Goal: Task Accomplishment & Management: Manage account settings

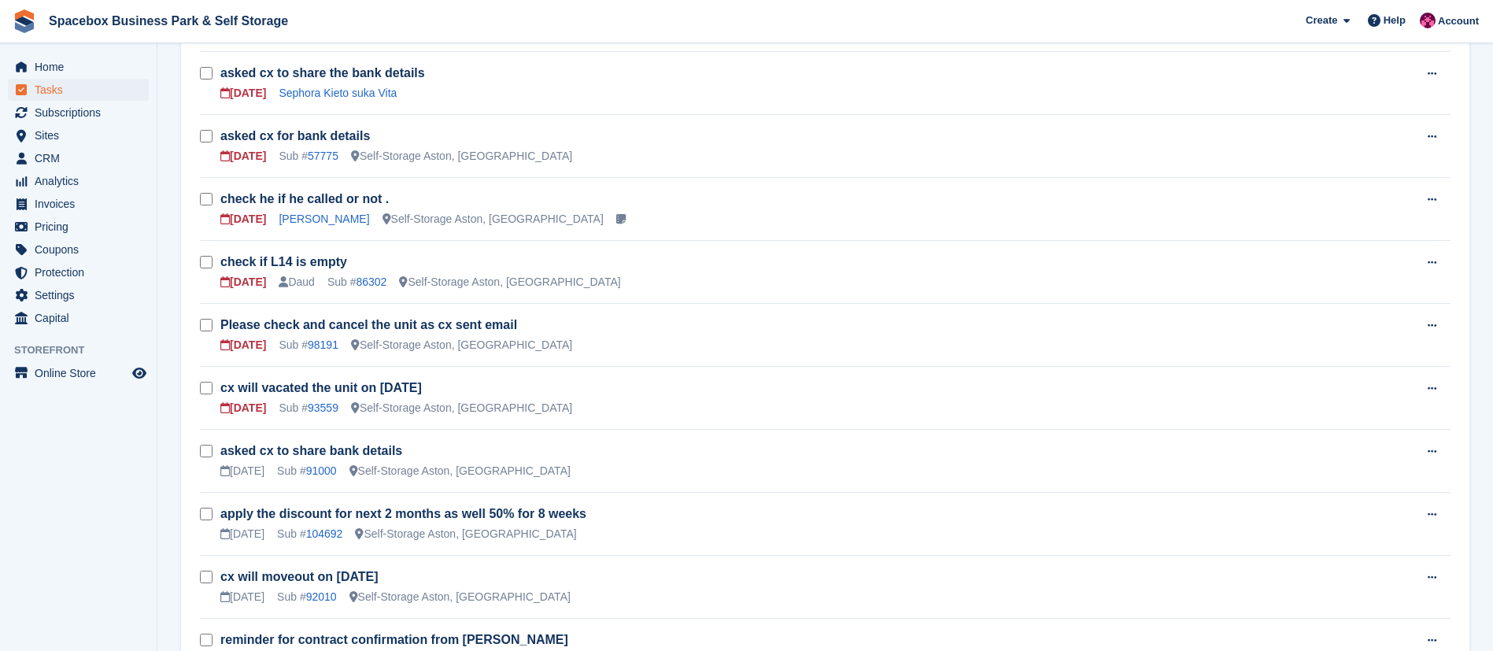
scroll to position [745, 0]
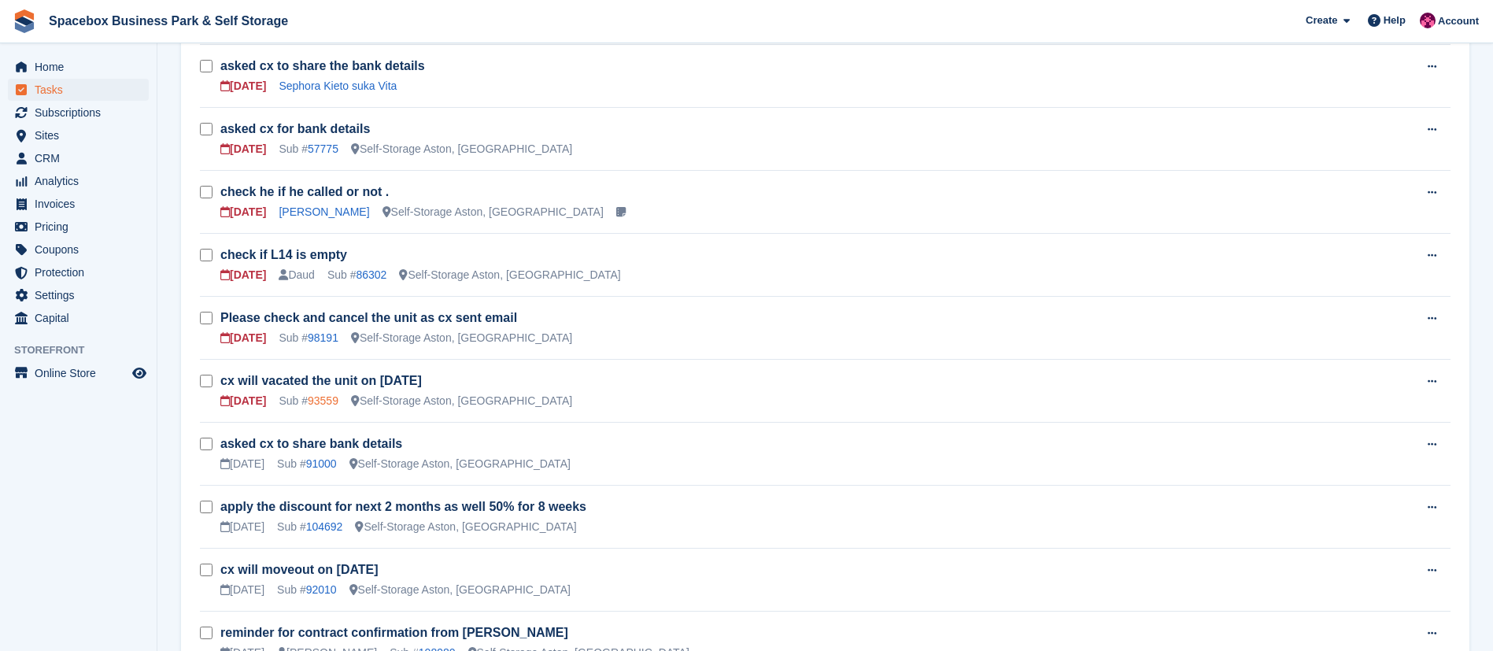
click at [318, 396] on link "93559" at bounding box center [323, 400] width 31 height 13
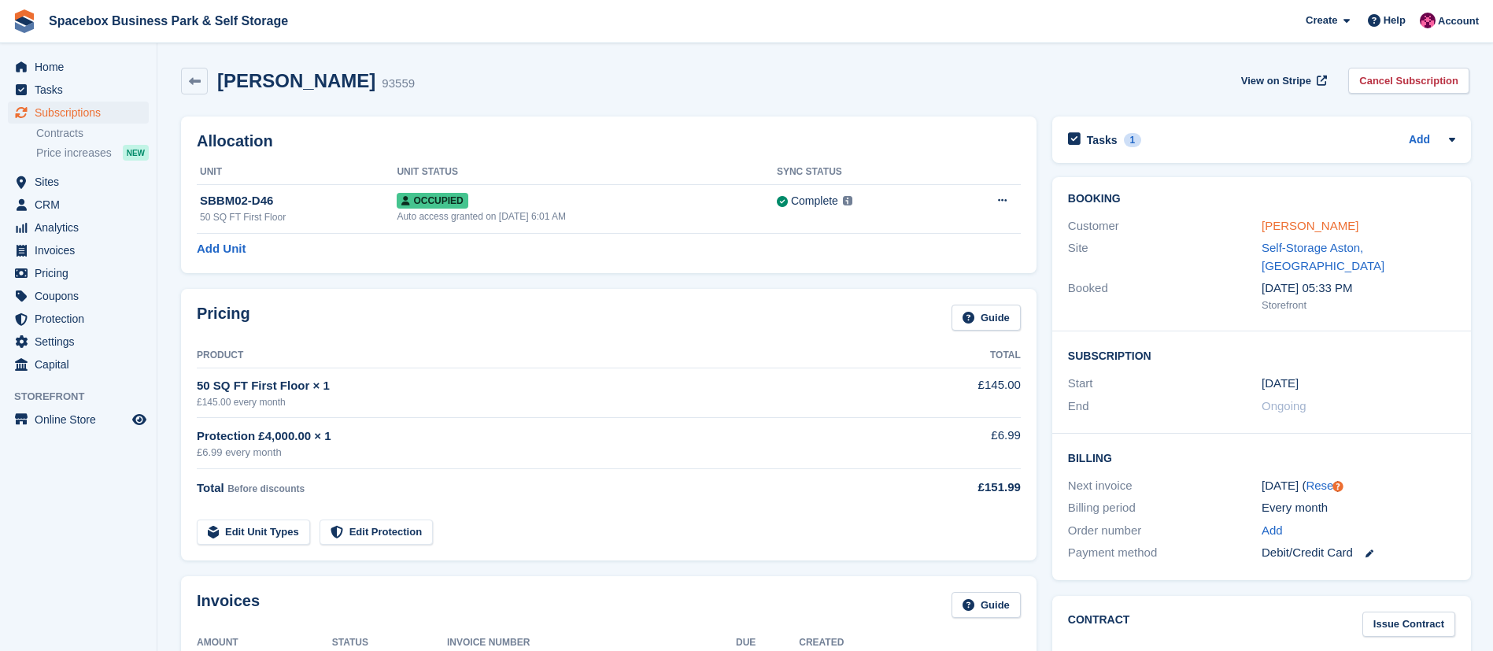
click at [1294, 226] on link "[PERSON_NAME]" at bounding box center [1309, 225] width 97 height 13
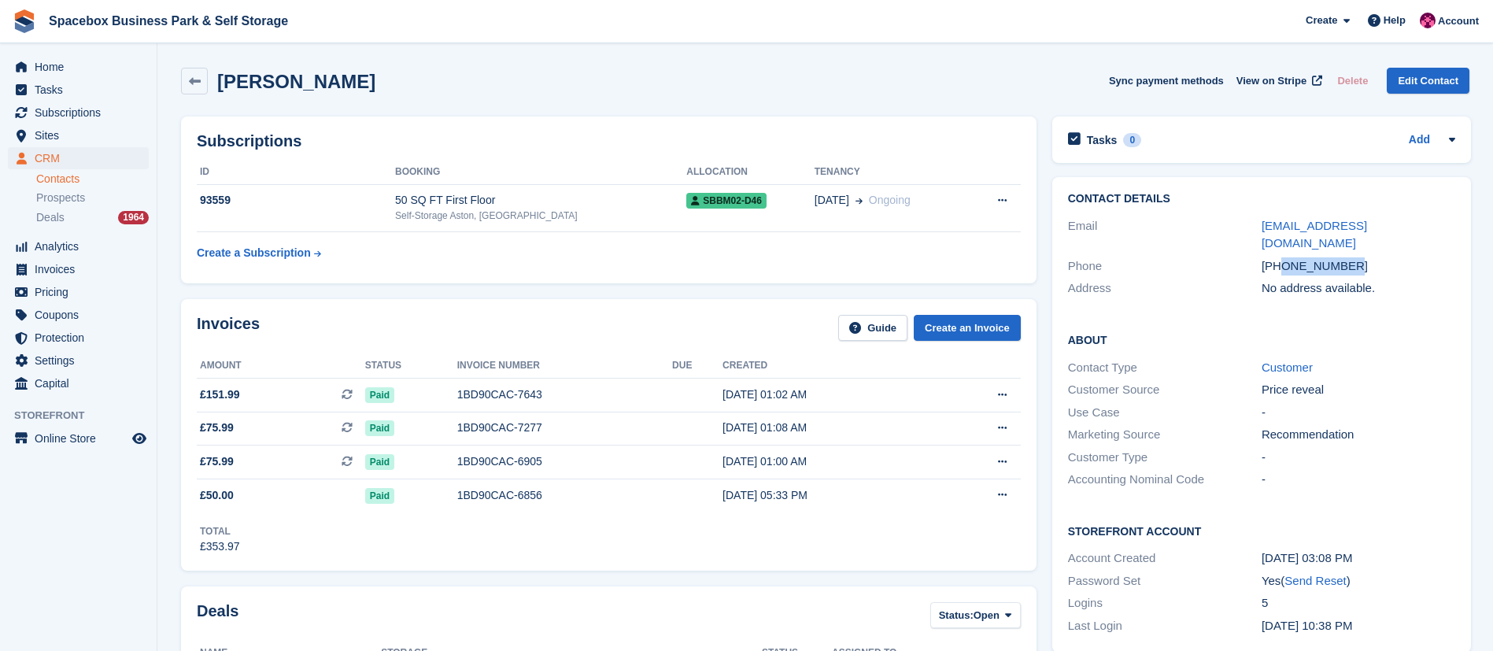
drag, startPoint x: 1279, startPoint y: 249, endPoint x: 1372, endPoint y: 247, distance: 93.7
click at [1372, 257] on div "+447850581372" at bounding box center [1358, 266] width 194 height 18
copy div "7850581372"
click at [56, 130] on span "Sites" at bounding box center [82, 135] width 94 height 22
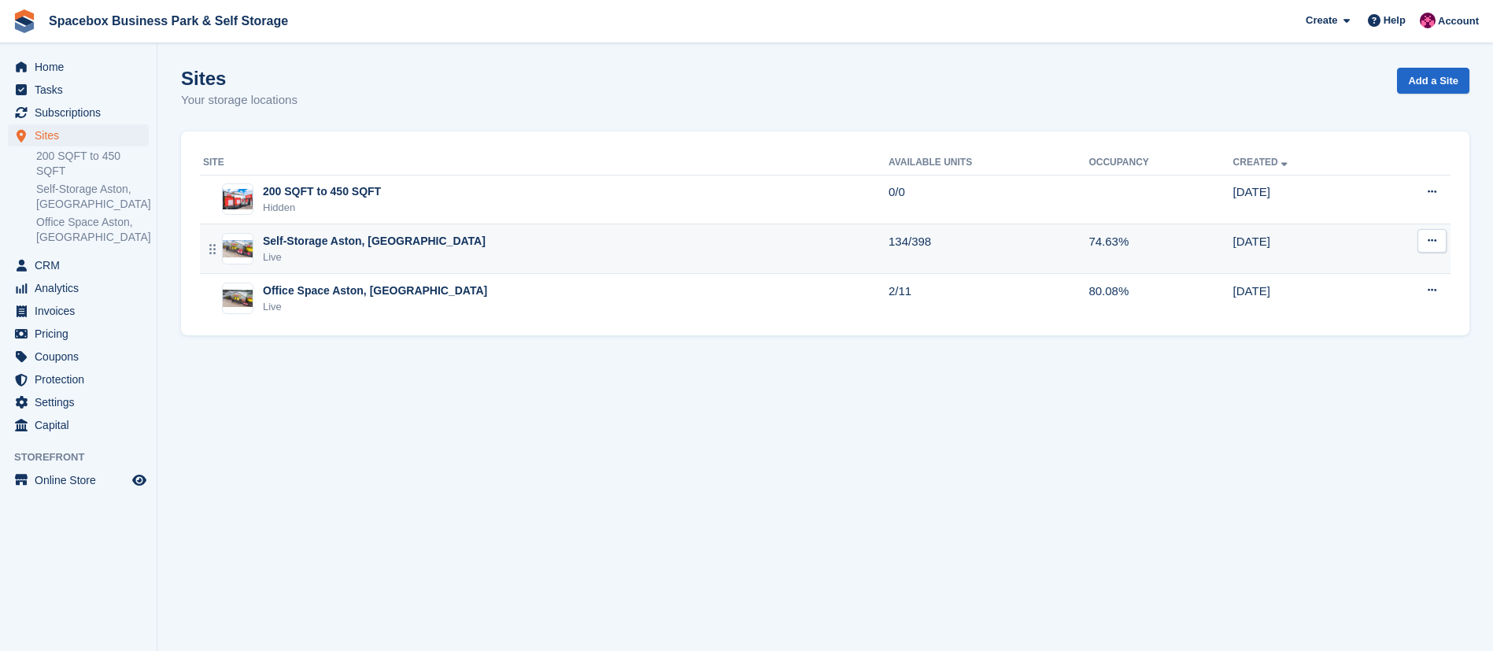
click at [428, 237] on div "Self-Storage Aston, Birmingham Live" at bounding box center [545, 249] width 685 height 32
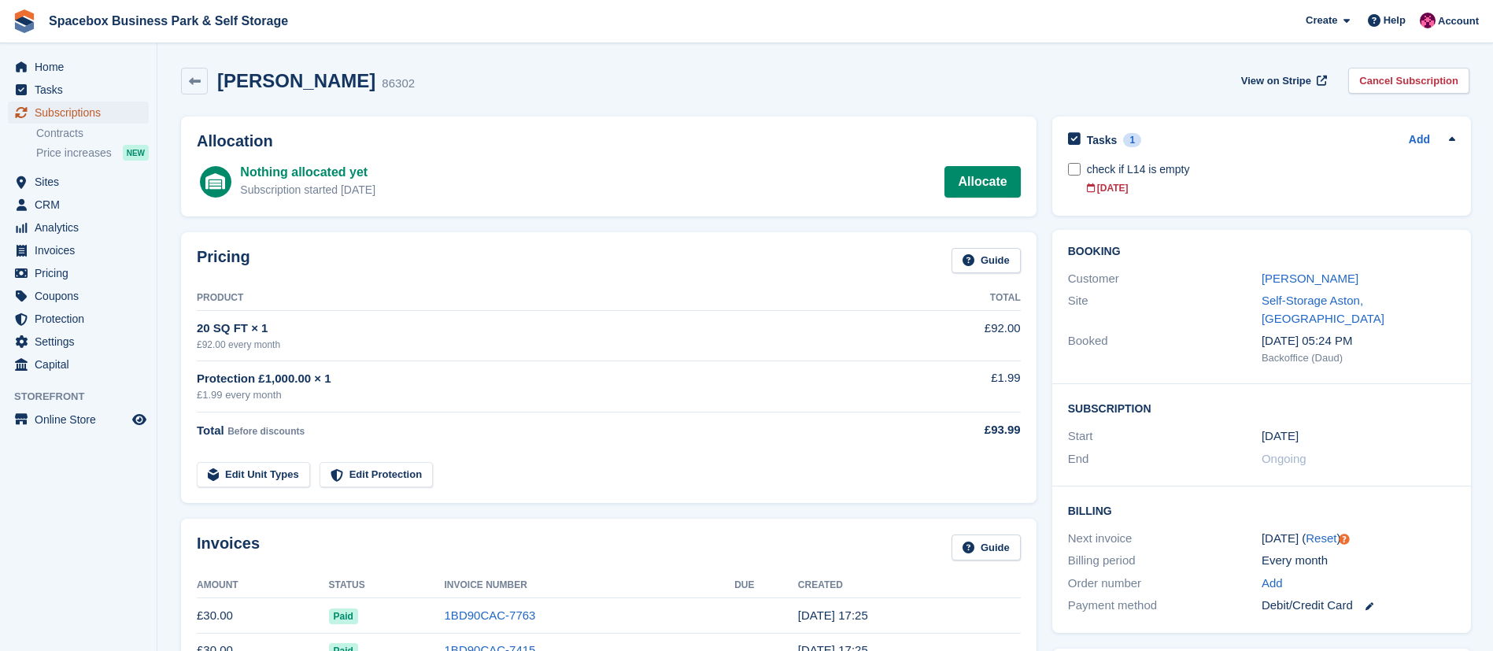
click at [89, 115] on span "Subscriptions" at bounding box center [82, 113] width 94 height 22
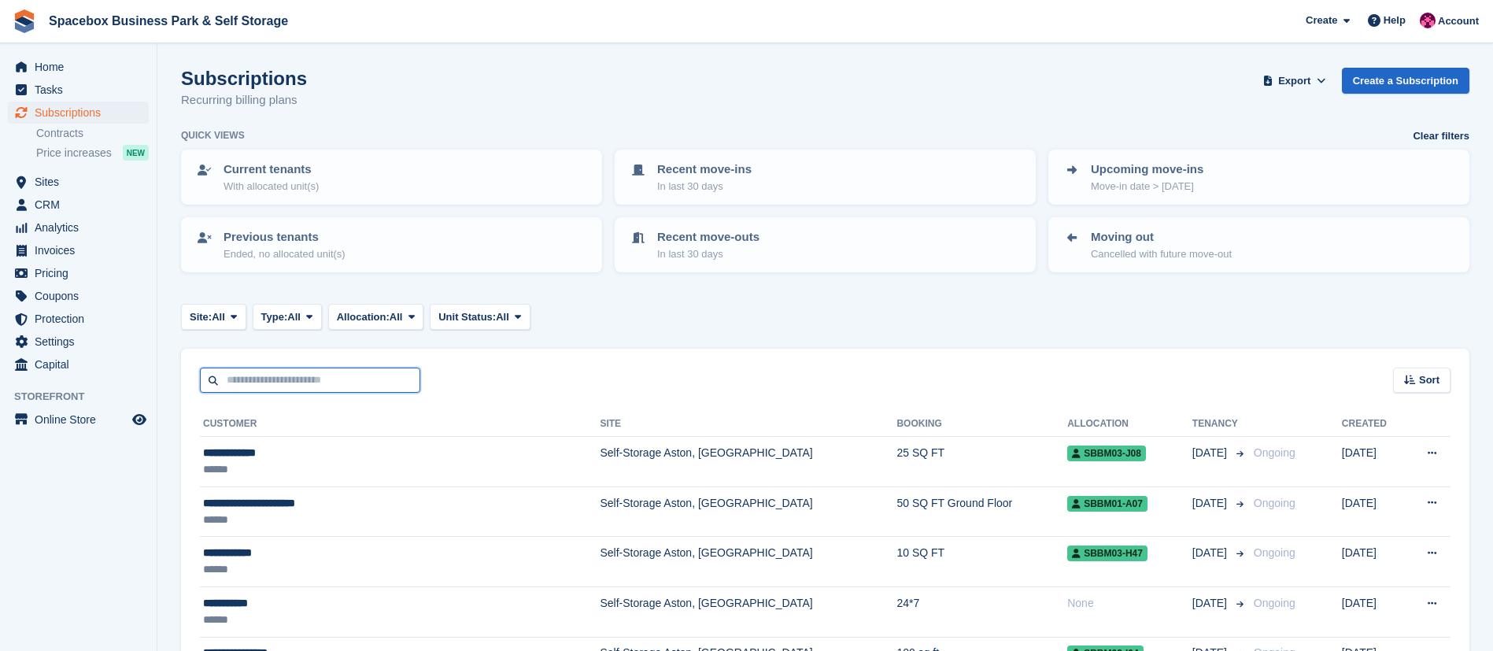
click at [290, 376] on input "text" at bounding box center [310, 380] width 220 height 26
type input "*****"
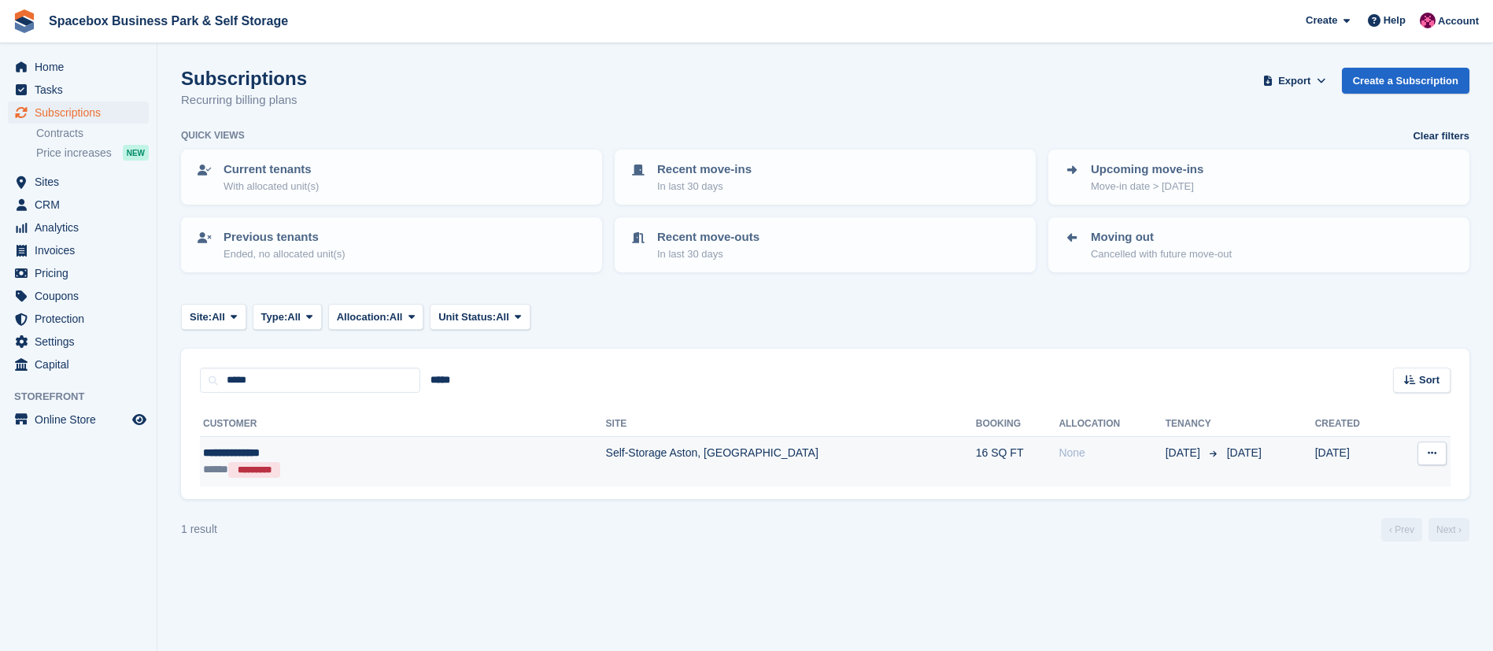
click at [316, 461] on div "***** *********" at bounding box center [318, 469] width 230 height 17
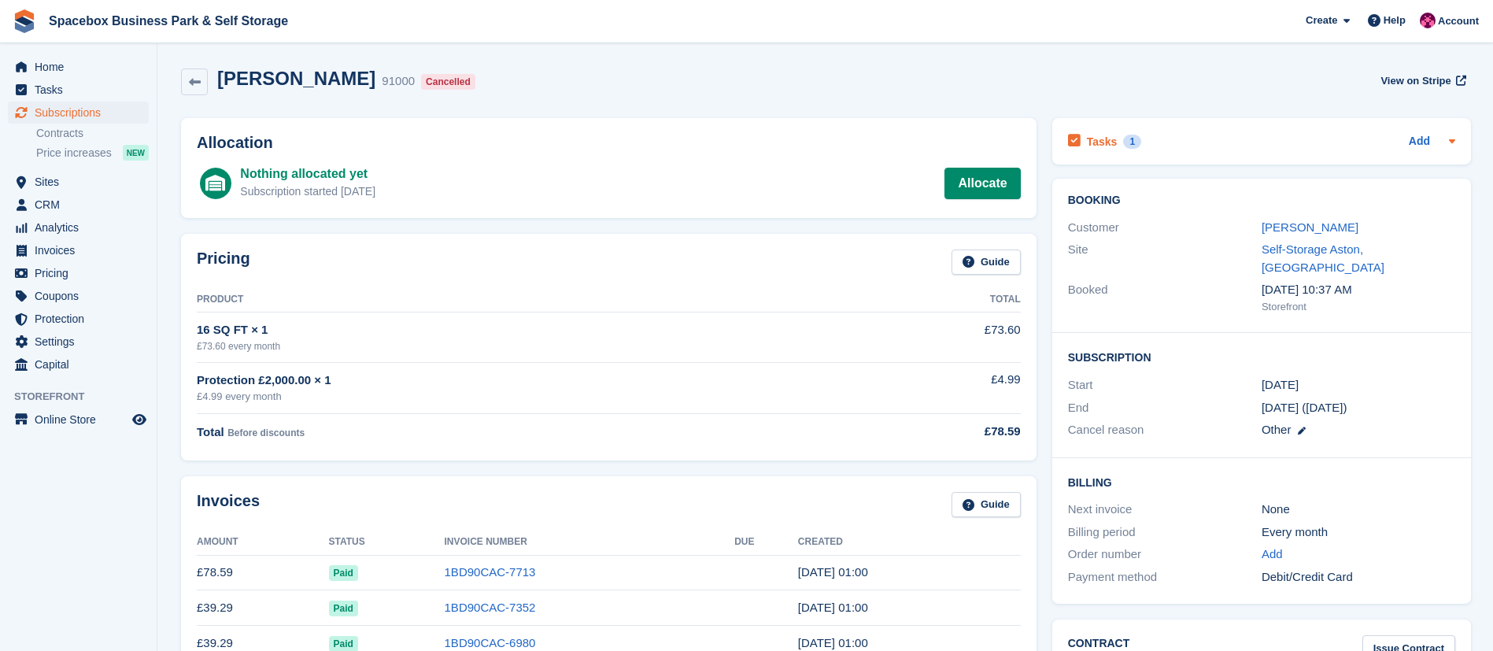
click at [1099, 144] on h2 "Tasks" at bounding box center [1102, 142] width 31 height 14
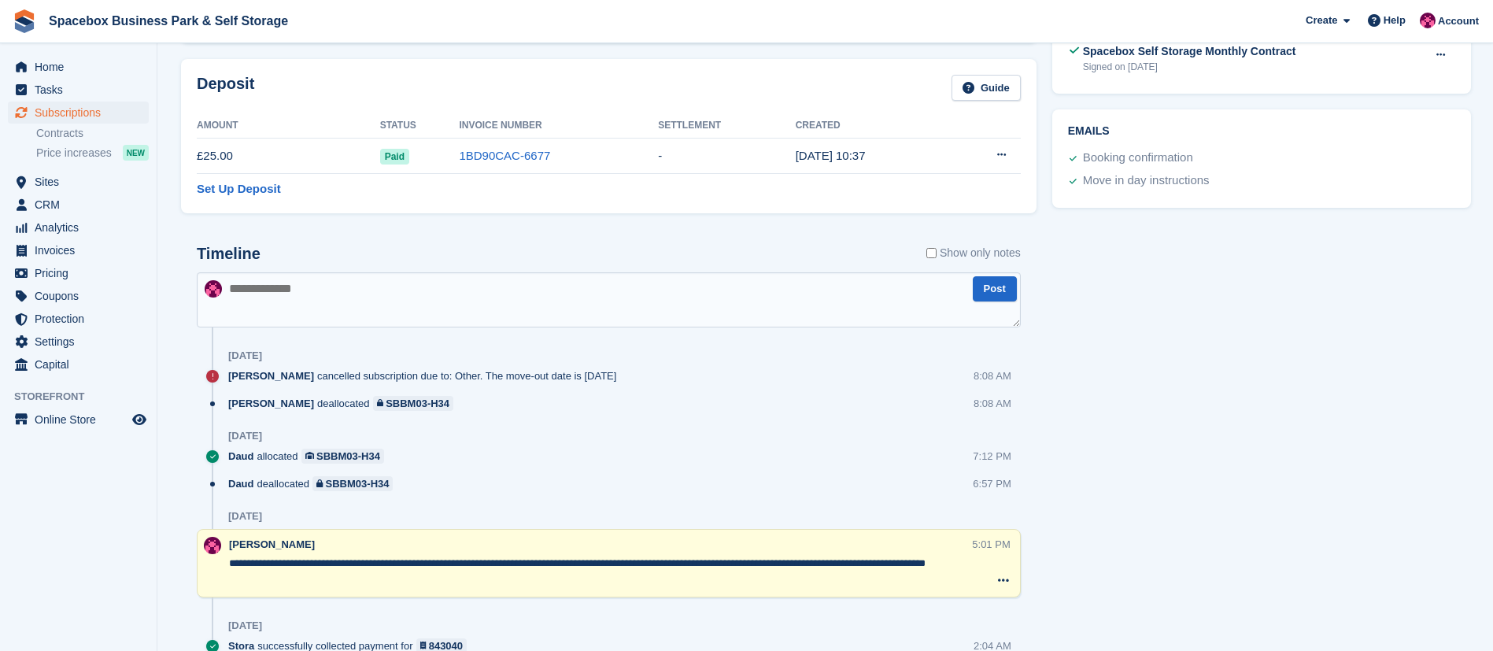
scroll to position [682, 0]
click at [711, 299] on textarea at bounding box center [609, 301] width 824 height 55
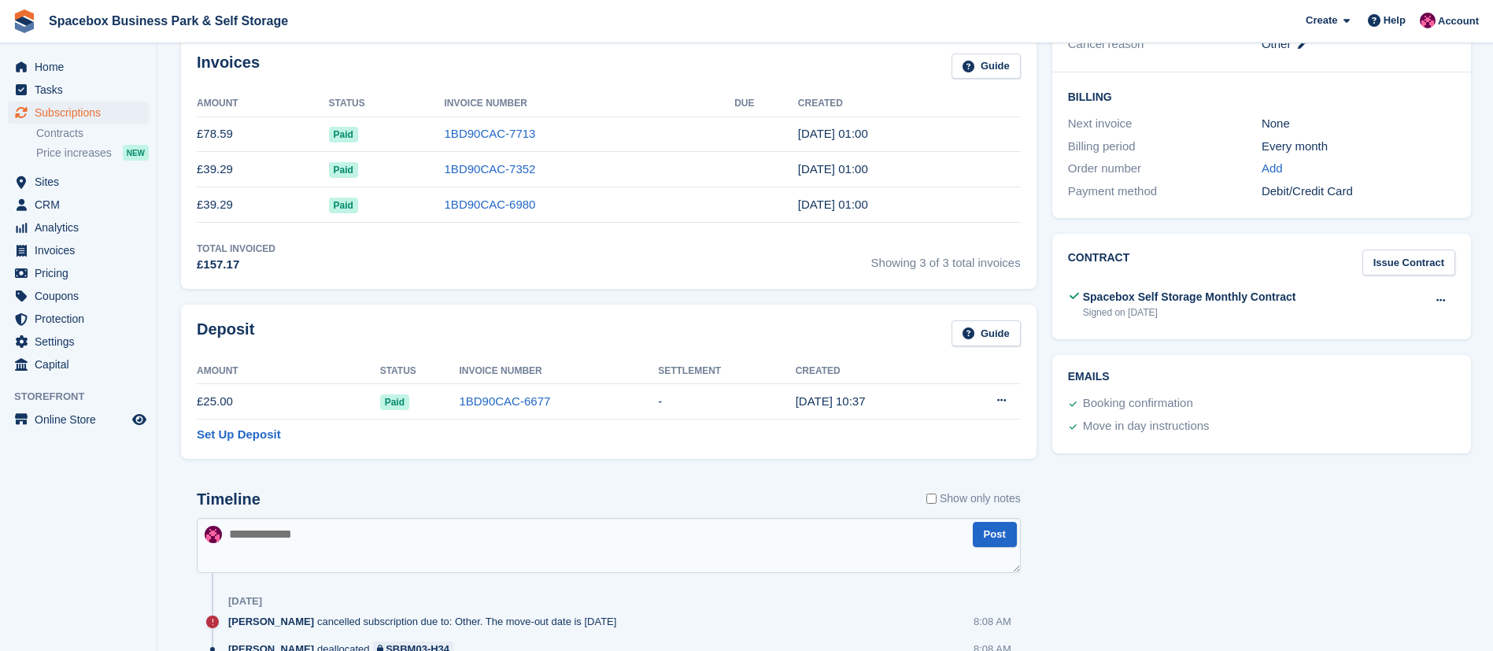
scroll to position [439, 0]
click at [349, 567] on textarea at bounding box center [609, 544] width 824 height 55
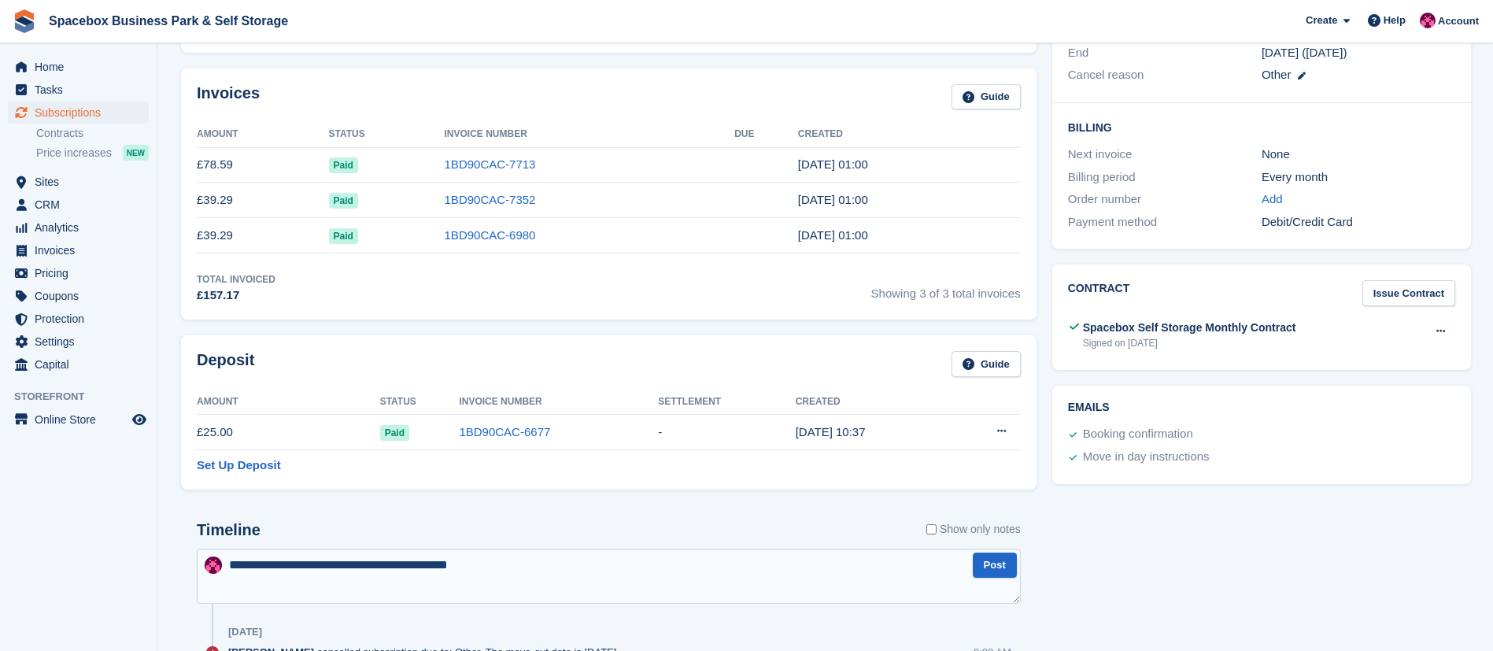
scroll to position [602, 0]
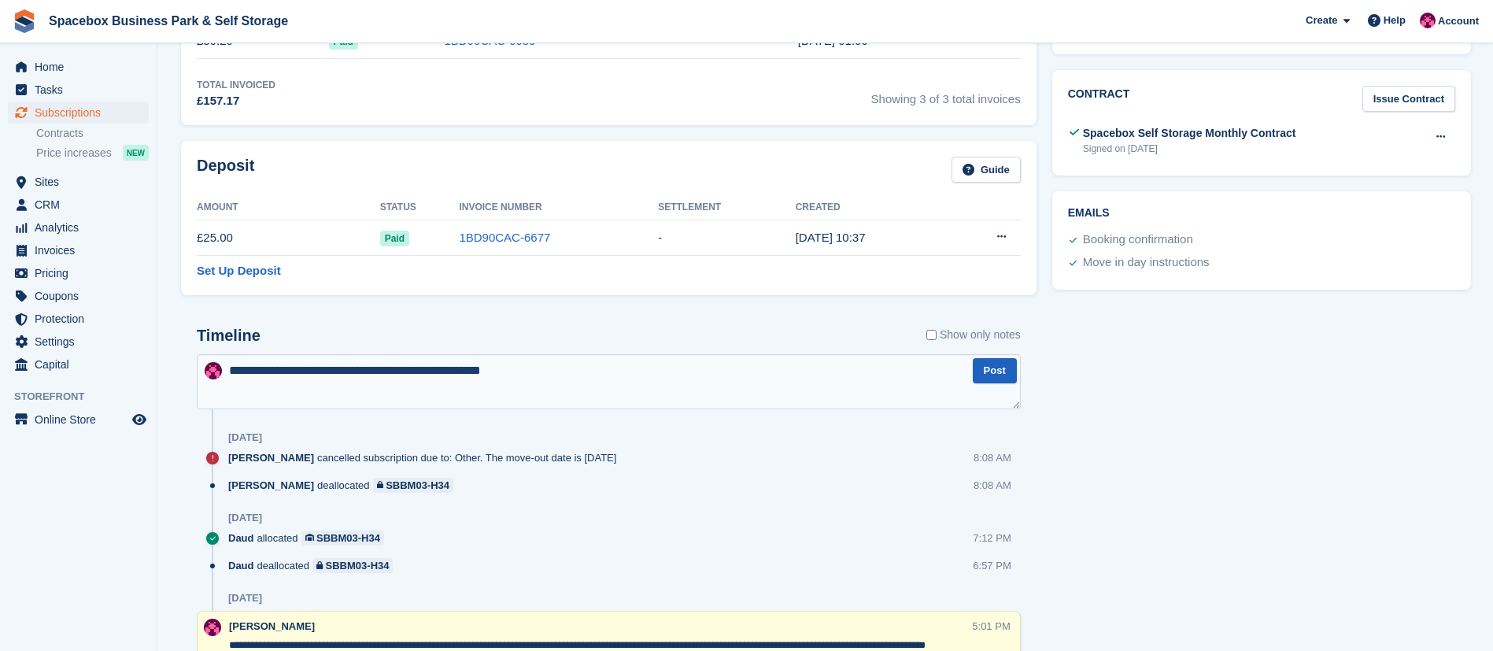
type textarea "**********"
click at [991, 370] on button "Post" at bounding box center [995, 371] width 44 height 26
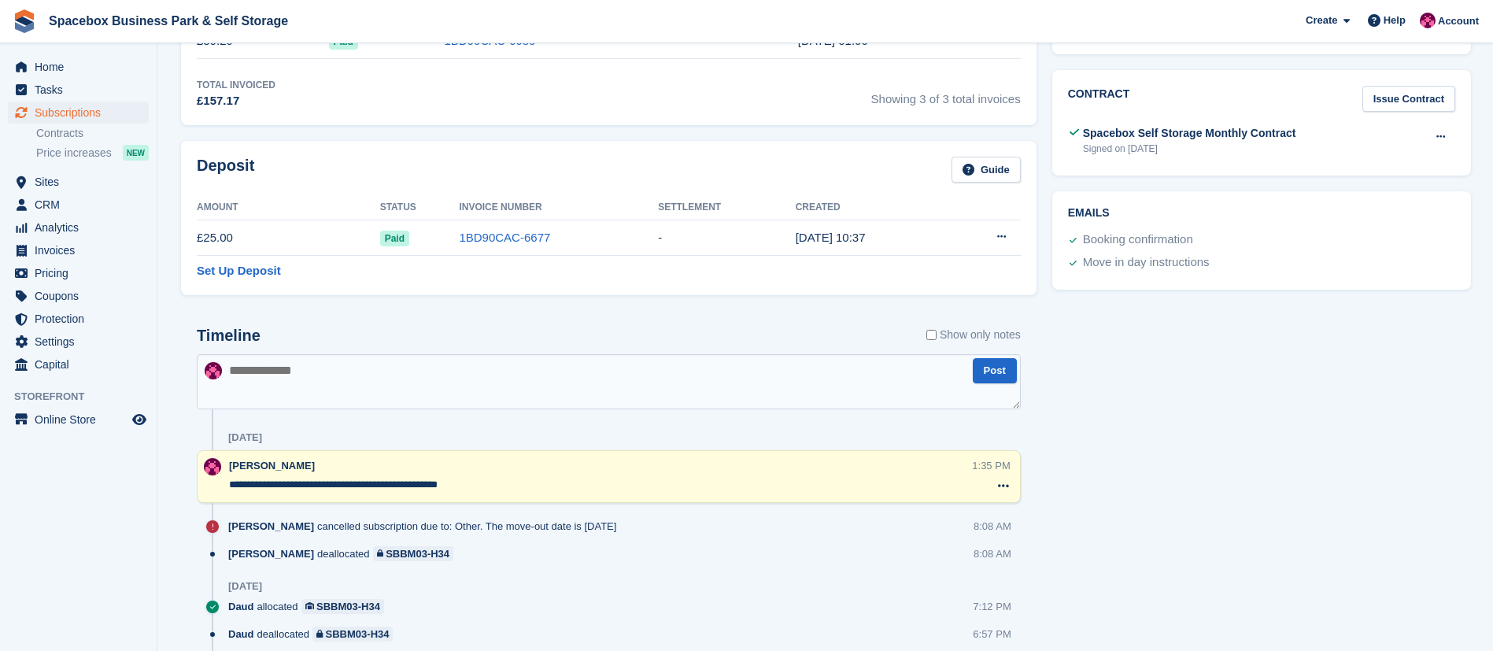
scroll to position [0, 0]
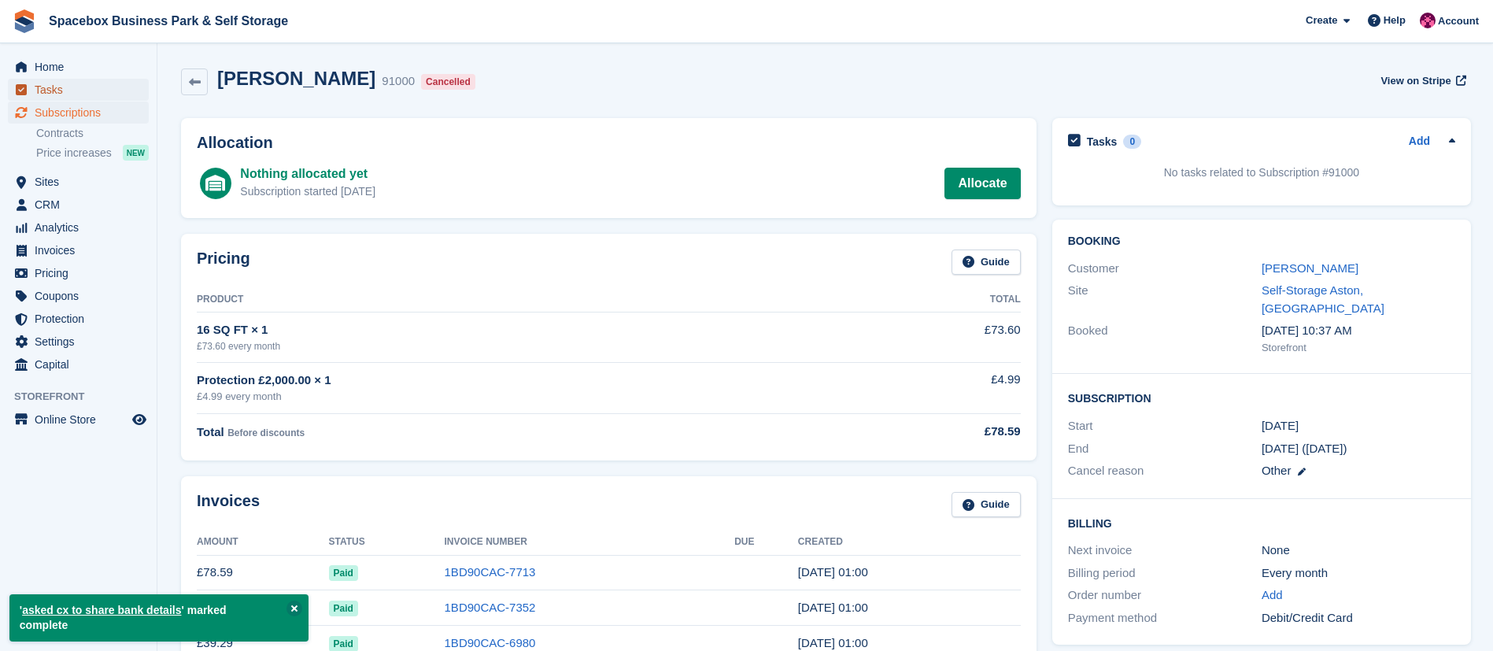
click at [75, 91] on span "Tasks" at bounding box center [82, 90] width 94 height 22
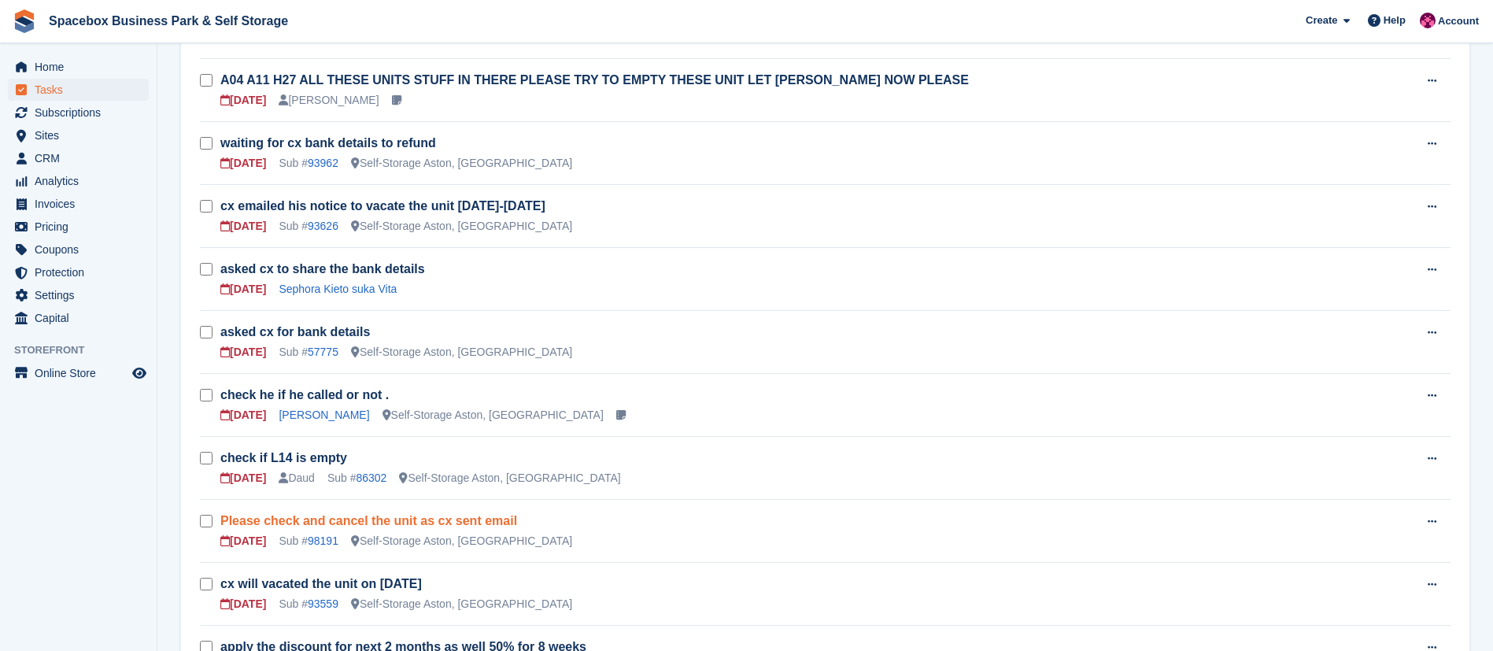
scroll to position [740, 0]
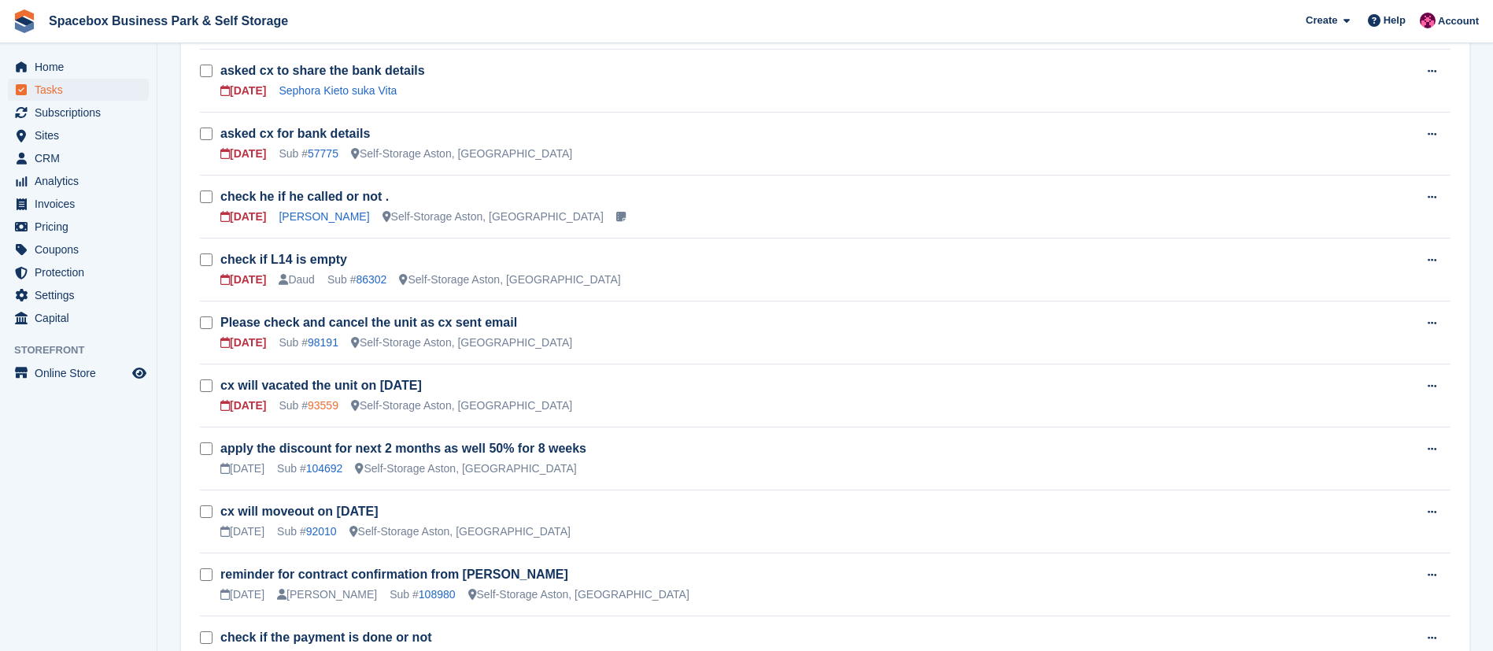
click at [317, 402] on link "93559" at bounding box center [323, 405] width 31 height 13
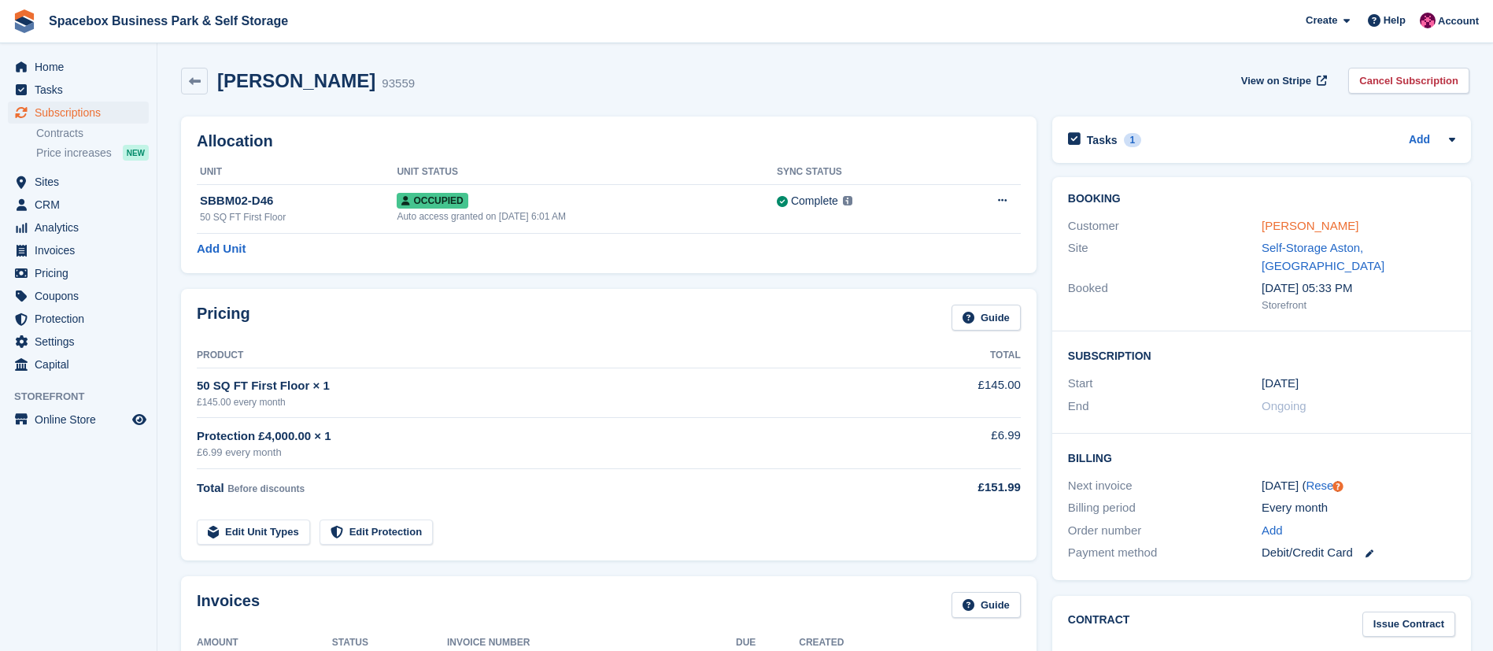
click at [1297, 221] on link "Susana Henriques" at bounding box center [1309, 225] width 97 height 13
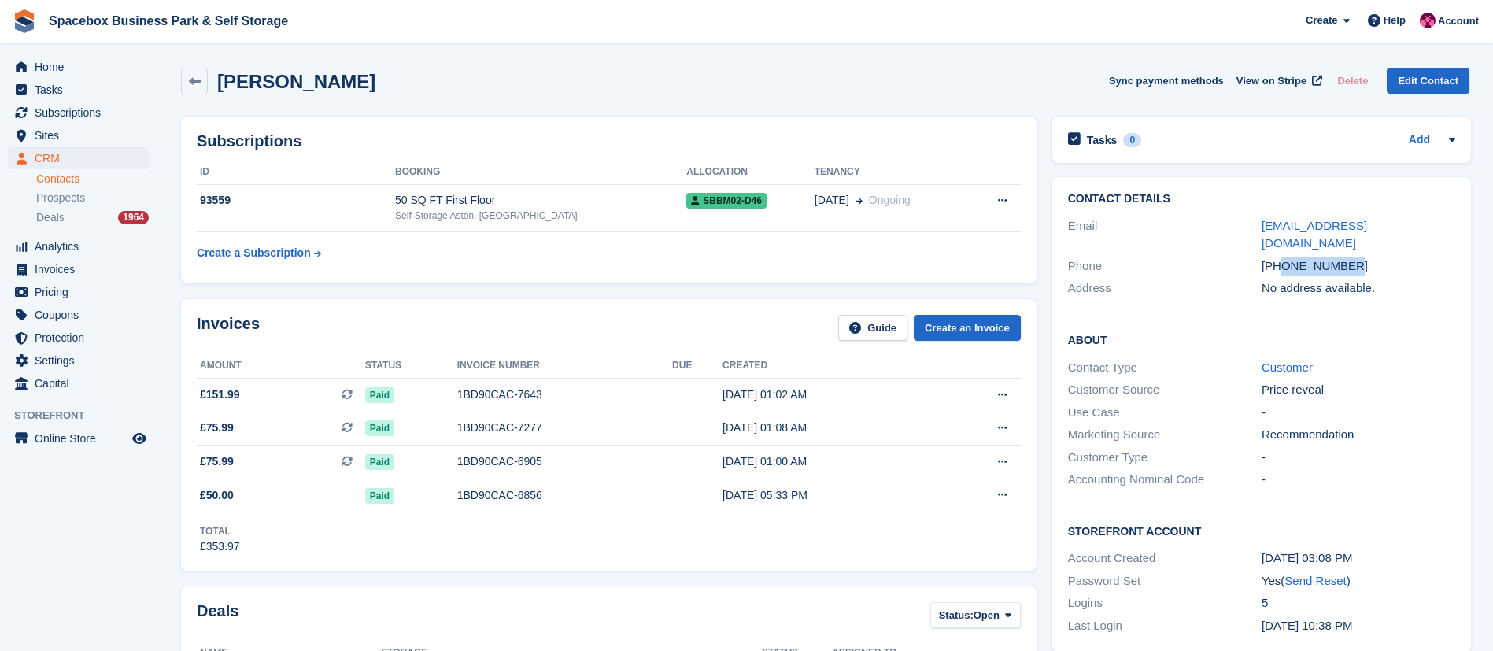
drag, startPoint x: 1279, startPoint y: 251, endPoint x: 1360, endPoint y: 246, distance: 81.2
click at [1360, 257] on div "+447850581372" at bounding box center [1358, 266] width 194 height 18
copy div "7850581372"
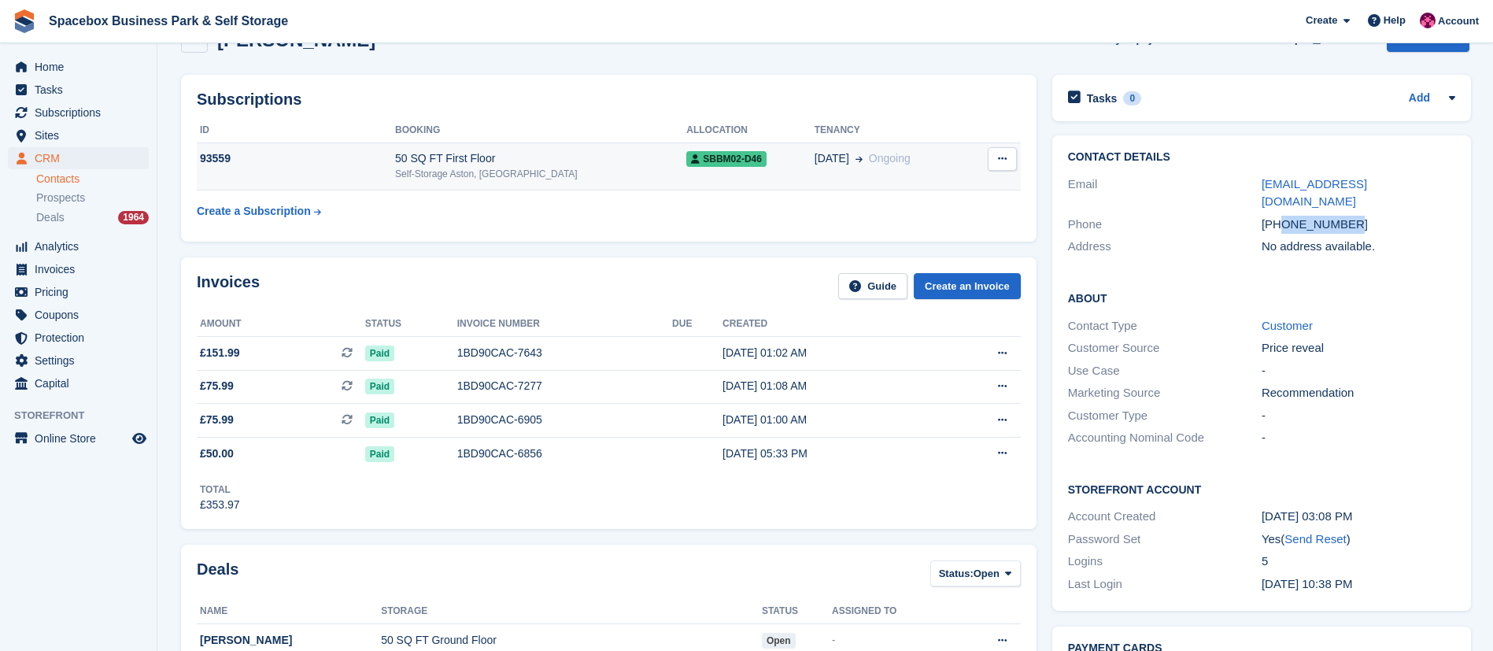
scroll to position [42, 0]
click at [461, 147] on td "50 SQ FT First Floor Self-Storage Aston, Birmingham" at bounding box center [540, 166] width 291 height 48
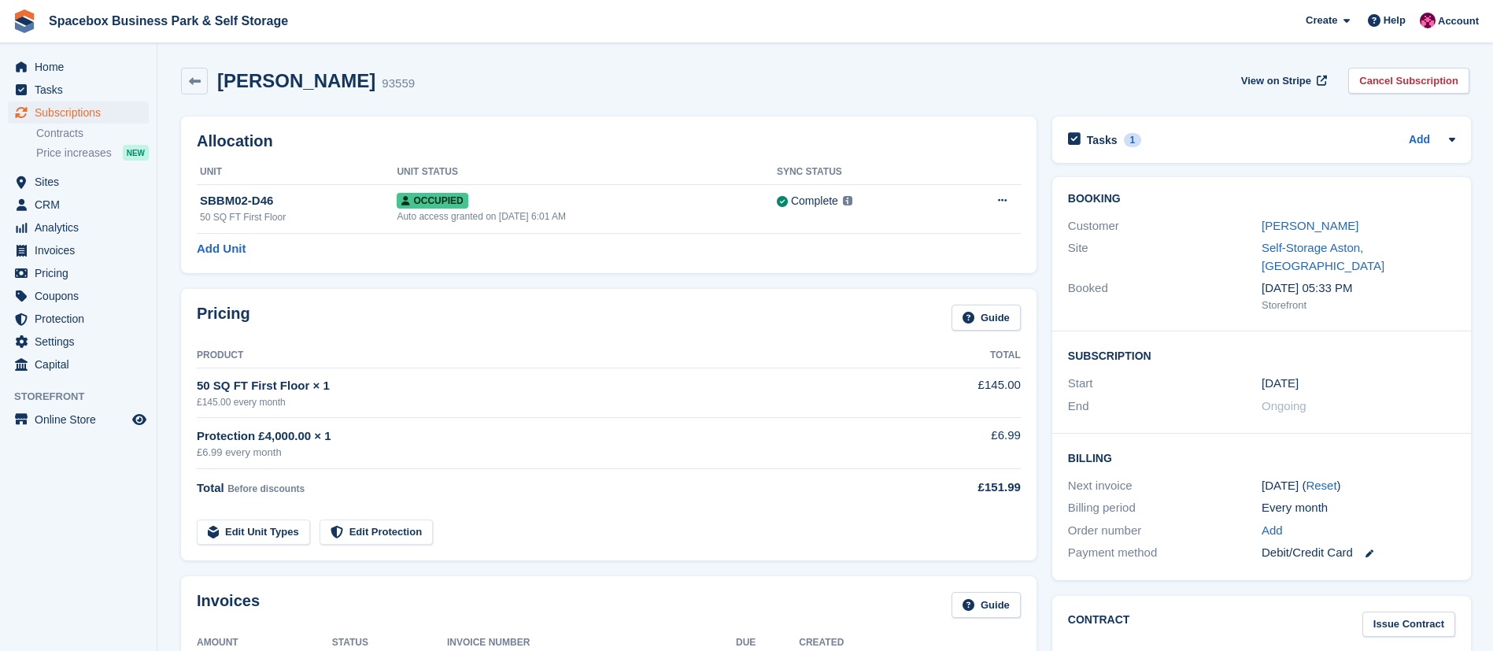
scroll to position [847, 0]
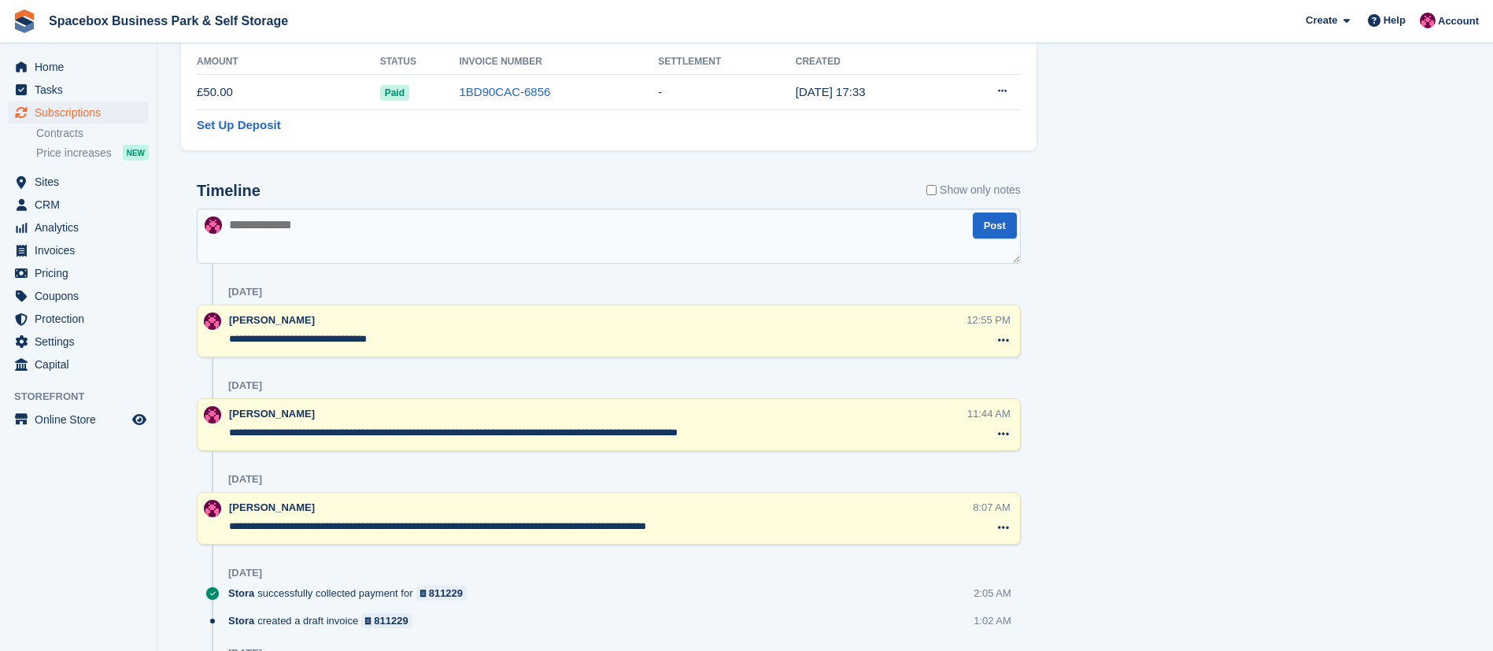
click at [327, 223] on textarea at bounding box center [609, 236] width 824 height 55
type textarea "**********"
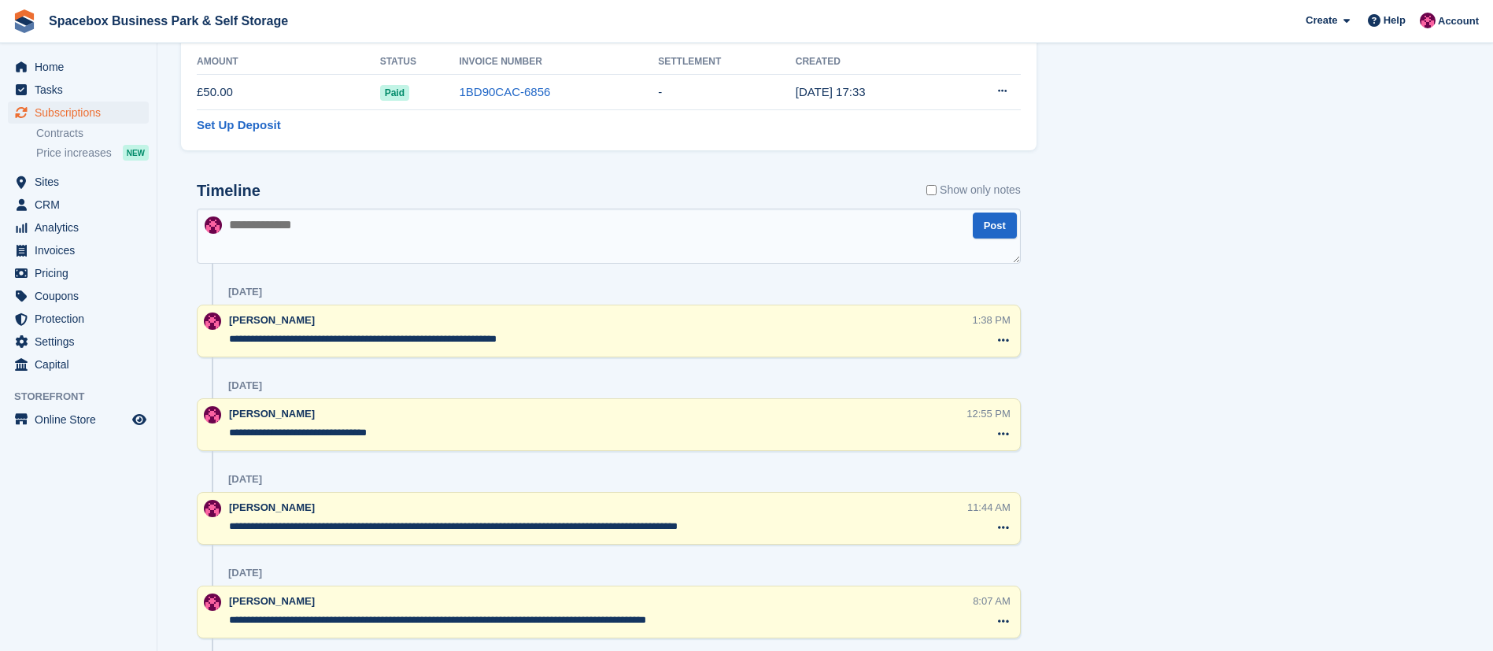
scroll to position [0, 0]
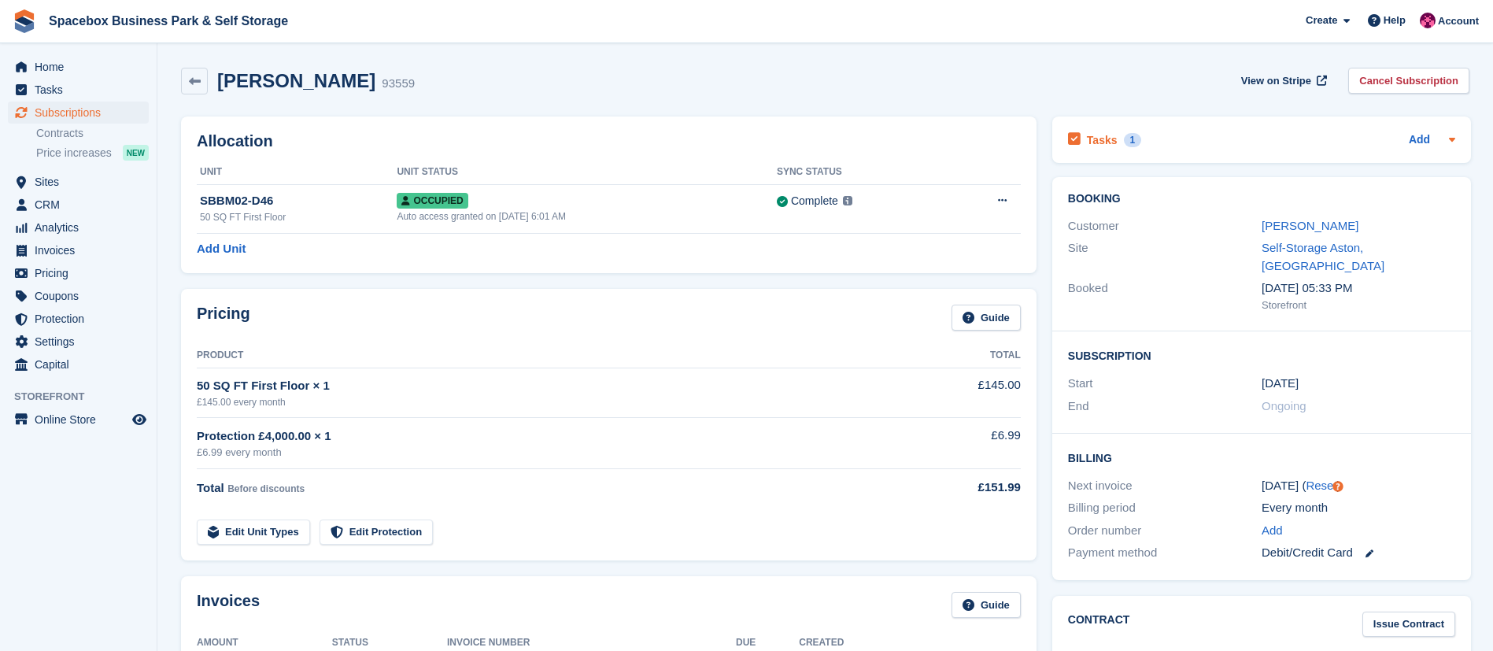
click at [1097, 133] on h2 "Tasks" at bounding box center [1102, 140] width 31 height 14
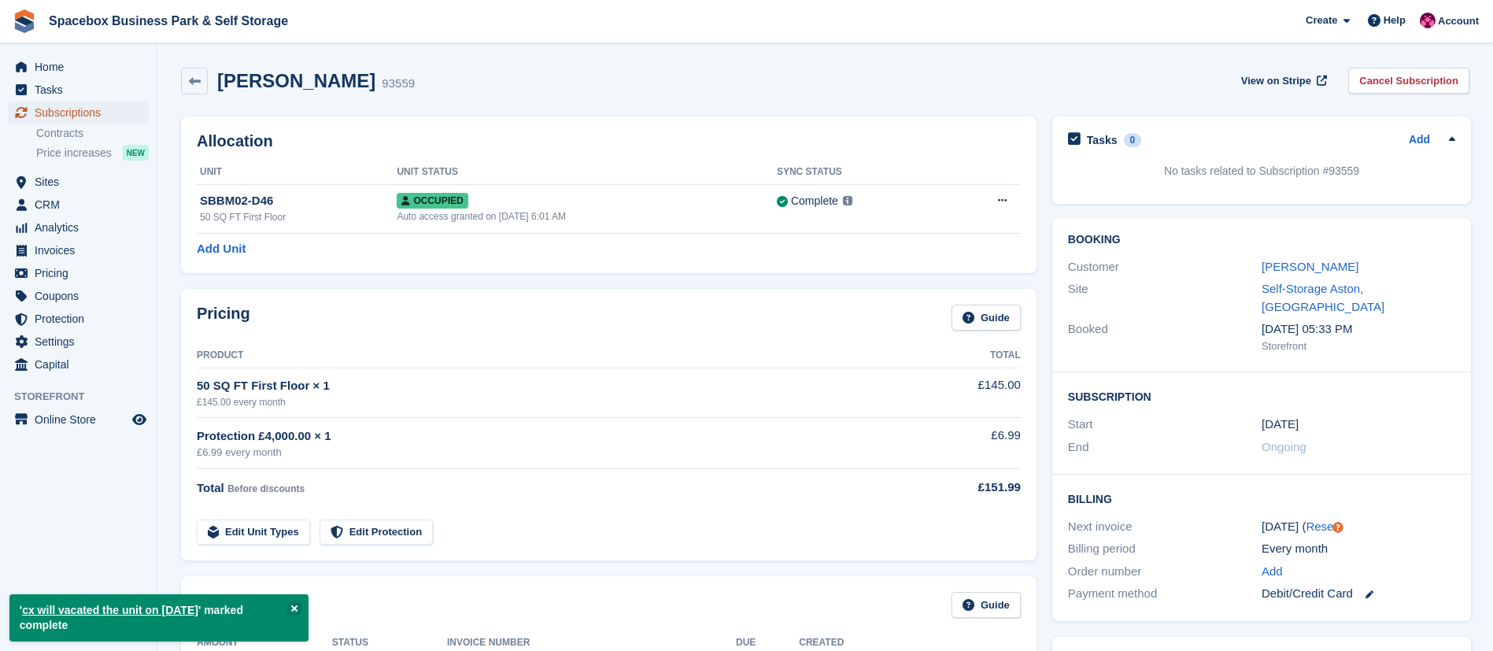
click at [86, 113] on span "Subscriptions" at bounding box center [82, 113] width 94 height 22
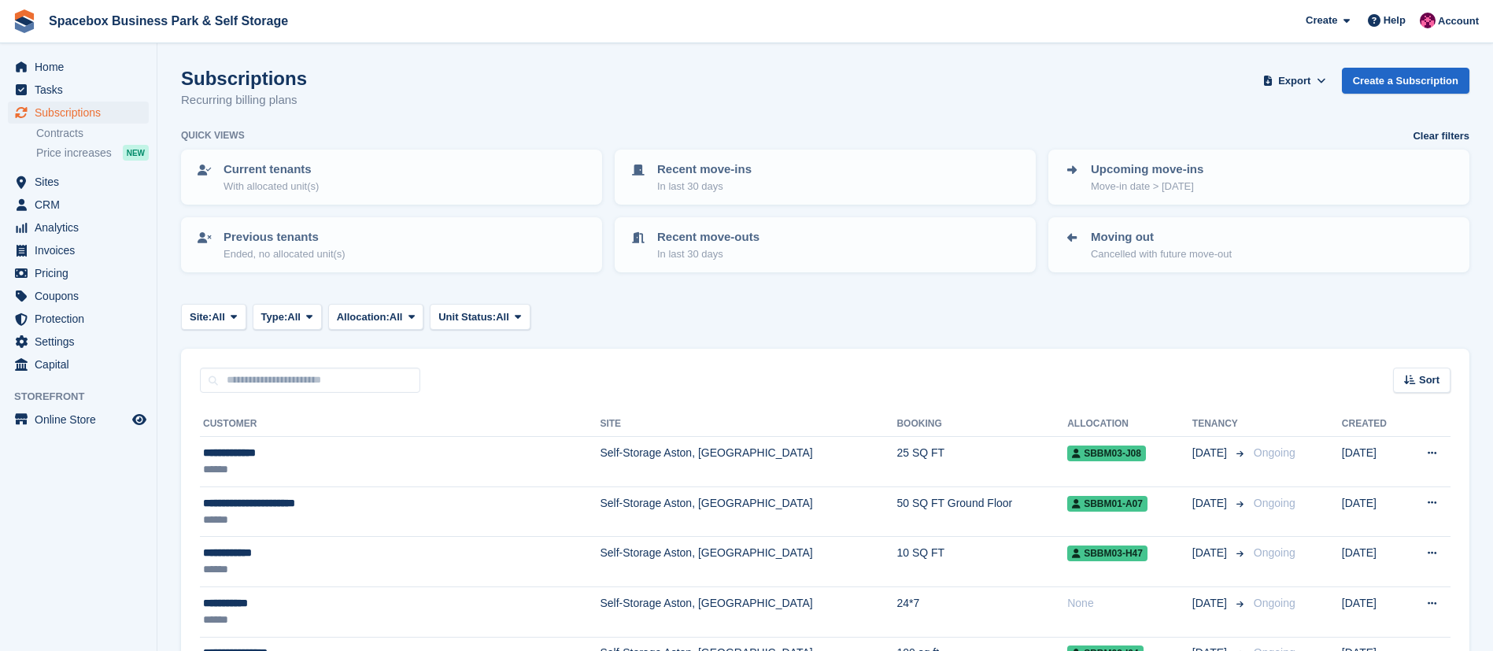
click at [304, 366] on div "Sort Sort by Customer name Date created Move in date Move out date Created (old…" at bounding box center [825, 371] width 1288 height 45
click at [299, 374] on input "text" at bounding box center [310, 380] width 220 height 26
type input "******"
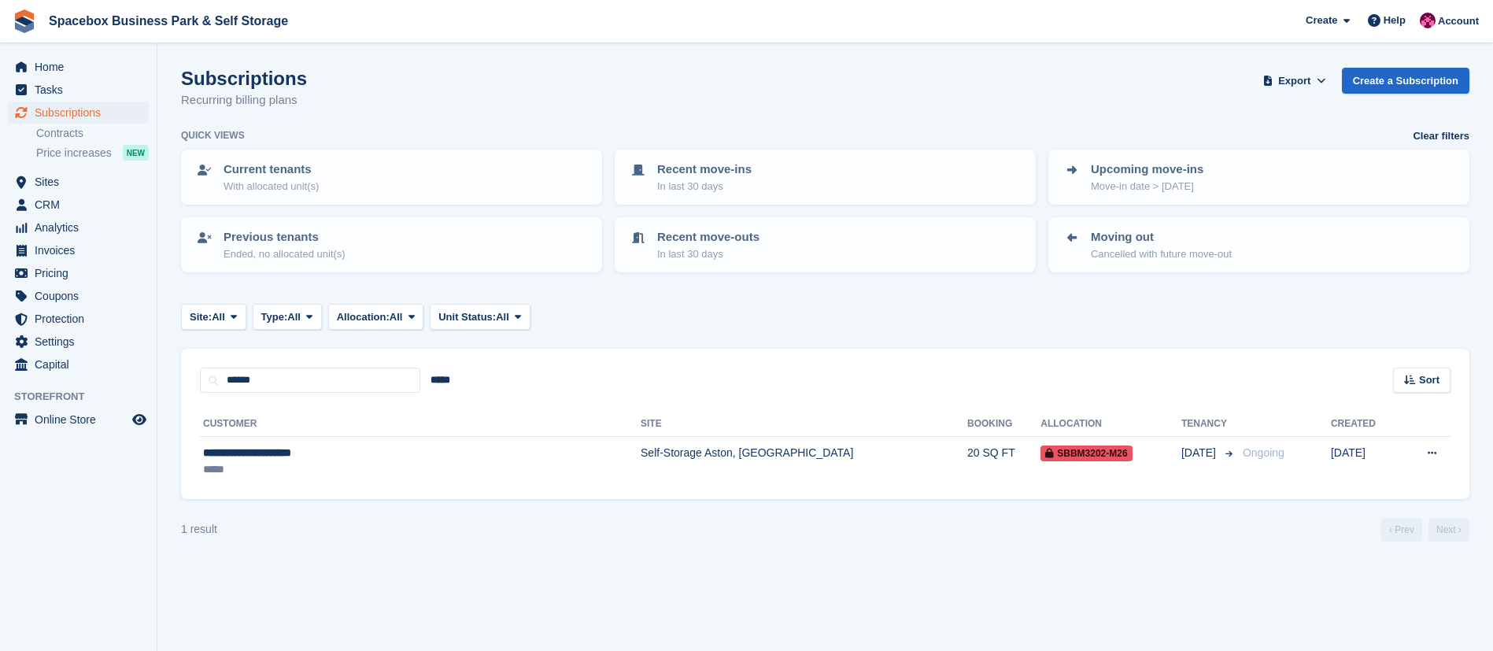
click at [641, 470] on td "Self-Storage Aston, [GEOGRAPHIC_DATA]" at bounding box center [804, 462] width 327 height 50
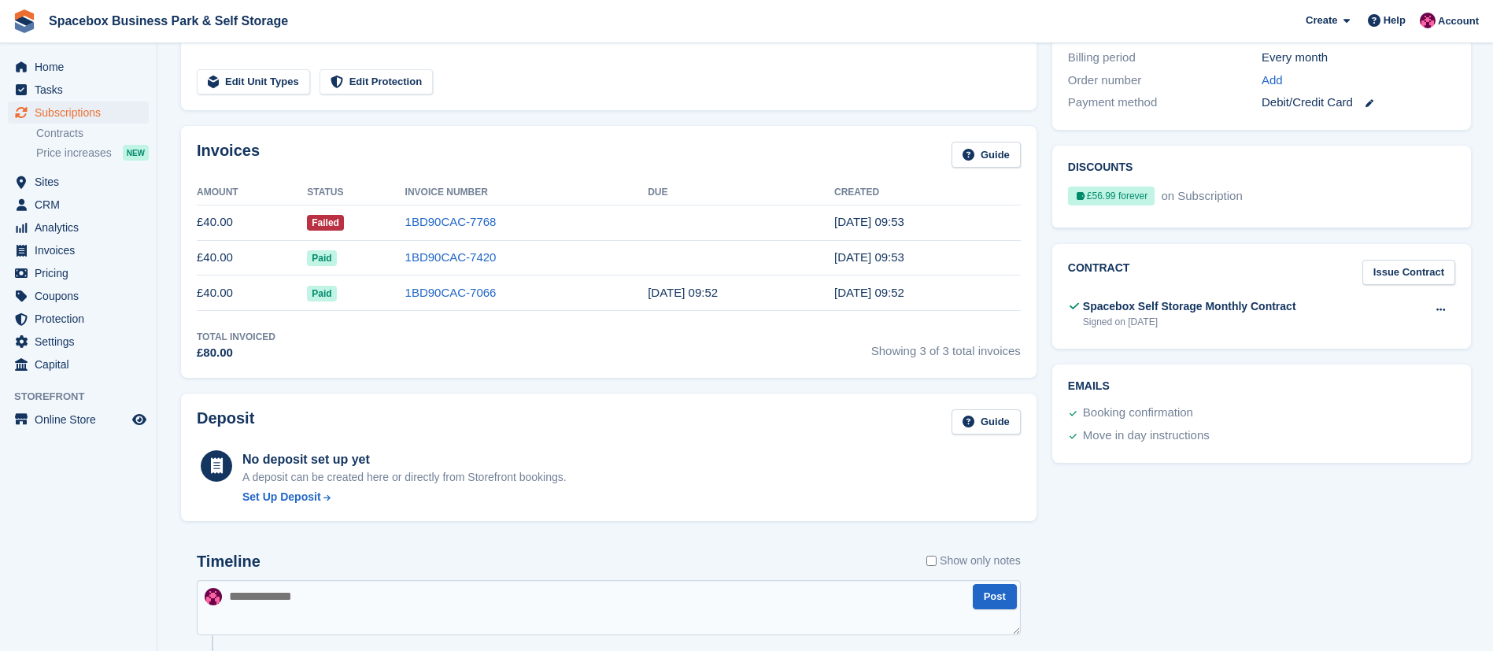
scroll to position [455, 0]
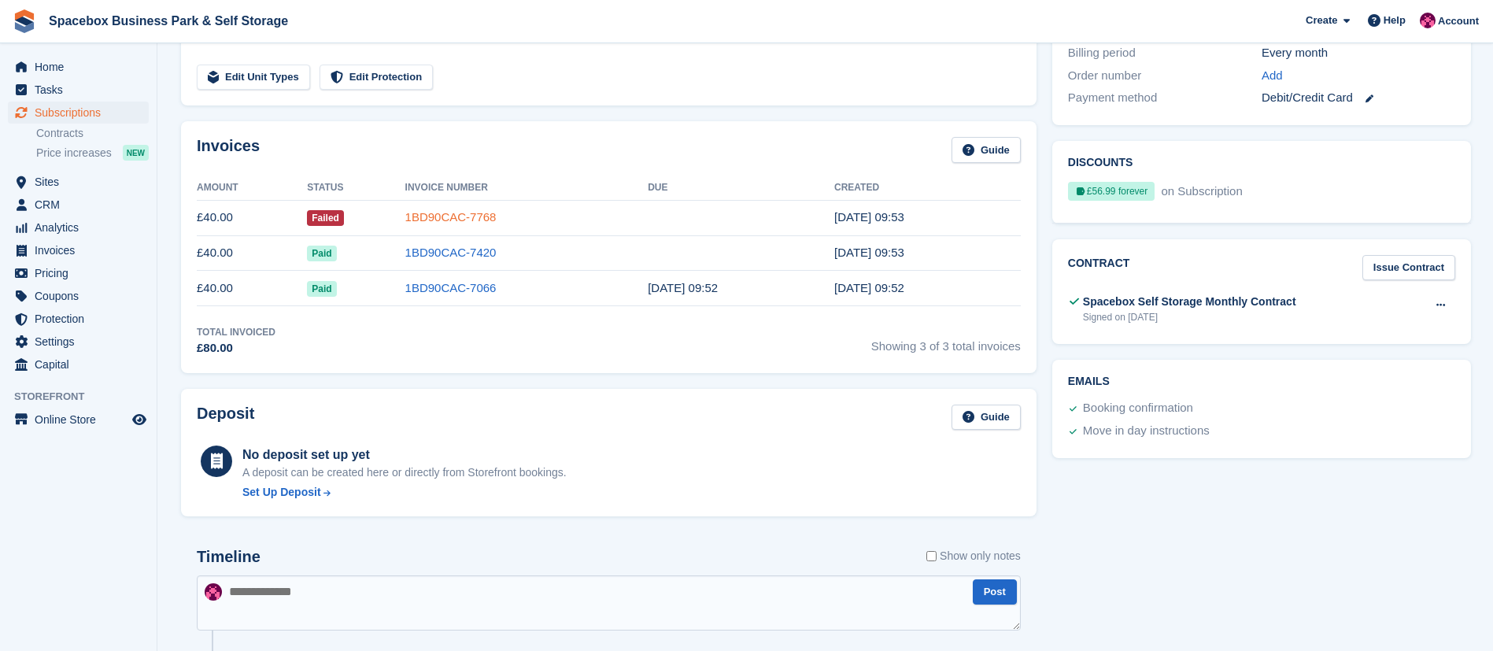
click at [431, 214] on link "1BD90CAC-7768" at bounding box center [450, 216] width 91 height 13
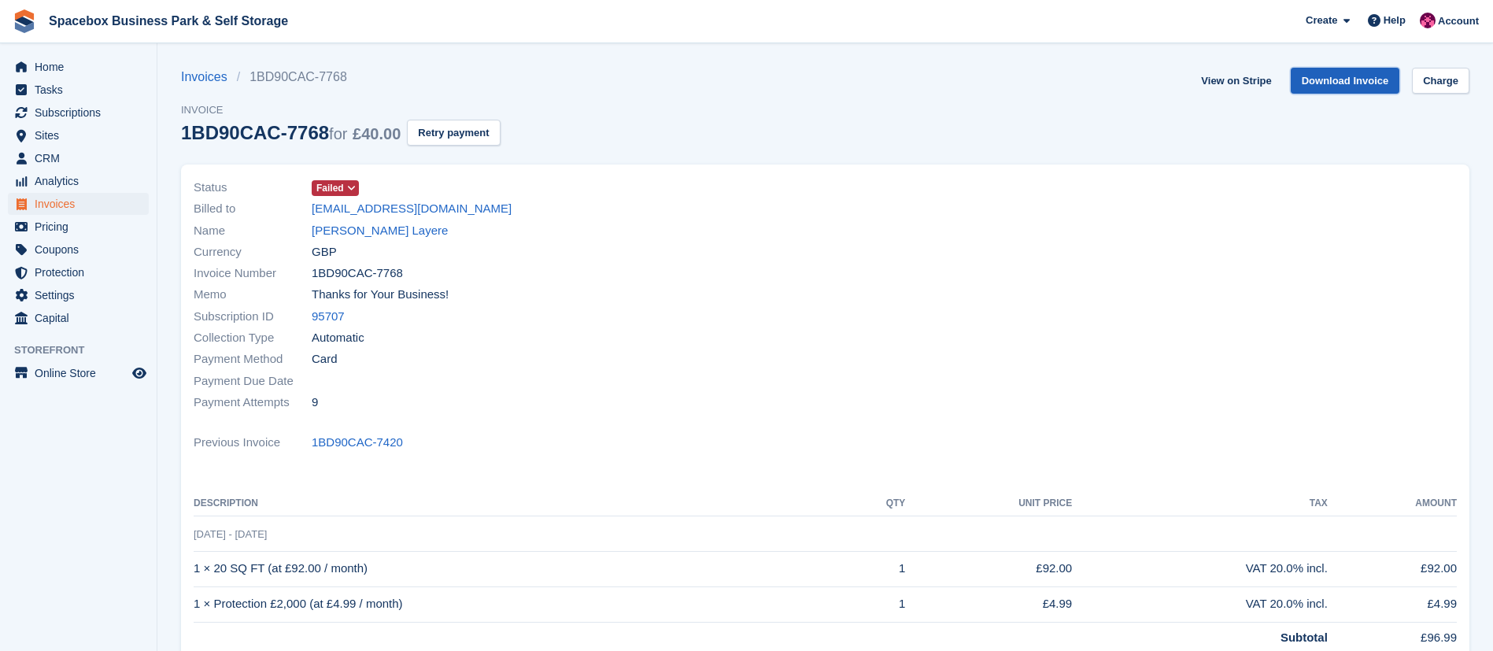
click at [1361, 83] on link "Download Invoice" at bounding box center [1345, 81] width 109 height 26
click at [320, 224] on link "[PERSON_NAME] Layere" at bounding box center [380, 231] width 136 height 18
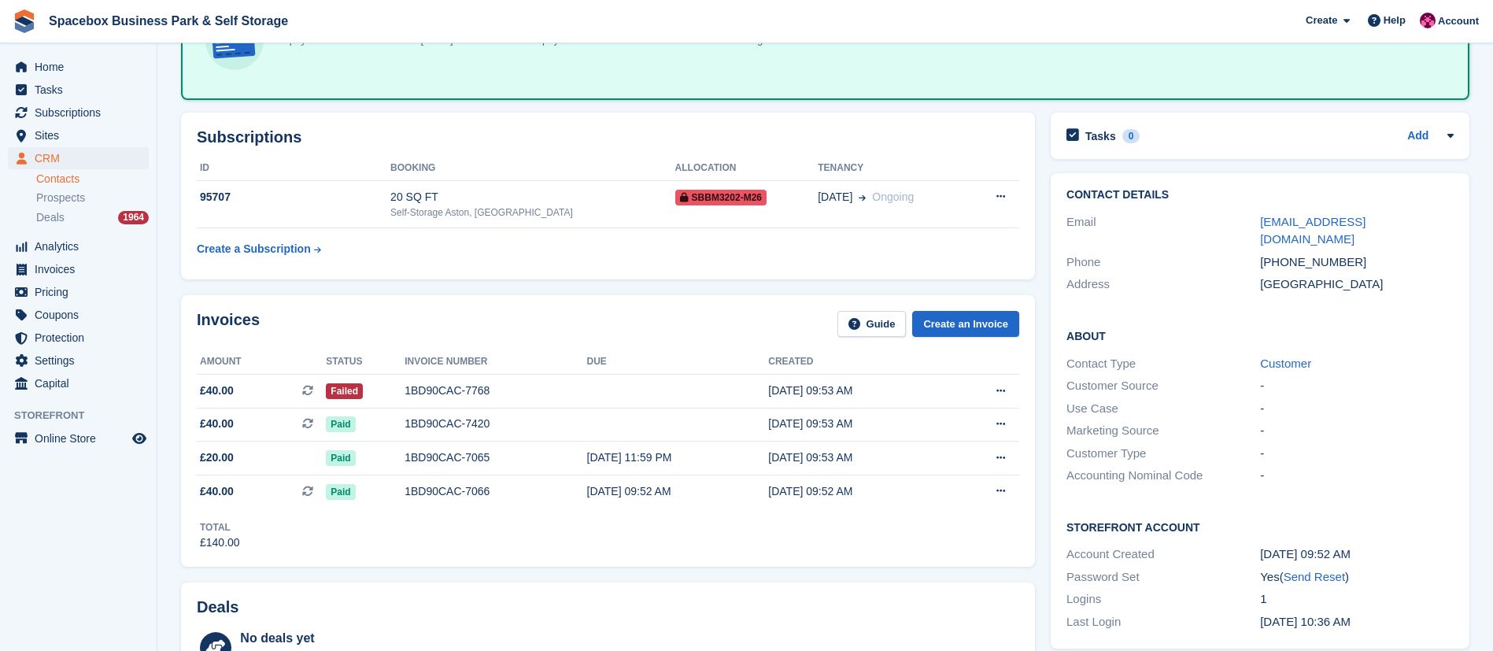
scroll to position [135, 0]
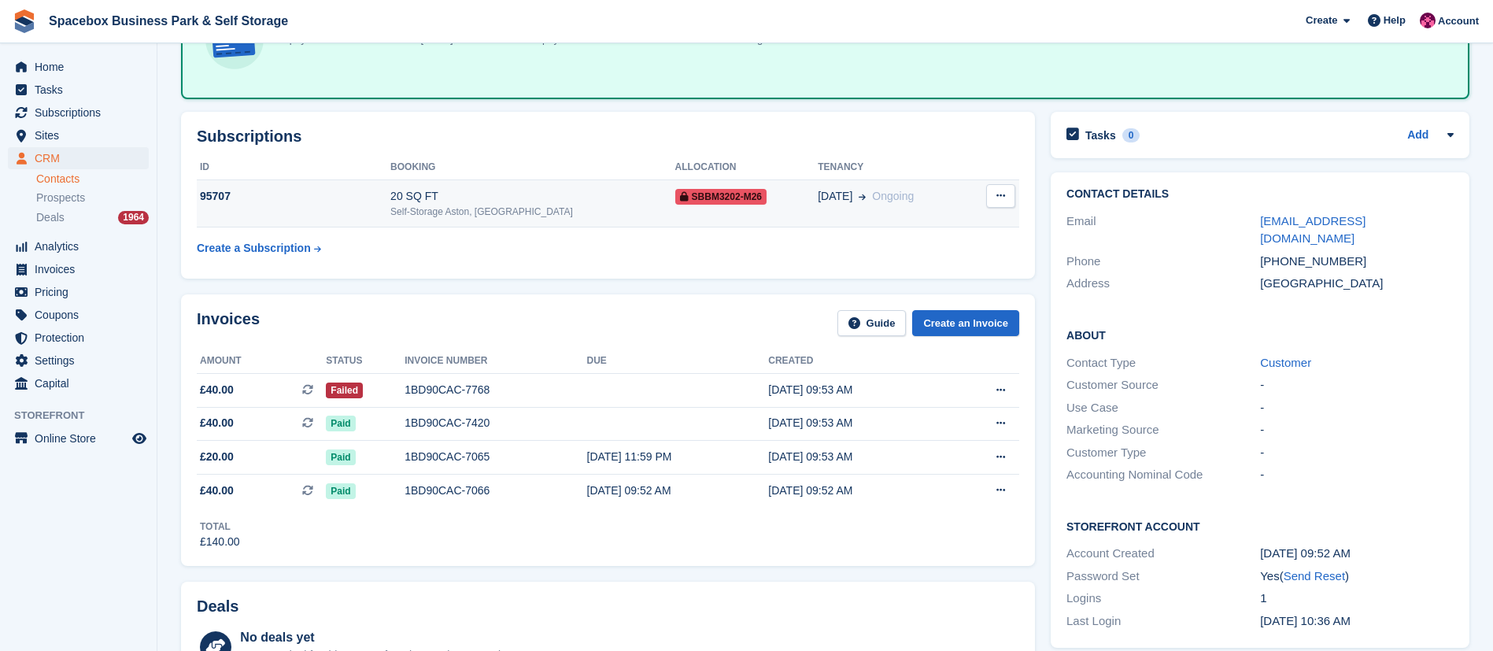
click at [352, 202] on div "95707" at bounding box center [294, 196] width 194 height 17
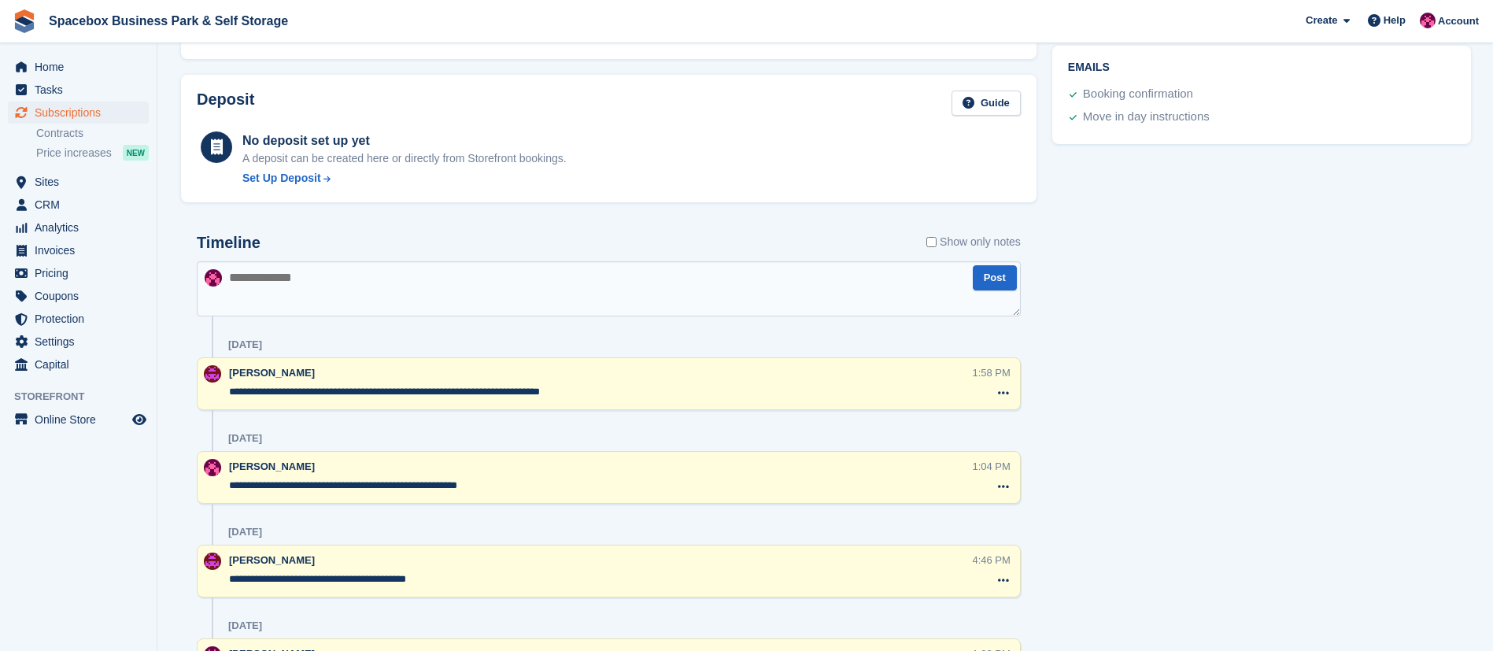
scroll to position [787, 0]
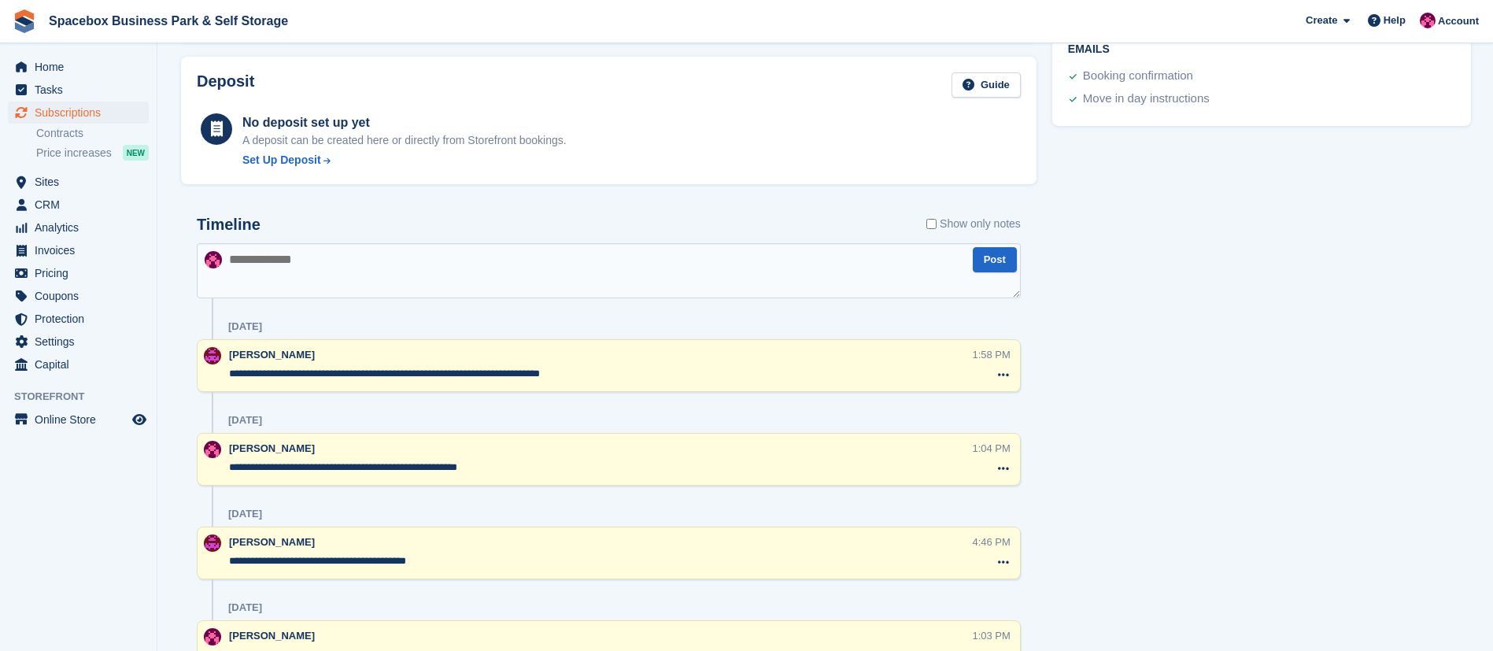
click at [315, 251] on textarea at bounding box center [609, 270] width 824 height 55
type textarea "**********"
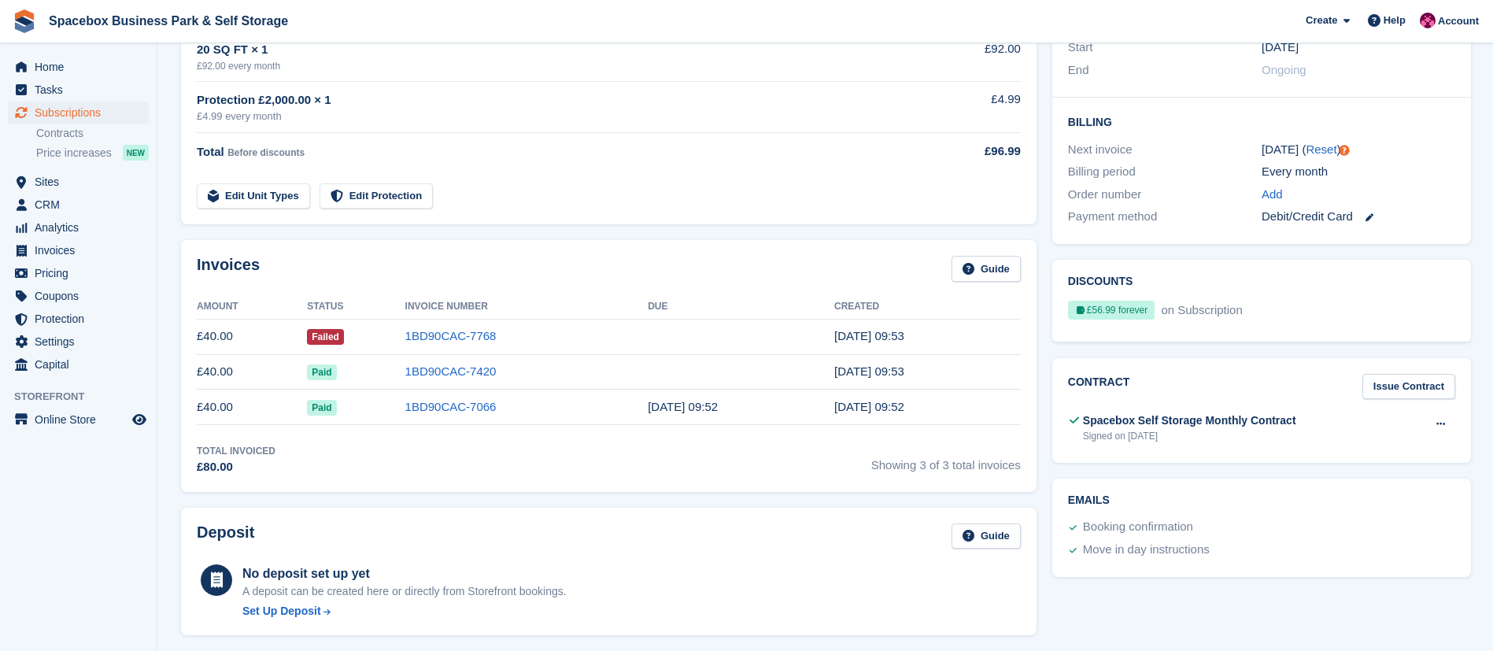
scroll to position [0, 0]
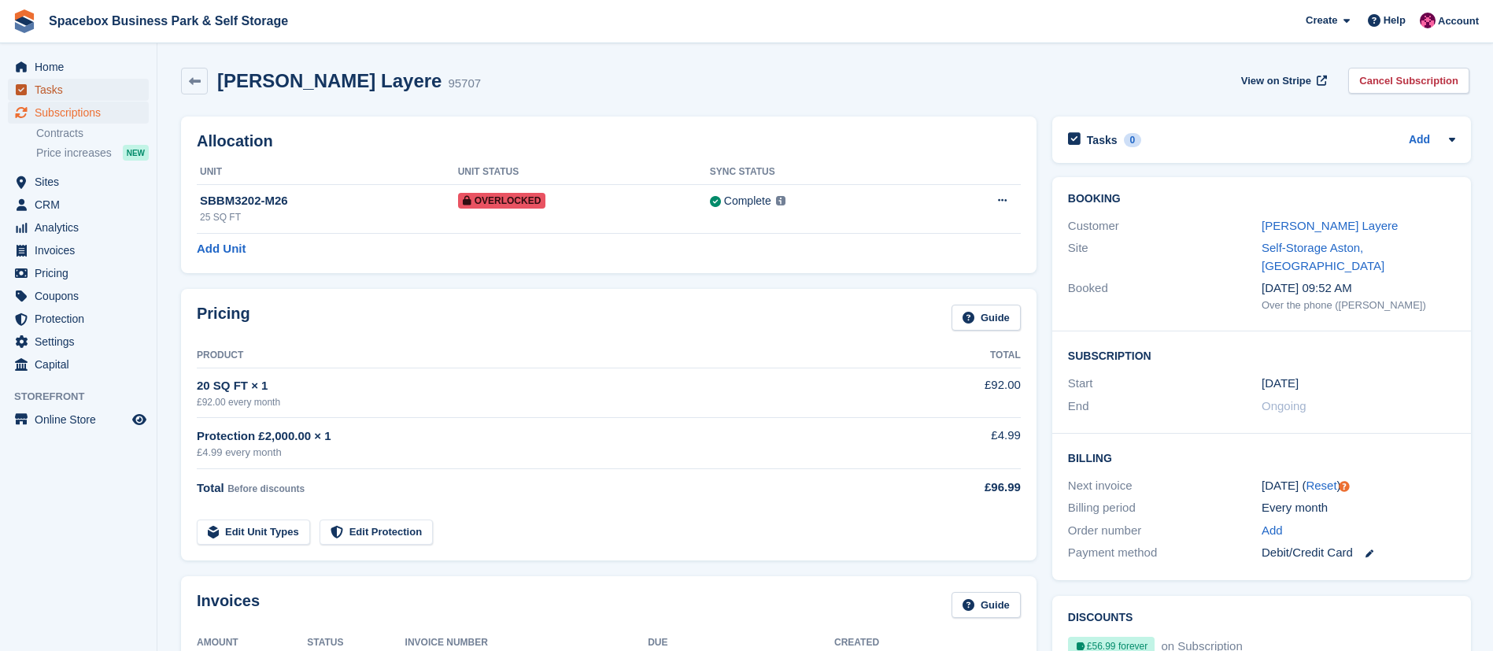
click at [69, 90] on span "Tasks" at bounding box center [82, 90] width 94 height 22
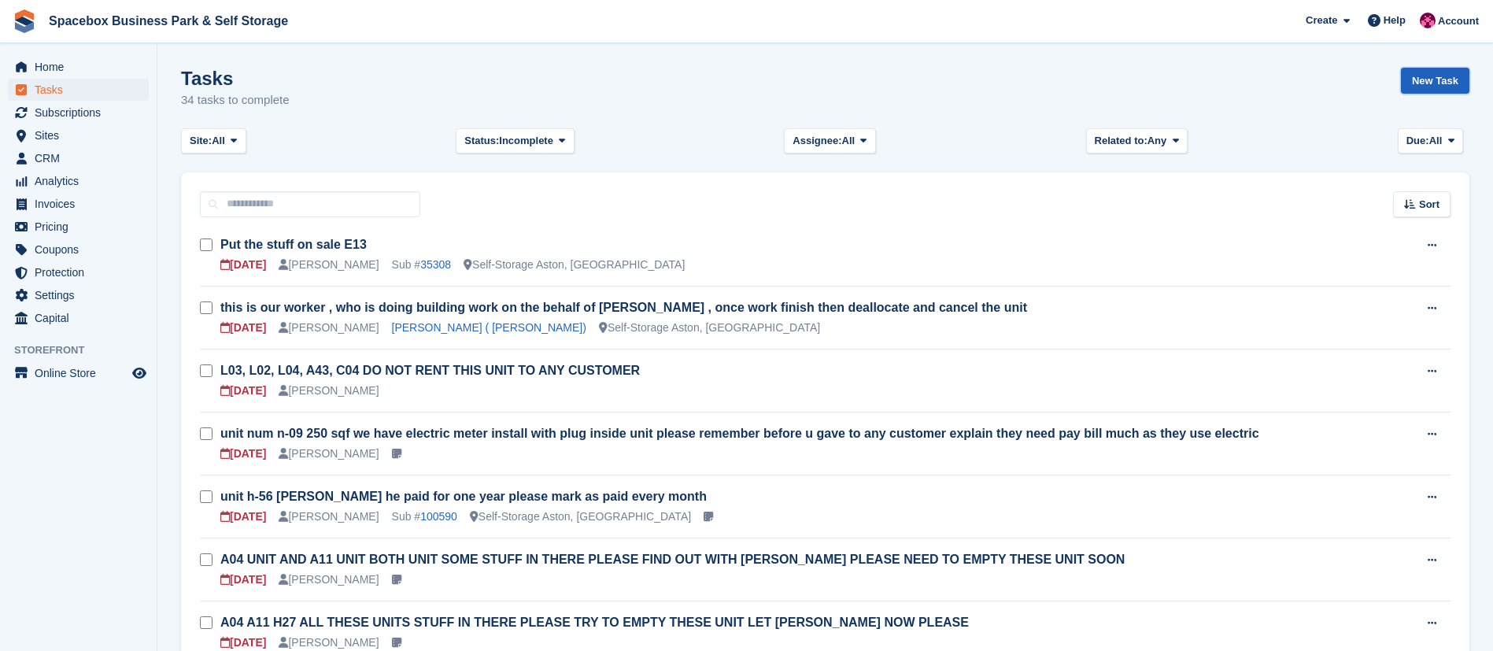
click at [1424, 83] on link "New Task" at bounding box center [1435, 81] width 68 height 26
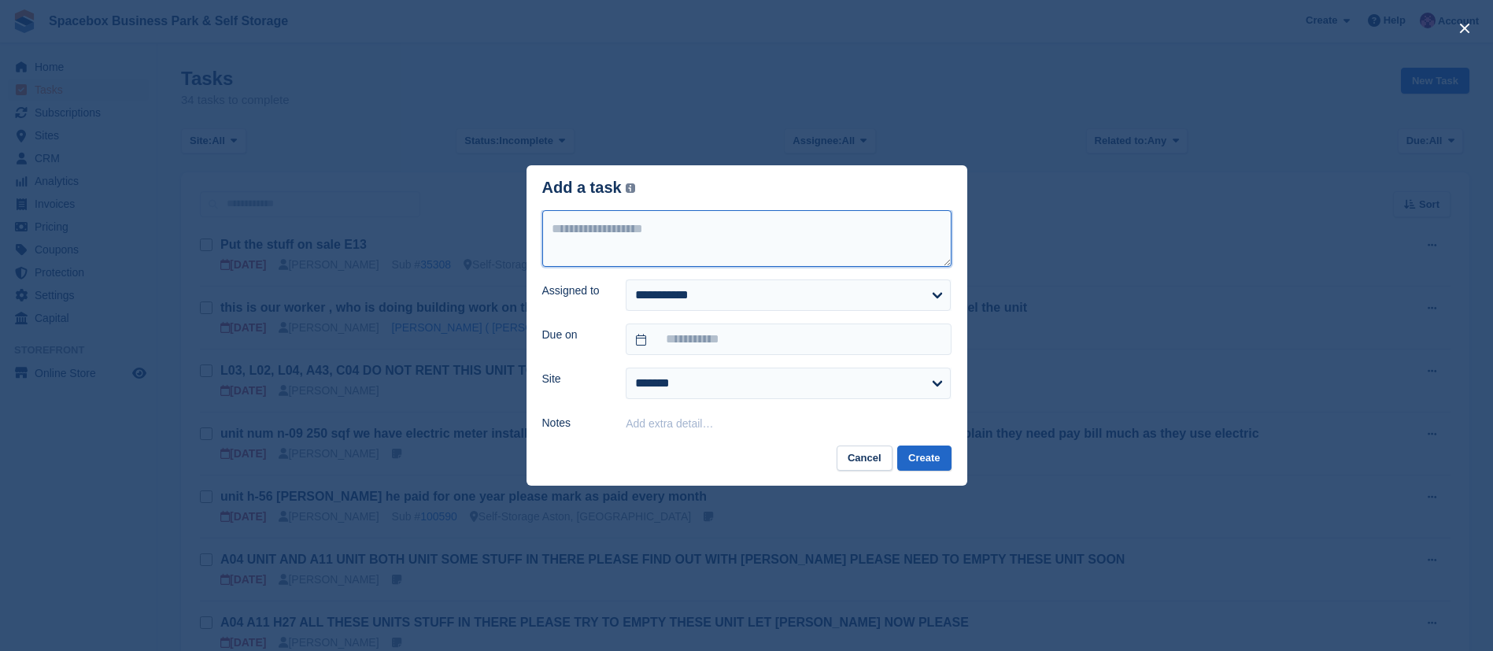
click at [657, 257] on textarea at bounding box center [746, 238] width 409 height 57
type textarea "**********"
click at [702, 286] on select "**********" at bounding box center [788, 294] width 325 height 31
select select "****"
click at [626, 279] on select "**********" at bounding box center [788, 294] width 325 height 31
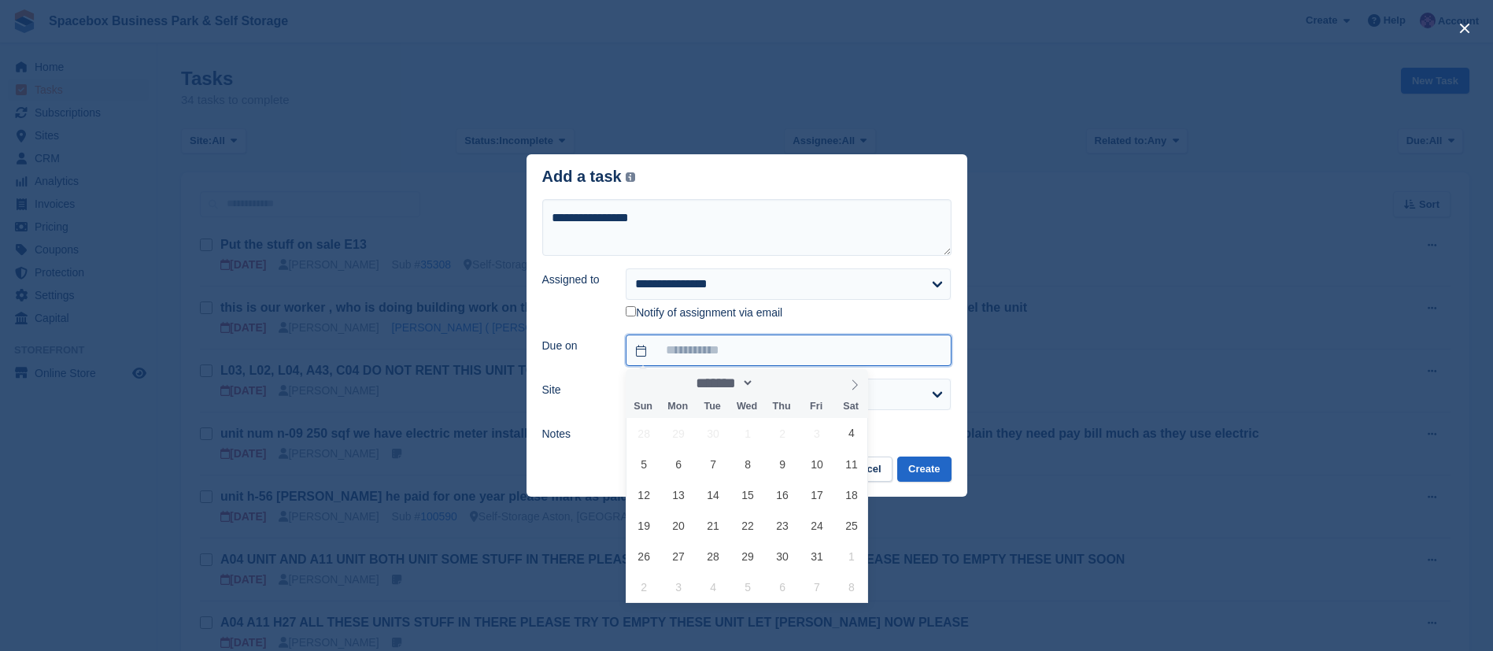
click at [722, 361] on input "text" at bounding box center [788, 349] width 325 height 31
click at [709, 350] on input "text" at bounding box center [788, 349] width 325 height 31
click at [857, 436] on span "4" at bounding box center [851, 433] width 31 height 31
type input "**********"
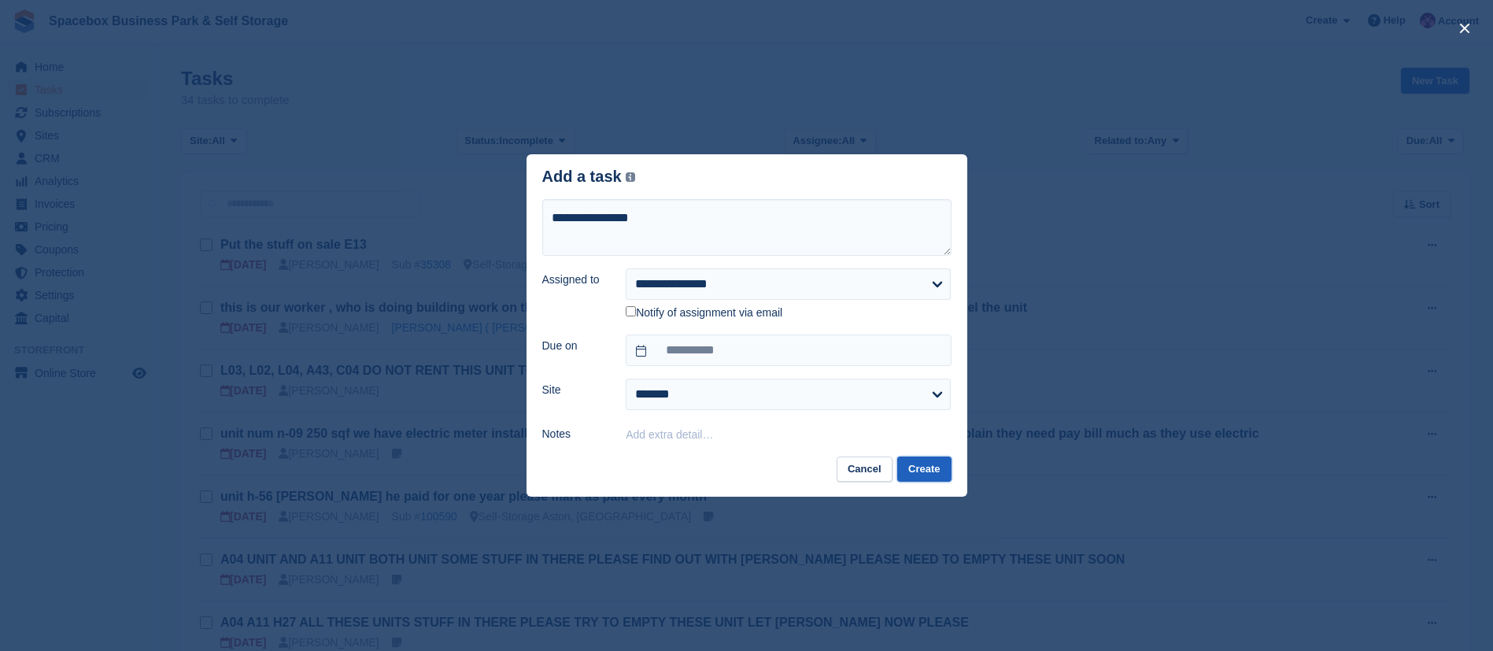
click at [932, 475] on button "Create" at bounding box center [924, 469] width 54 height 26
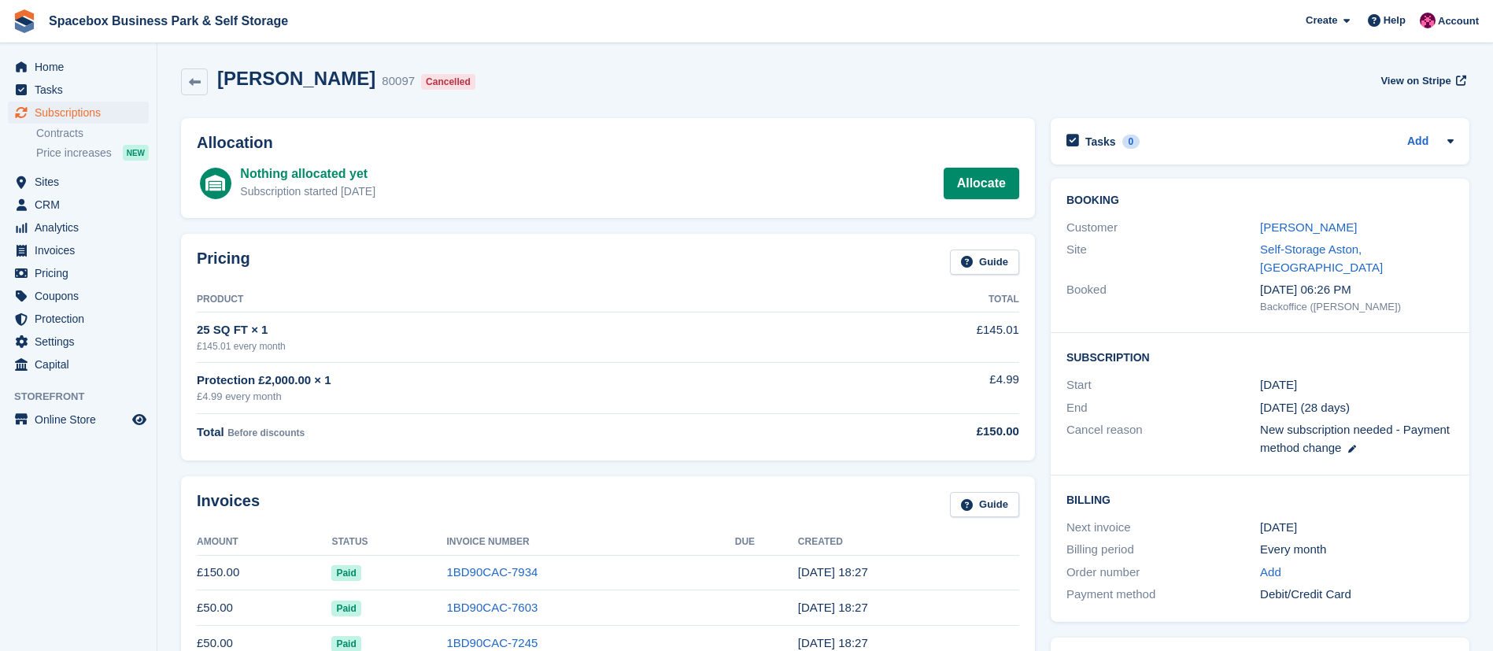
scroll to position [685, 0]
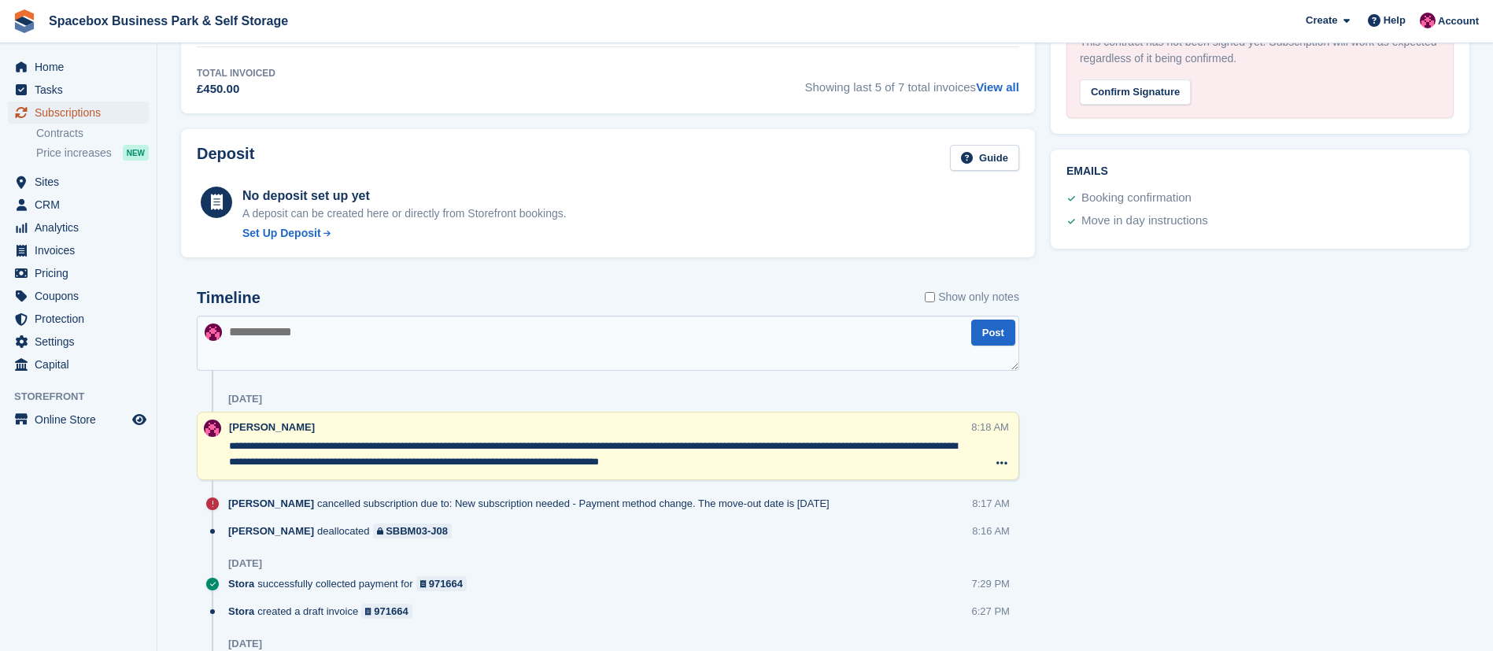
drag, startPoint x: 0, startPoint y: 0, endPoint x: 76, endPoint y: 109, distance: 132.3
click at [76, 109] on span "Subscriptions" at bounding box center [82, 113] width 94 height 22
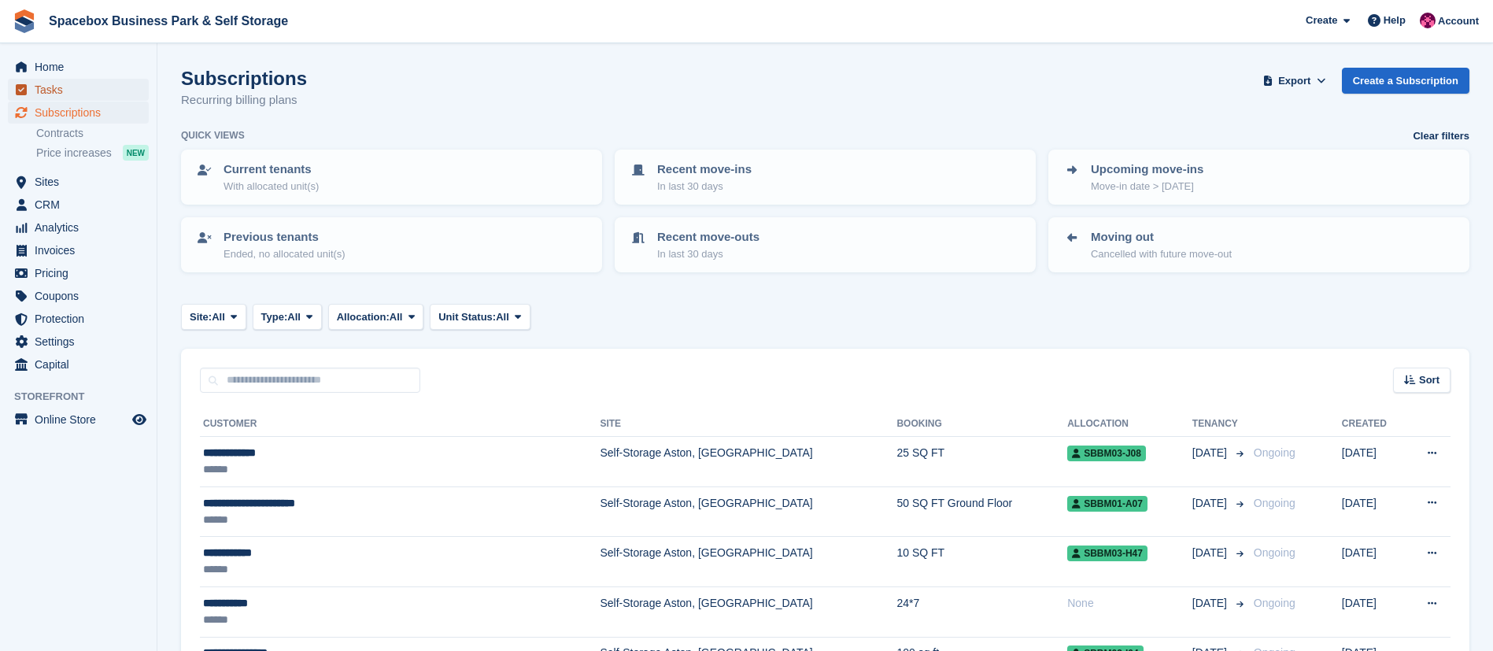
click at [70, 90] on span "Tasks" at bounding box center [82, 90] width 94 height 22
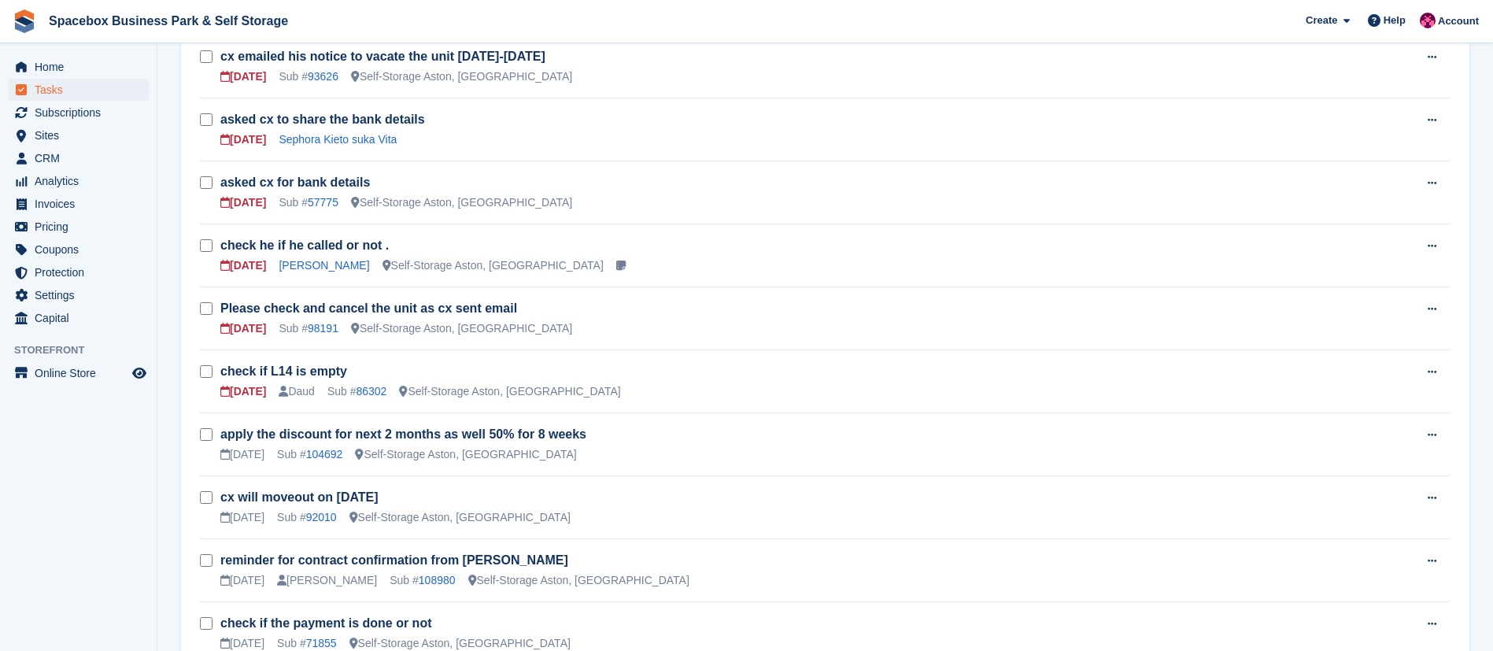
scroll to position [696, 0]
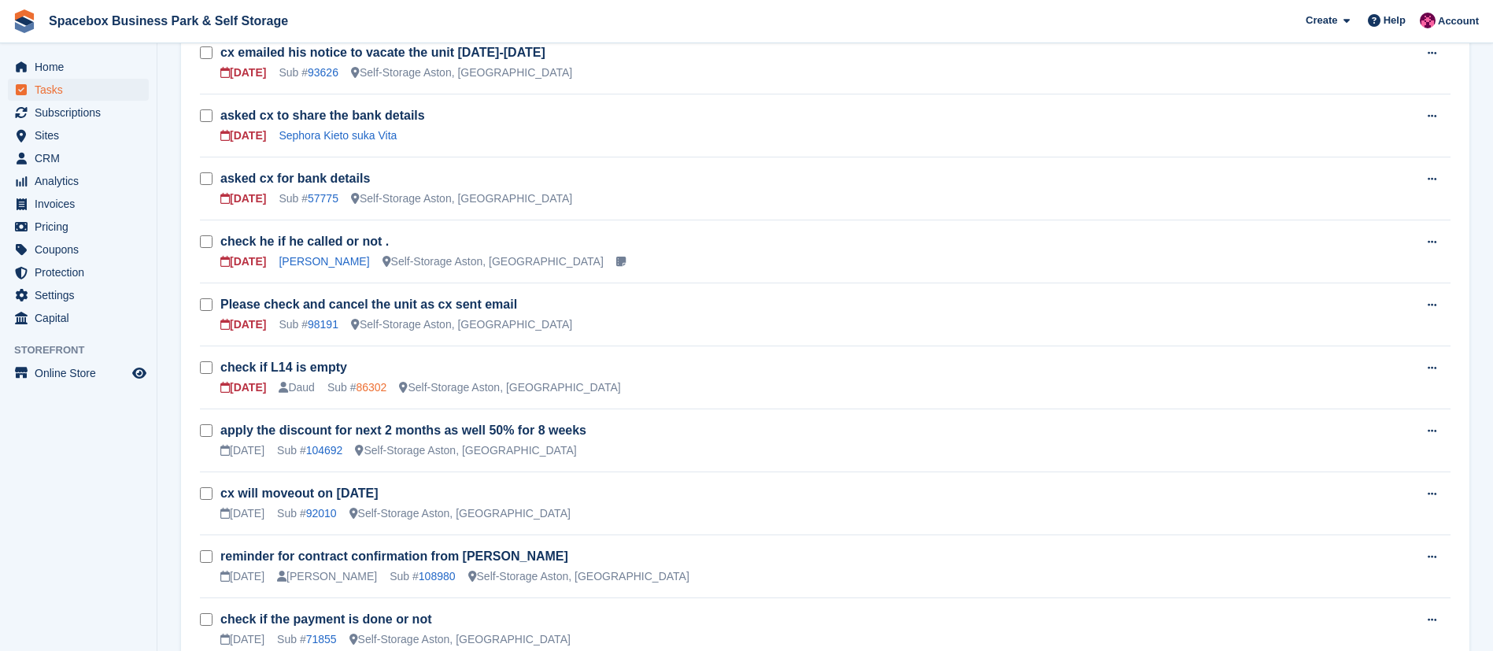
click at [371, 392] on link "86302" at bounding box center [371, 387] width 31 height 13
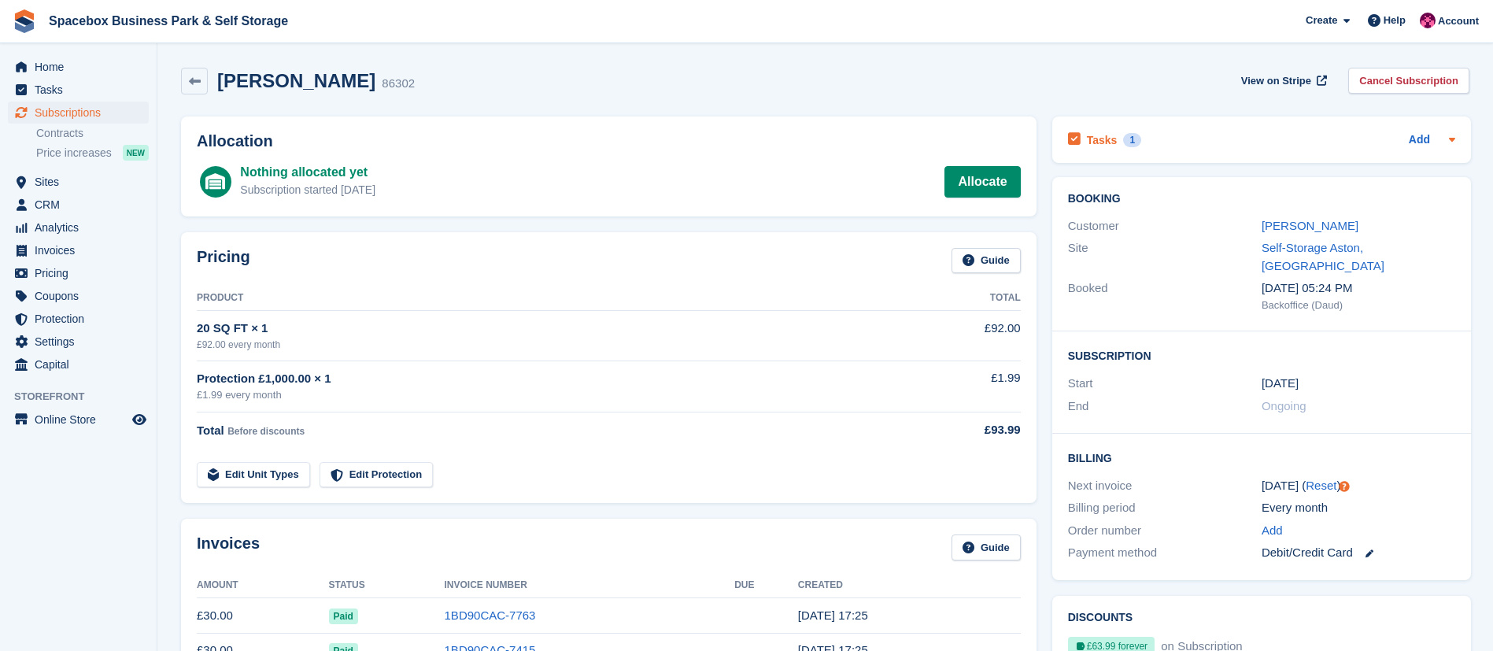
click at [1102, 142] on h2 "Tasks" at bounding box center [1102, 140] width 31 height 14
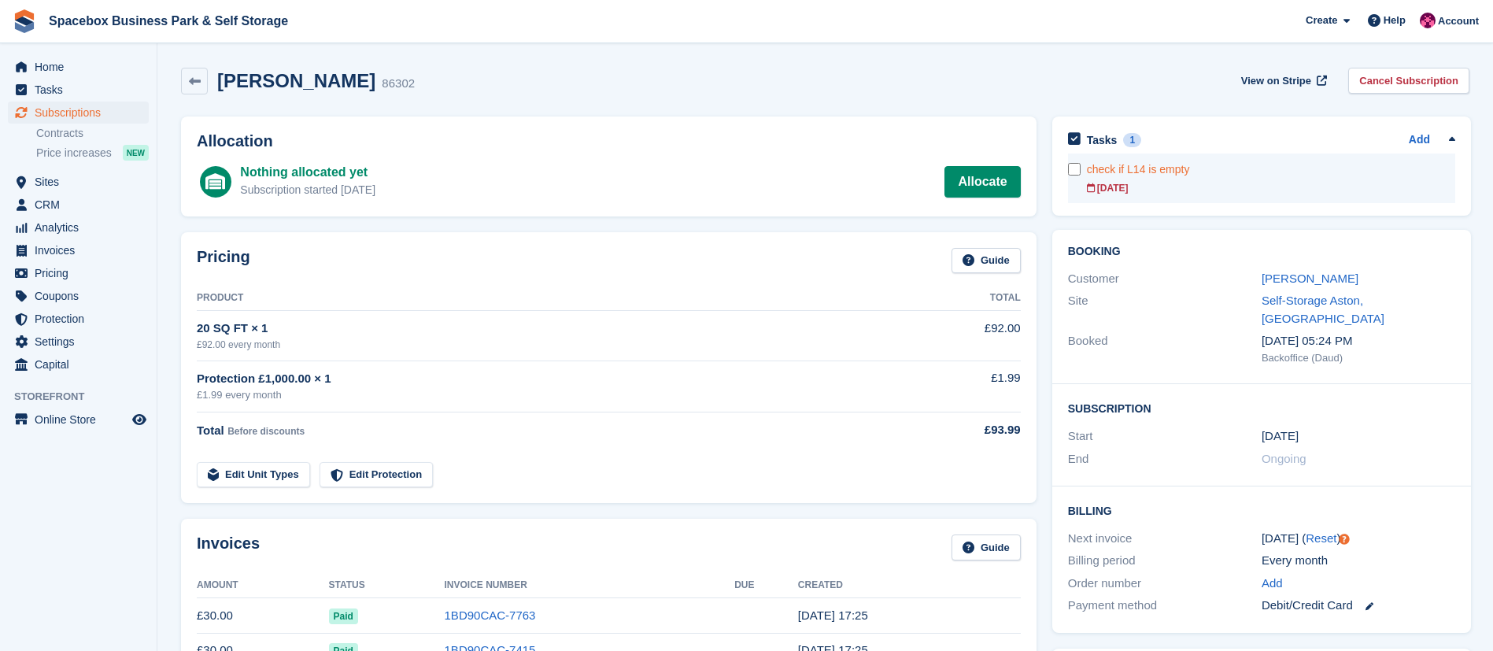
click at [1193, 198] on link "check if L14 is empty [DATE]" at bounding box center [1271, 178] width 368 height 50
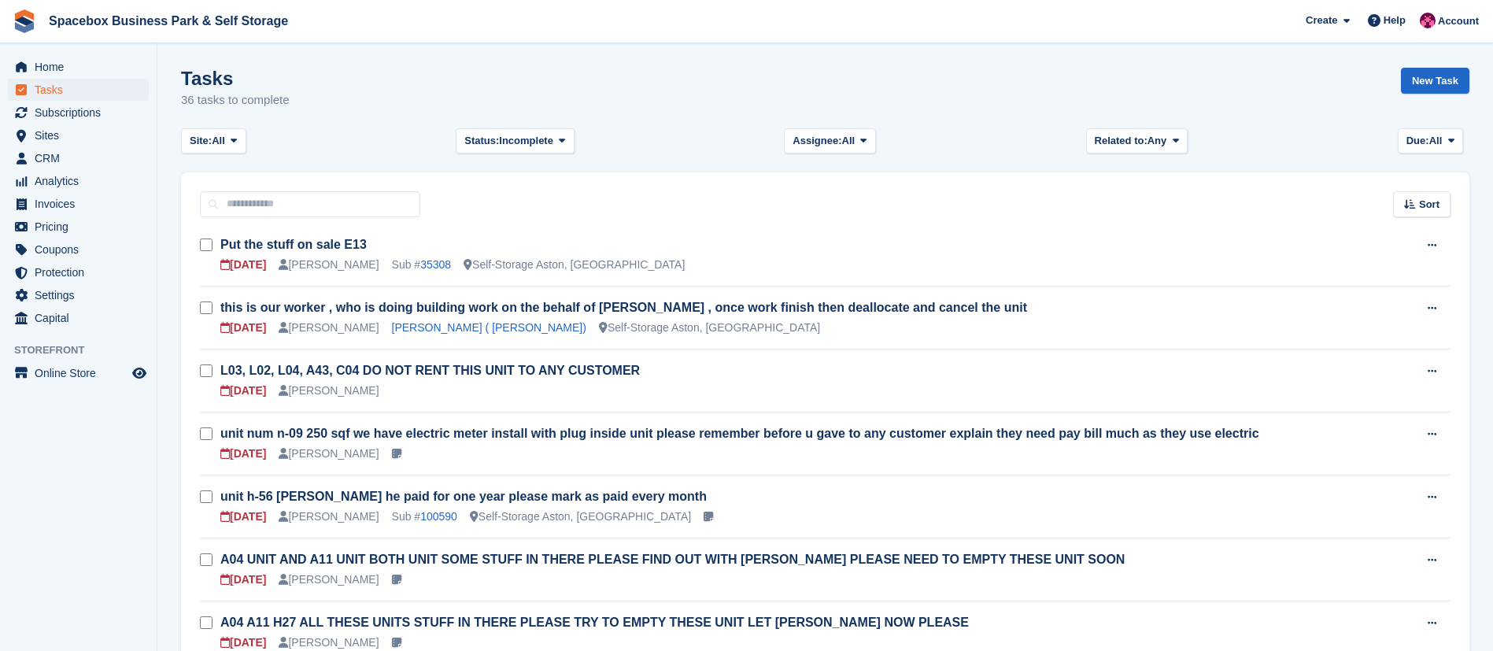
scroll to position [696, 0]
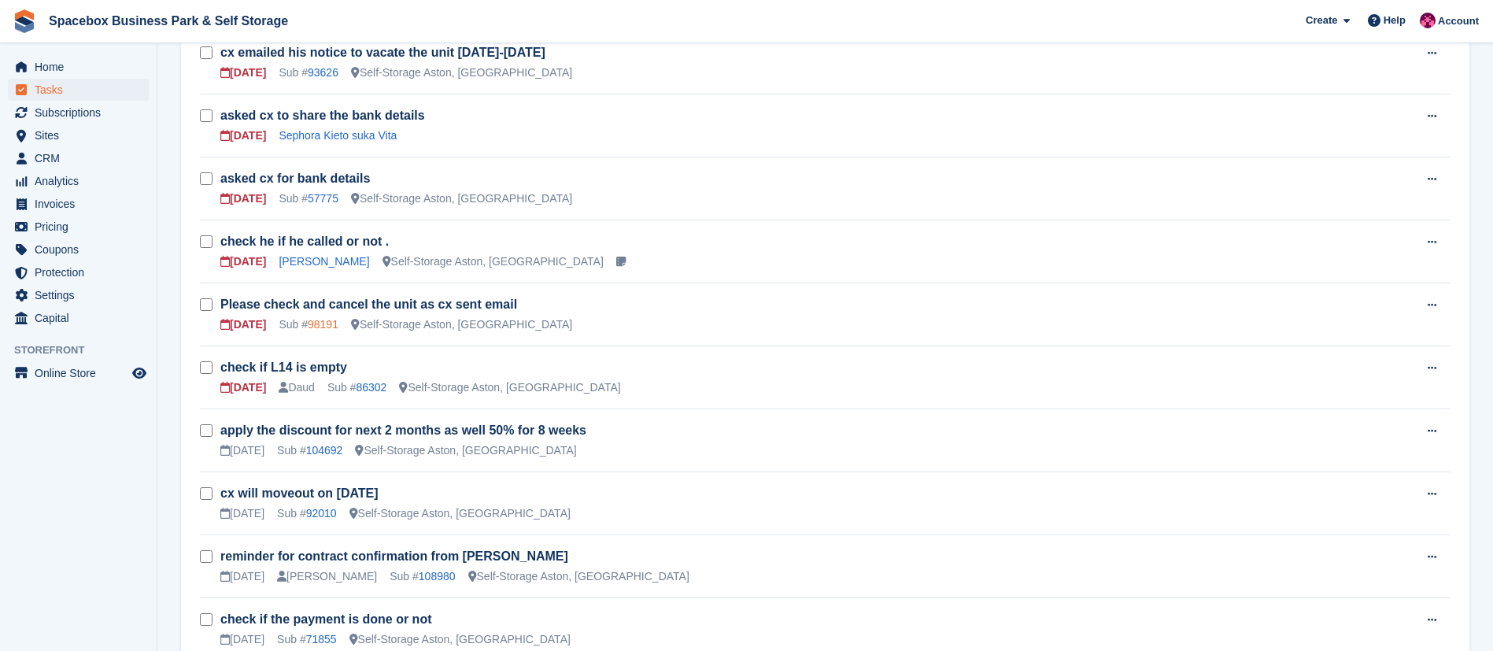
click at [316, 319] on link "98191" at bounding box center [323, 324] width 31 height 13
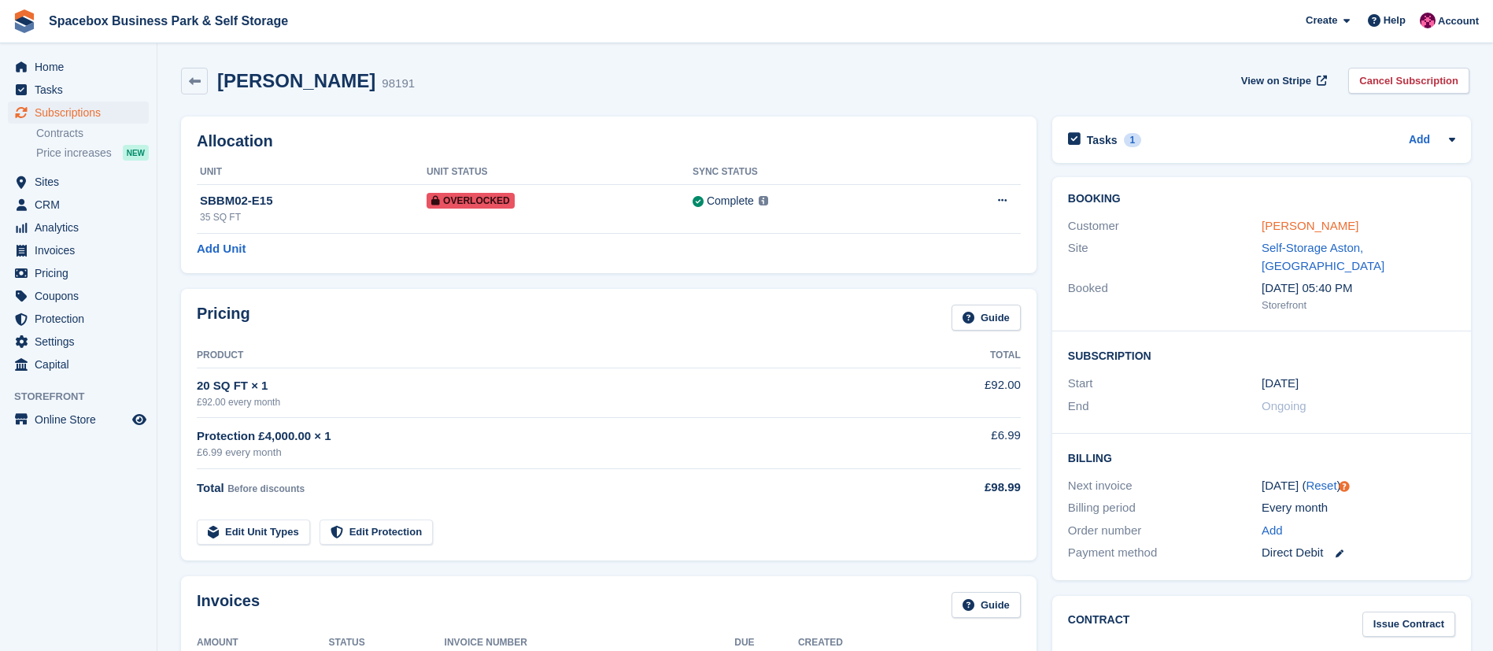
click at [1316, 231] on link "[PERSON_NAME]" at bounding box center [1309, 225] width 97 height 13
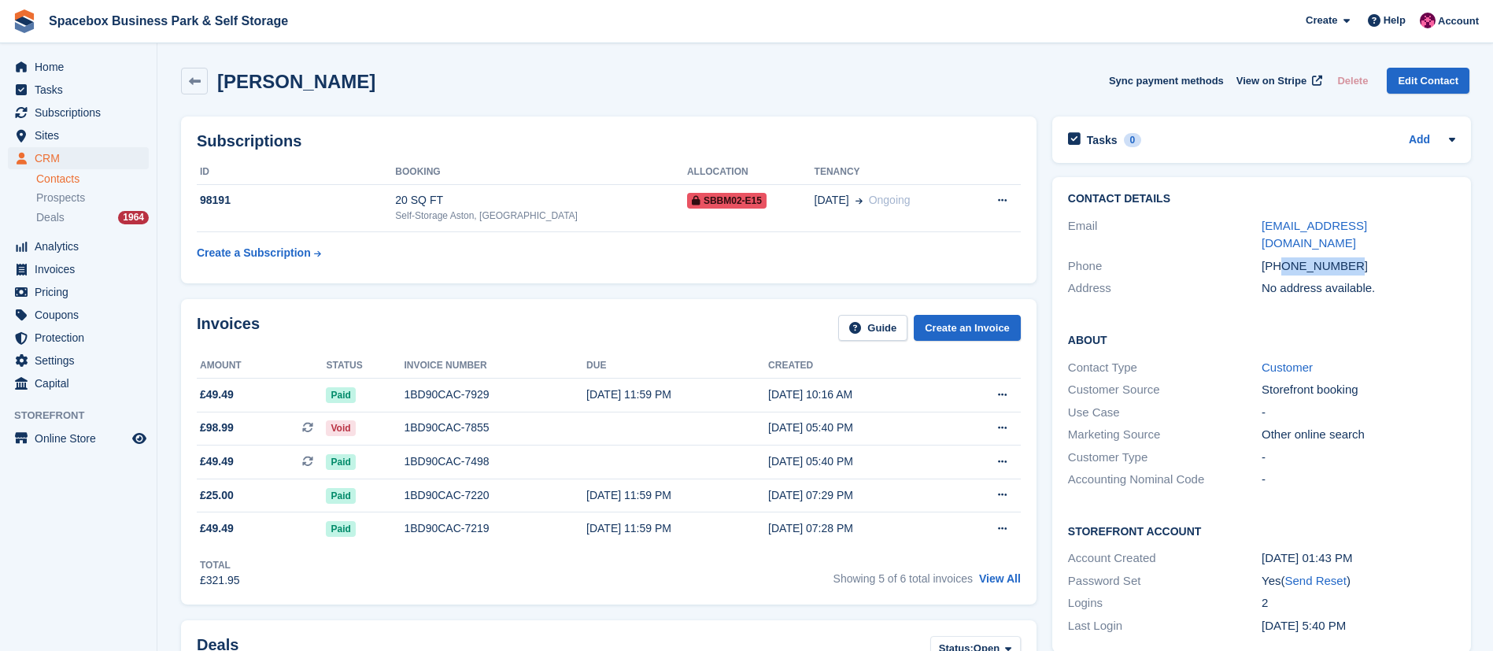
drag, startPoint x: 1281, startPoint y: 246, endPoint x: 1354, endPoint y: 242, distance: 73.2
click at [1354, 257] on div "[PHONE_NUMBER]" at bounding box center [1358, 266] width 194 height 18
copy div "7853824164"
click at [342, 230] on td "98191" at bounding box center [296, 208] width 198 height 48
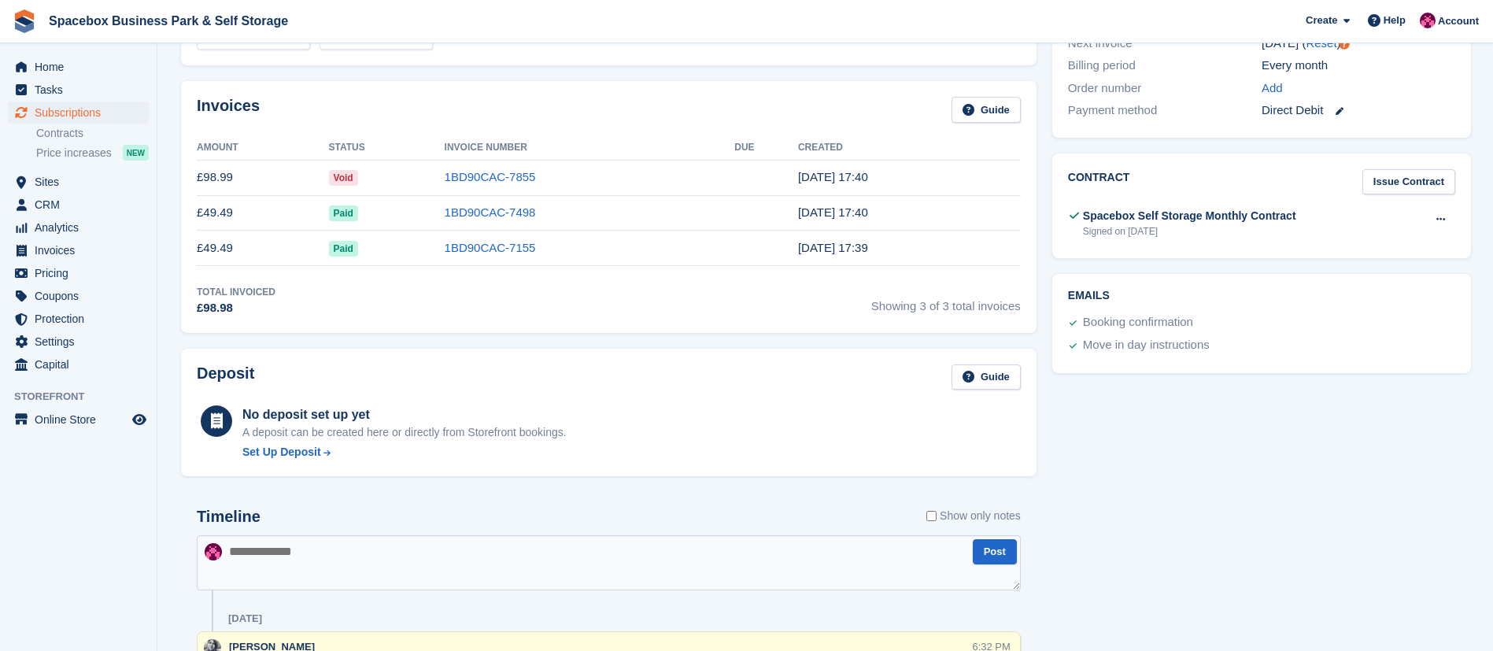
scroll to position [771, 0]
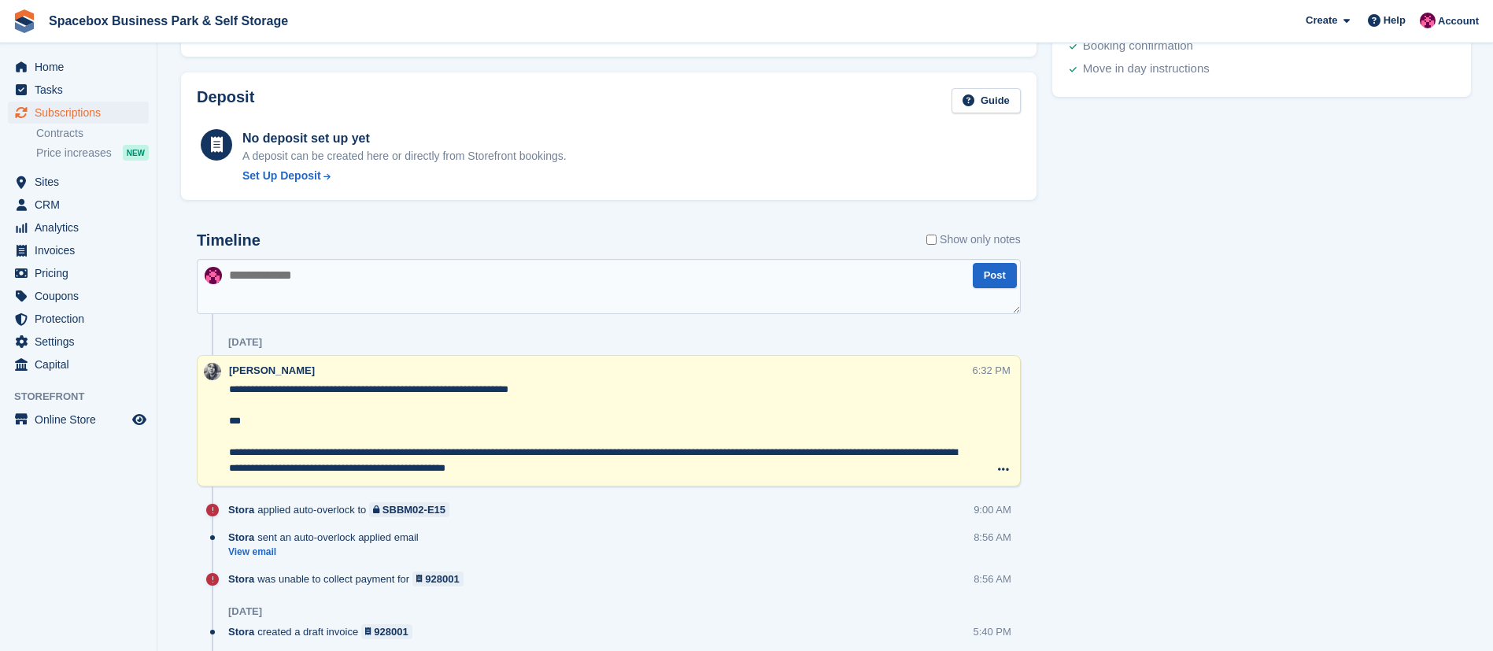
click at [424, 312] on textarea at bounding box center [609, 286] width 824 height 55
click at [458, 286] on textarea at bounding box center [609, 286] width 824 height 55
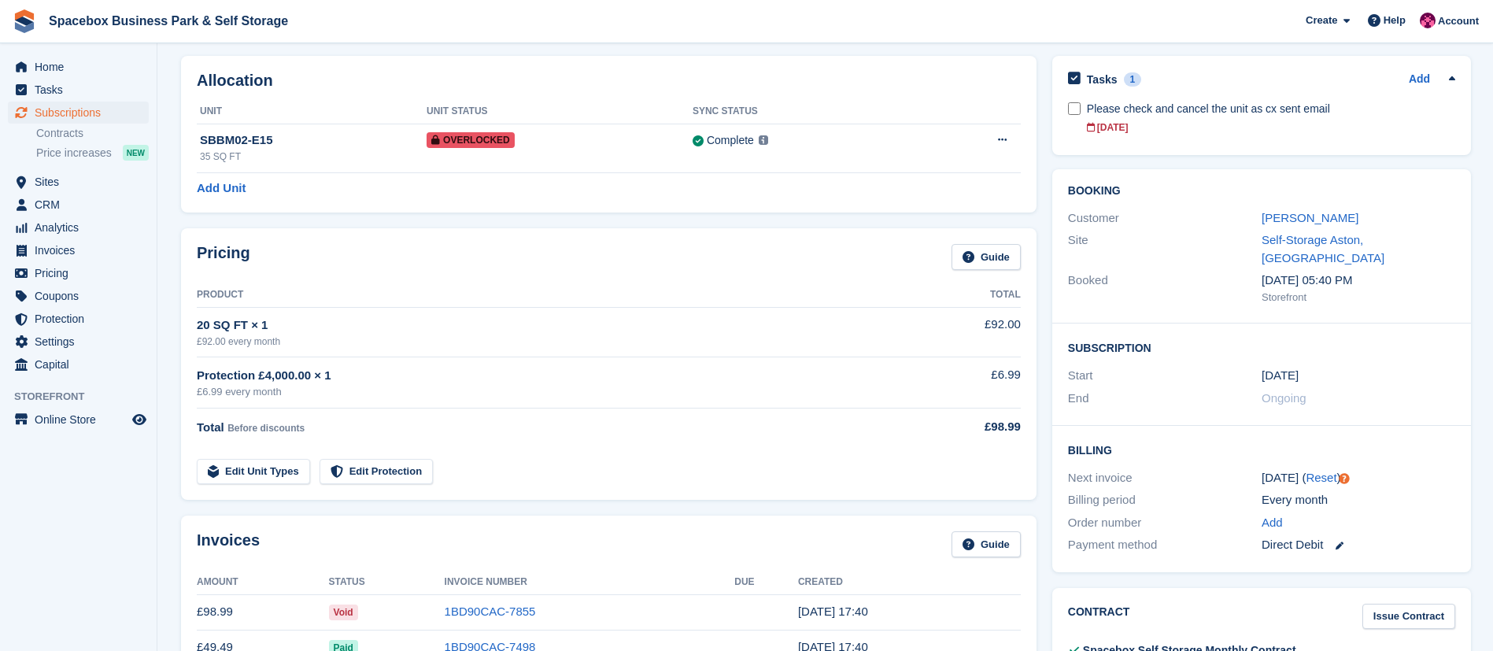
scroll to position [0, 0]
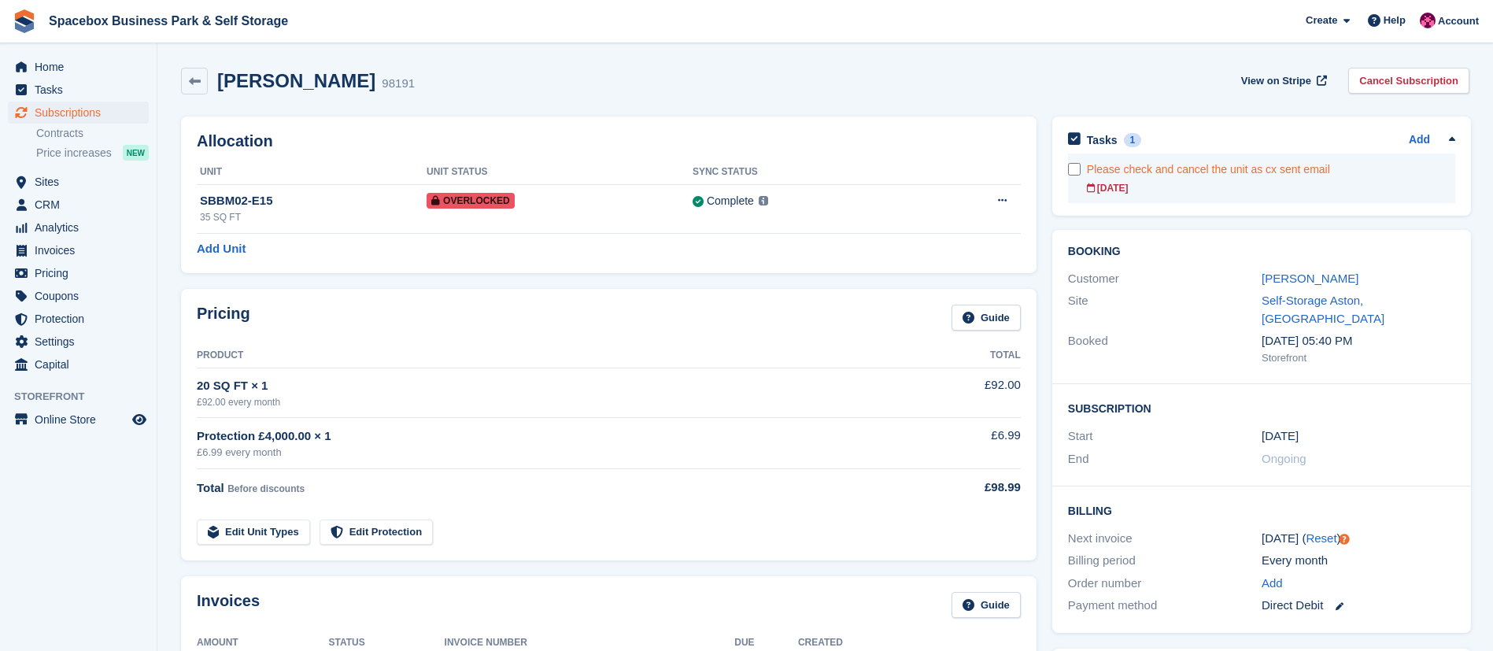
click at [1283, 190] on div "04 Oct" at bounding box center [1271, 188] width 368 height 14
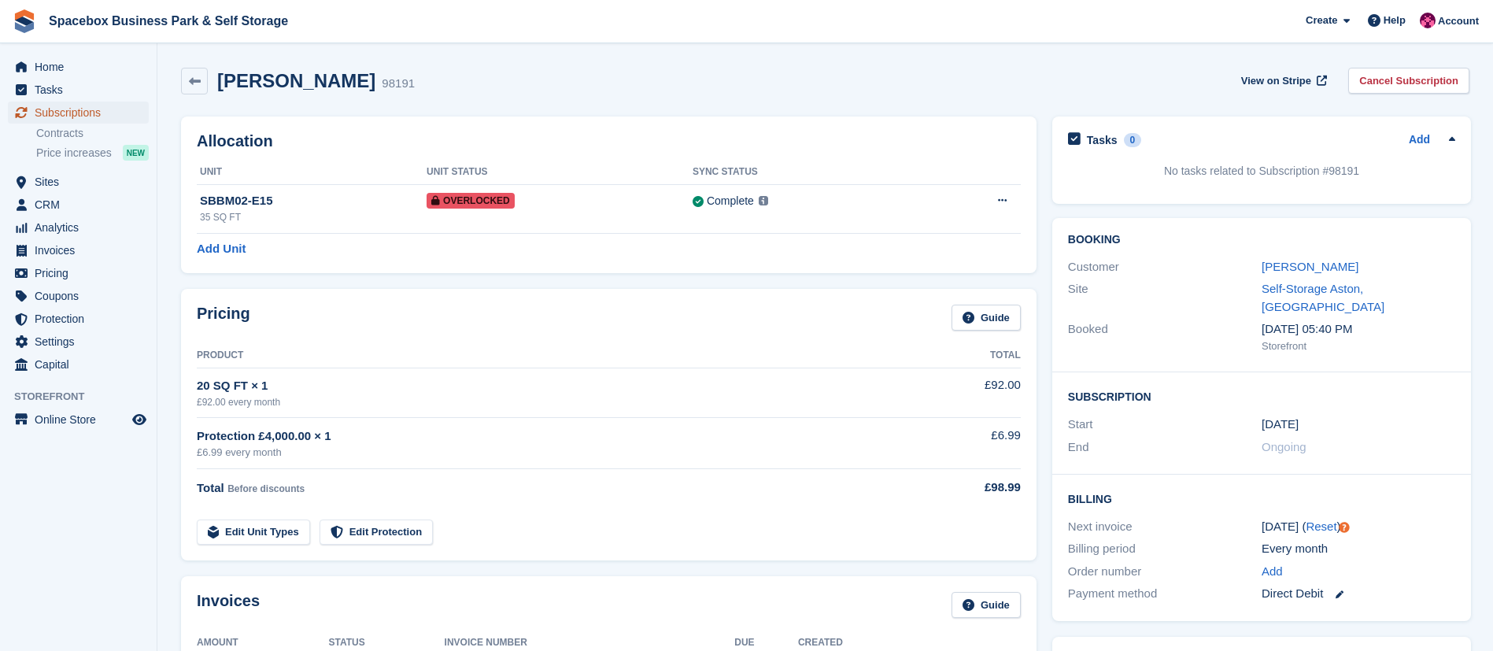
click at [84, 116] on span "Subscriptions" at bounding box center [82, 113] width 94 height 22
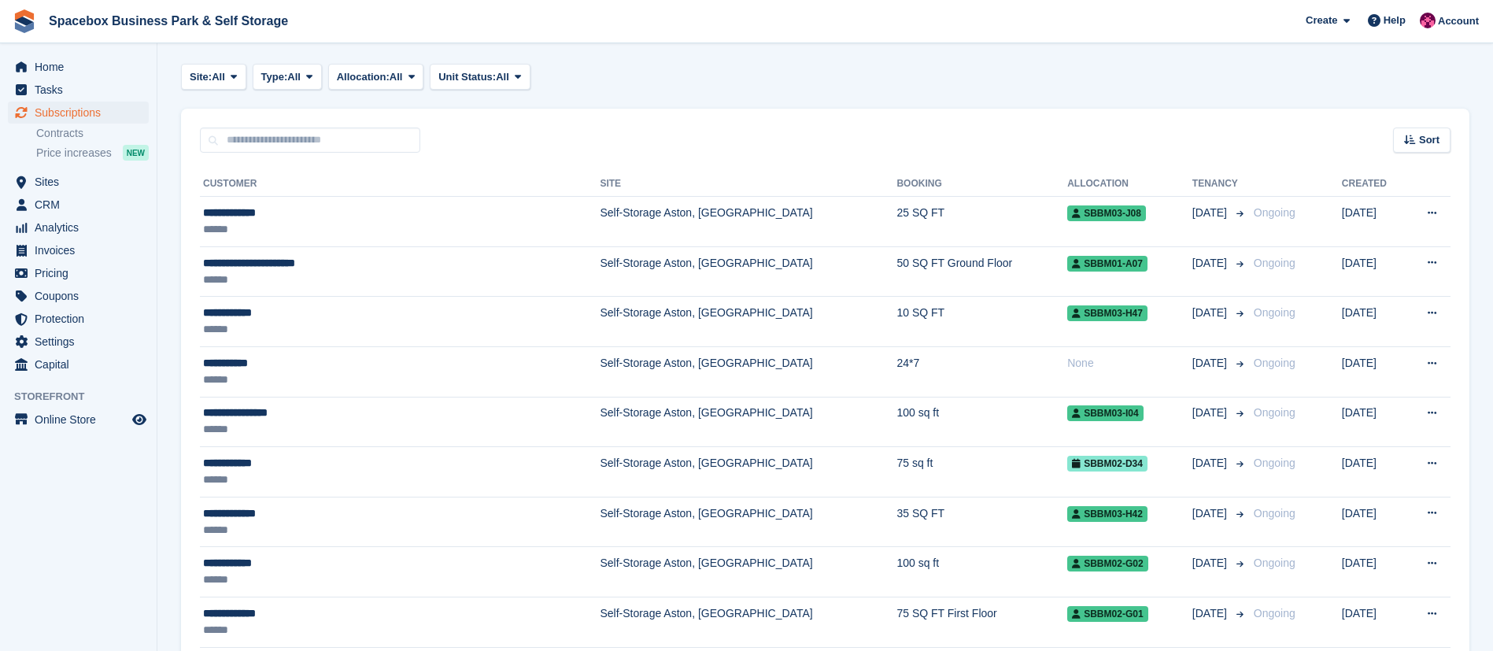
scroll to position [238, 0]
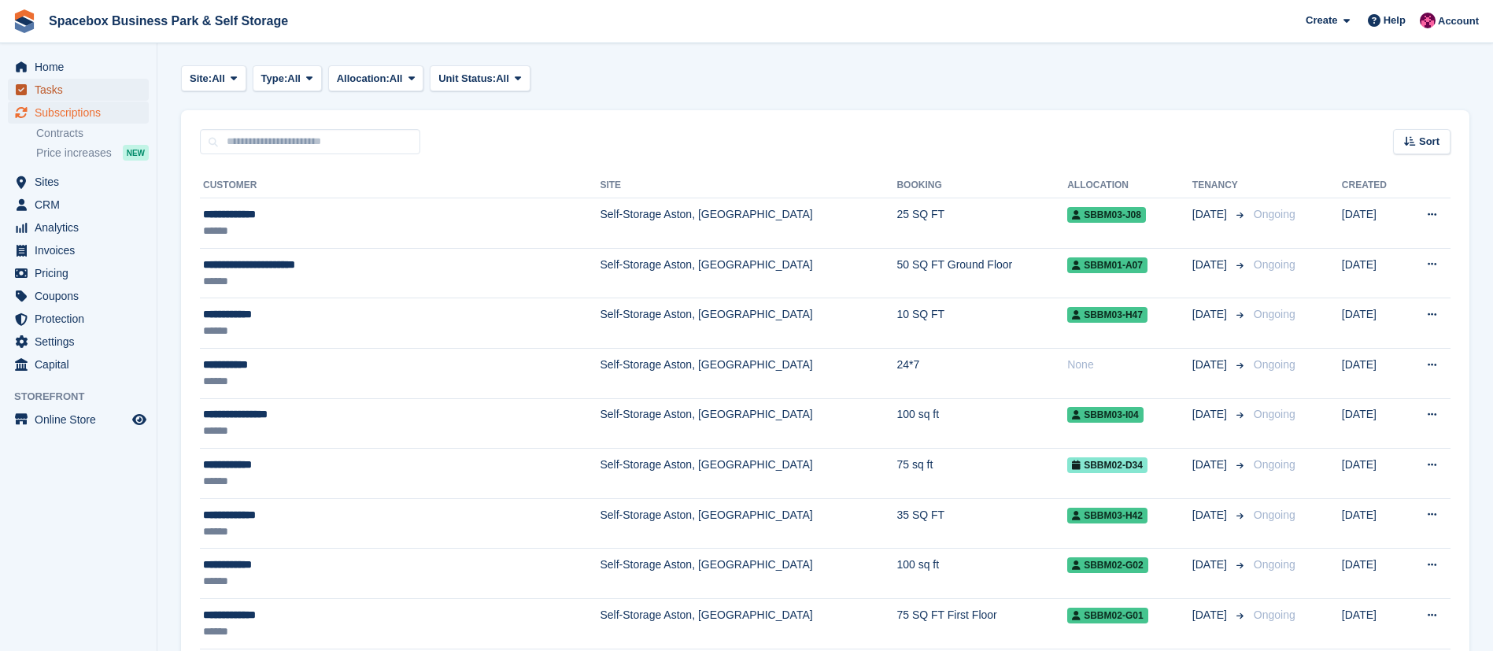
click at [69, 88] on span "Tasks" at bounding box center [82, 90] width 94 height 22
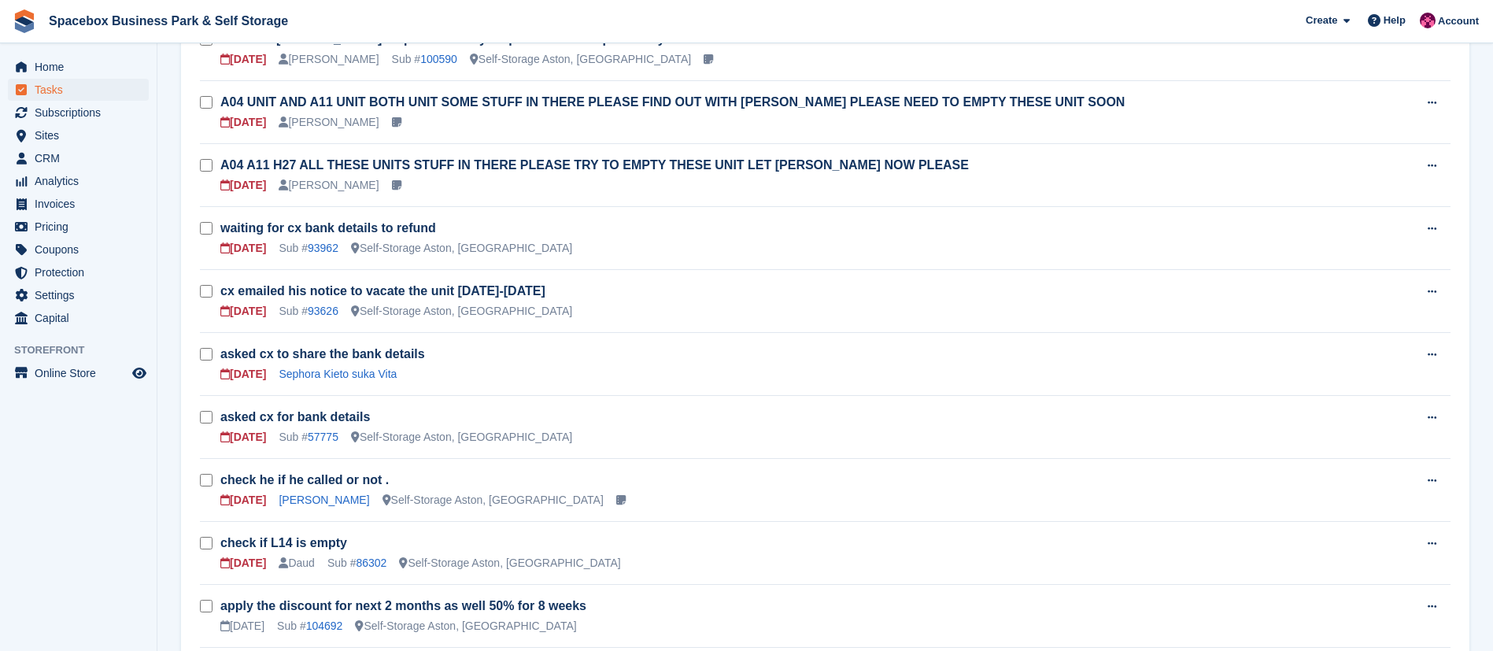
scroll to position [652, 0]
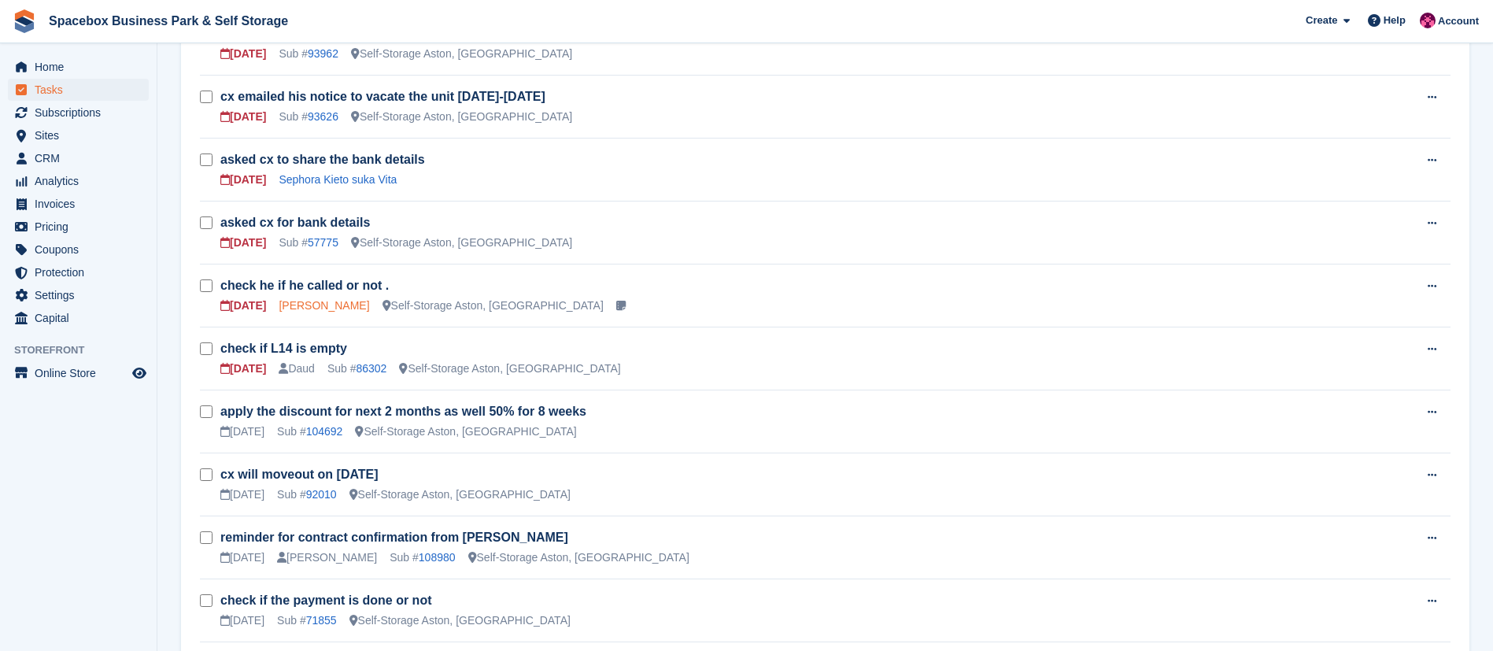
click at [308, 299] on link "Dennis Palner" at bounding box center [324, 305] width 90 height 13
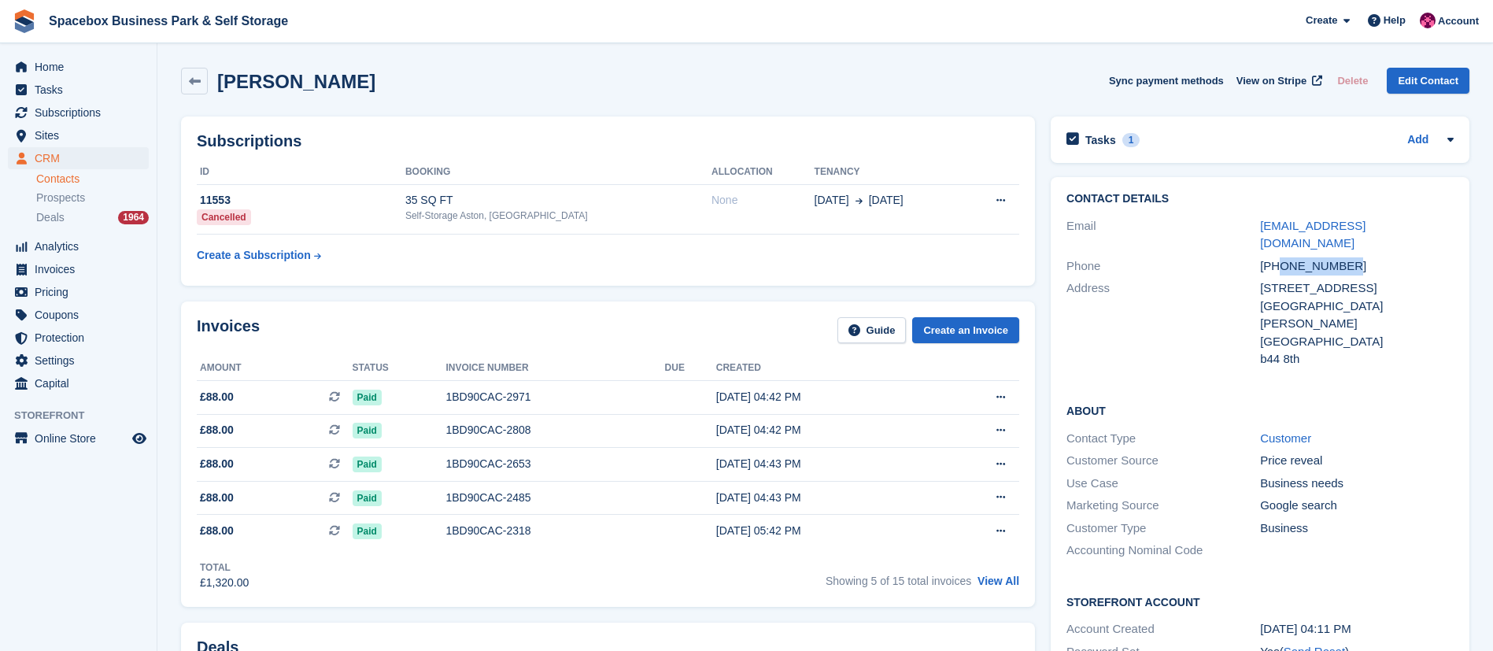
copy div "7966718603"
drag, startPoint x: 1280, startPoint y: 251, endPoint x: 1433, endPoint y: 240, distance: 153.1
click at [1433, 257] on div "+447966718603" at bounding box center [1357, 266] width 194 height 18
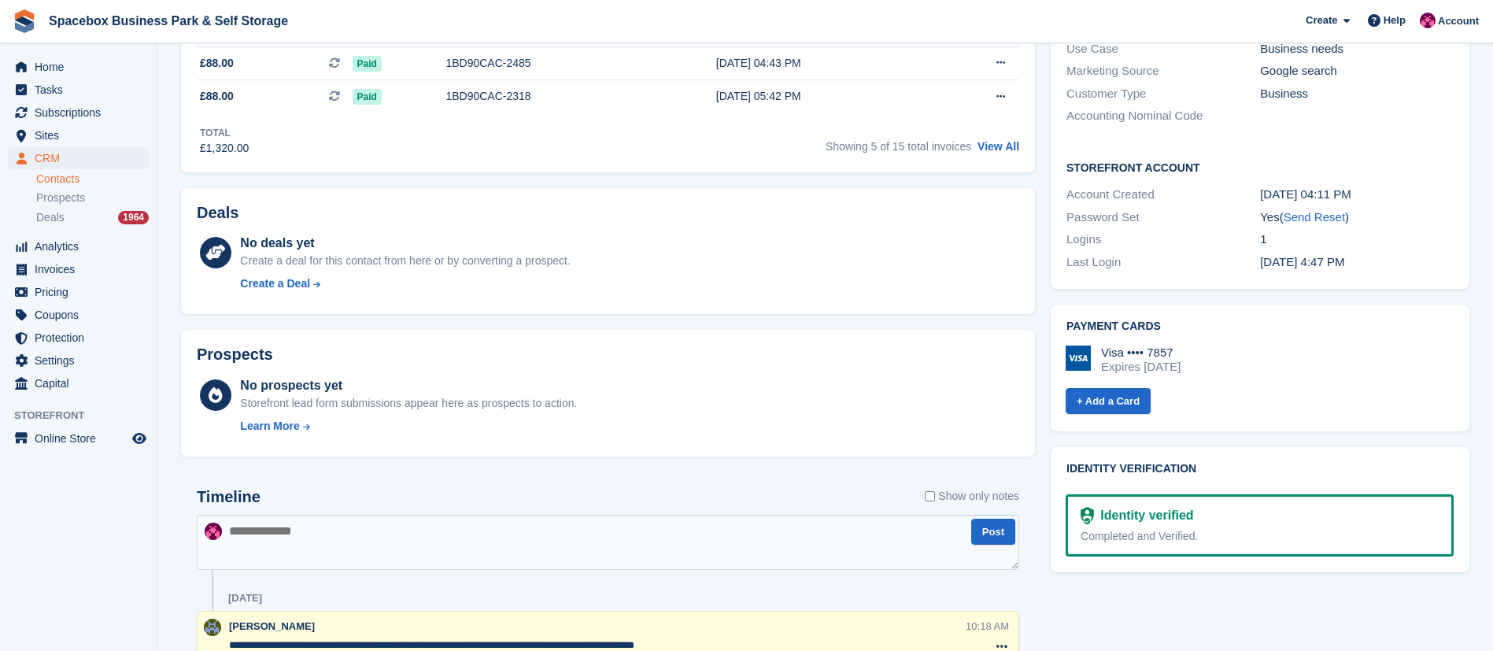
scroll to position [436, 0]
click at [667, 542] on textarea at bounding box center [608, 540] width 822 height 55
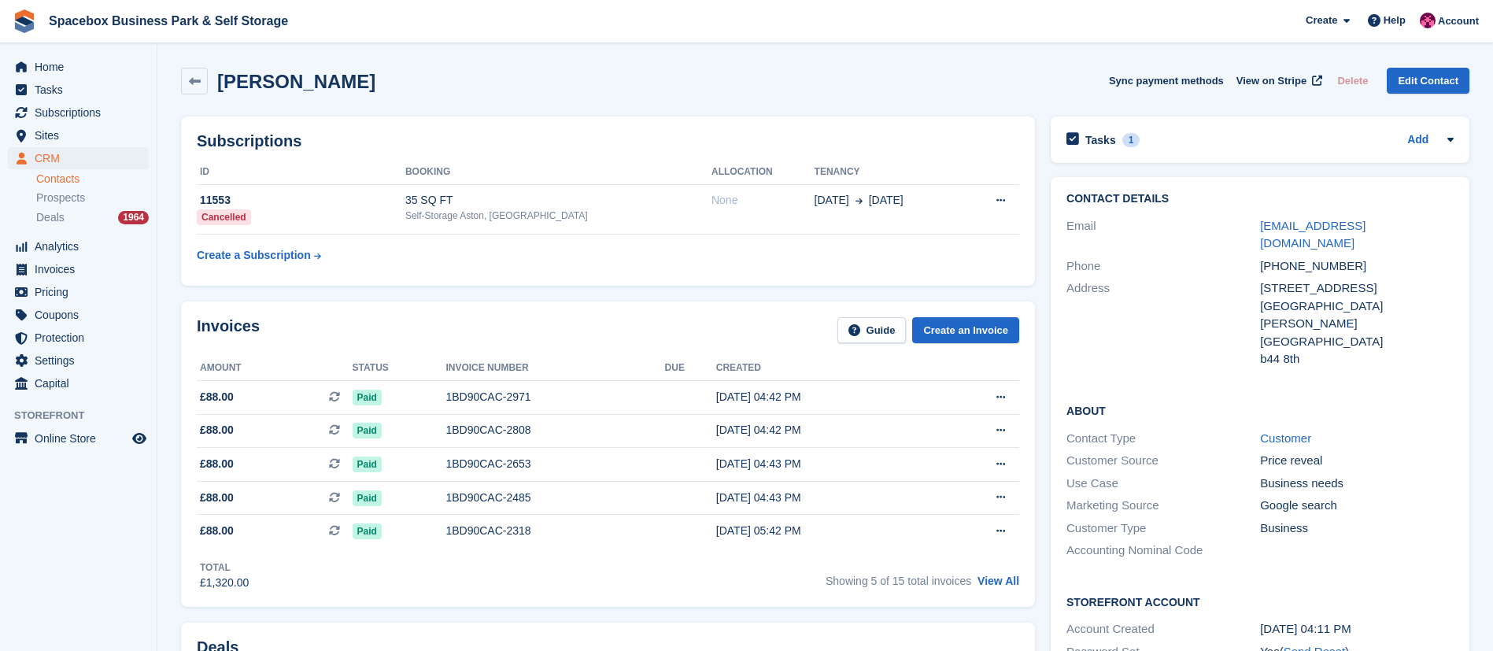
scroll to position [504, 0]
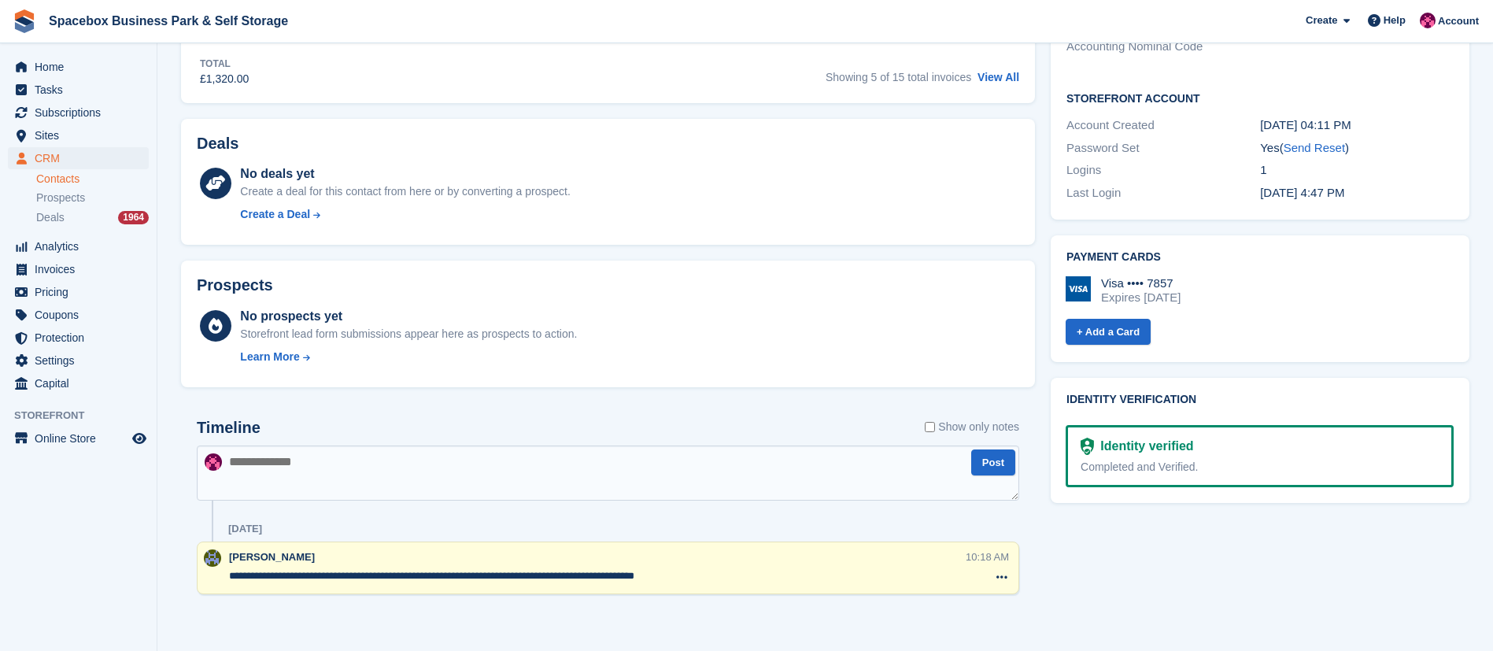
click at [434, 476] on textarea at bounding box center [608, 472] width 822 height 55
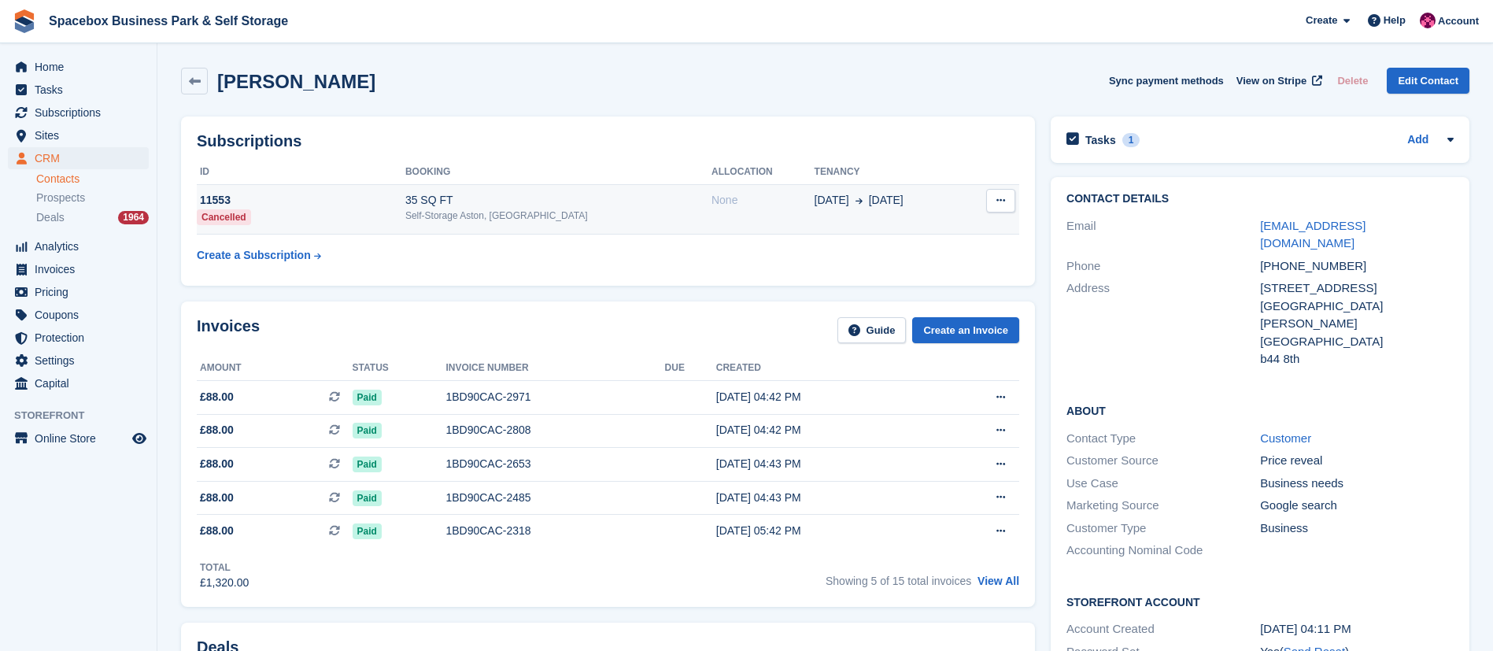
click at [519, 215] on div "Self-Storage Aston, [GEOGRAPHIC_DATA]" at bounding box center [558, 216] width 306 height 14
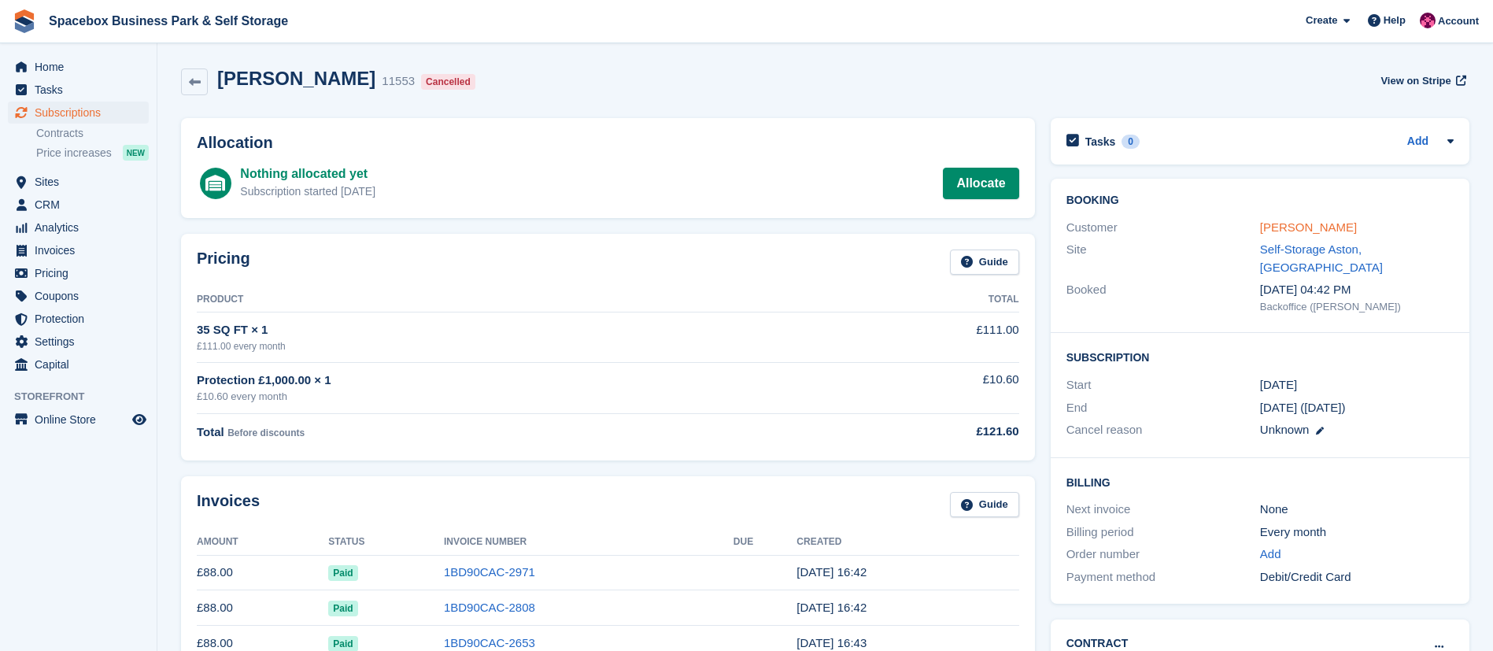
click at [1290, 227] on link "[PERSON_NAME]" at bounding box center [1308, 226] width 97 height 13
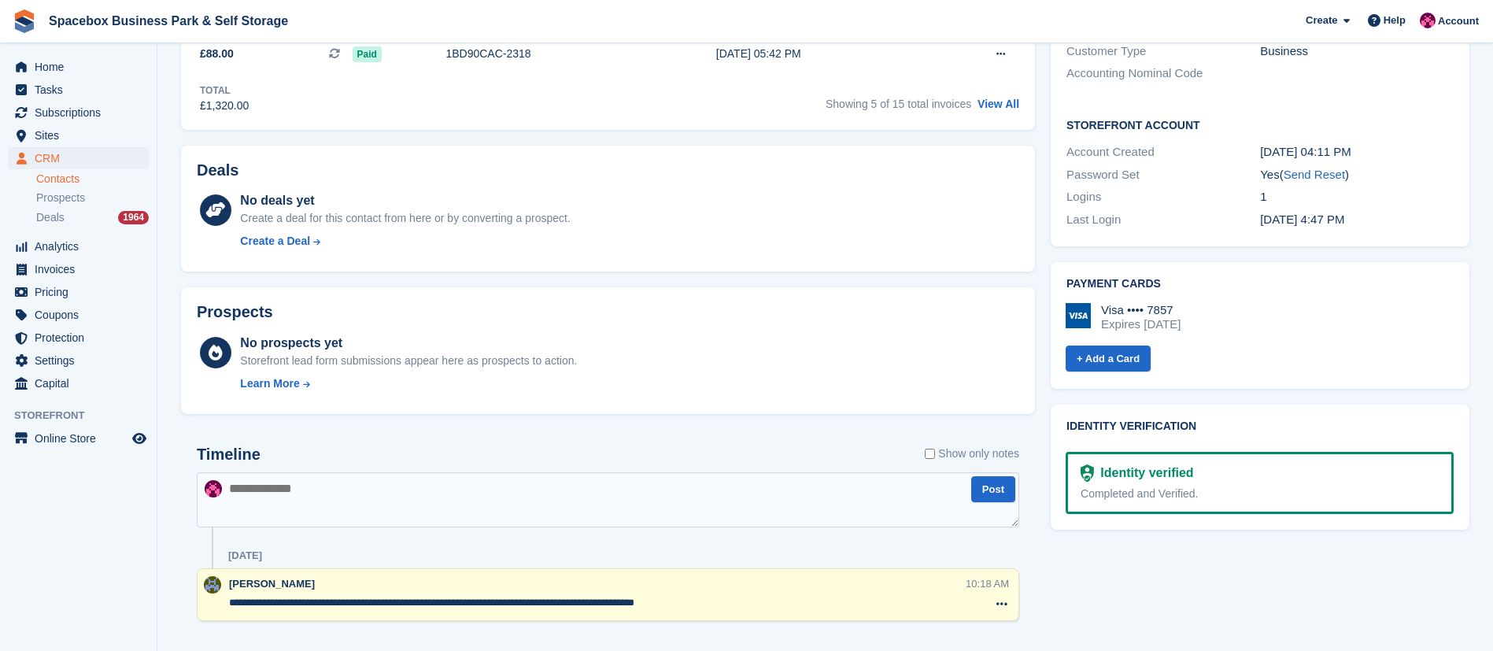
scroll to position [504, 0]
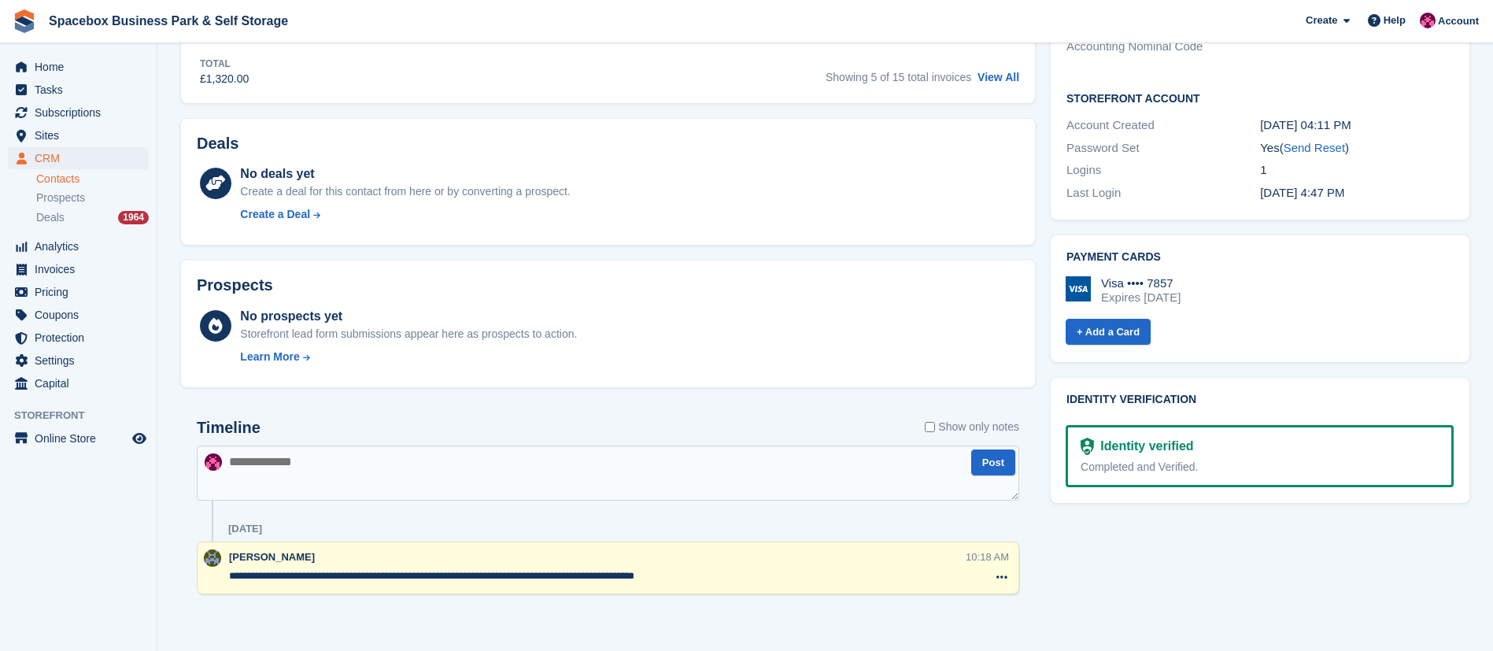
click at [511, 513] on div "**********" at bounding box center [608, 507] width 822 height 176
click at [304, 464] on textarea at bounding box center [608, 473] width 822 height 55
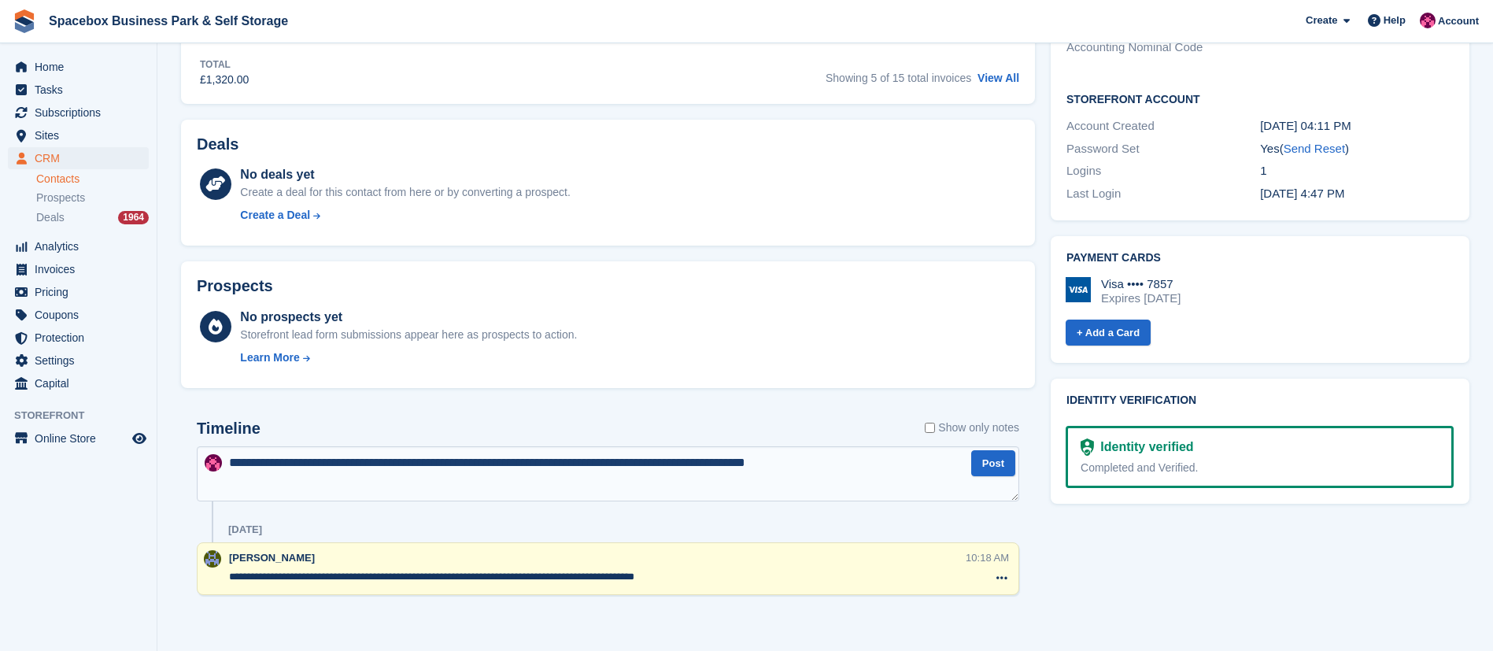
type textarea "**********"
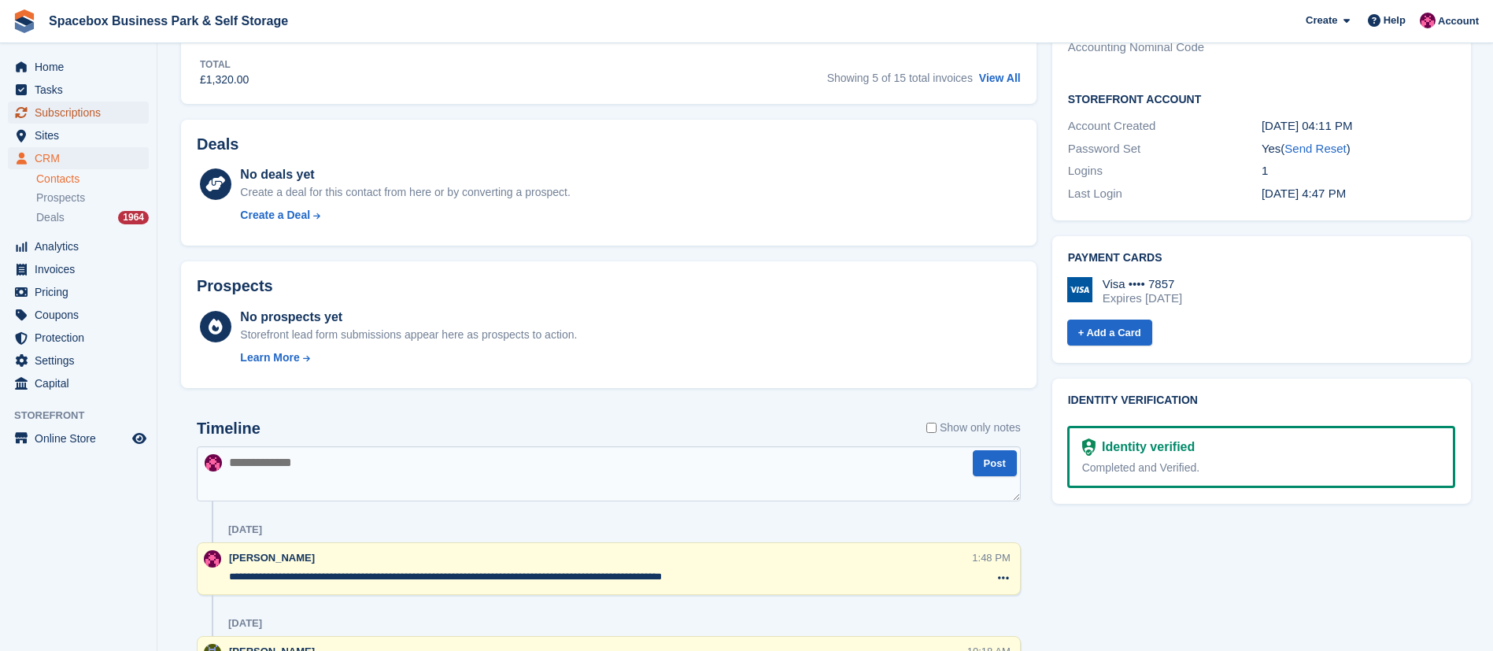
click at [68, 120] on span "Subscriptions" at bounding box center [82, 113] width 94 height 22
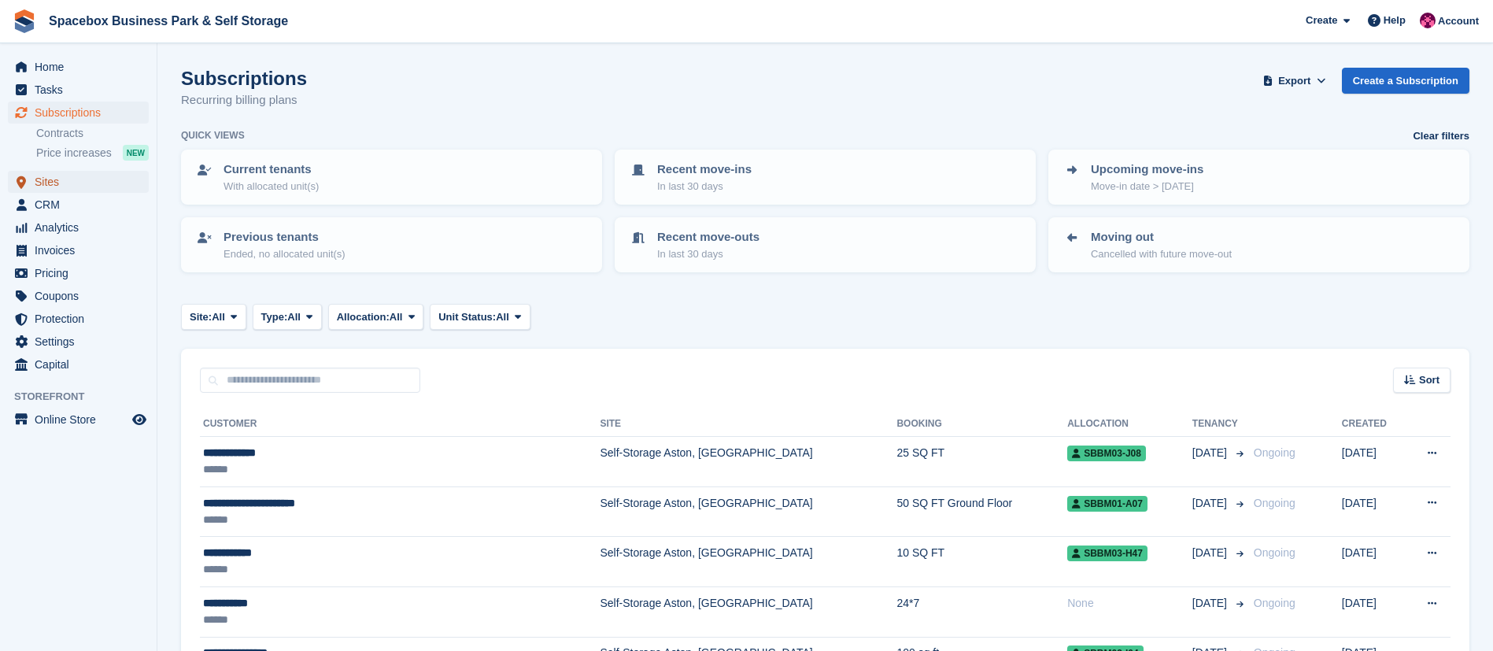
click at [88, 189] on span "Sites" at bounding box center [82, 182] width 94 height 22
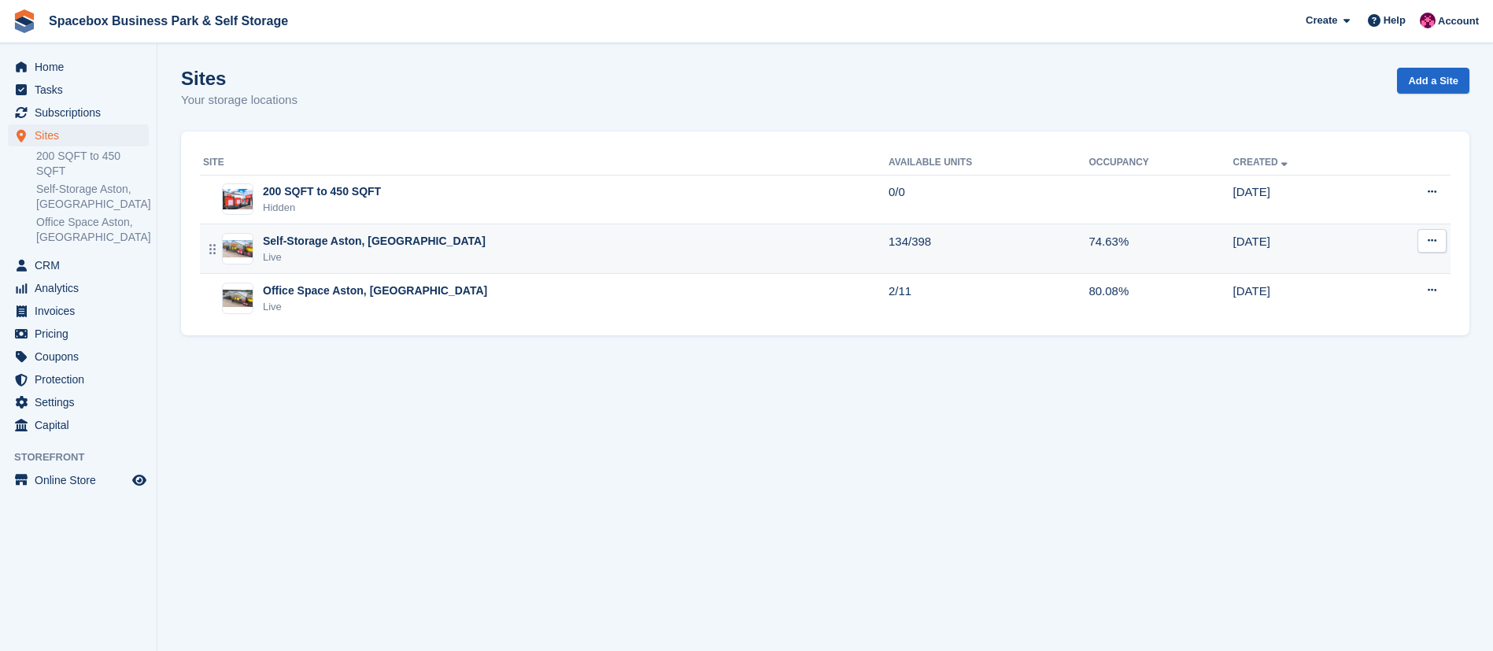
click at [505, 246] on div "Self-Storage Aston, Birmingham Live" at bounding box center [545, 249] width 685 height 32
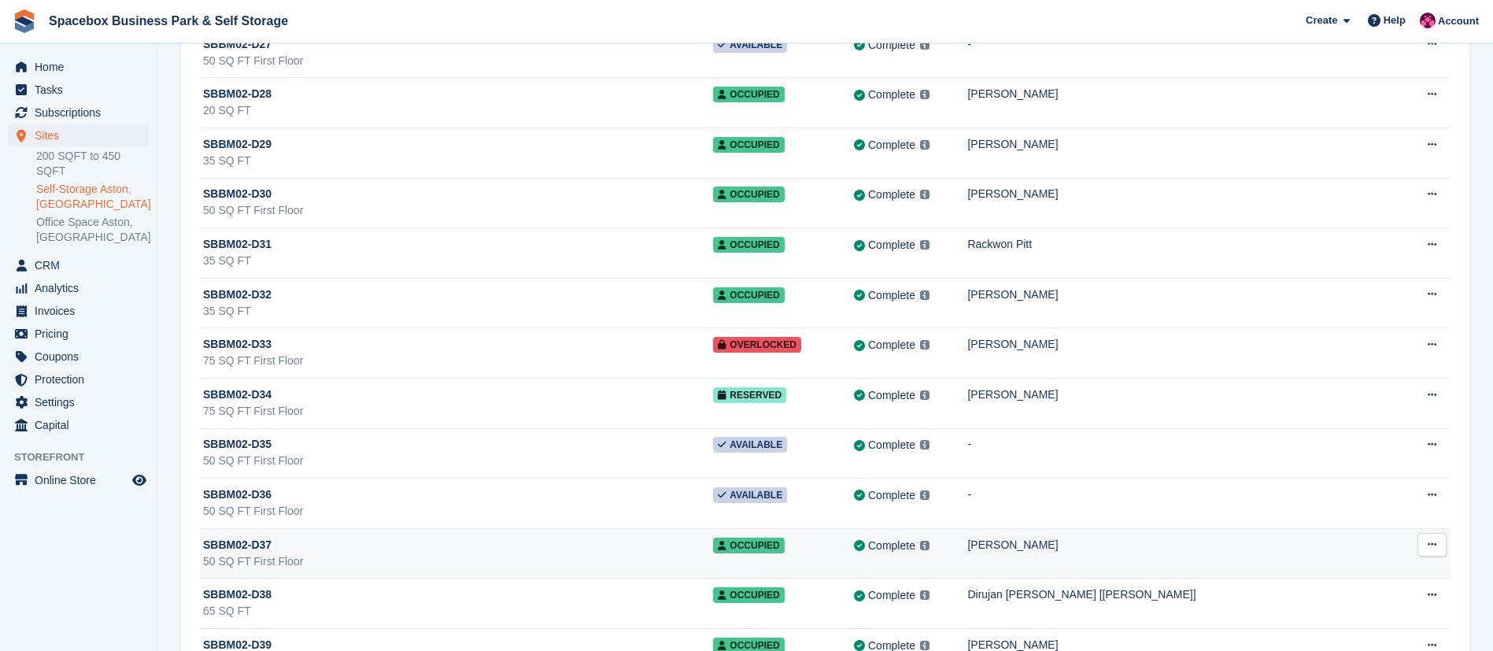
scroll to position [5875, 0]
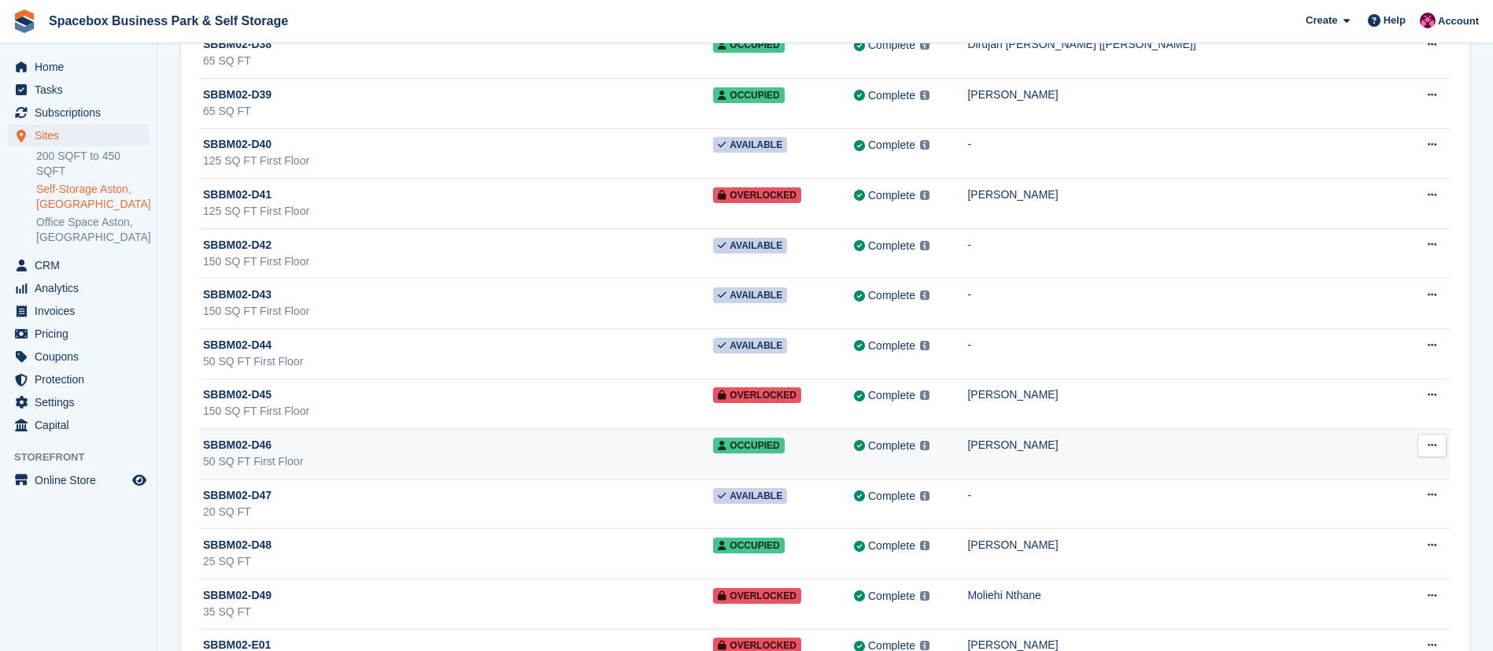
click at [286, 461] on div "50 SQ FT First Floor" at bounding box center [458, 461] width 510 height 17
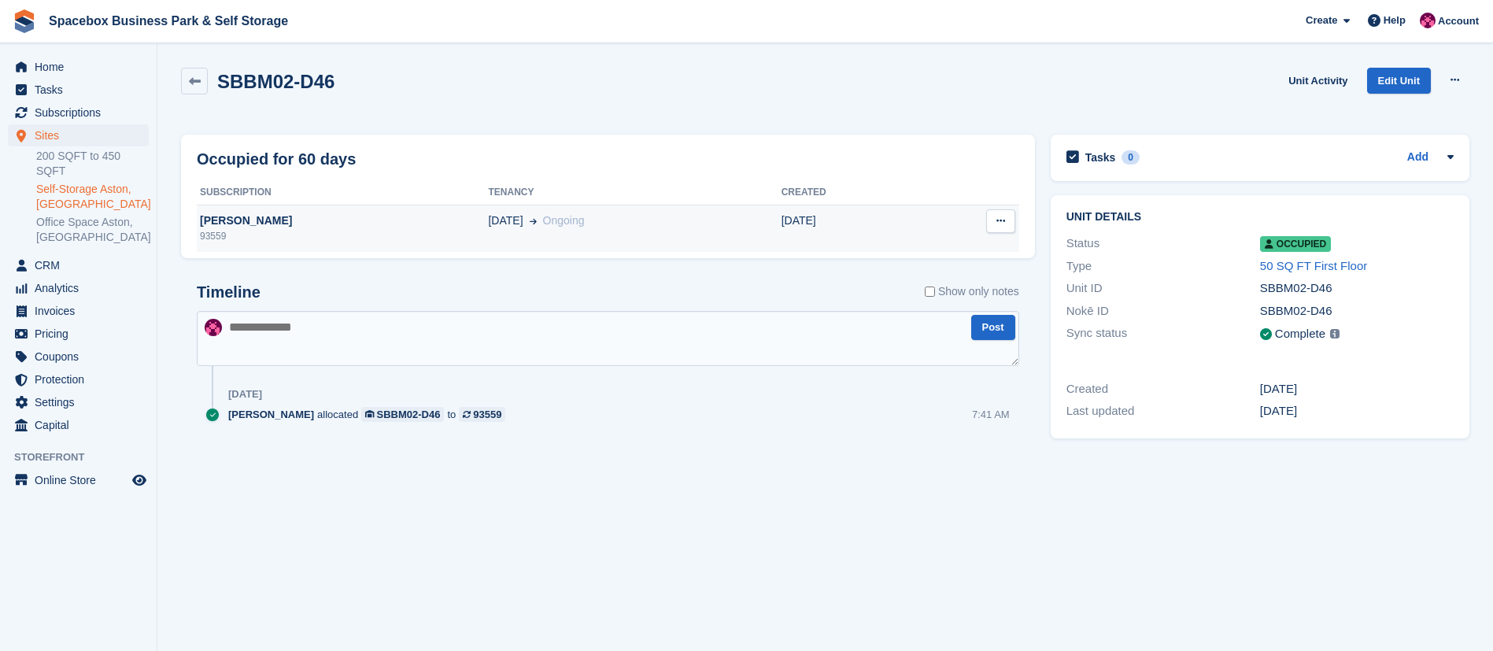
click at [702, 243] on td "05 Jul Ongoing" at bounding box center [634, 228] width 293 height 47
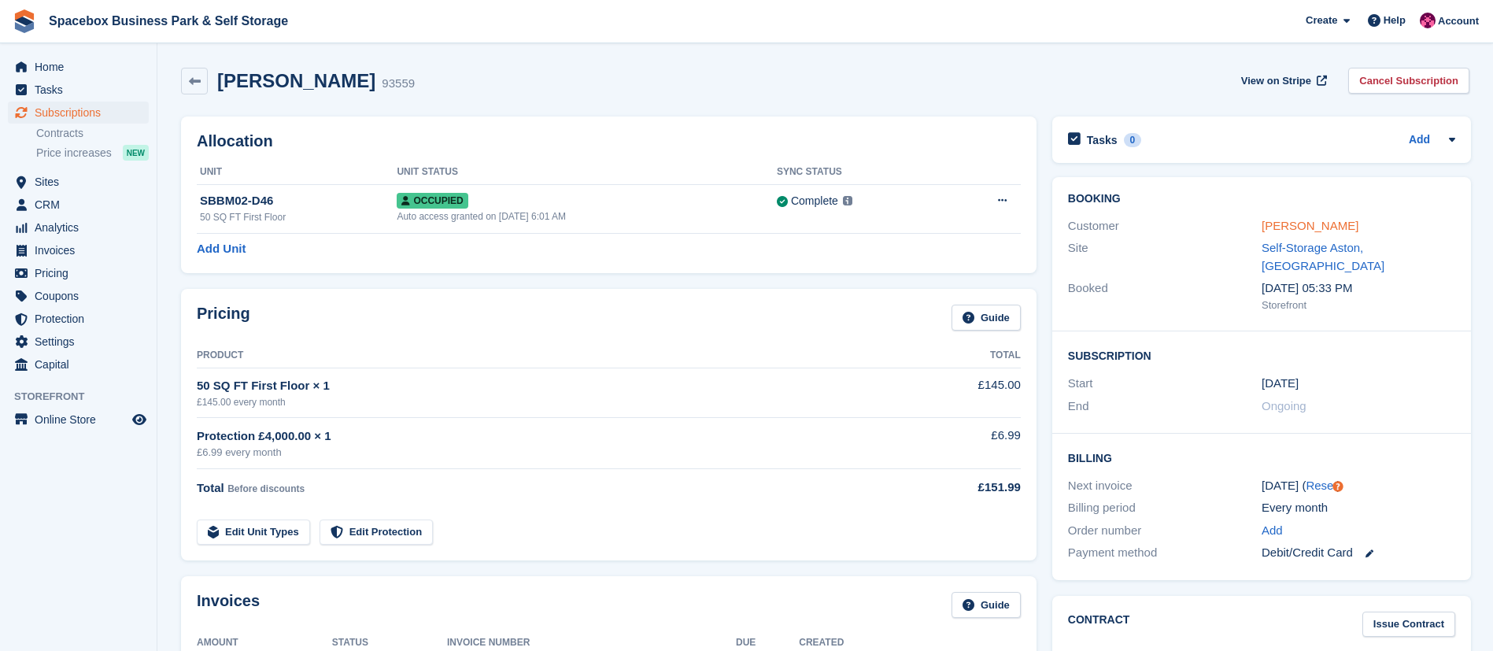
click at [1323, 229] on link "[PERSON_NAME]" at bounding box center [1309, 225] width 97 height 13
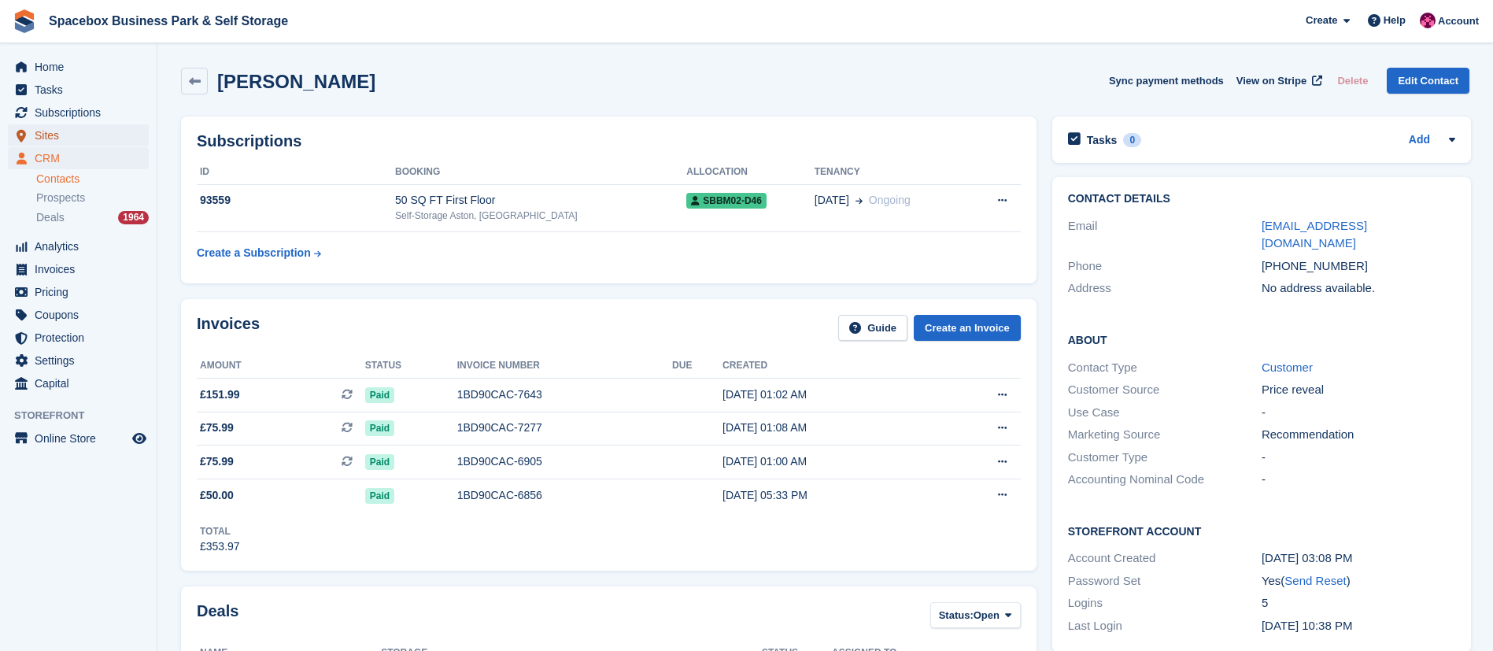
click at [57, 136] on span "Sites" at bounding box center [82, 135] width 94 height 22
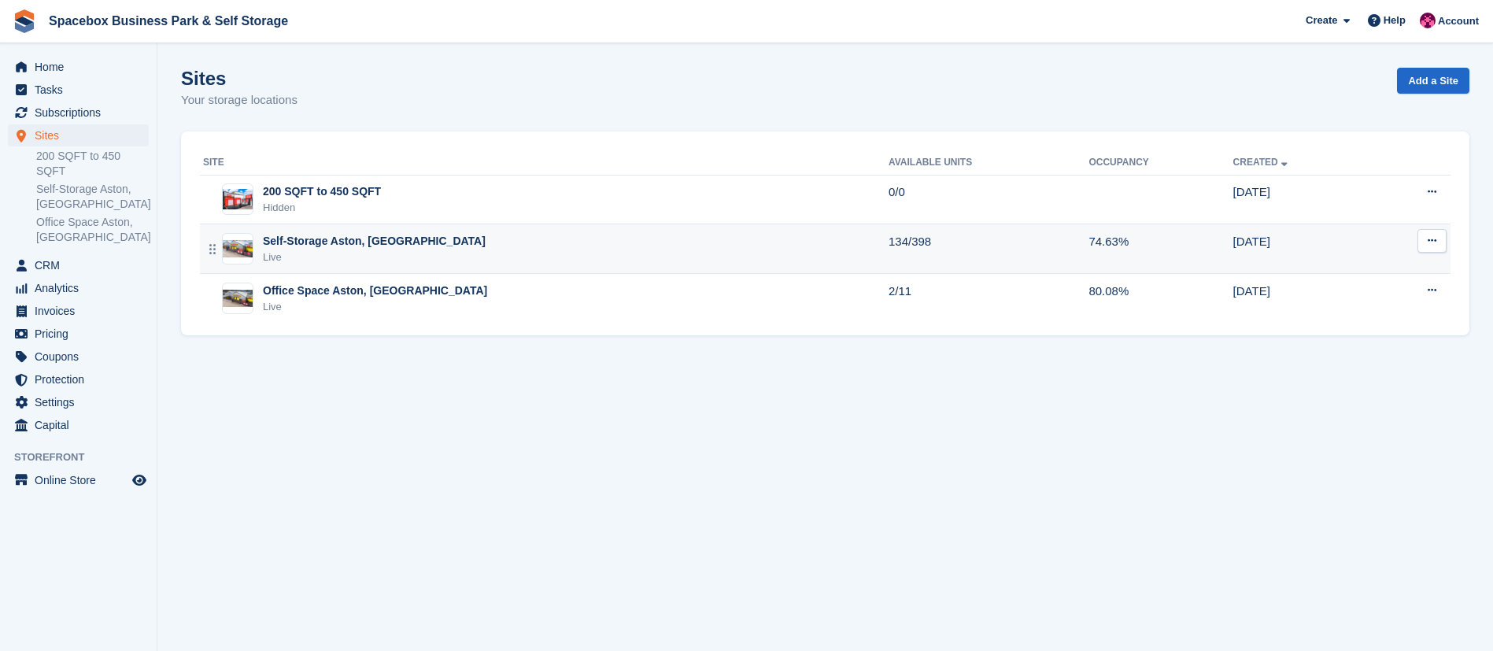
click at [340, 251] on div "Live" at bounding box center [374, 257] width 223 height 16
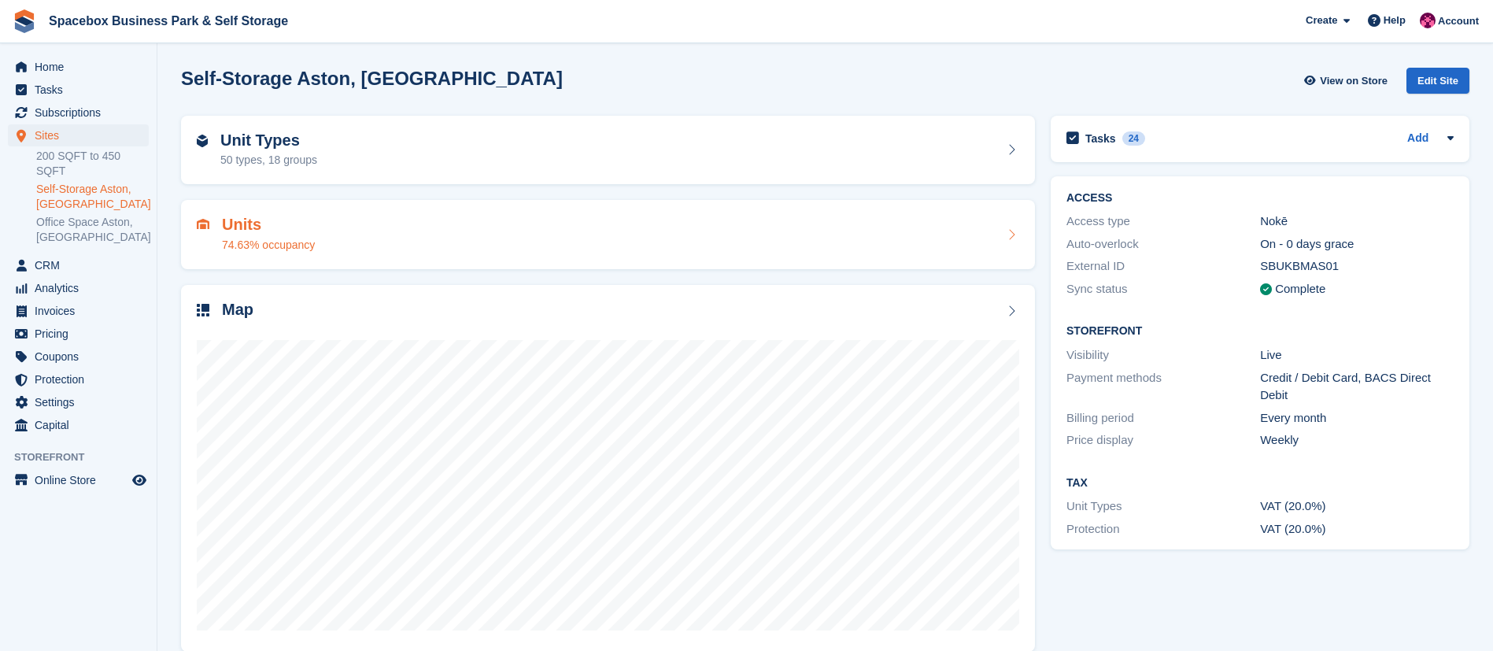
drag, startPoint x: 0, startPoint y: 0, endPoint x: 360, endPoint y: 242, distance: 433.2
click at [360, 242] on div "Units 74.63% occupancy" at bounding box center [608, 235] width 822 height 38
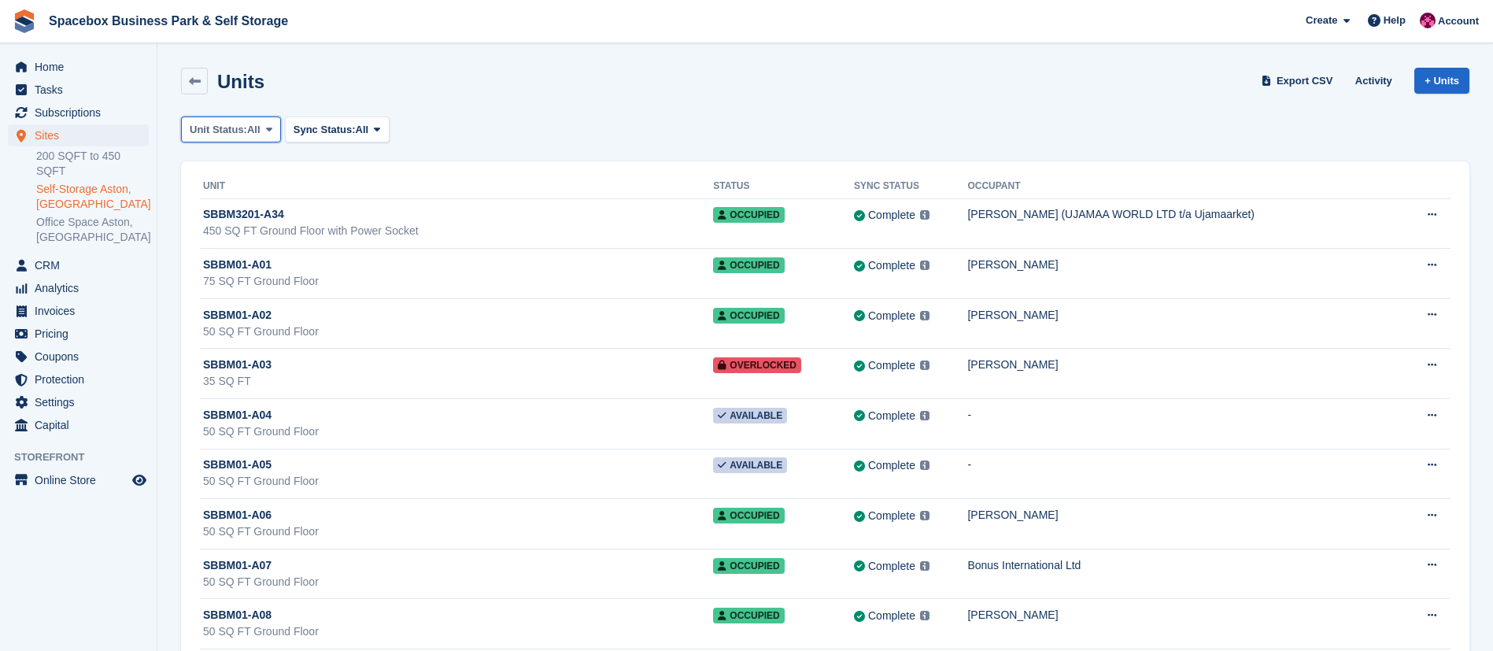
click at [257, 127] on span "All" at bounding box center [253, 130] width 13 height 16
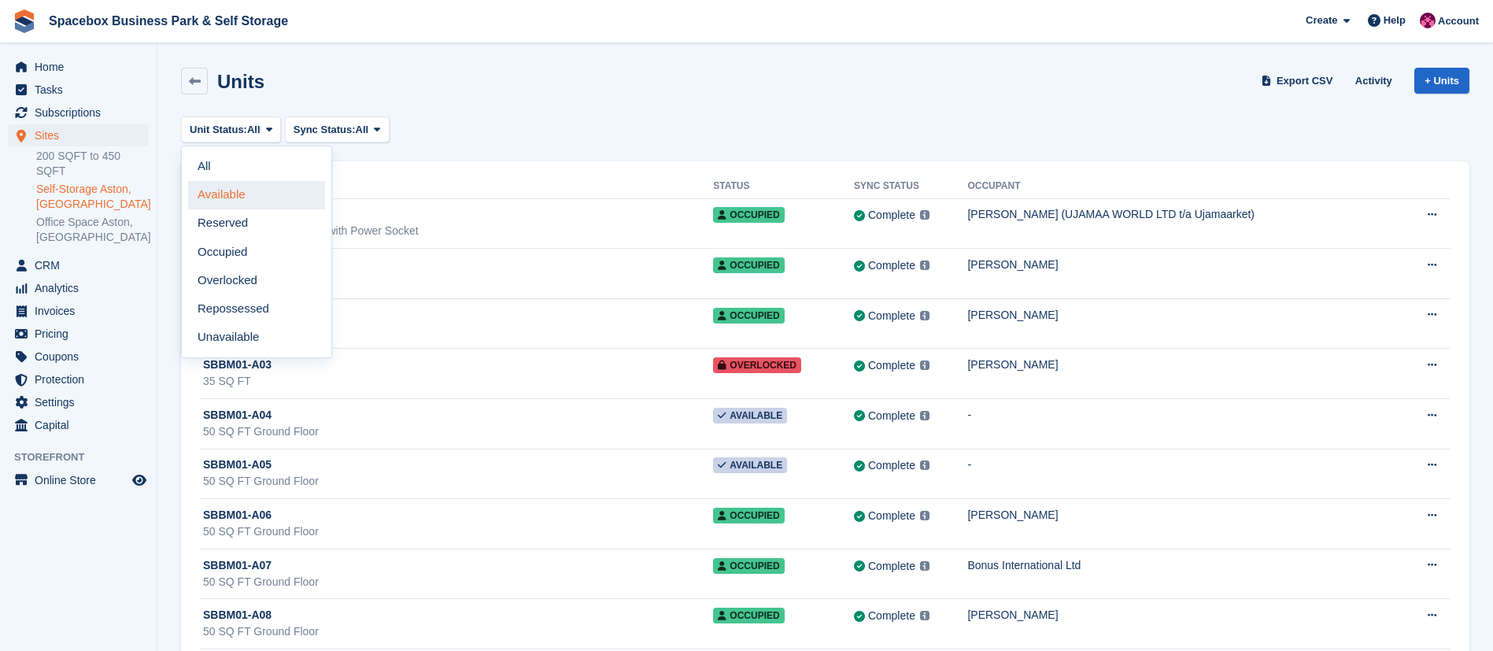
click at [242, 206] on link "Available" at bounding box center [256, 195] width 137 height 28
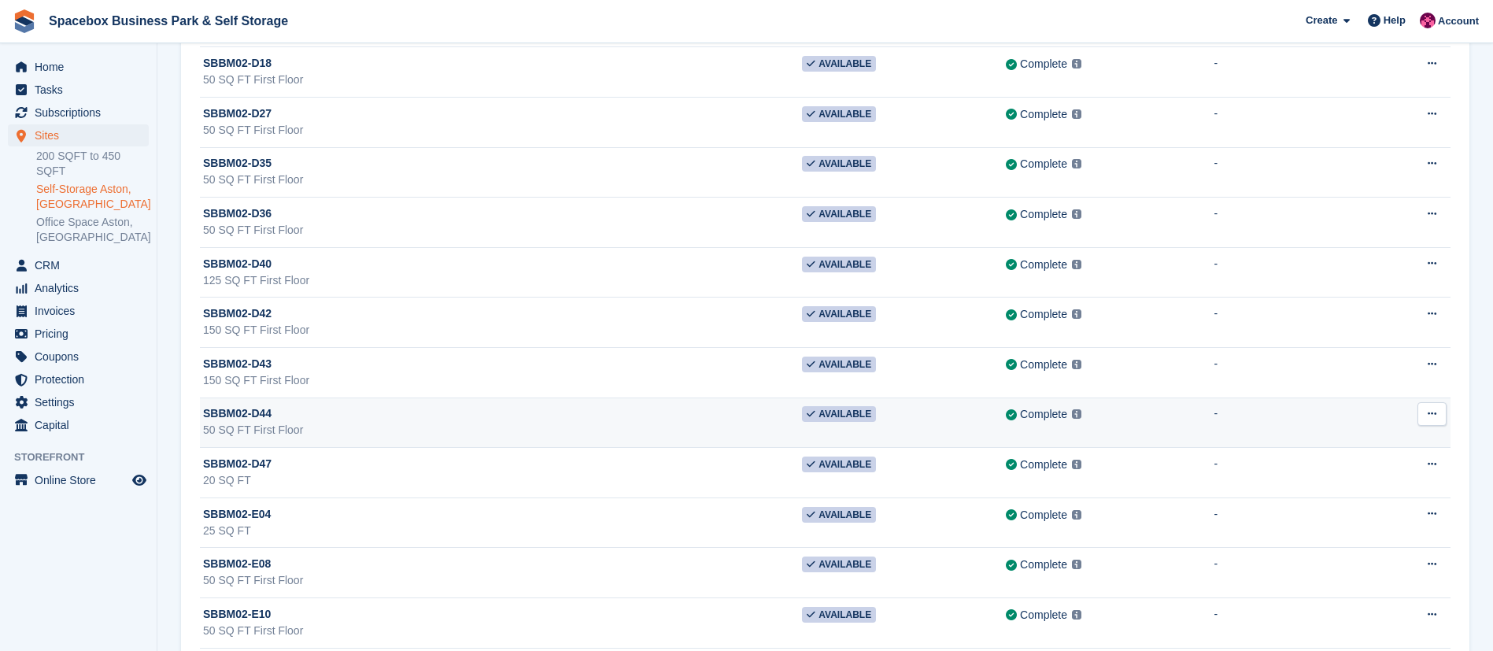
scroll to position [552, 0]
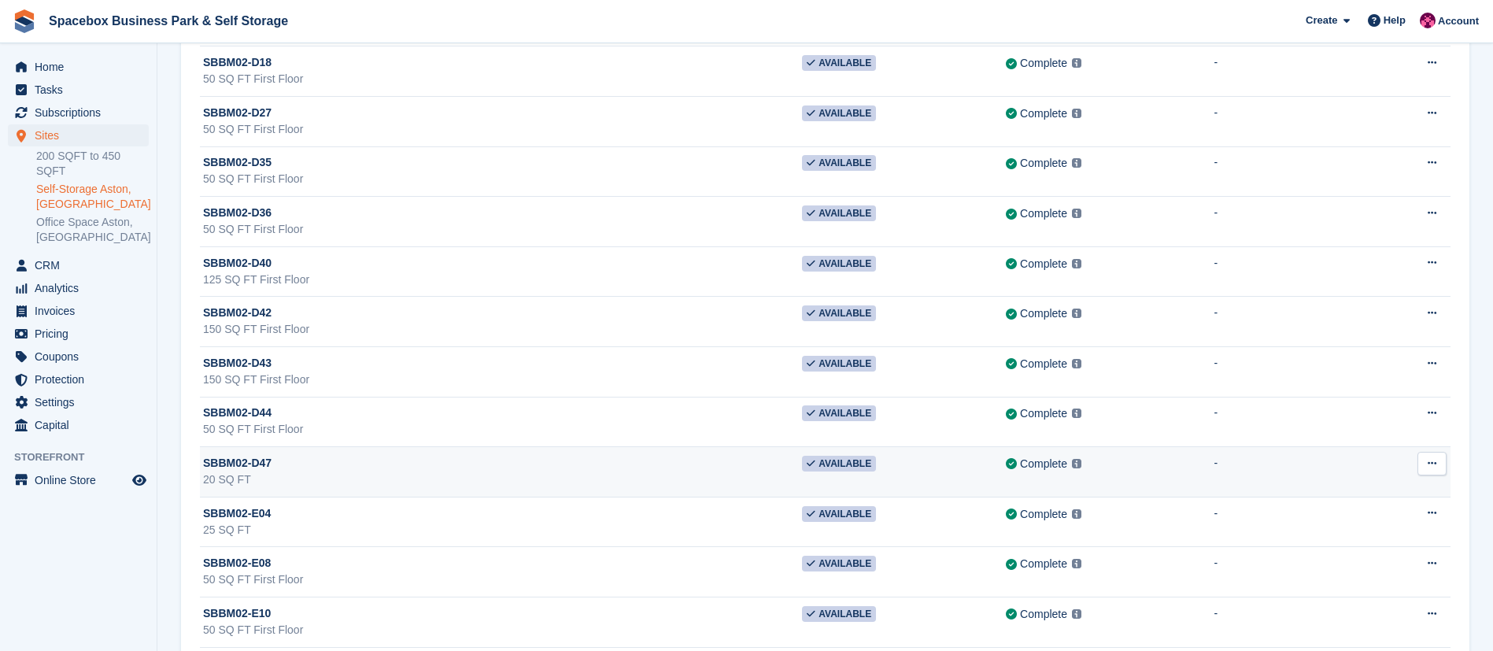
click at [289, 481] on div "20 SQ FT" at bounding box center [502, 479] width 599 height 17
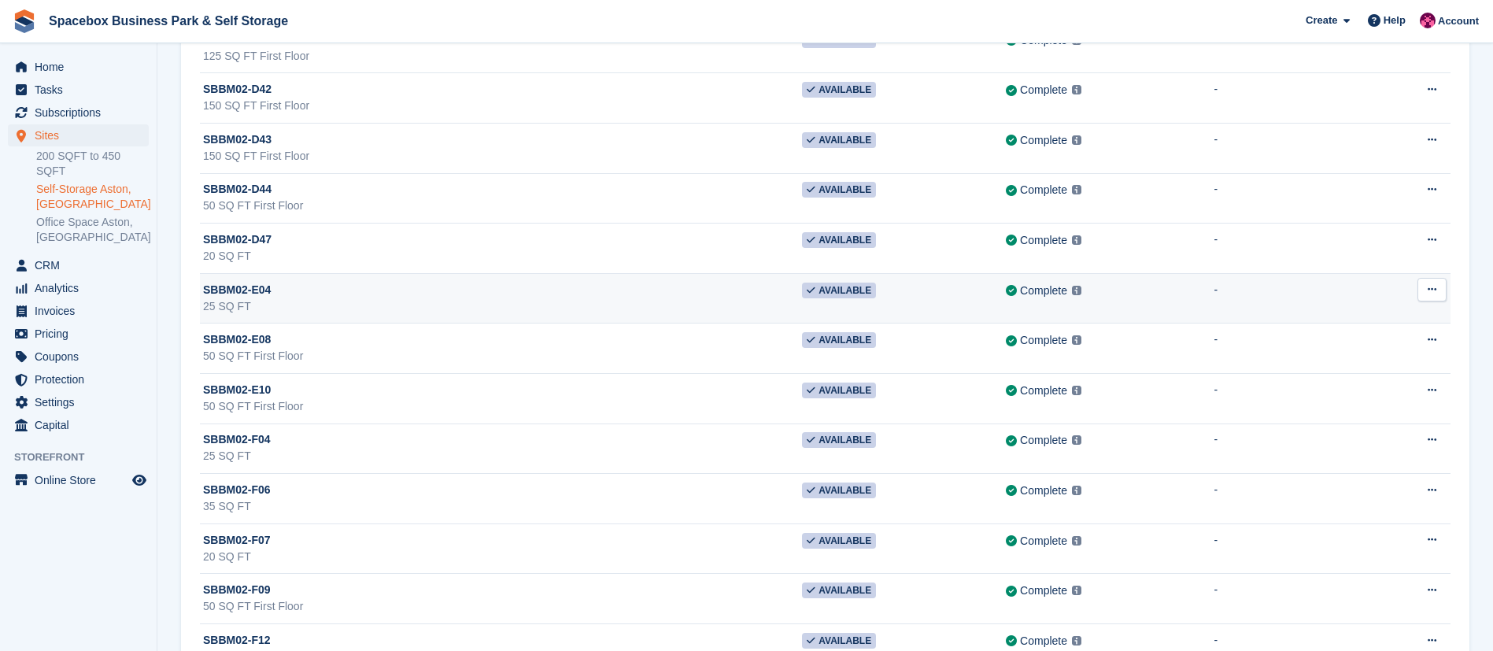
scroll to position [777, 0]
click at [294, 308] on div "25 SQ FT" at bounding box center [502, 305] width 599 height 17
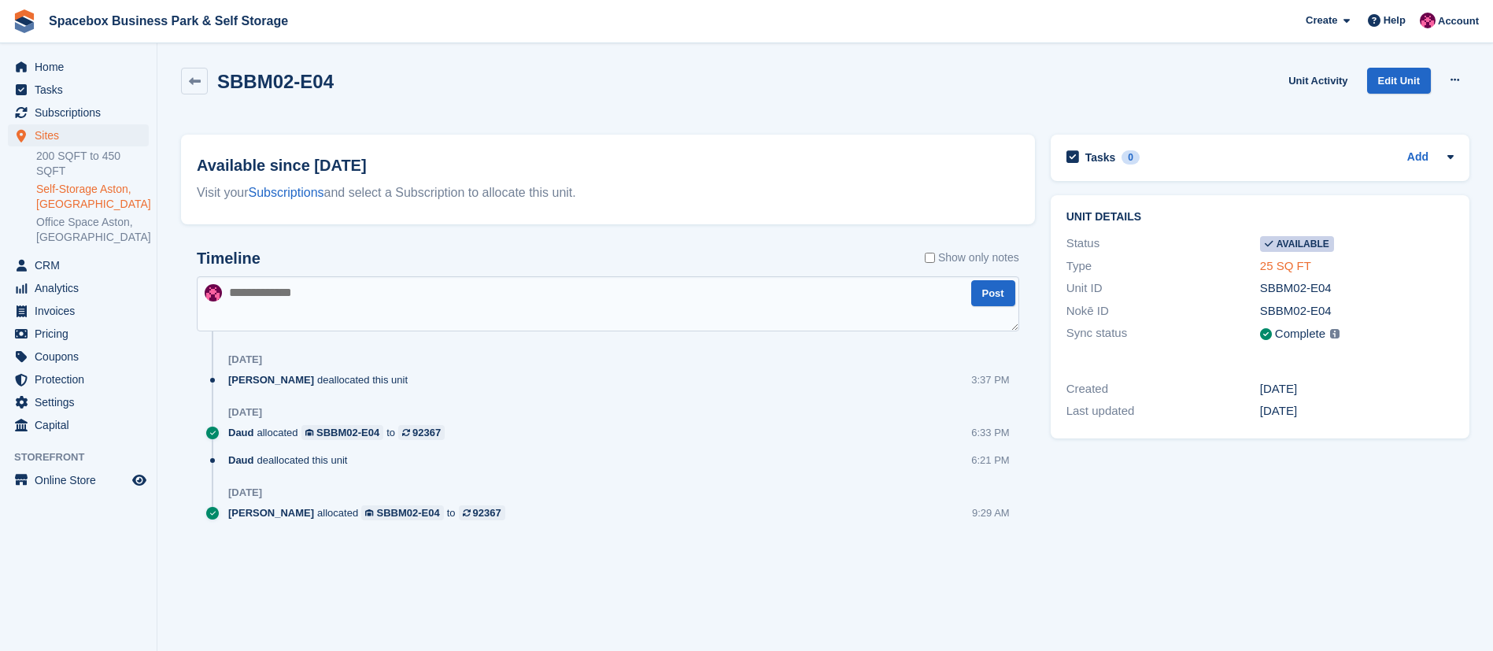
click at [1274, 260] on link "25 SQ FT" at bounding box center [1285, 265] width 51 height 13
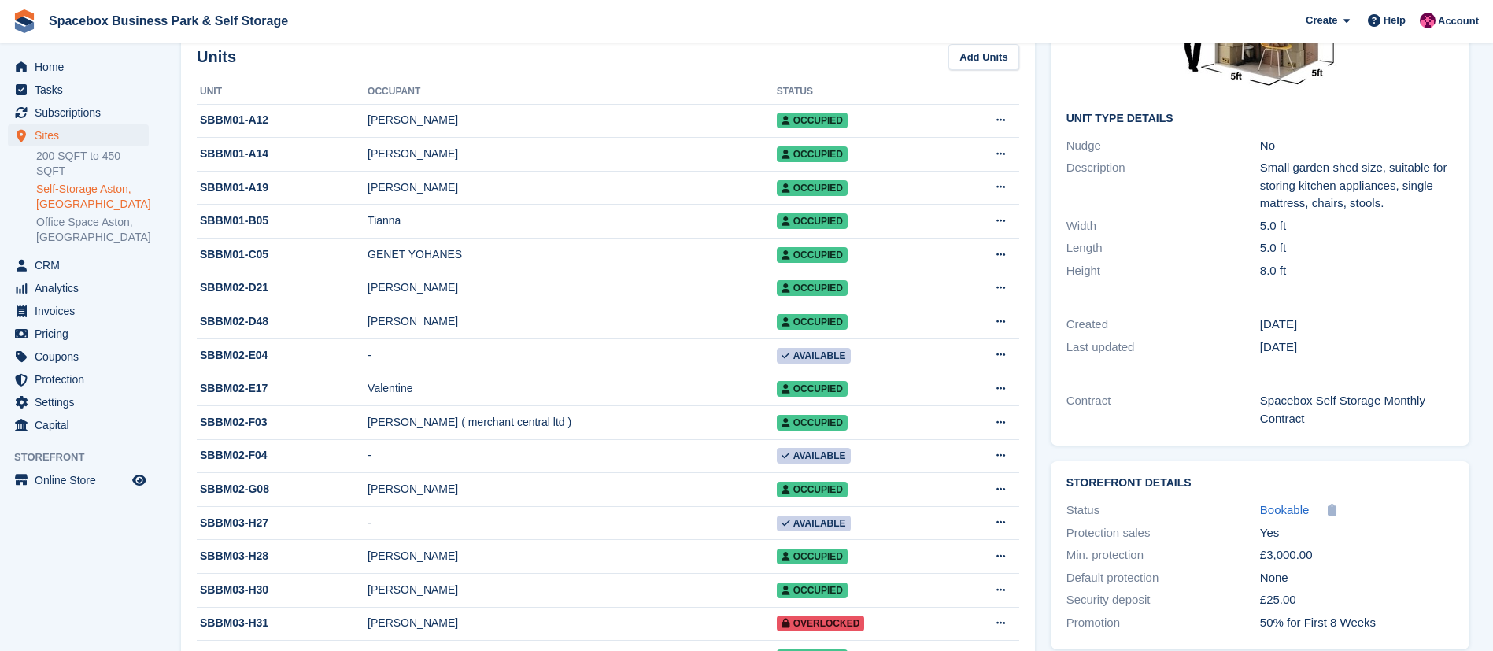
scroll to position [210, 0]
click at [402, 351] on td "-" at bounding box center [571, 355] width 409 height 34
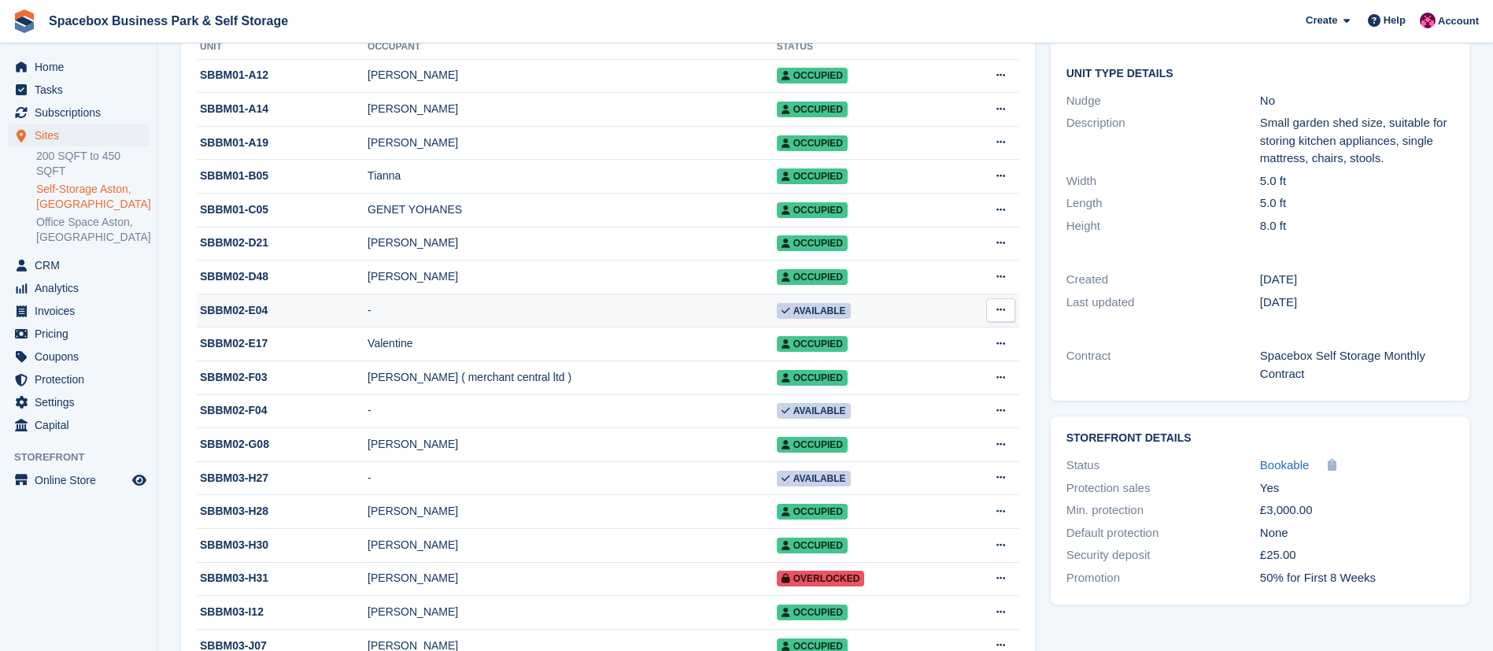
scroll to position [264, 0]
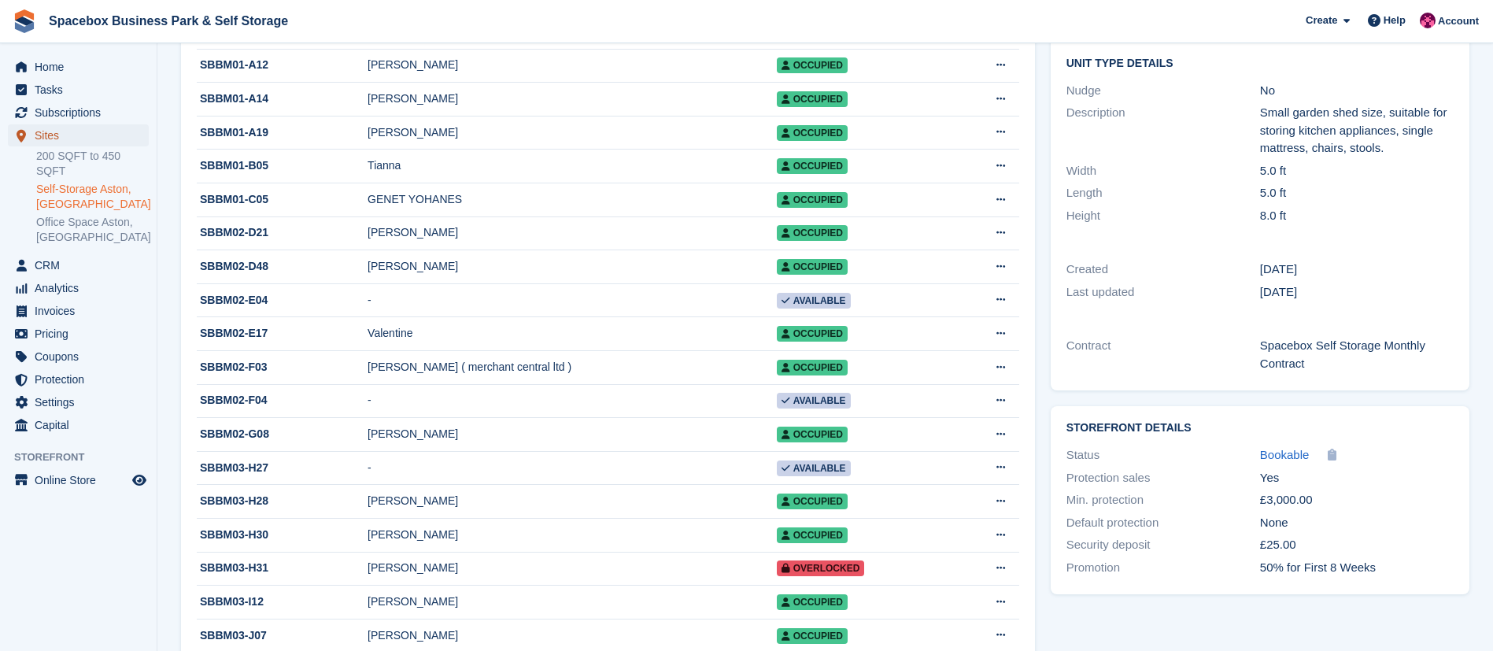
click at [57, 131] on span "Sites" at bounding box center [82, 135] width 94 height 22
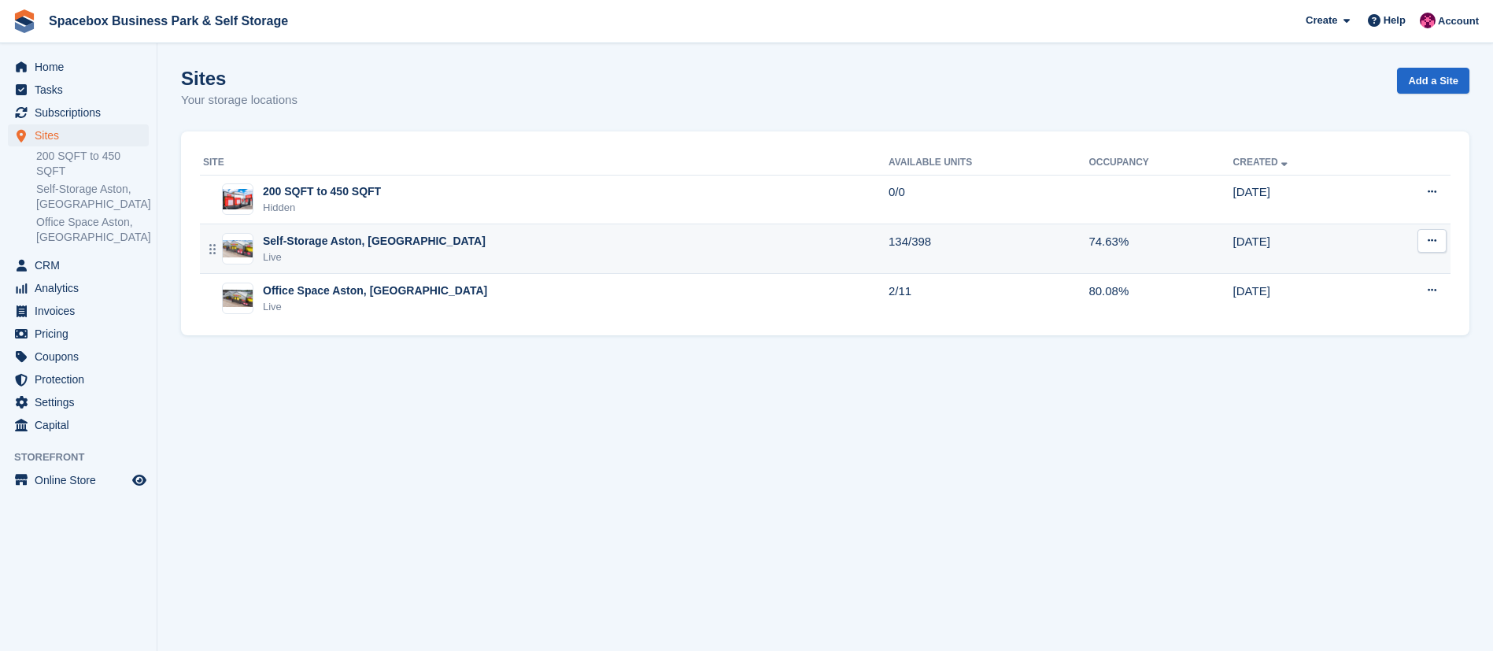
click at [341, 244] on div "Self-Storage Aston, [GEOGRAPHIC_DATA]" at bounding box center [374, 241] width 223 height 17
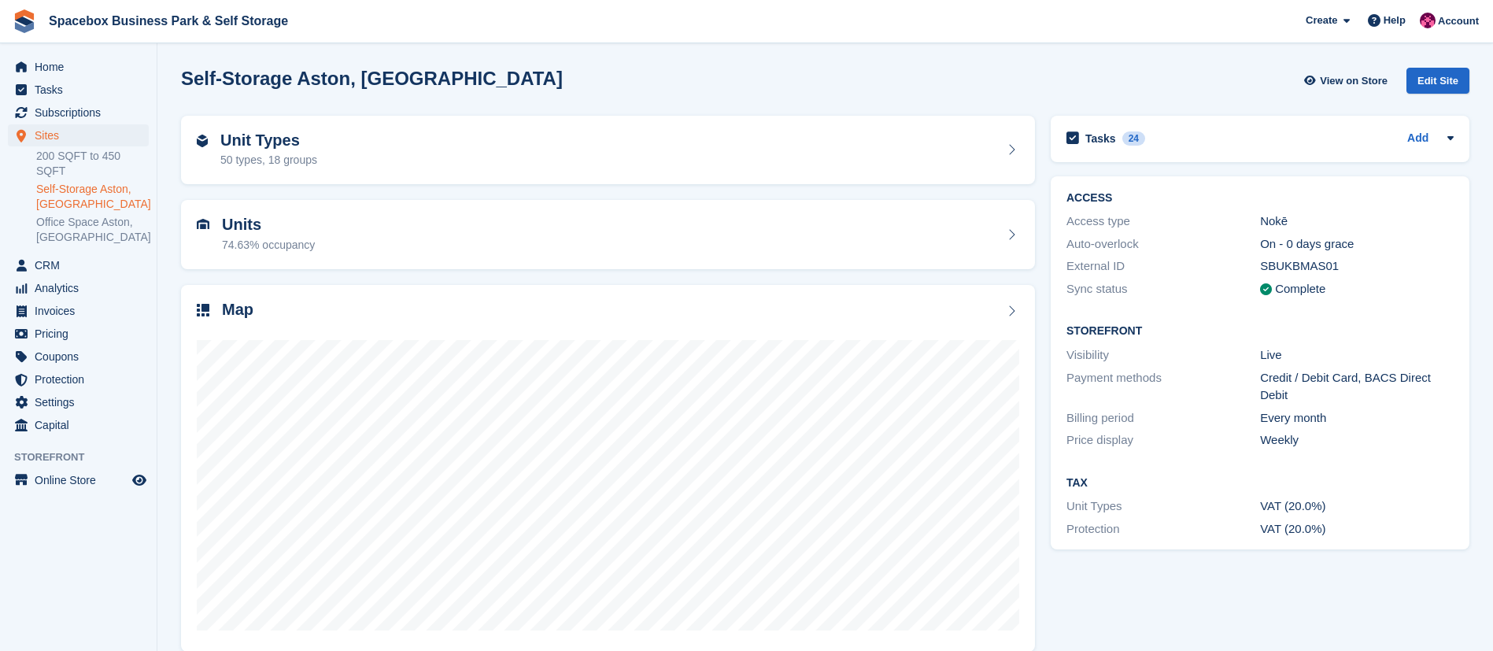
scroll to position [20, 0]
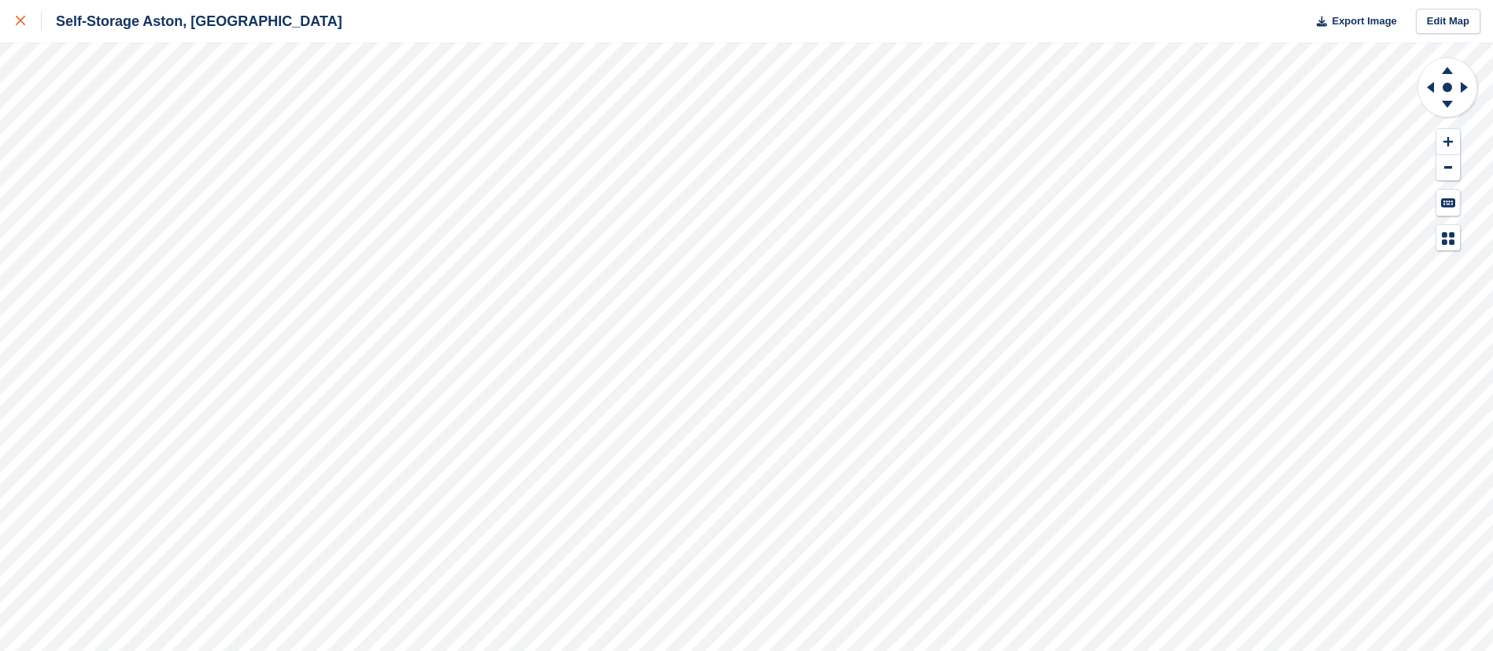
click at [26, 17] on div at bounding box center [29, 21] width 26 height 19
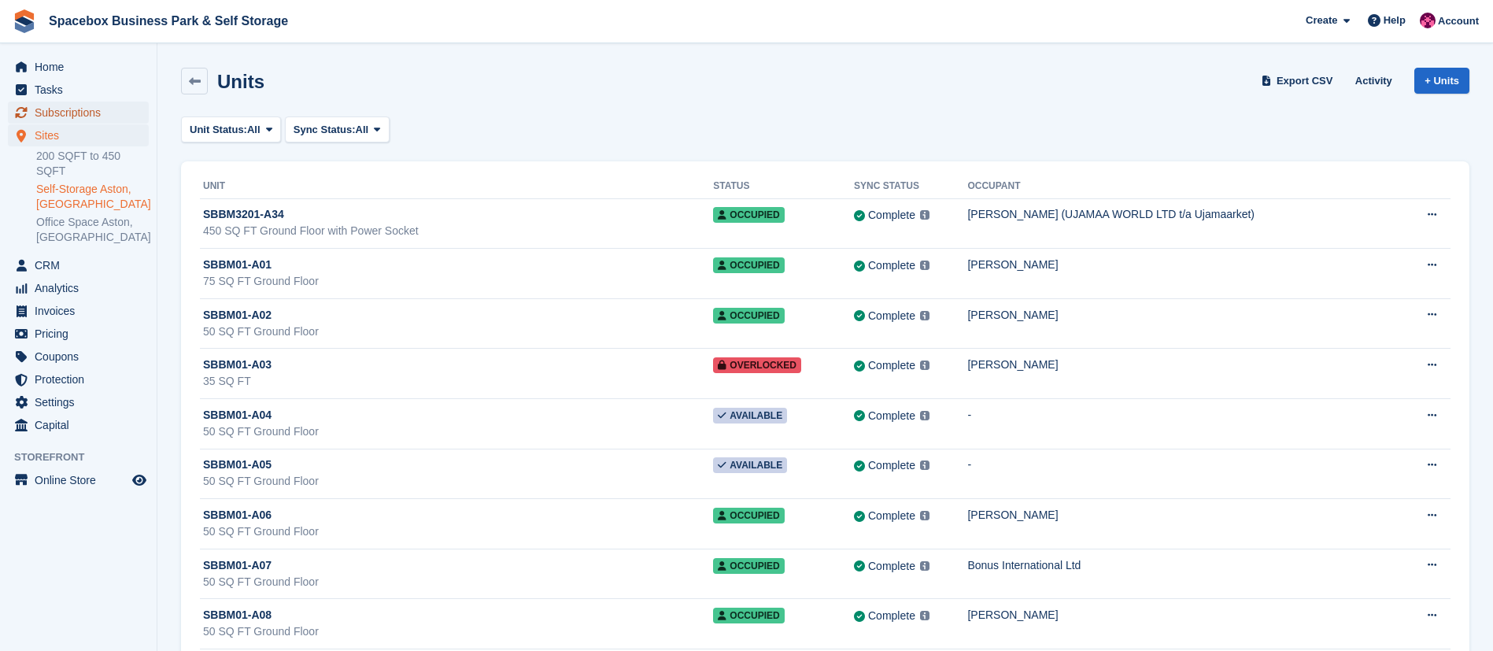
click at [88, 114] on span "Subscriptions" at bounding box center [82, 113] width 94 height 22
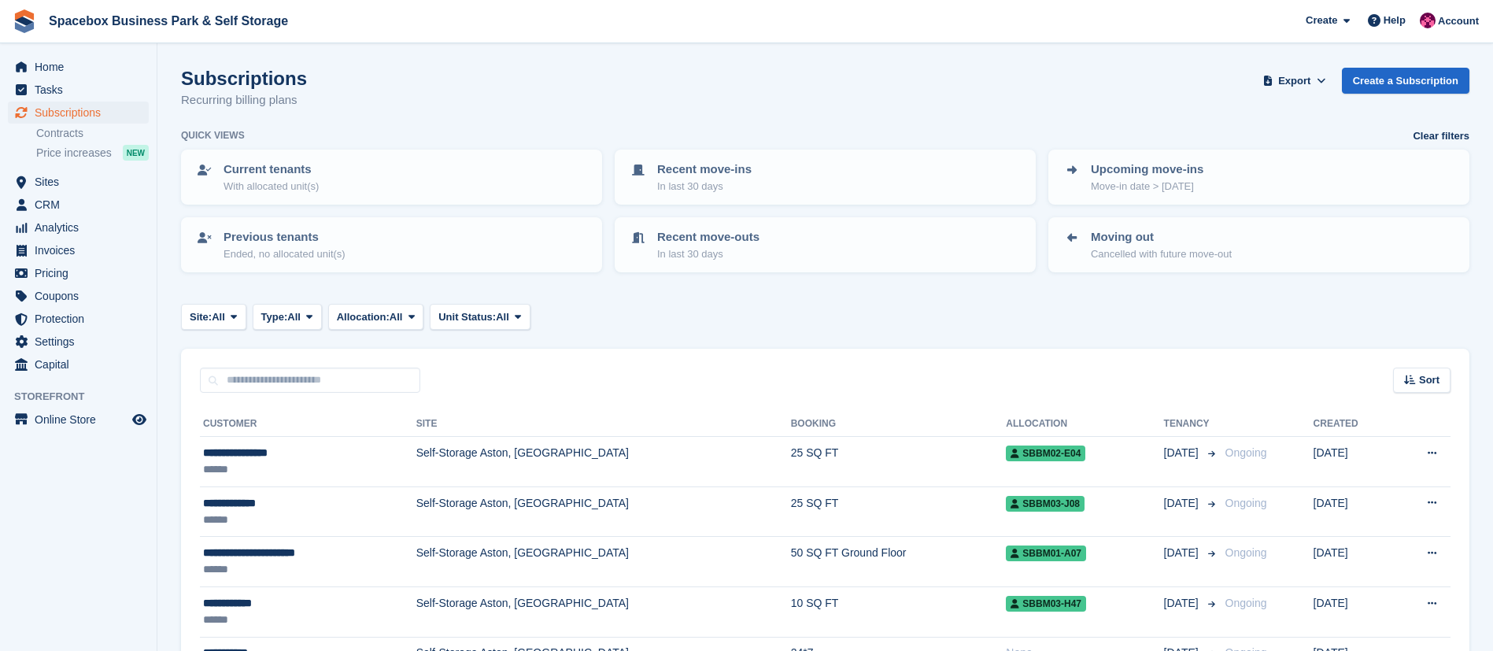
click at [83, 86] on span "Tasks" at bounding box center [82, 90] width 94 height 22
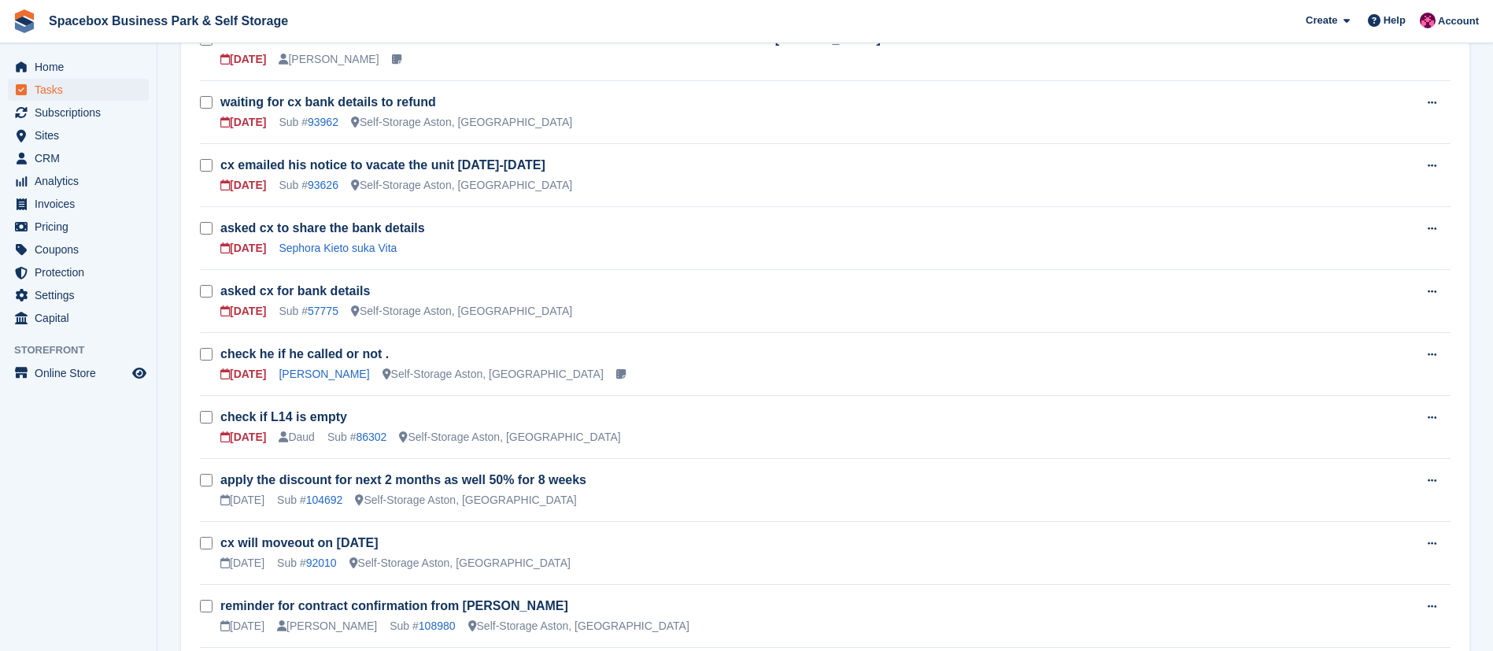
scroll to position [578, 0]
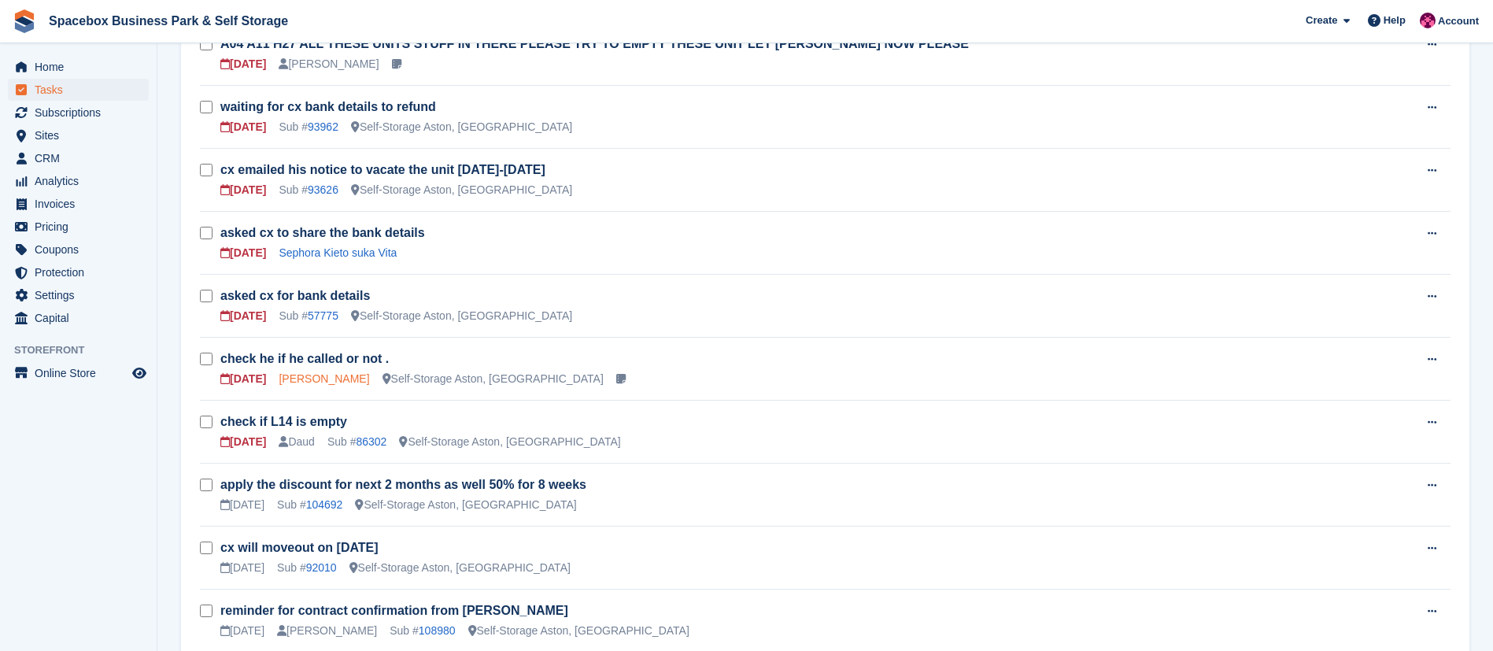
click at [320, 379] on link "Dennis Palner" at bounding box center [324, 378] width 90 height 13
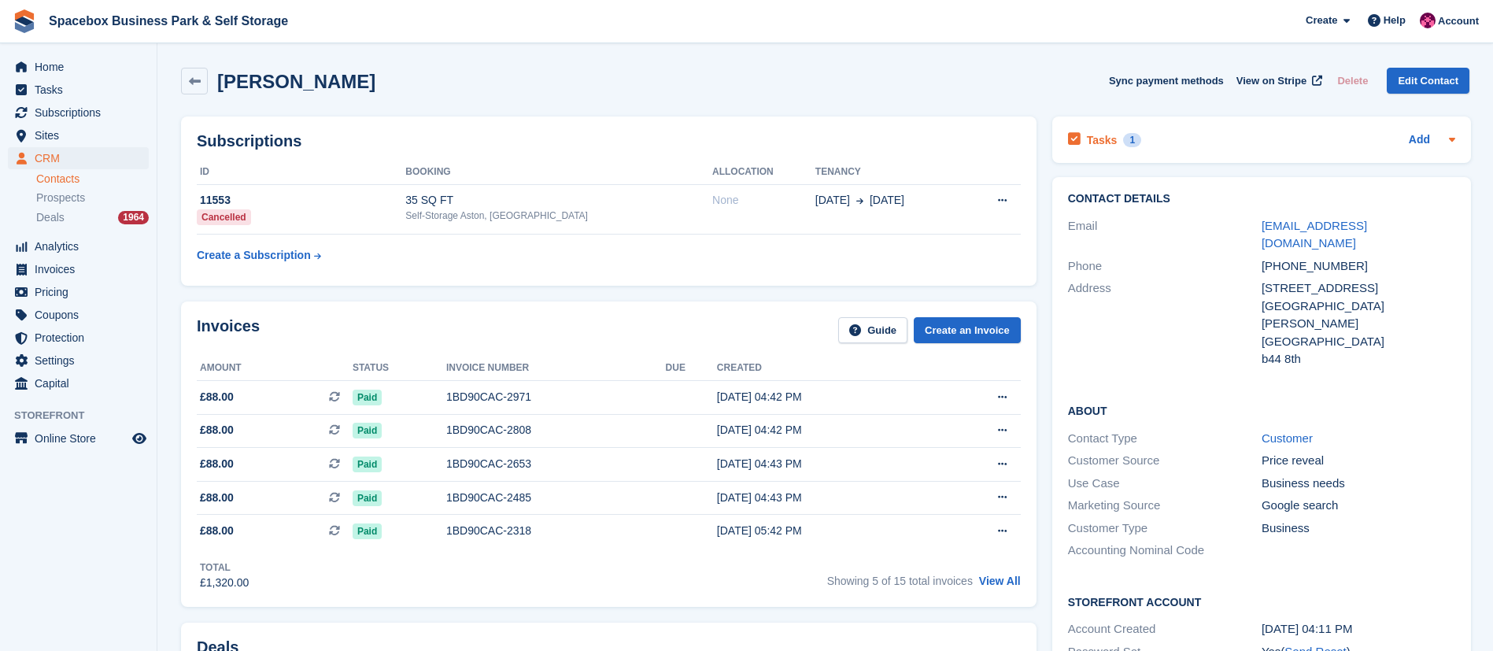
click at [1113, 140] on div "Tasks 1" at bounding box center [1104, 139] width 73 height 21
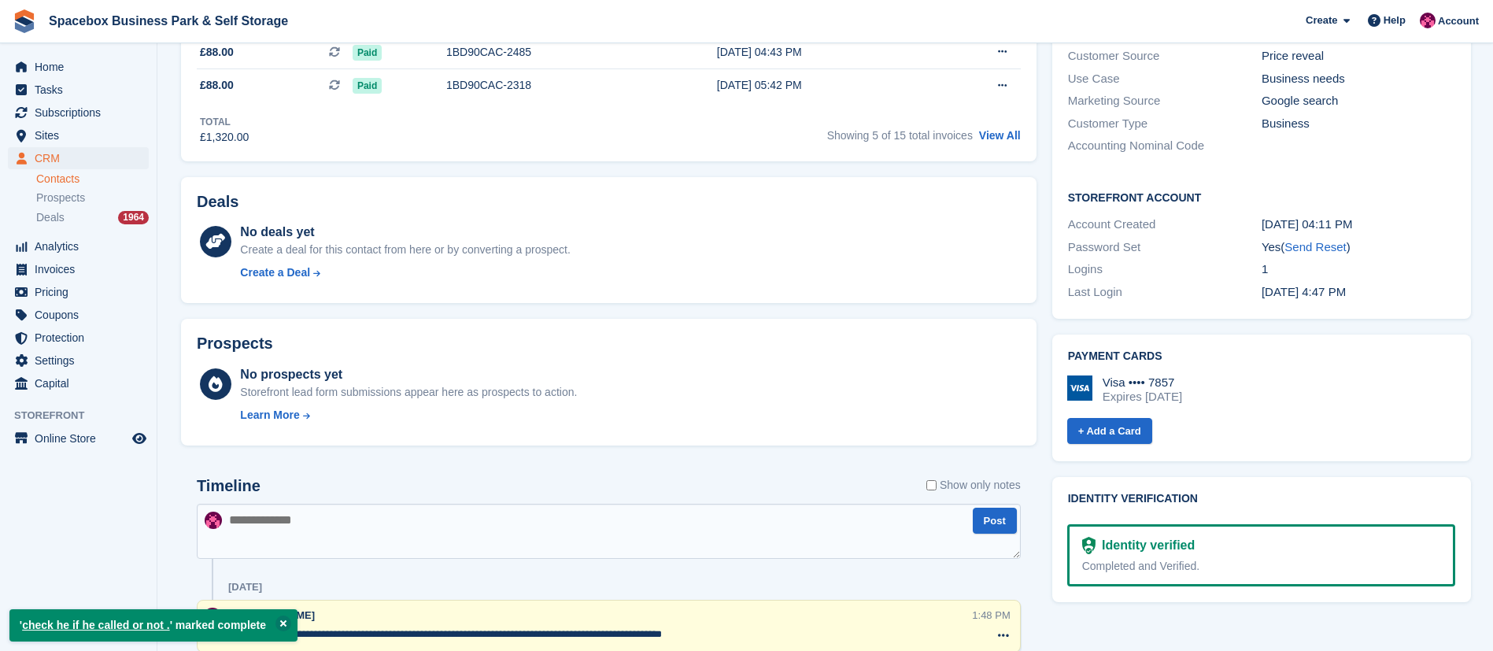
scroll to position [479, 0]
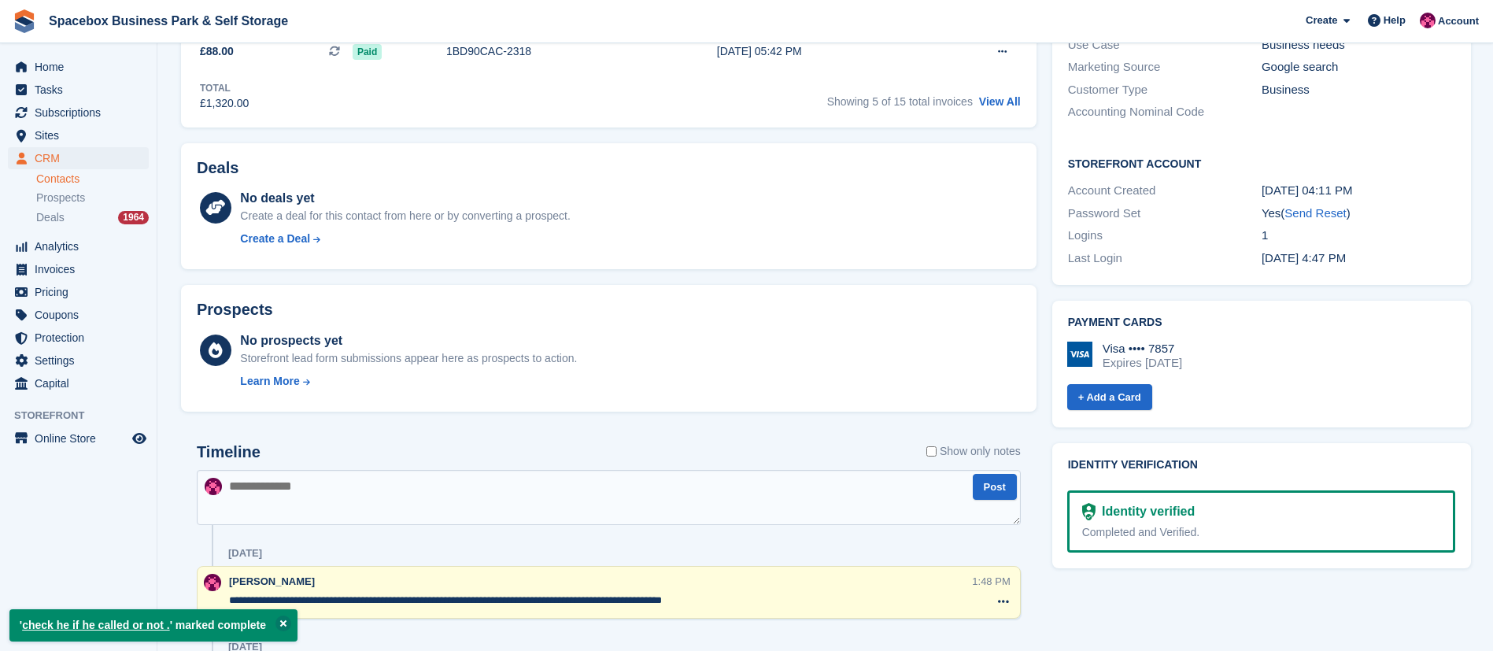
click at [305, 497] on textarea at bounding box center [609, 497] width 824 height 55
type textarea "**********"
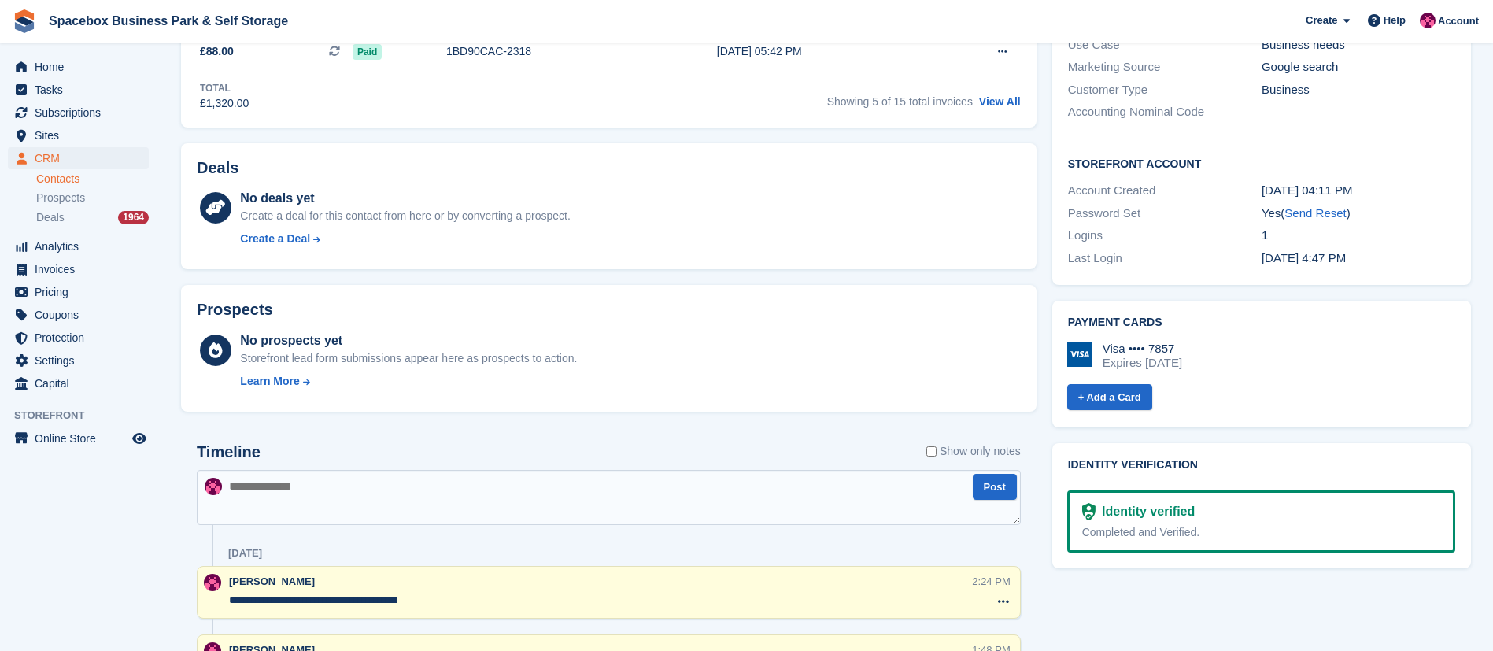
scroll to position [0, 0]
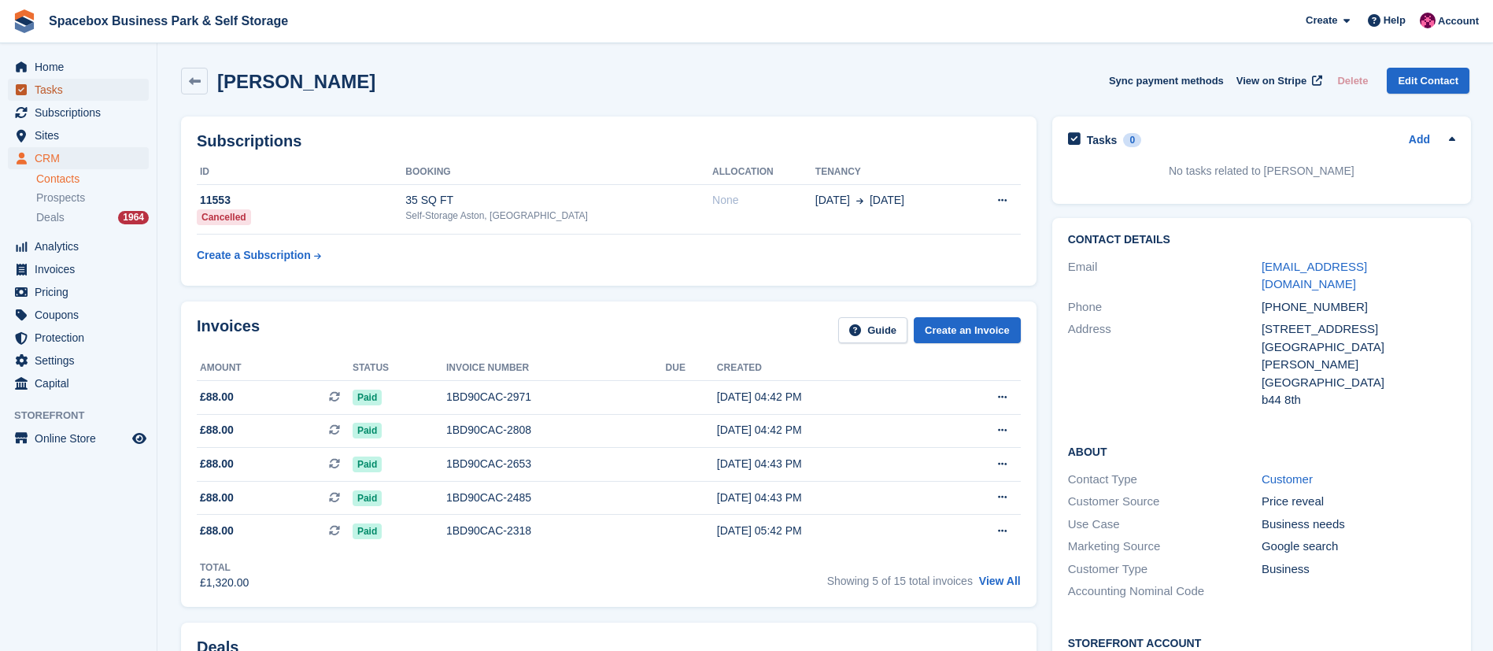
click at [77, 88] on span "Tasks" at bounding box center [82, 90] width 94 height 22
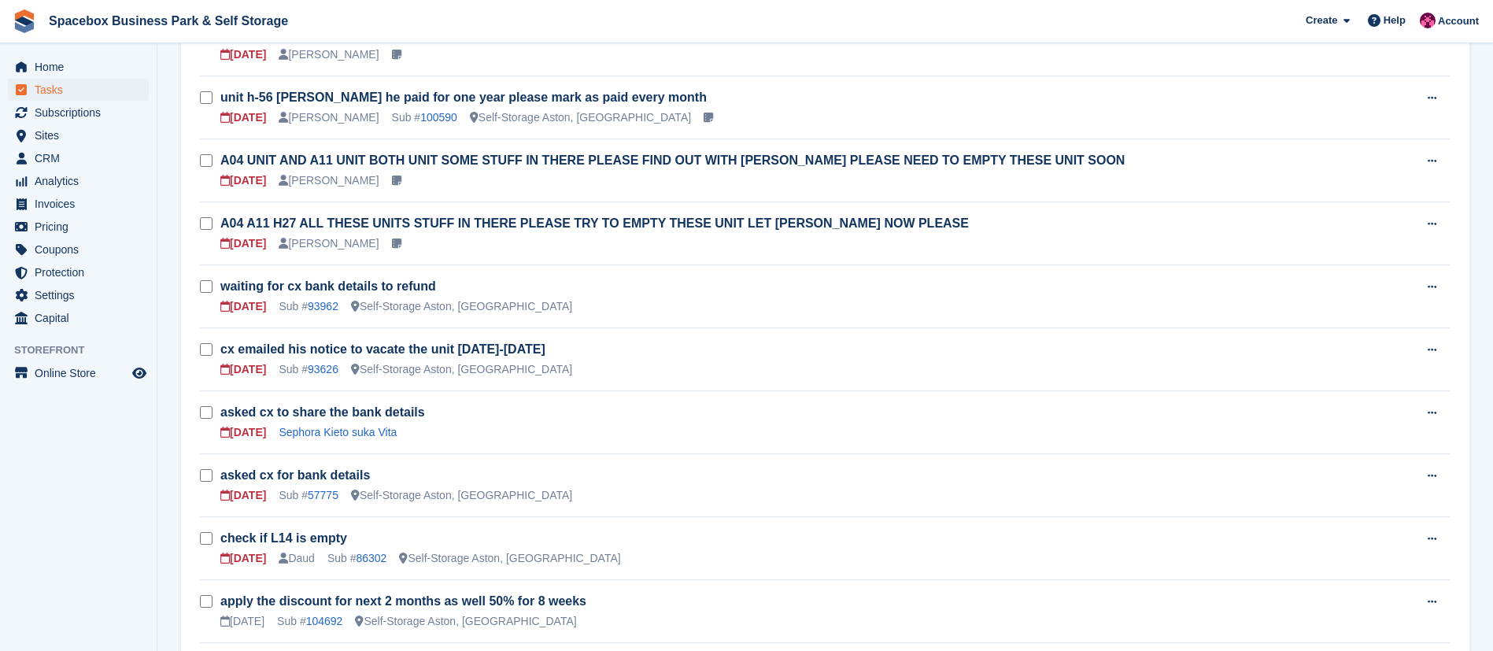
scroll to position [523, 0]
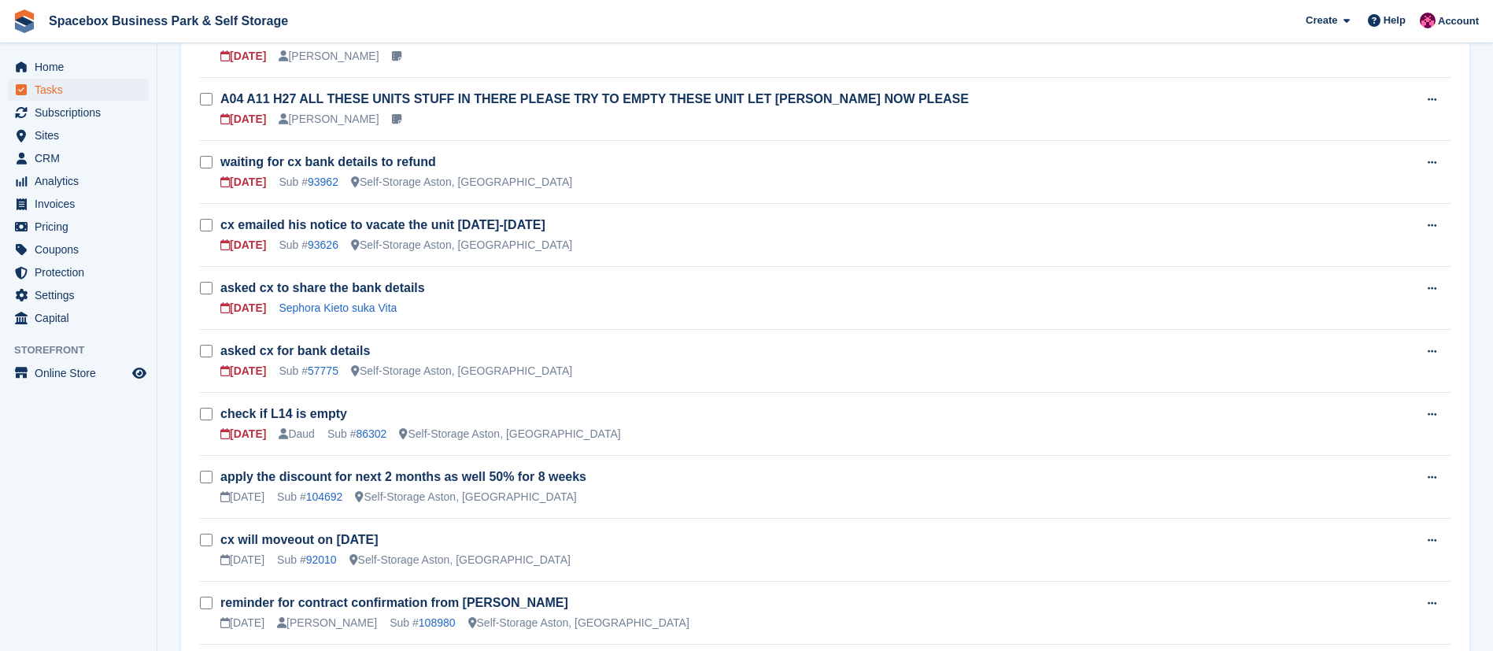
click at [321, 361] on div "asked cx for bank details 30 Sep Sub # 57775 Self-Storage Aston, Birmingham" at bounding box center [816, 360] width 1192 height 37
click at [329, 373] on link "57775" at bounding box center [323, 370] width 31 height 13
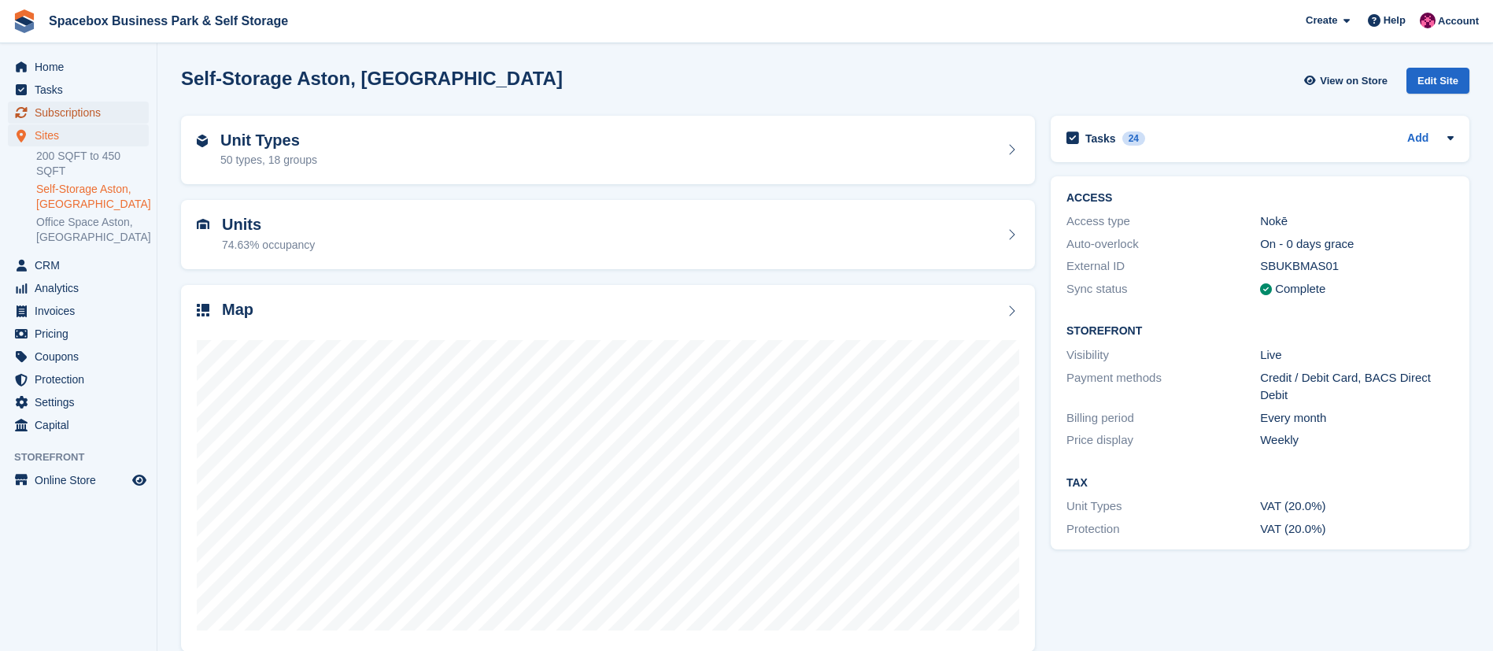
click at [75, 109] on span "Subscriptions" at bounding box center [82, 113] width 94 height 22
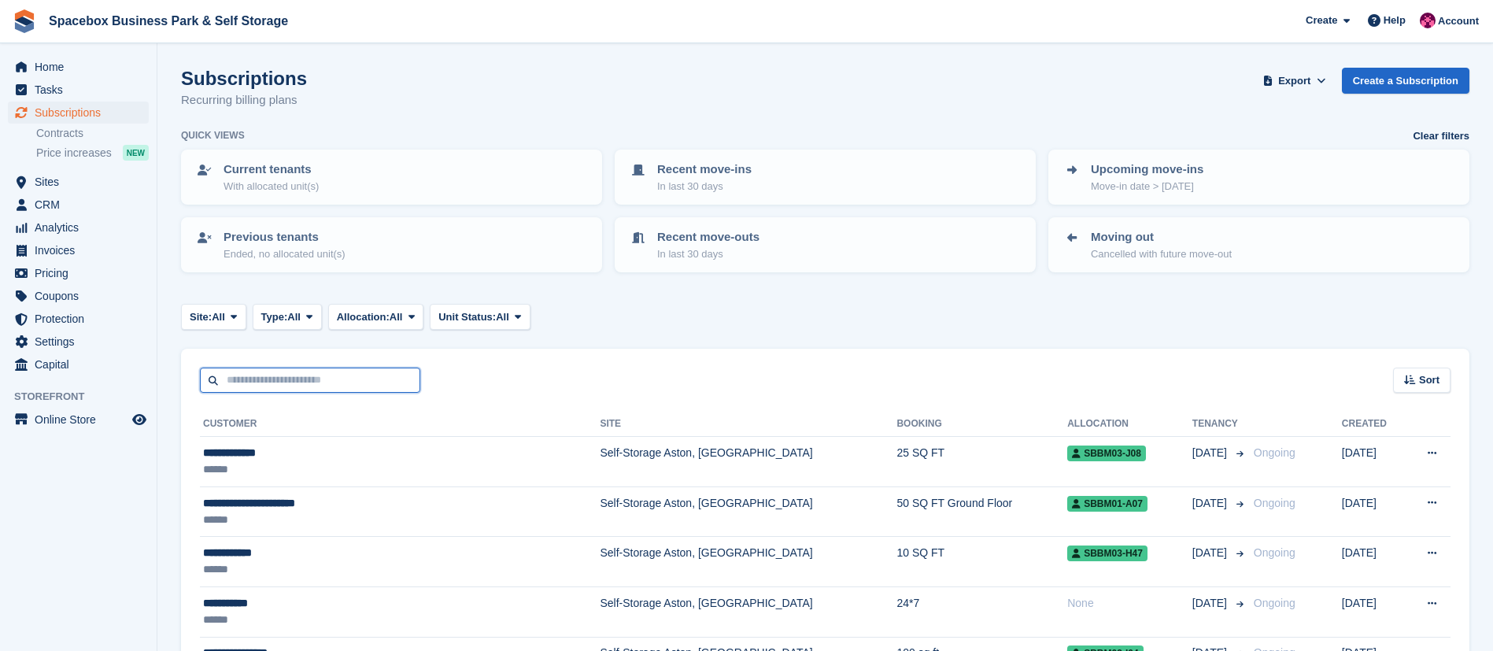
click at [319, 376] on input "text" at bounding box center [310, 380] width 220 height 26
type input "******"
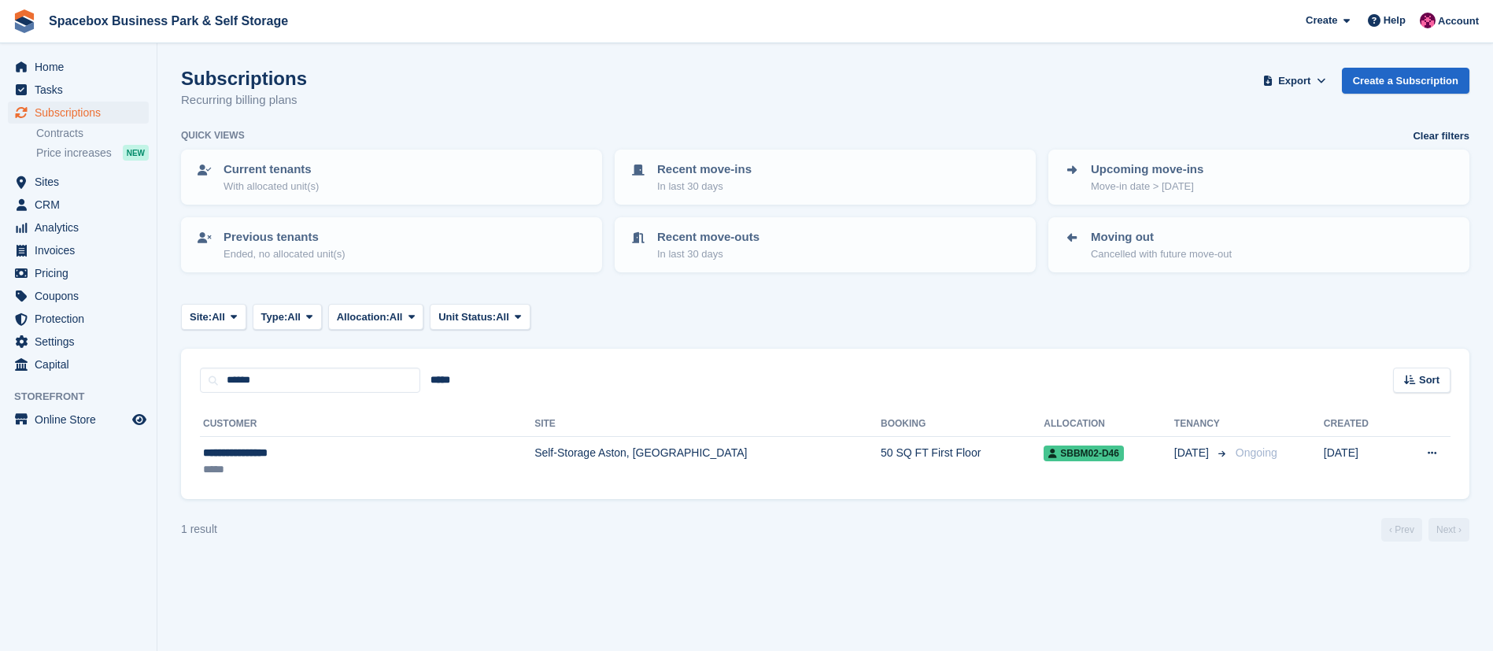
click at [260, 452] on div "**********" at bounding box center [304, 453] width 202 height 17
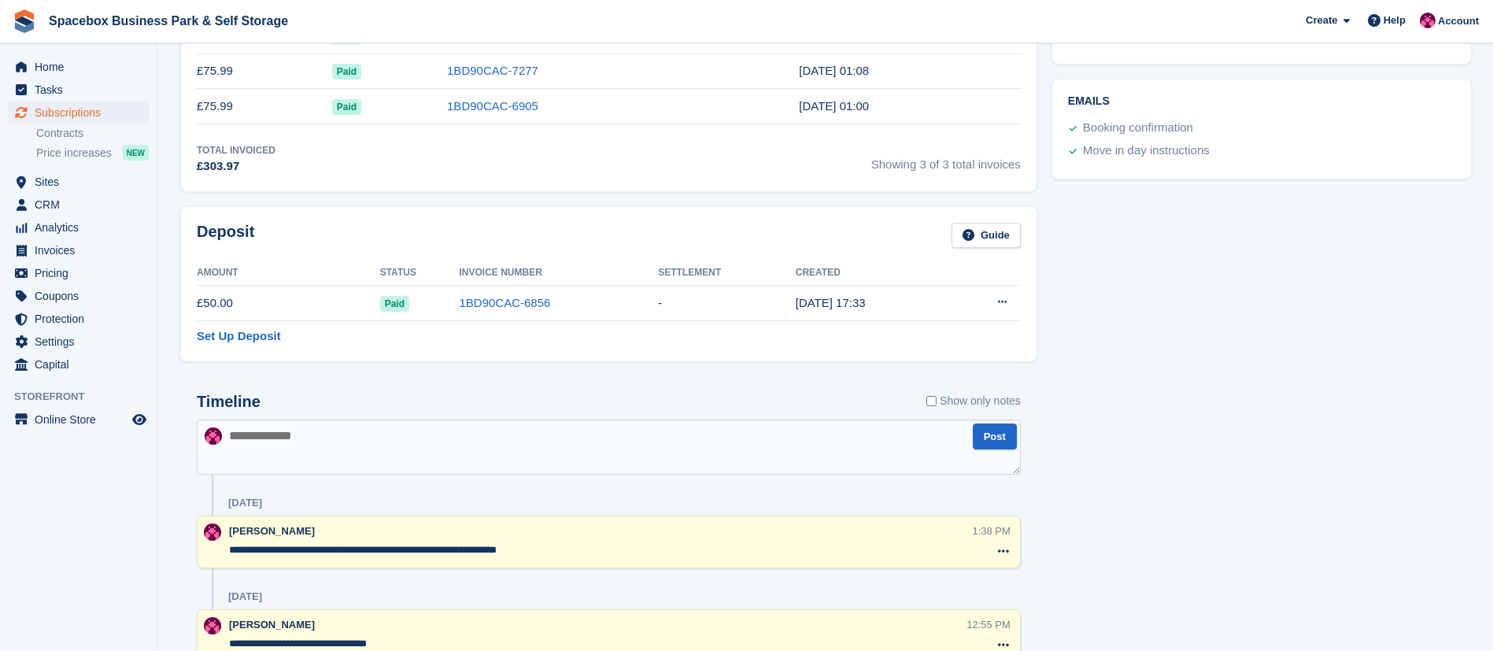
scroll to position [460, 0]
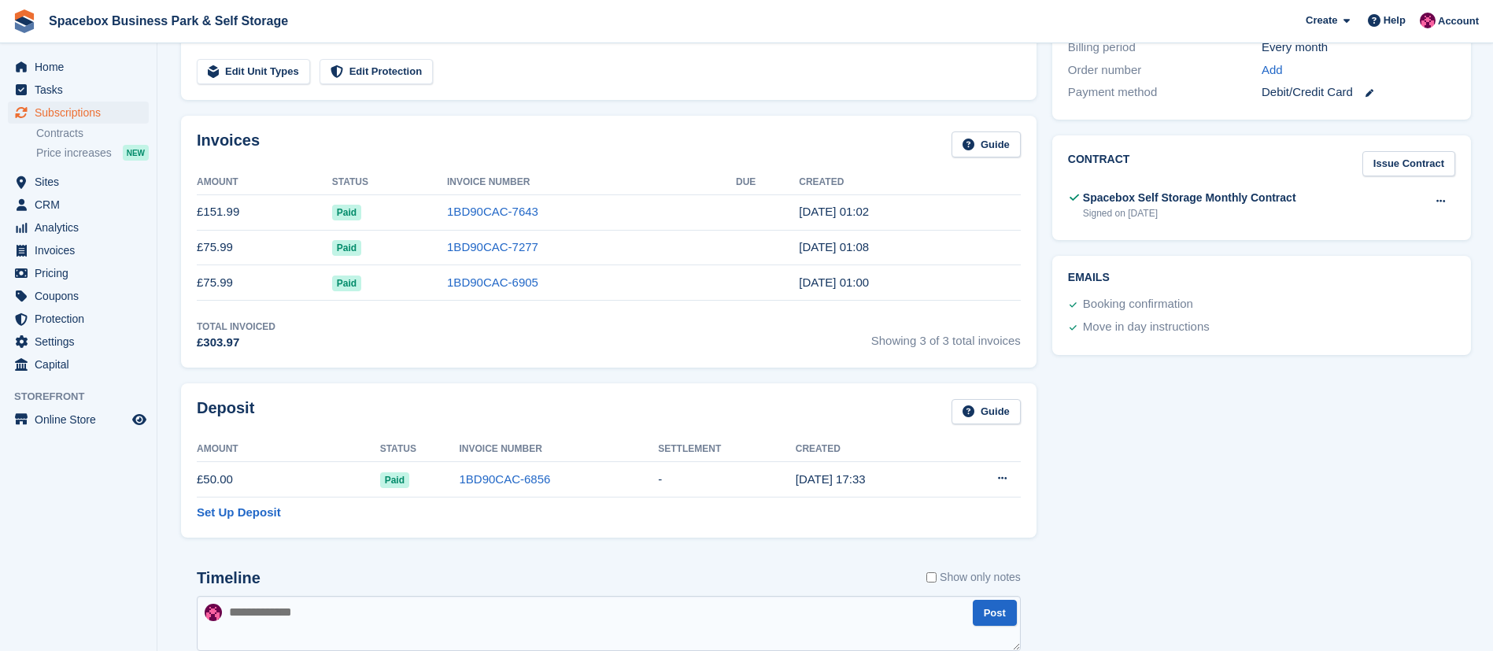
drag, startPoint x: 198, startPoint y: 144, endPoint x: 903, endPoint y: 287, distance: 718.7
click at [903, 287] on div "Invoices Guide Amount Status Invoice Number Due Created £151.99 Paid 1BD90CAC-7…" at bounding box center [608, 242] width 855 height 252
click at [903, 287] on td "[DATE] 01:00" at bounding box center [910, 282] width 222 height 35
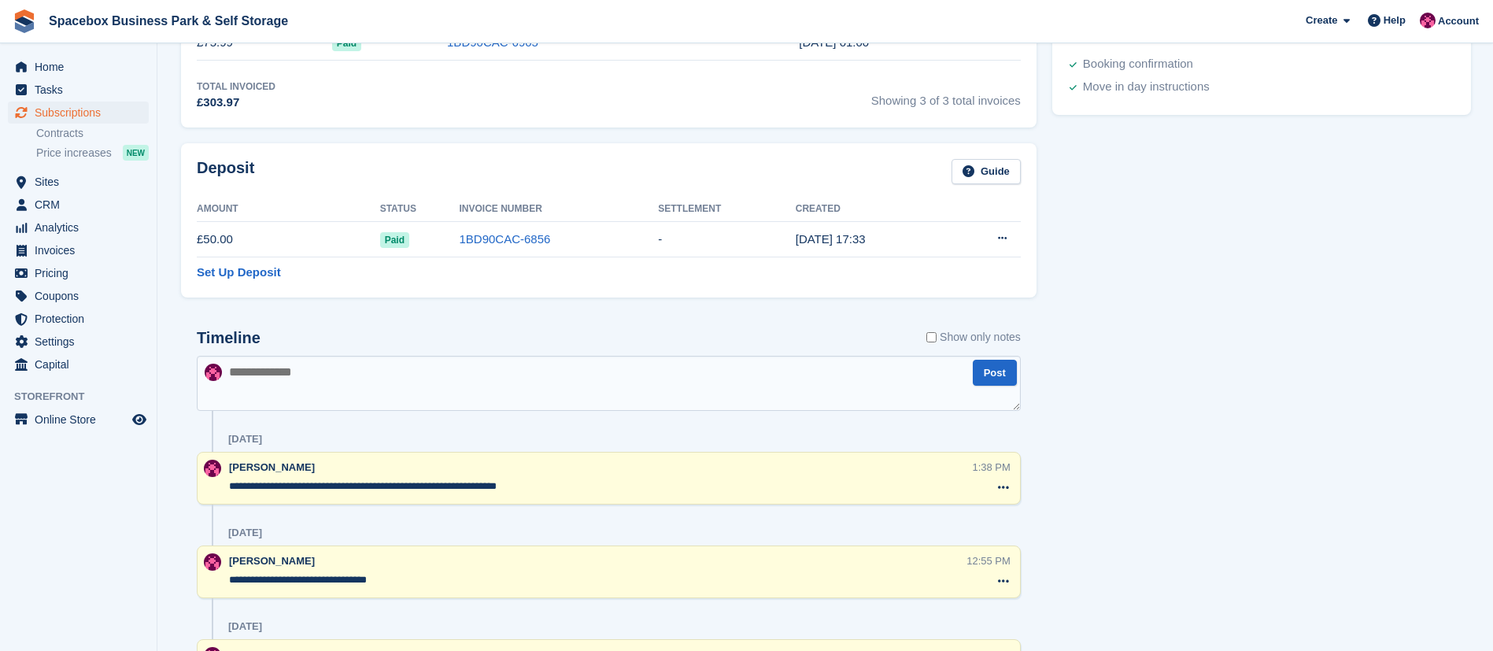
click at [254, 377] on textarea at bounding box center [609, 383] width 824 height 55
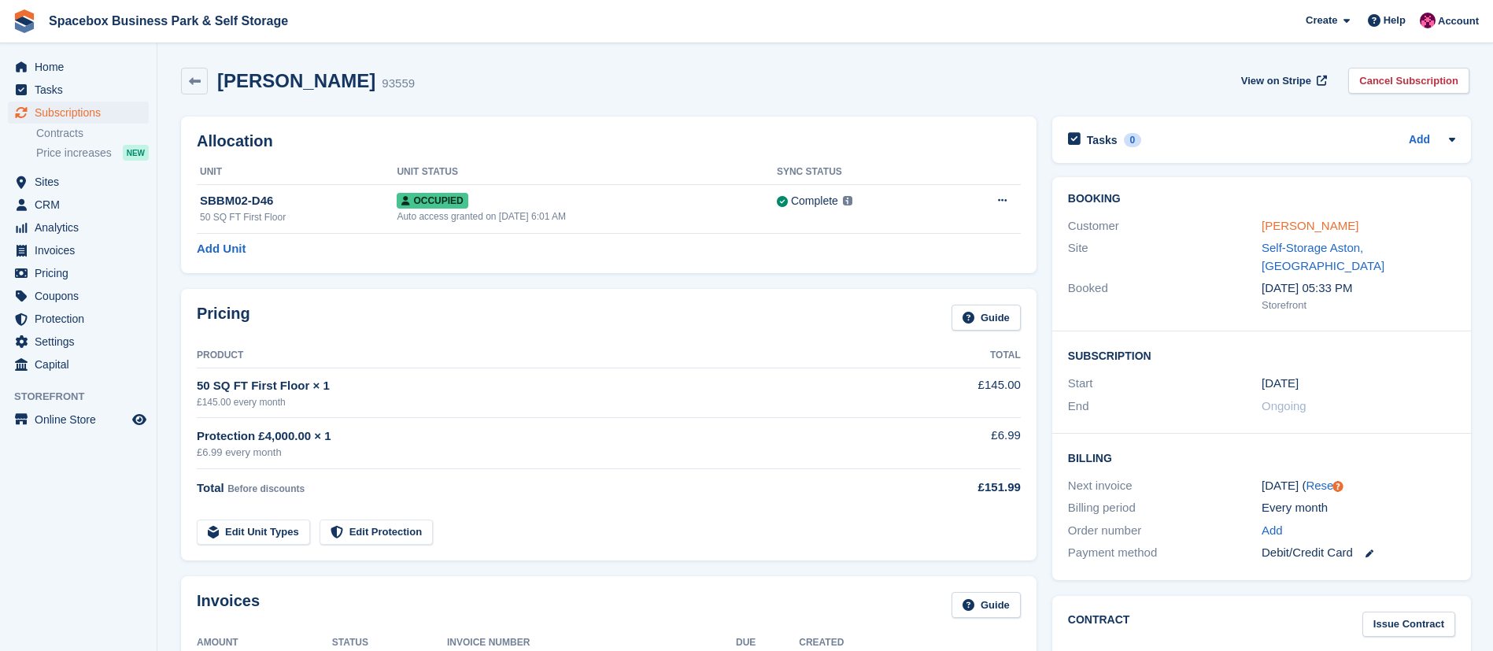
click at [1283, 232] on link "[PERSON_NAME]" at bounding box center [1309, 225] width 97 height 13
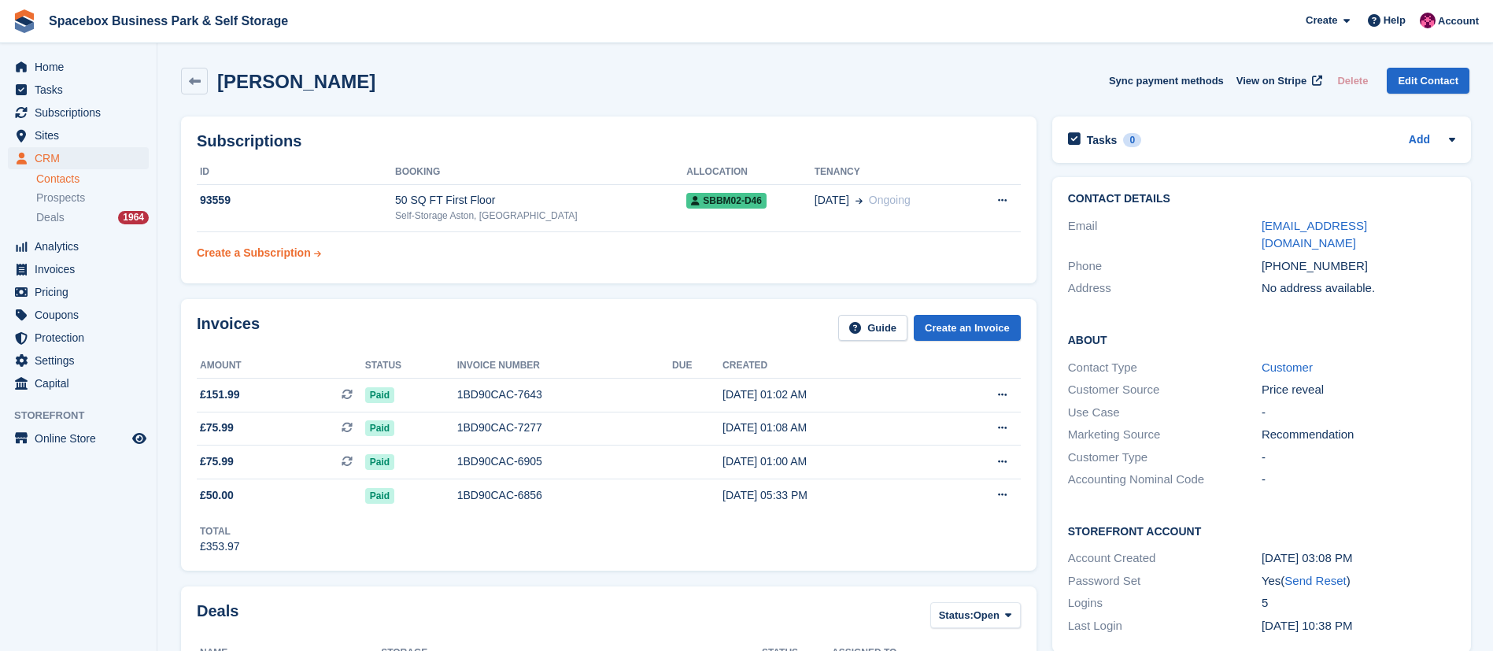
click at [262, 247] on div "Create a Subscription" at bounding box center [254, 253] width 114 height 17
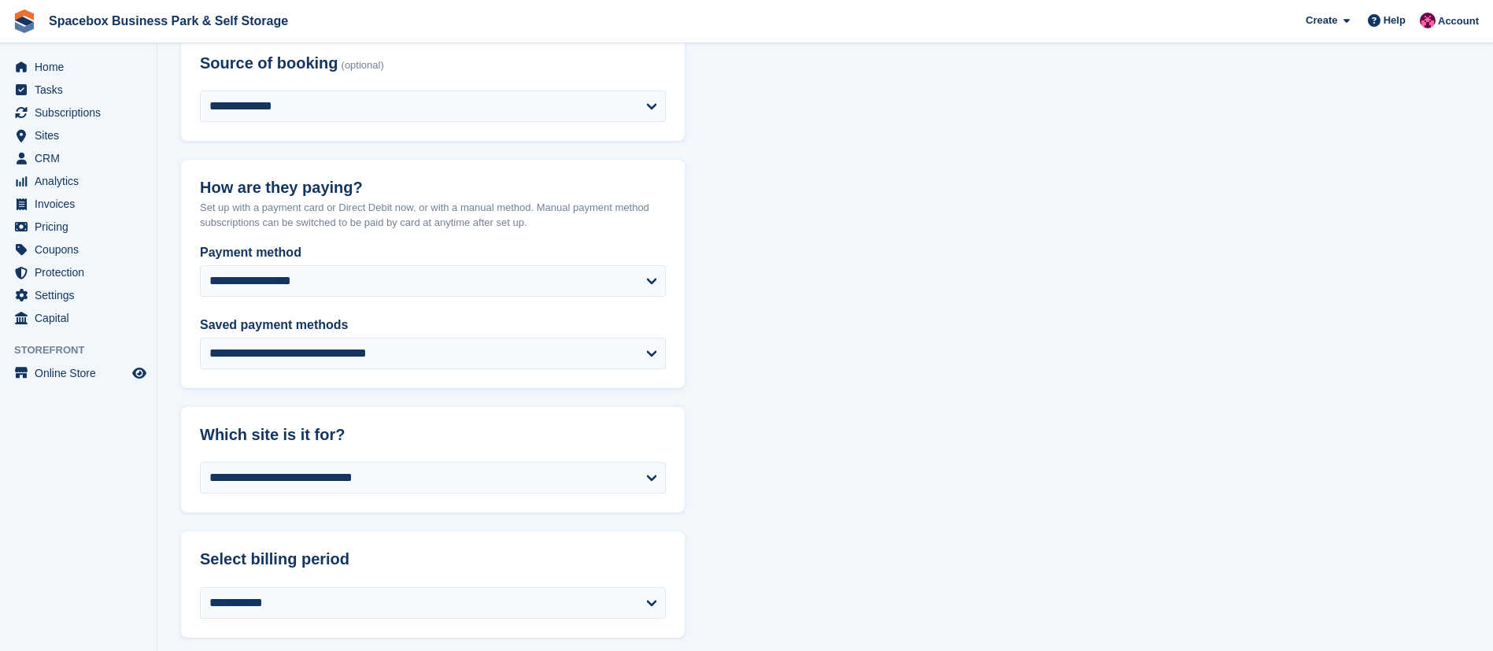
scroll to position [250, 0]
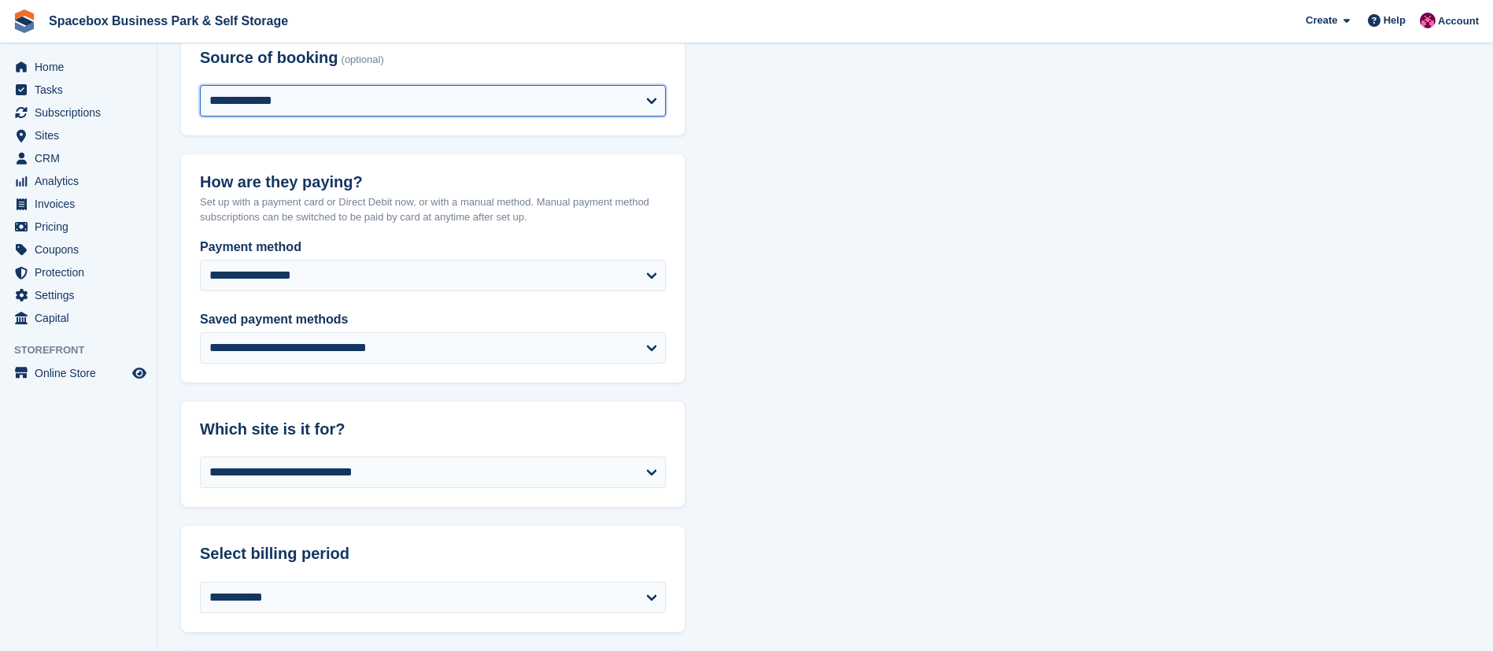
click at [294, 98] on select "**********" at bounding box center [433, 100] width 466 height 31
select select "*****"
click at [200, 85] on select "**********" at bounding box center [433, 100] width 466 height 31
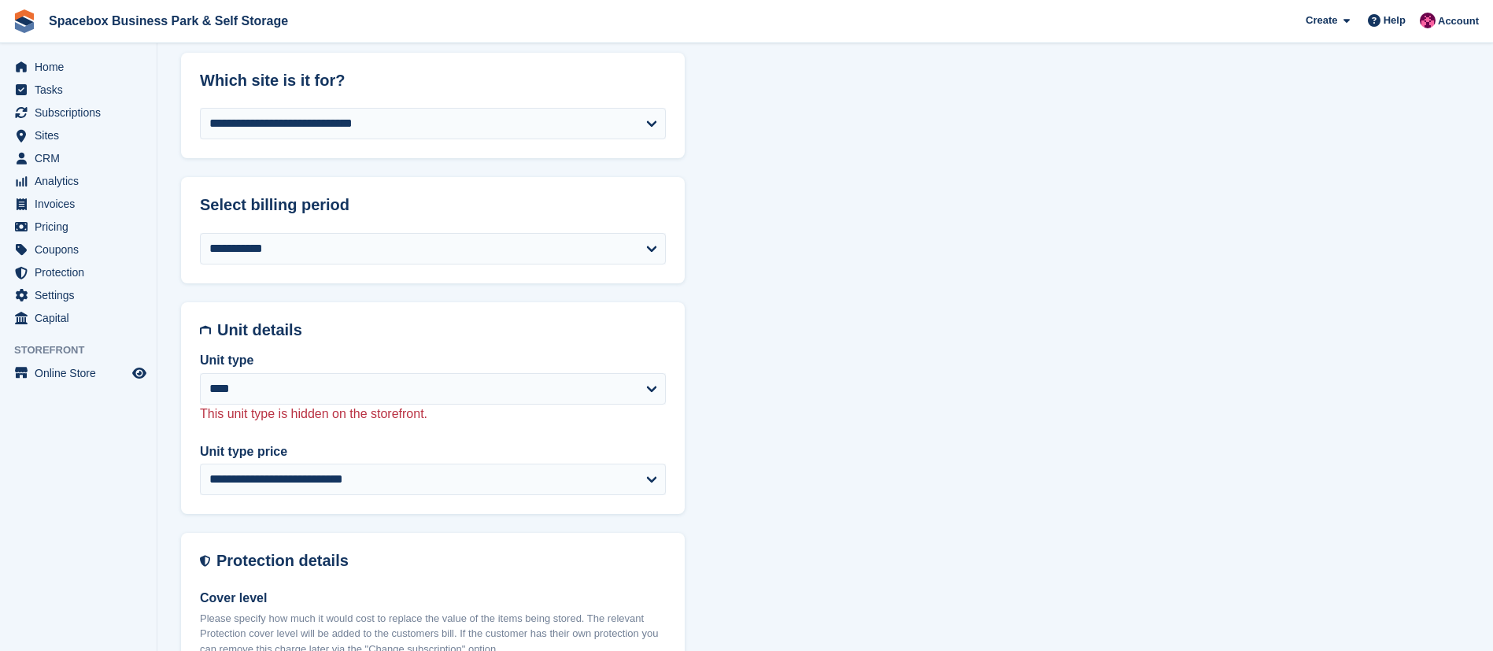
scroll to position [604, 0]
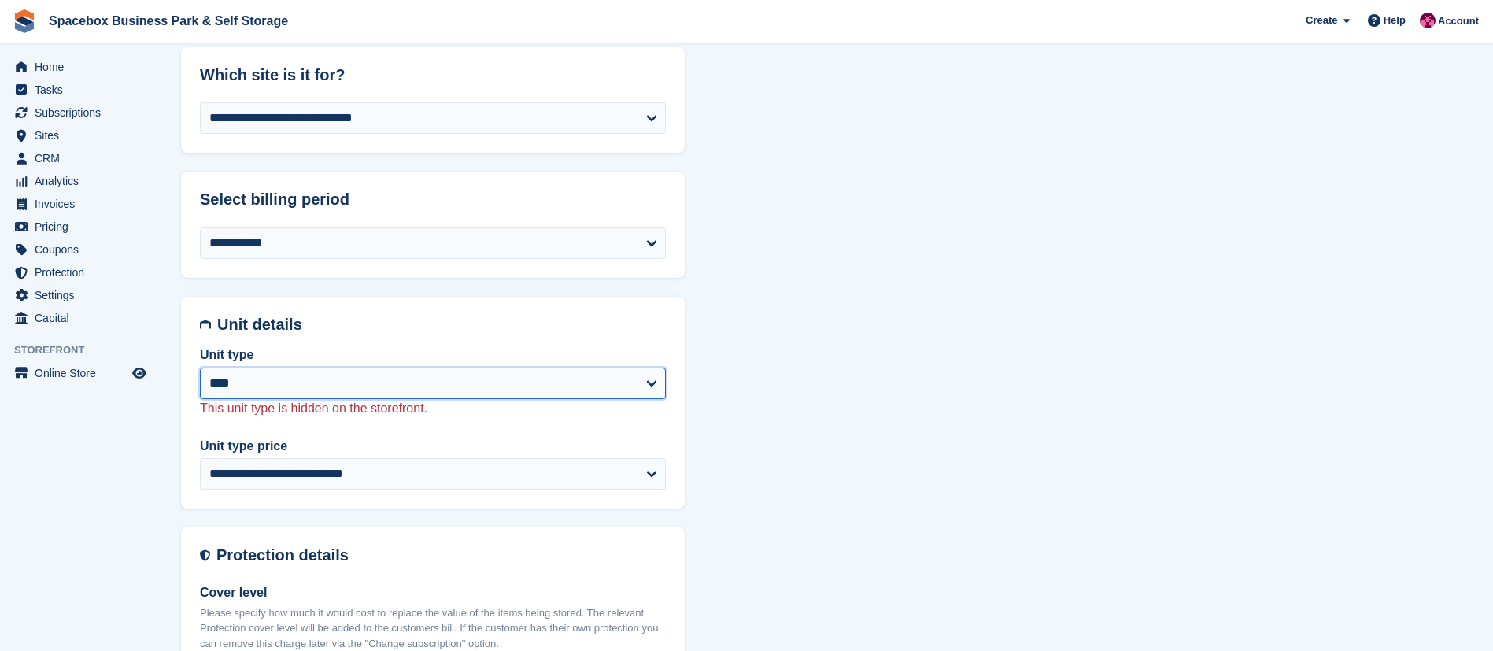
click at [257, 391] on select "**********" at bounding box center [433, 382] width 466 height 31
select select "***"
click at [200, 367] on select "**********" at bounding box center [433, 382] width 466 height 31
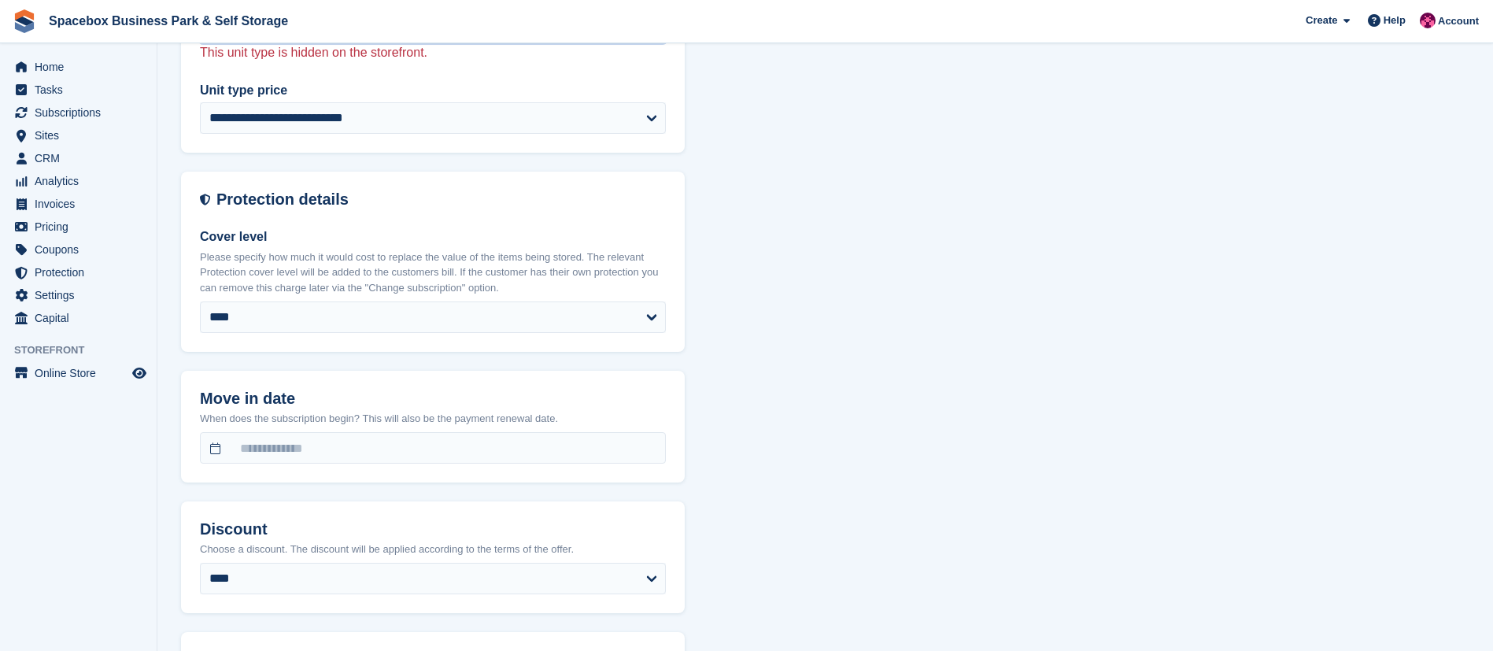
scroll to position [970, 0]
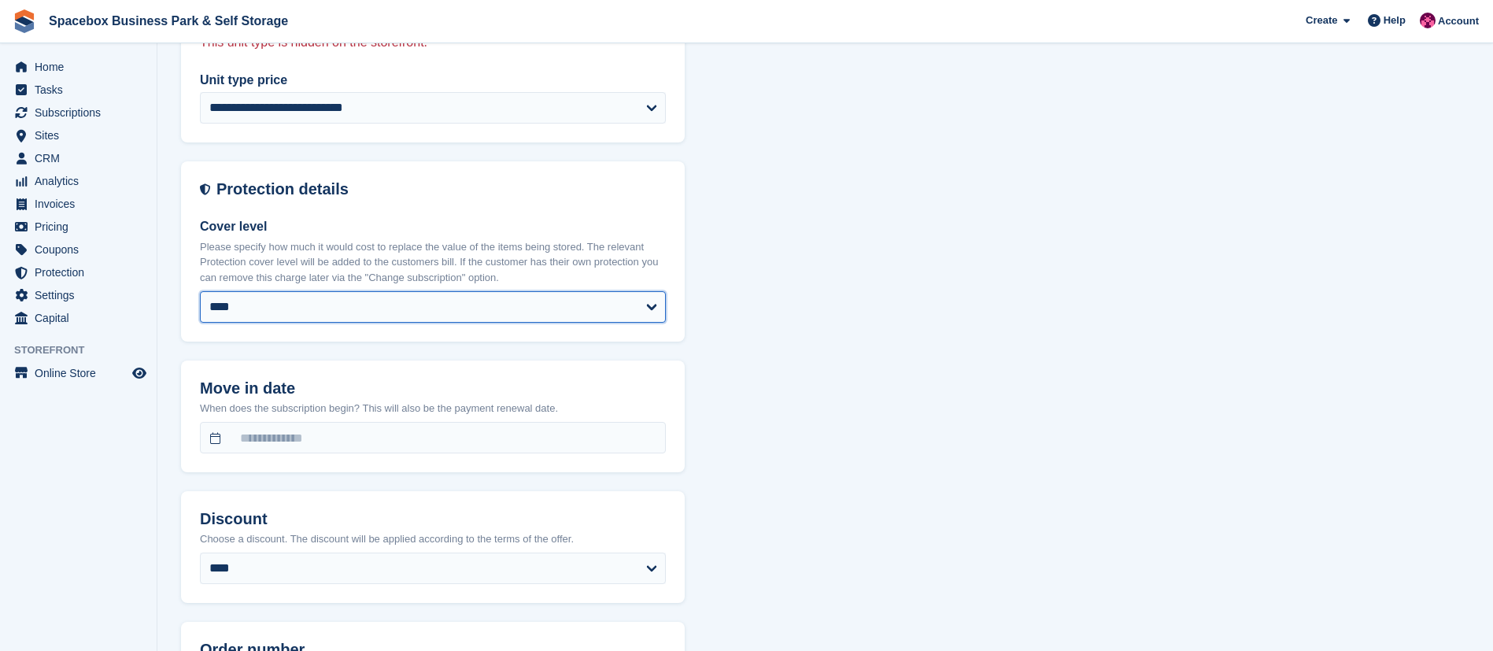
click at [303, 310] on select "**** ****** ****** ****** ****** ****** ****** ****** ****** ****** ****** ****…" at bounding box center [433, 306] width 466 height 31
select select "*****"
click at [200, 291] on select "**** ****** ****** ****** ****** ****** ****** ****** ****** ****** ****** ****…" at bounding box center [433, 306] width 466 height 31
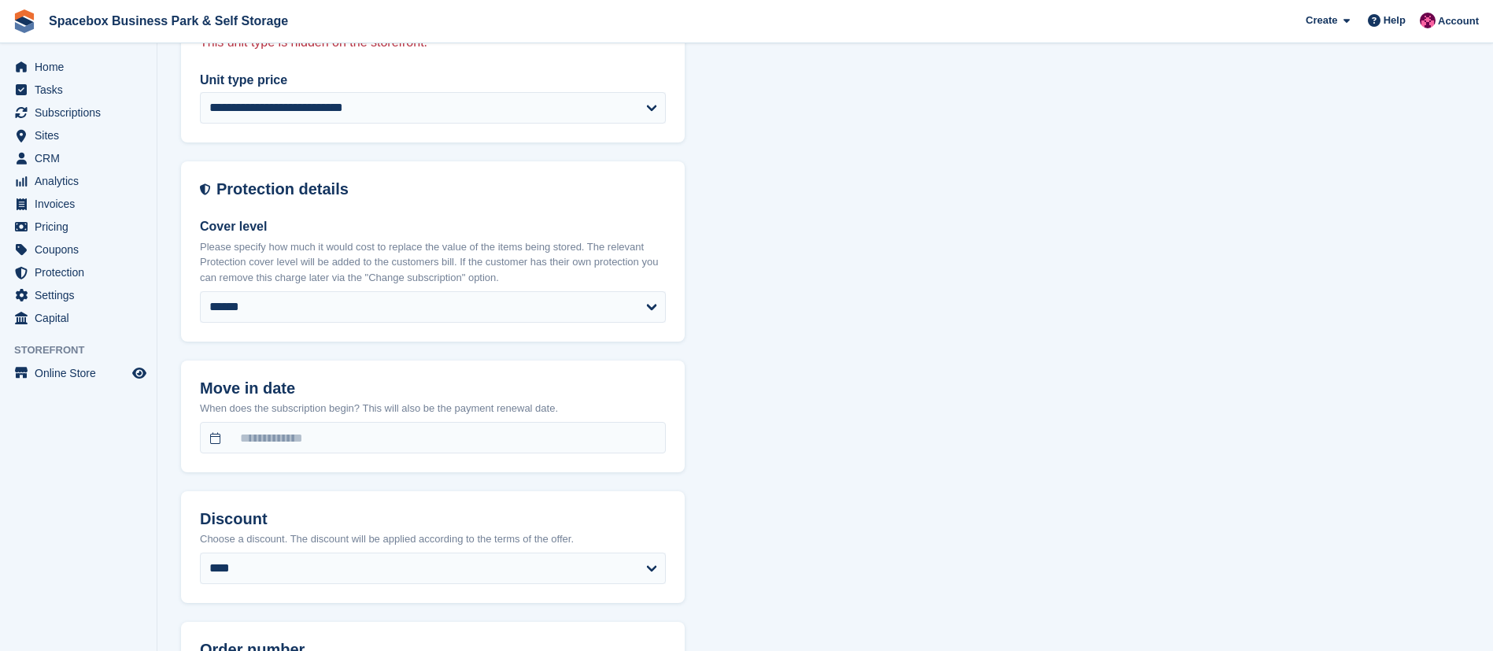
click at [761, 319] on div "**********" at bounding box center [825, 308] width 1288 height 2294
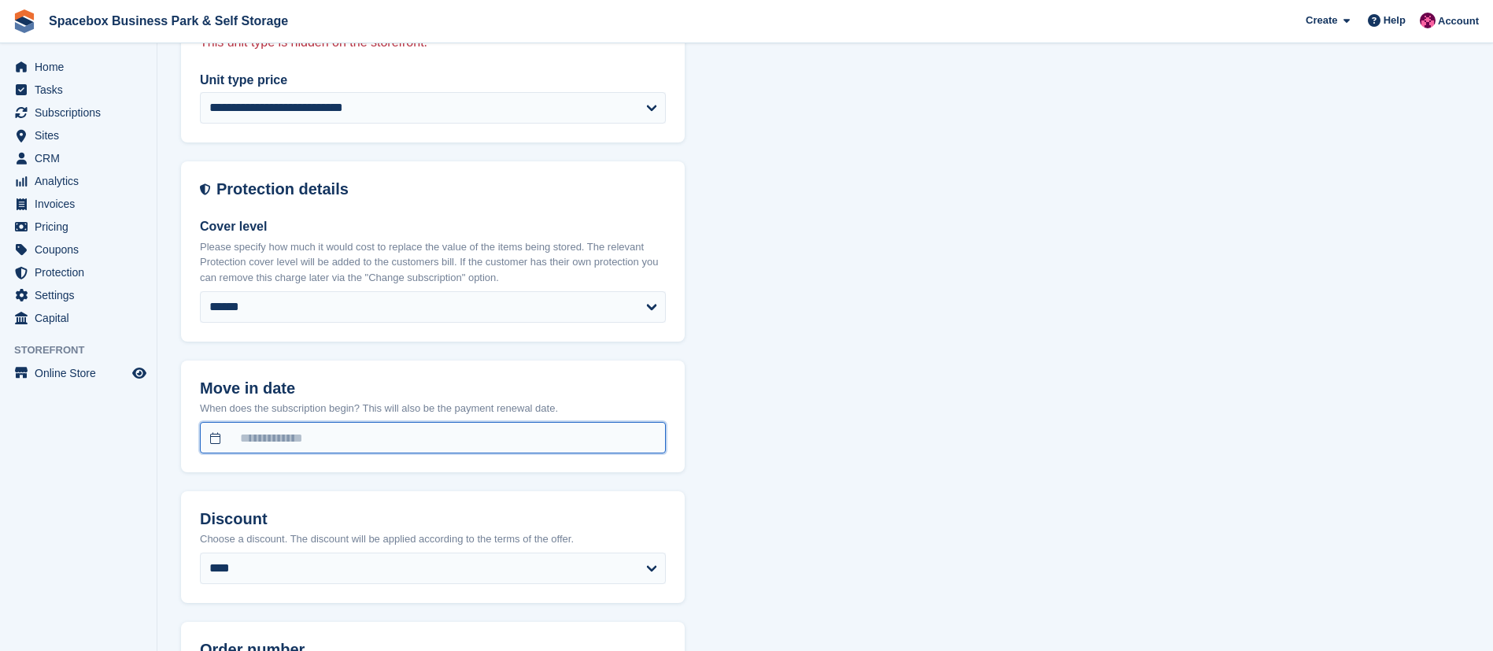
click at [367, 436] on input "text" at bounding box center [433, 437] width 466 height 31
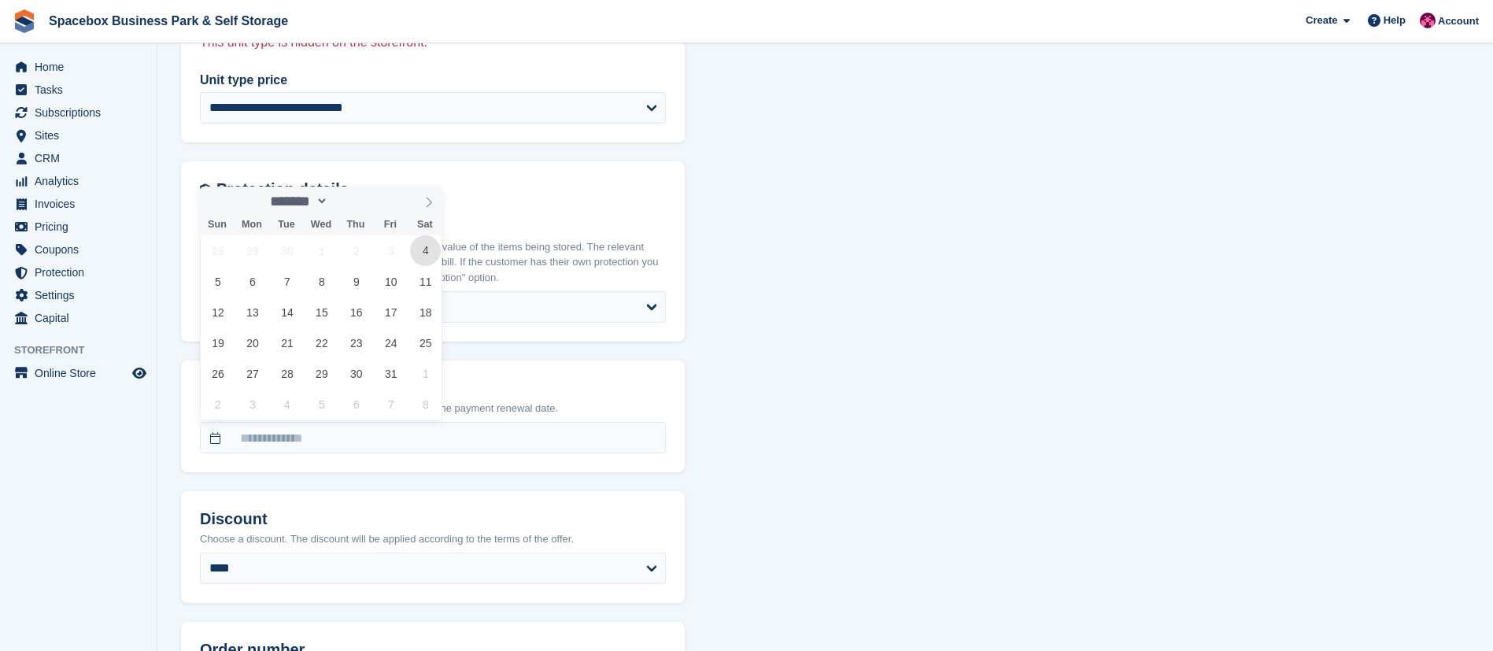
click at [434, 254] on span "4" at bounding box center [425, 250] width 31 height 31
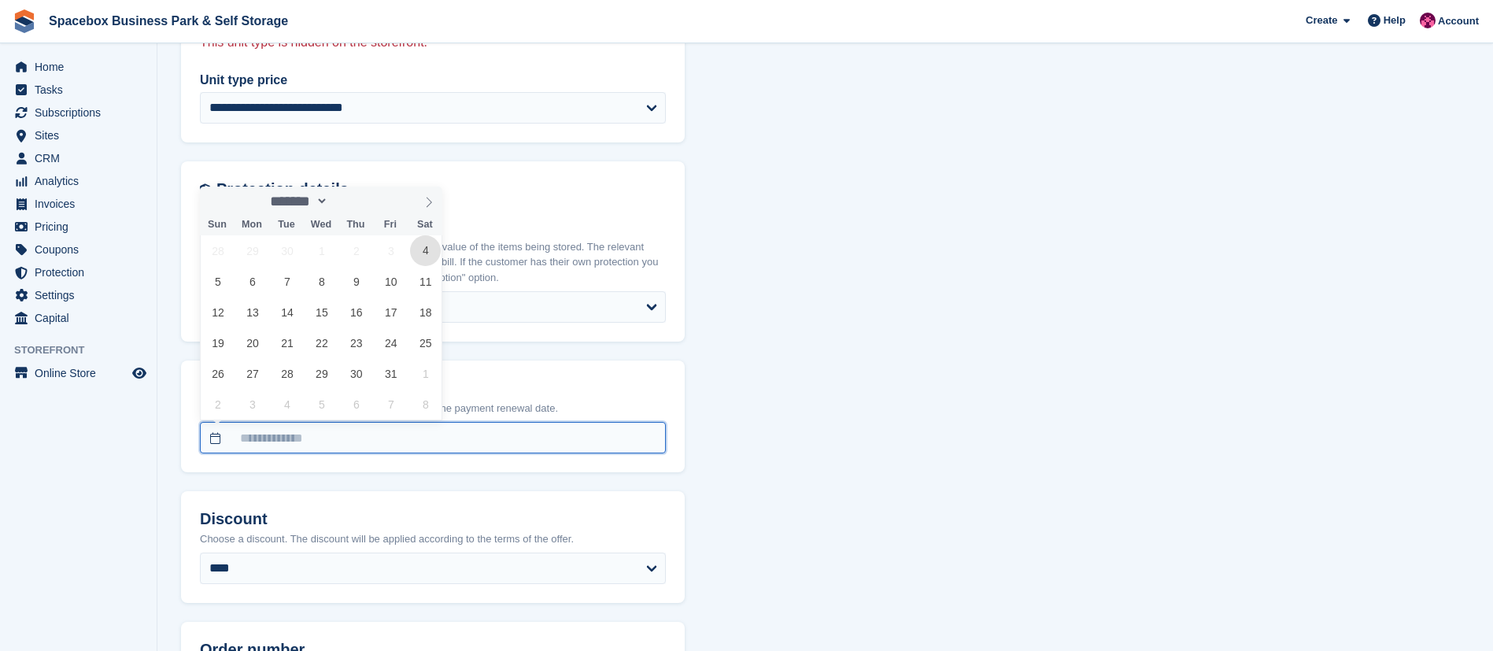
type input "**********"
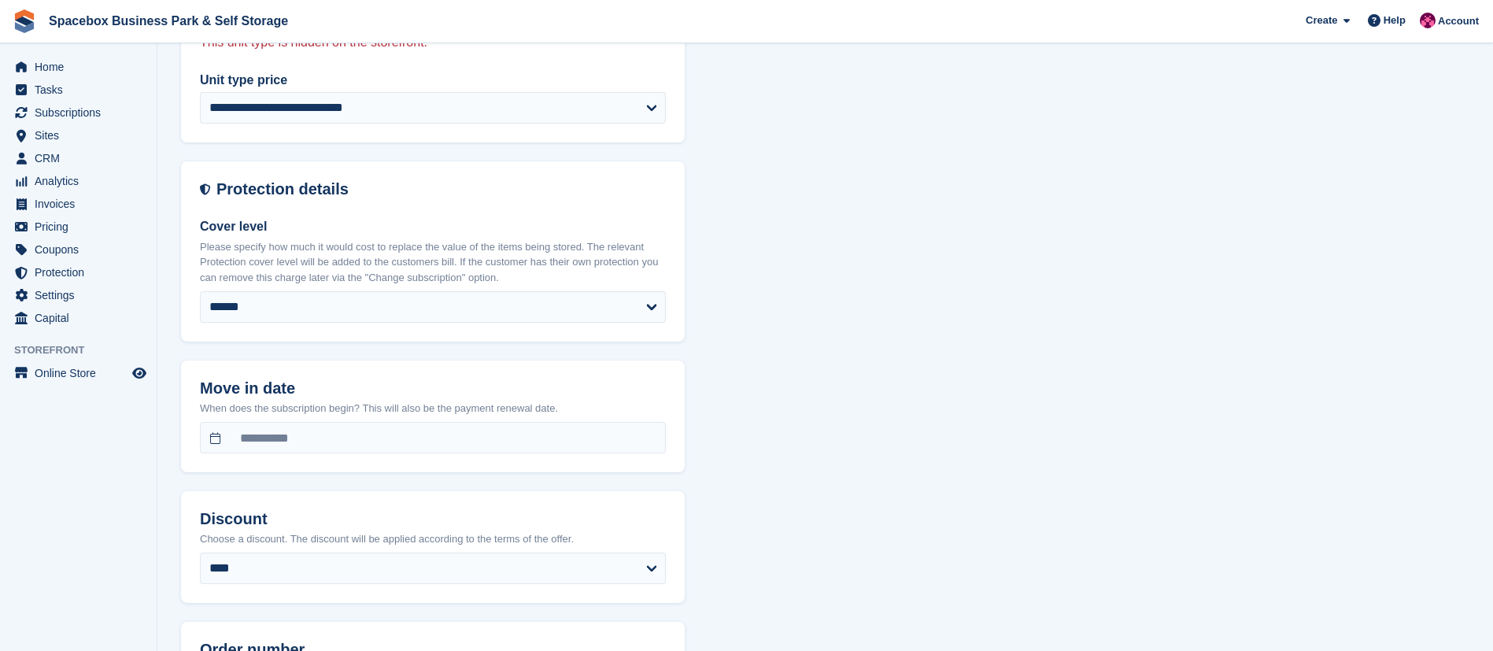
click at [837, 360] on div "**********" at bounding box center [825, 308] width 1288 height 2294
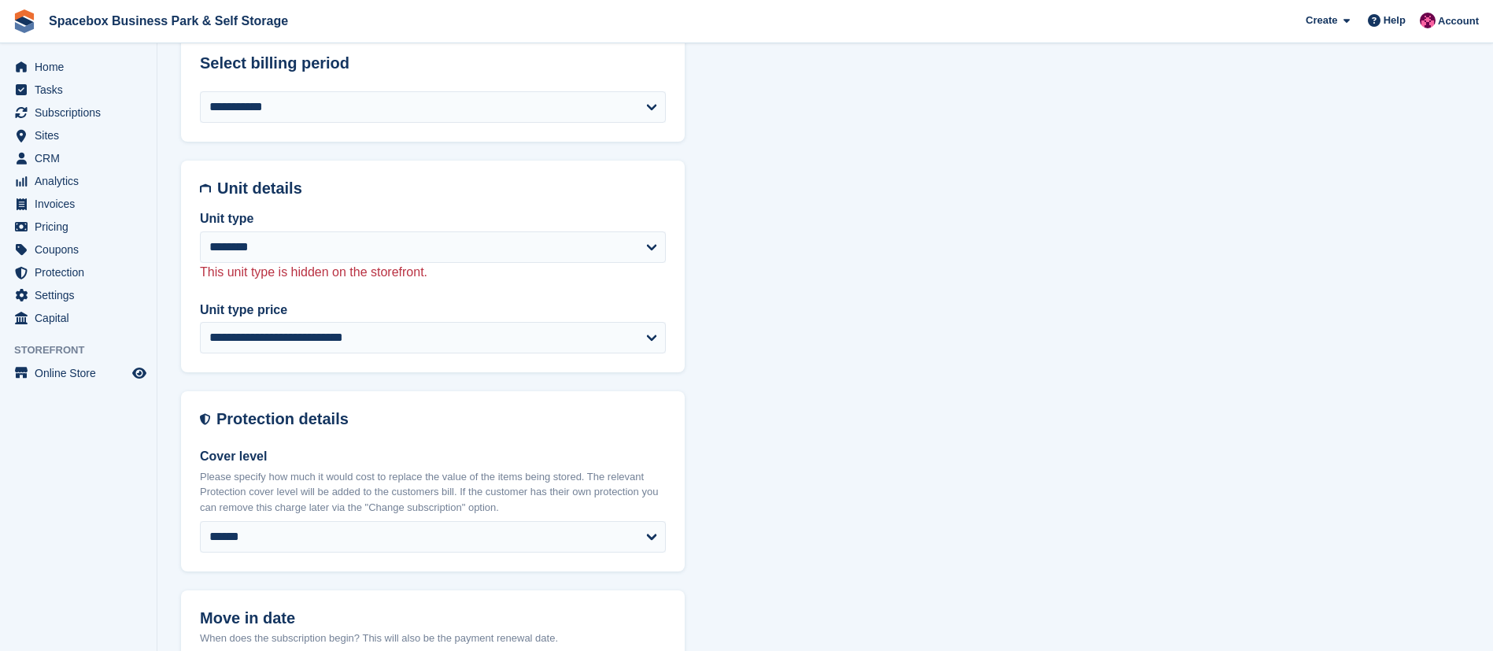
click at [927, 169] on div "**********" at bounding box center [825, 538] width 1288 height 2294
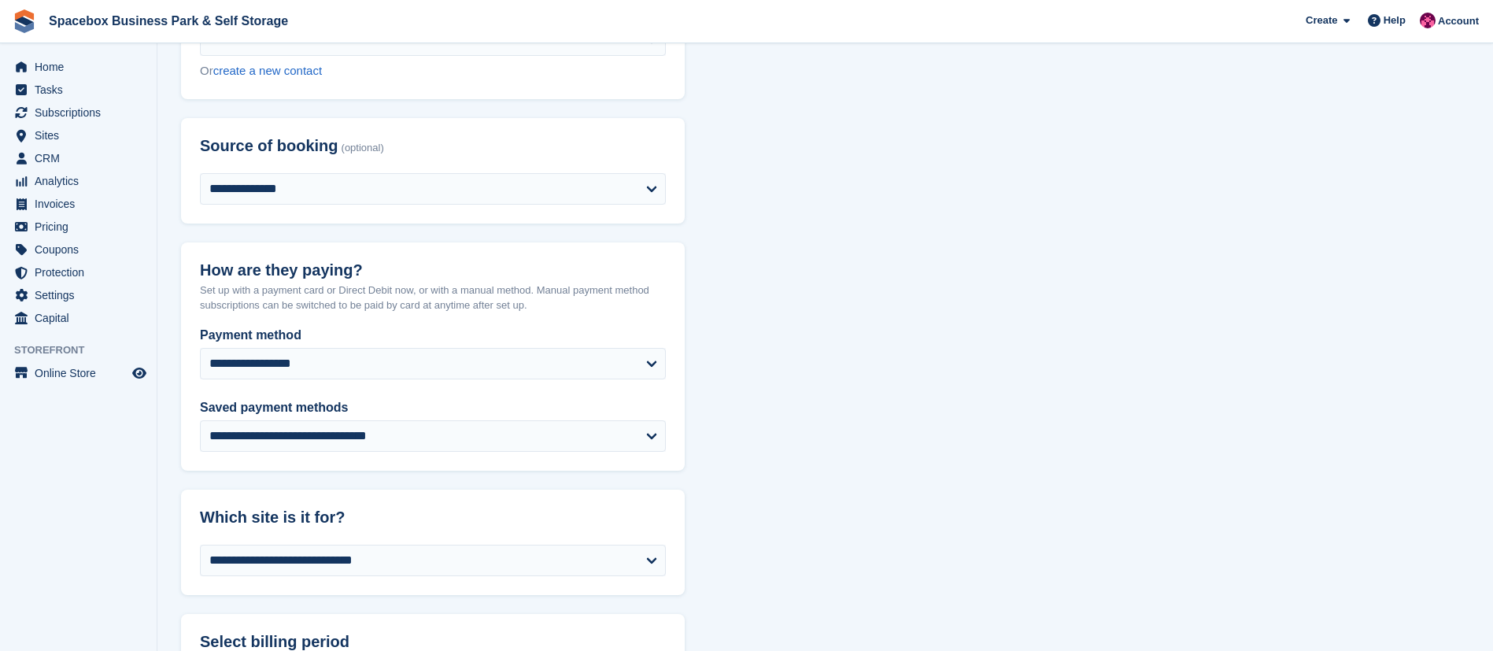
scroll to position [0, 0]
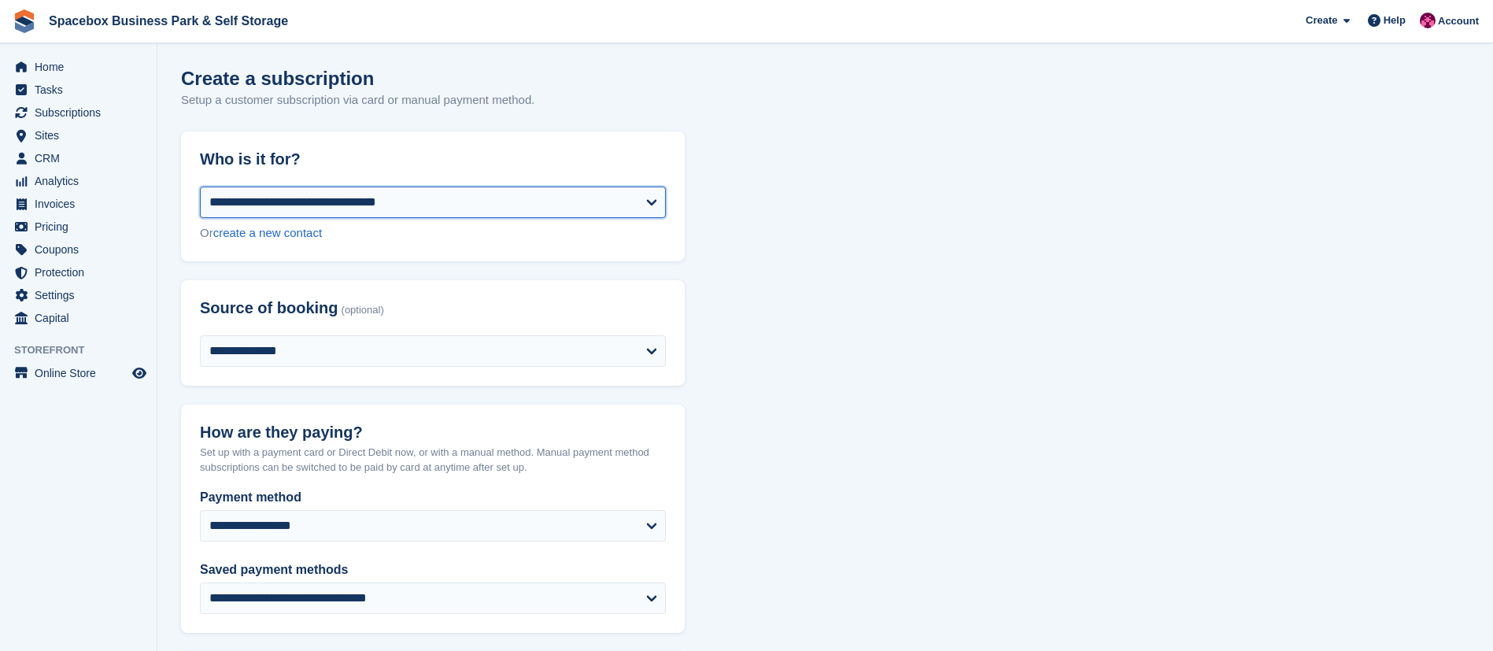
click at [382, 215] on select "**********" at bounding box center [433, 201] width 466 height 31
click at [842, 109] on div "Create a subscription Setup a customer subscription via card or manual payment …" at bounding box center [825, 98] width 1288 height 61
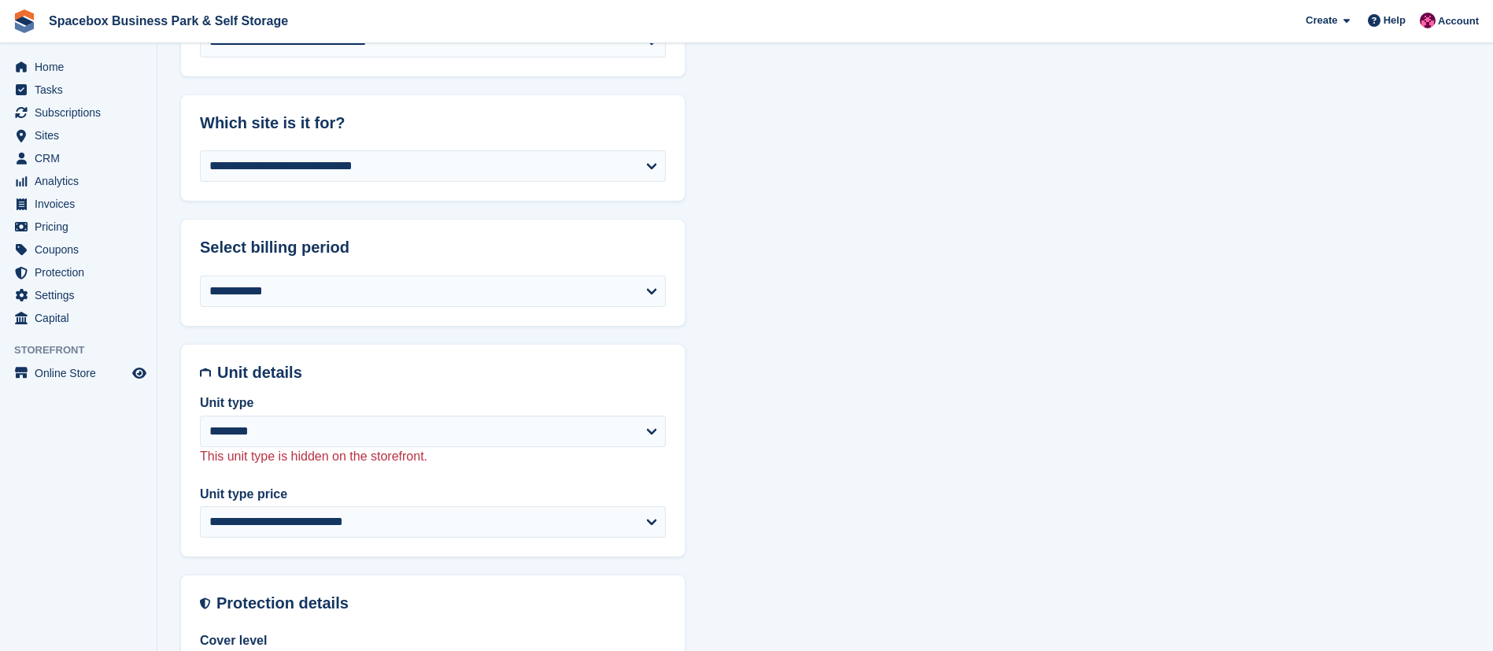
scroll to position [670, 0]
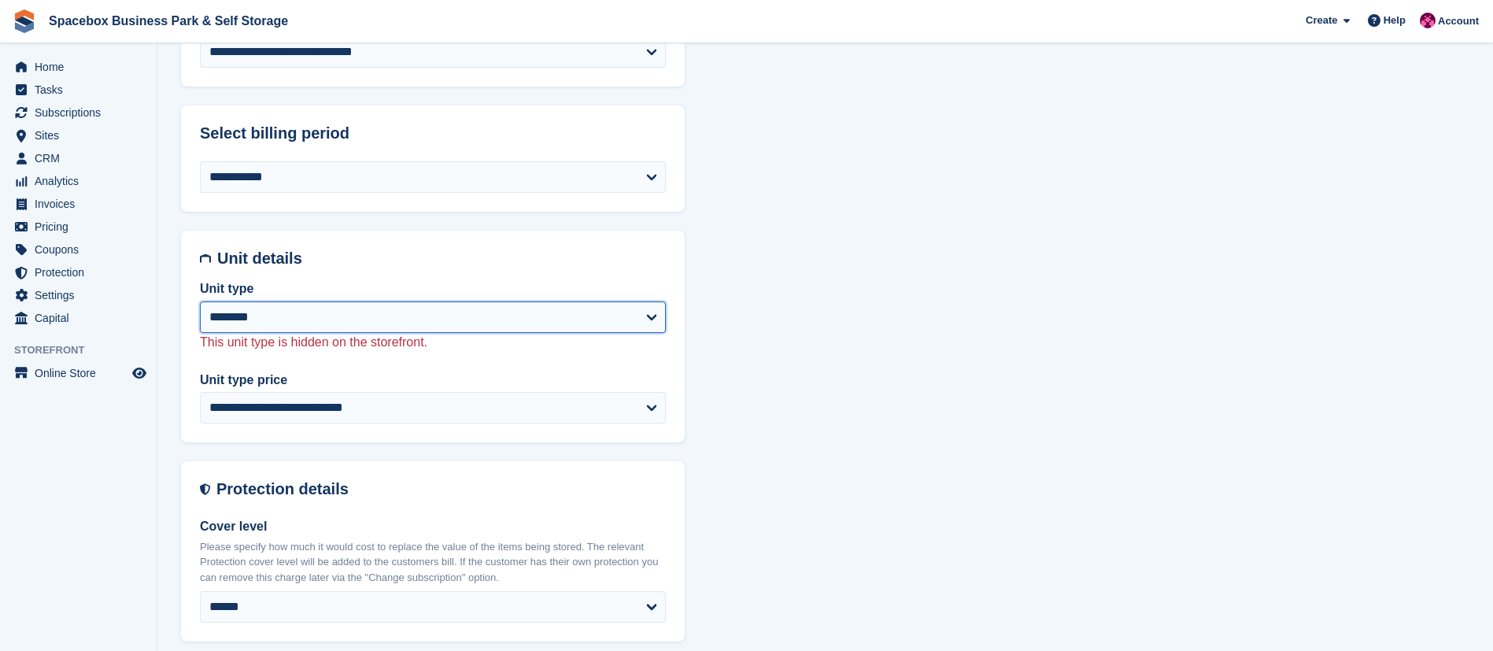
click at [297, 316] on select "**********" at bounding box center [433, 316] width 466 height 31
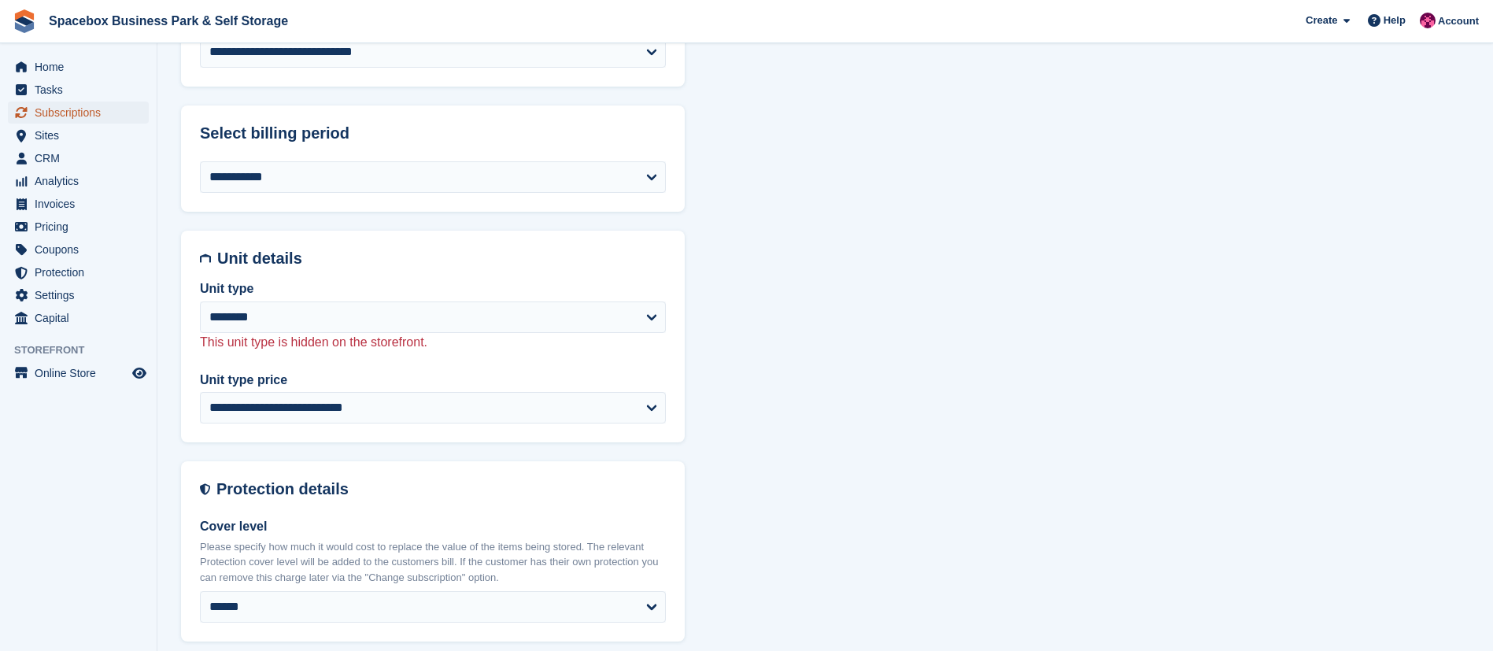
click at [68, 110] on span "Subscriptions" at bounding box center [82, 113] width 94 height 22
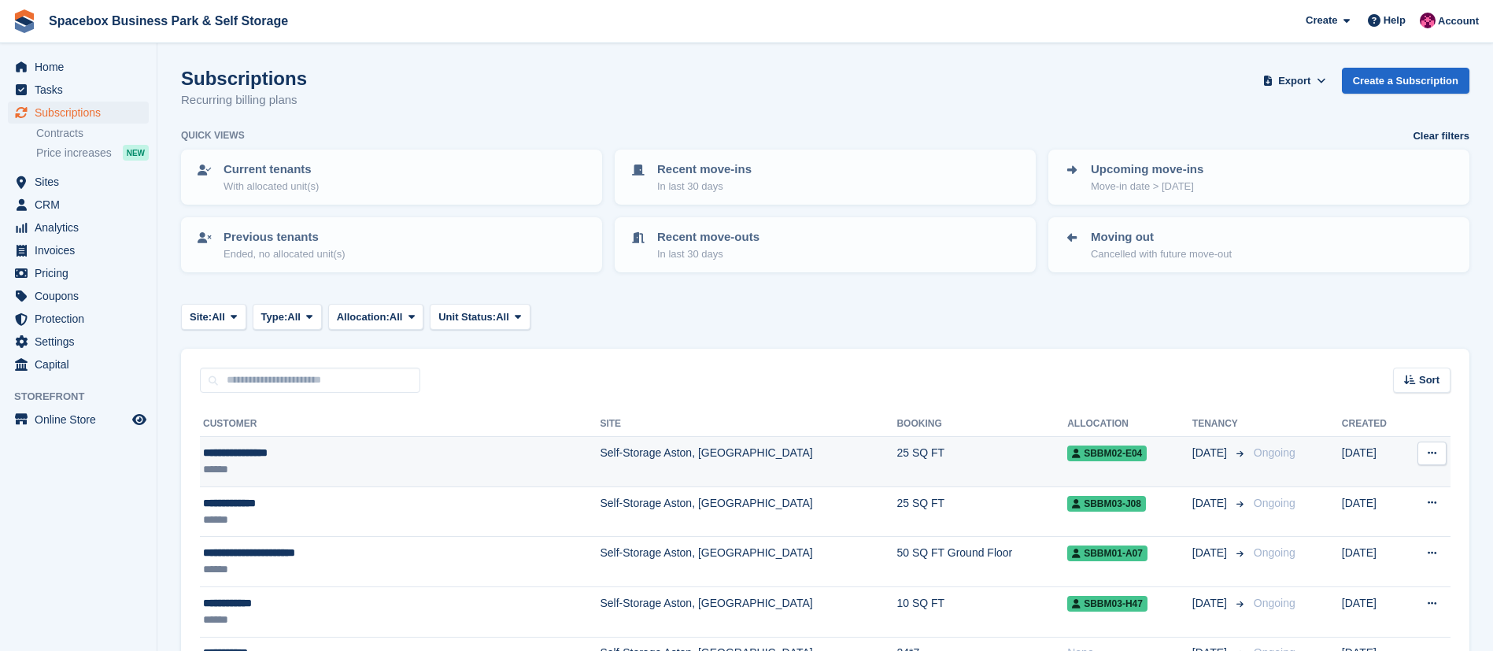
click at [353, 451] on div "**********" at bounding box center [344, 453] width 283 height 17
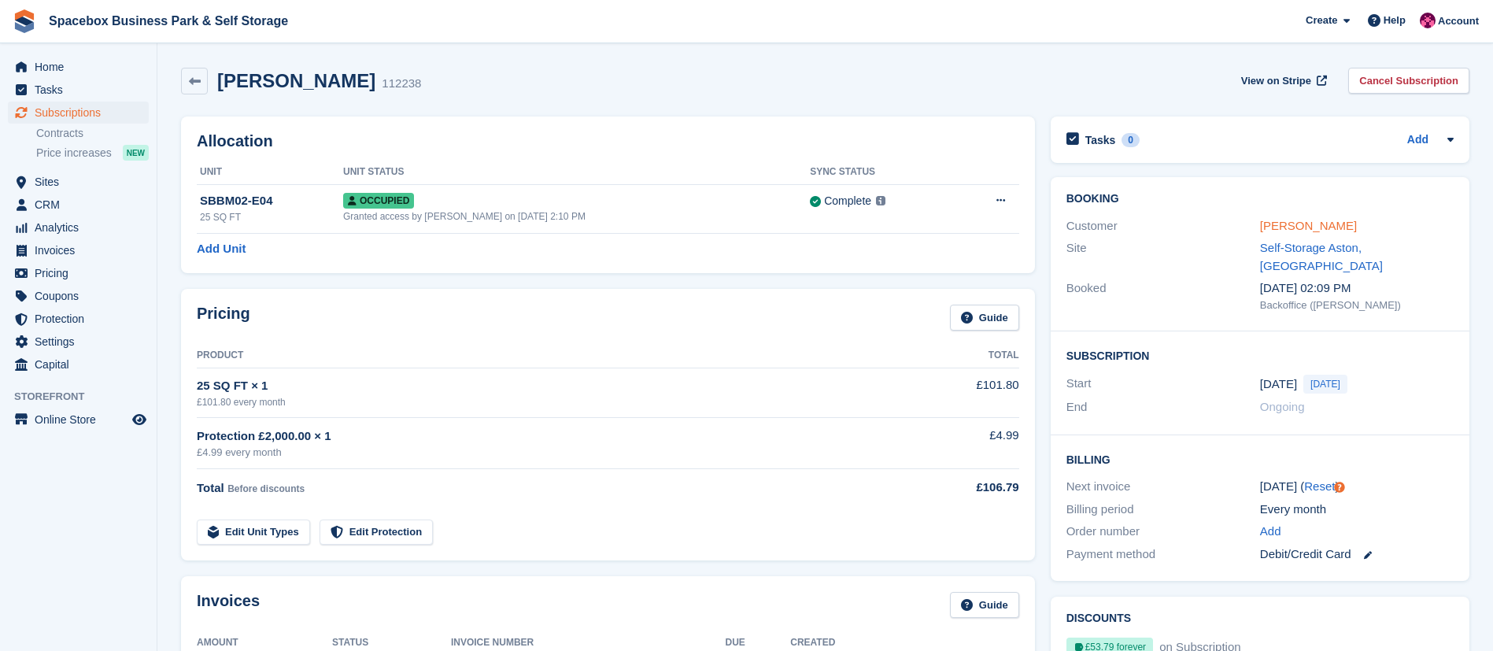
click at [1294, 221] on link "[PERSON_NAME]" at bounding box center [1308, 225] width 97 height 13
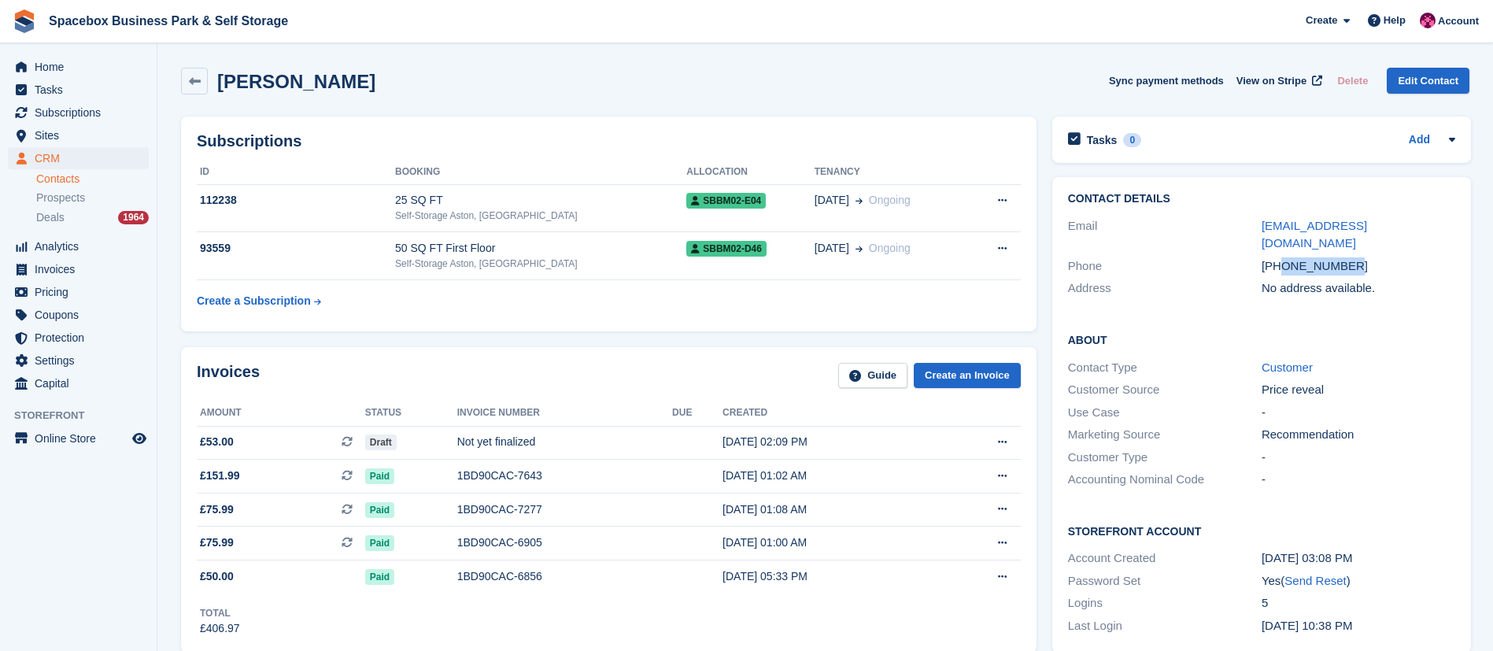
drag, startPoint x: 1353, startPoint y: 254, endPoint x: 1279, endPoint y: 249, distance: 74.1
click at [1279, 257] on div "[PHONE_NUMBER]" at bounding box center [1358, 266] width 194 height 18
copy div "7850581372"
click at [491, 442] on div "Not yet finalized" at bounding box center [564, 442] width 215 height 17
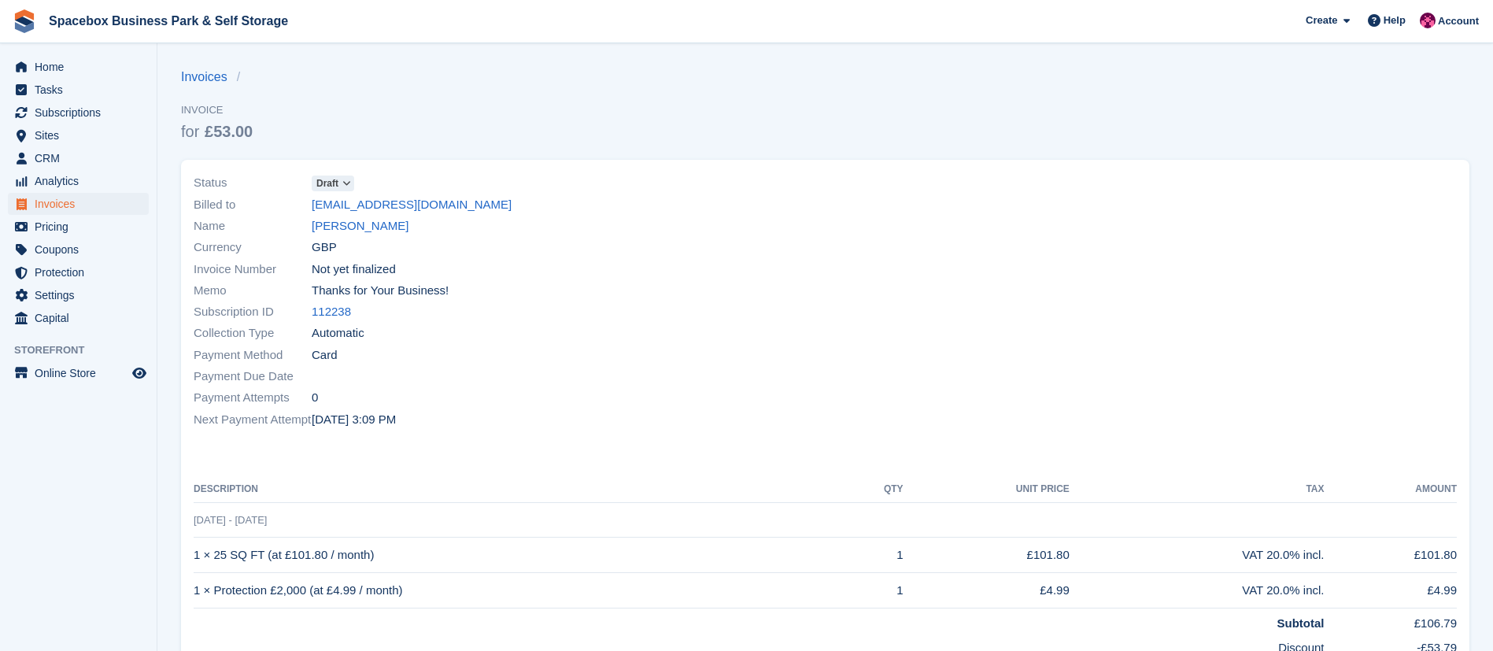
click at [345, 180] on icon at bounding box center [346, 183] width 9 height 9
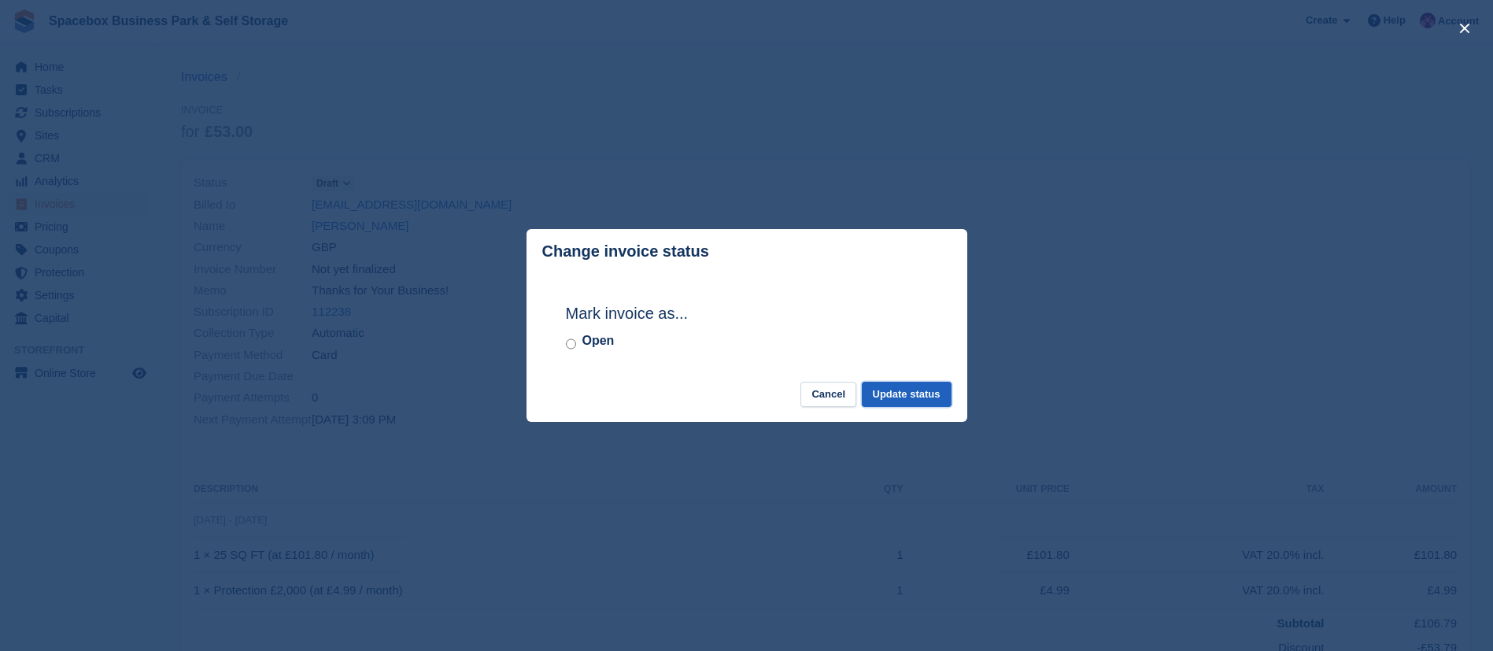
click at [895, 397] on button "Update status" at bounding box center [907, 395] width 90 height 26
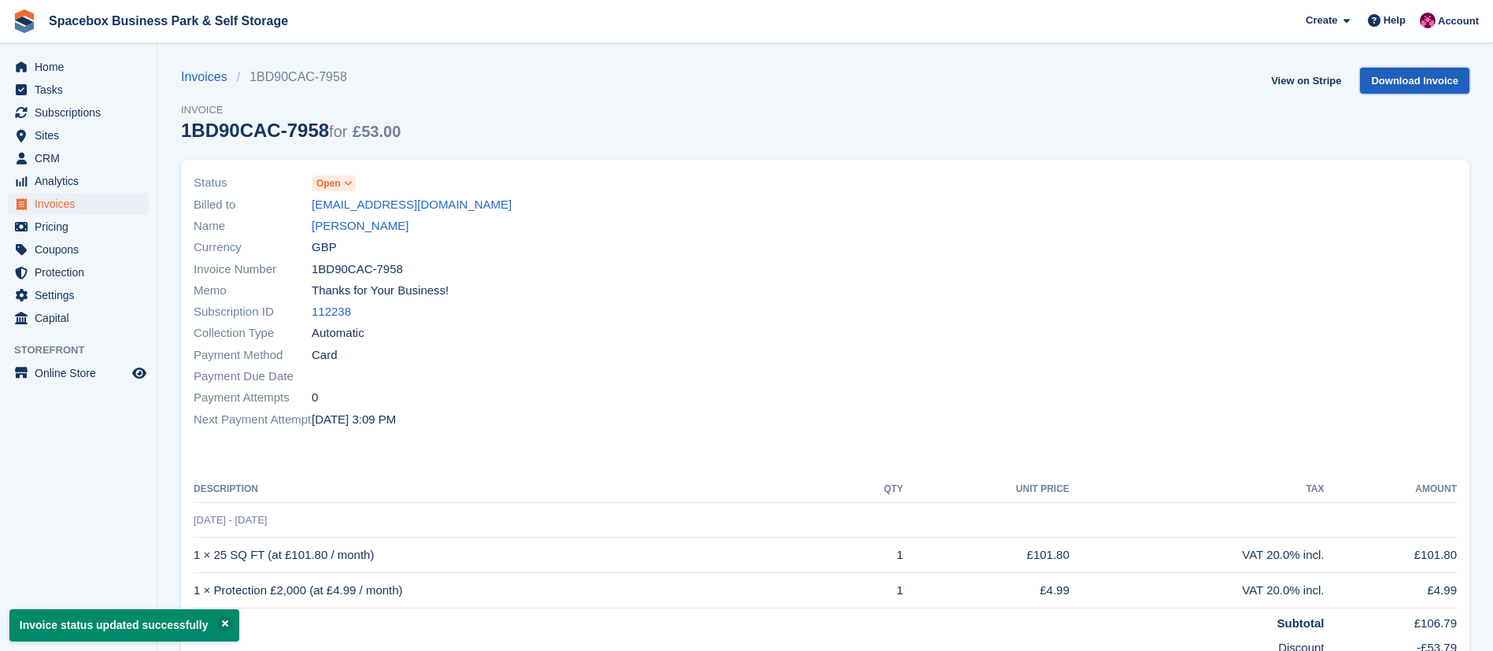
click at [1423, 71] on link "Download Invoice" at bounding box center [1414, 81] width 109 height 26
click at [370, 234] on link "Susana Henriques" at bounding box center [360, 226] width 97 height 18
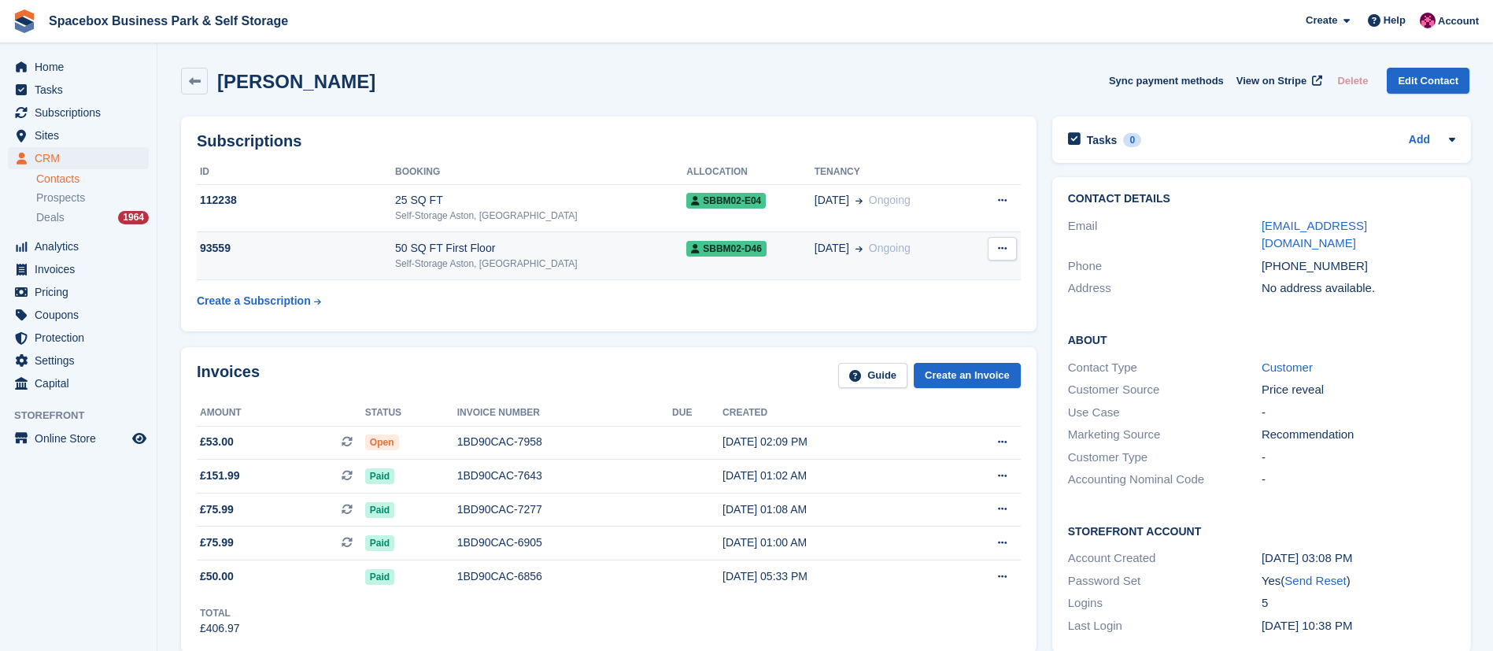
click at [493, 249] on div "50 SQ FT First Floor" at bounding box center [540, 248] width 291 height 17
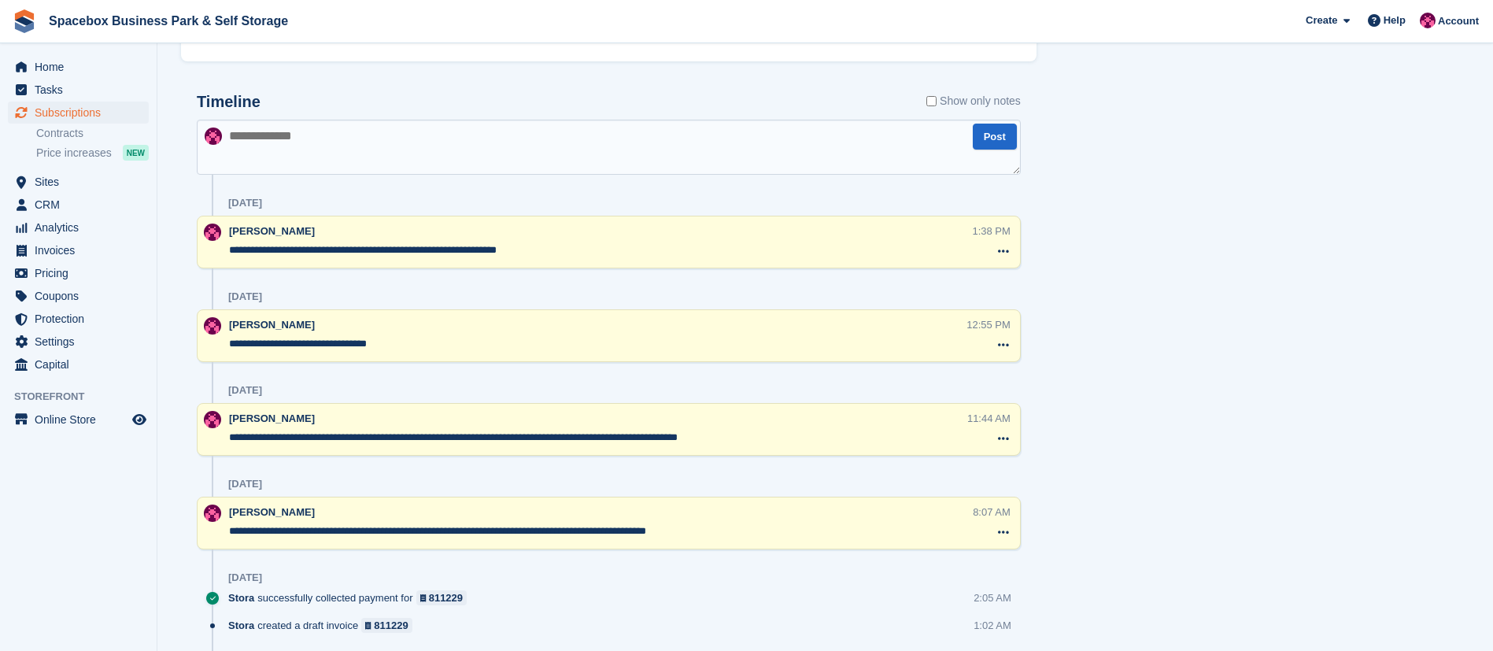
scroll to position [948, 0]
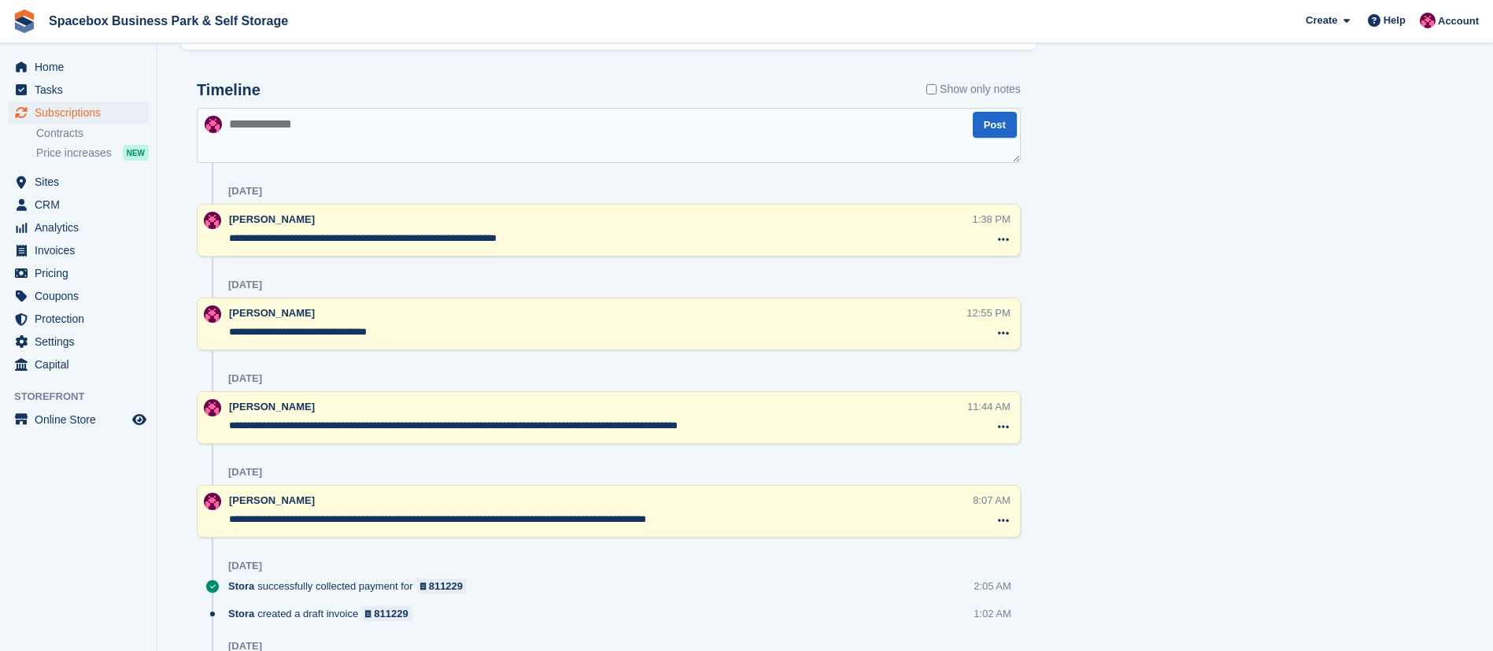
click at [315, 154] on textarea at bounding box center [609, 135] width 824 height 55
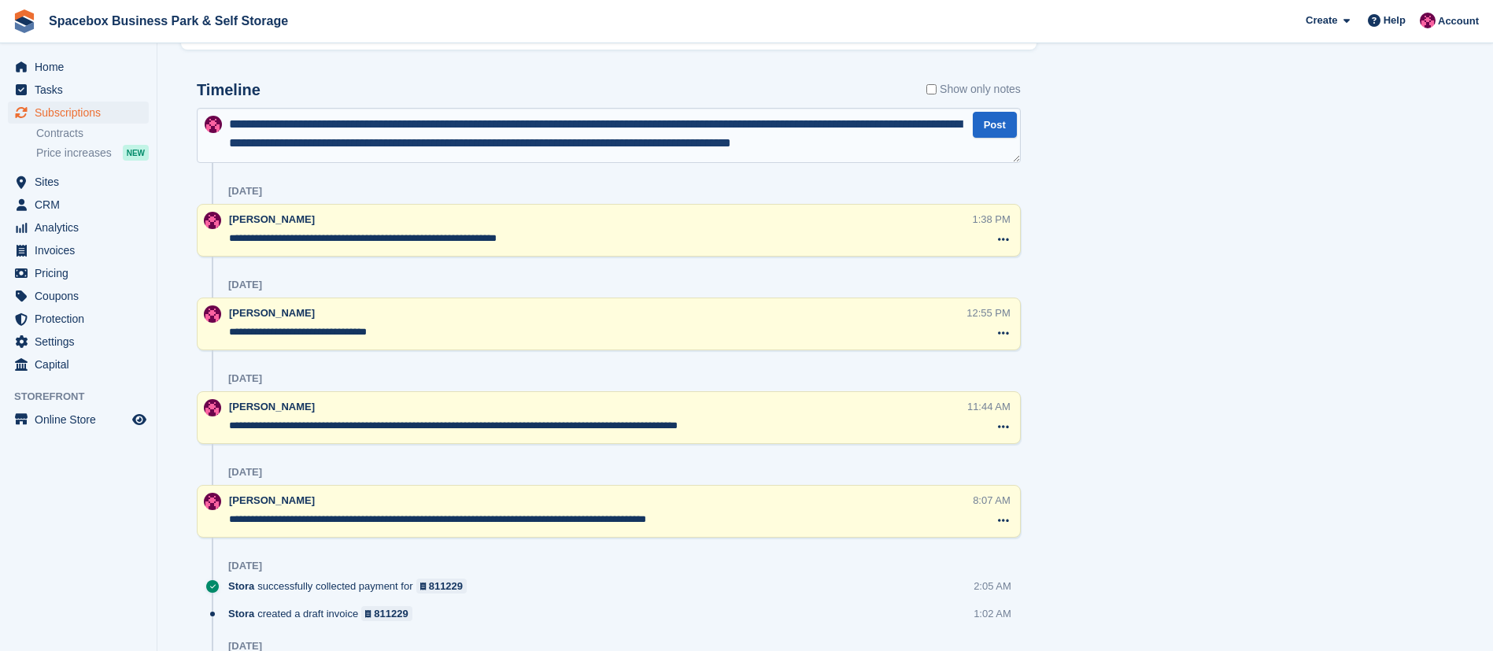
scroll to position [9, 0]
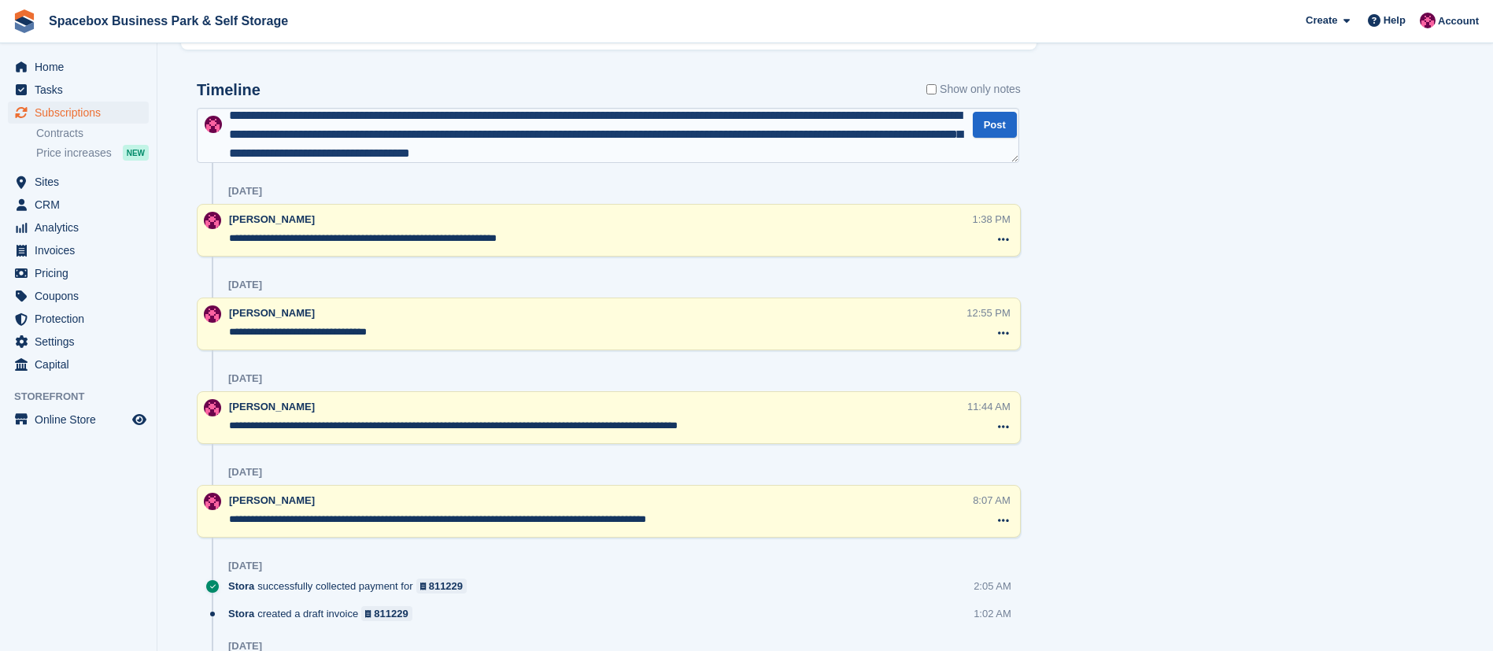
type textarea "**********"
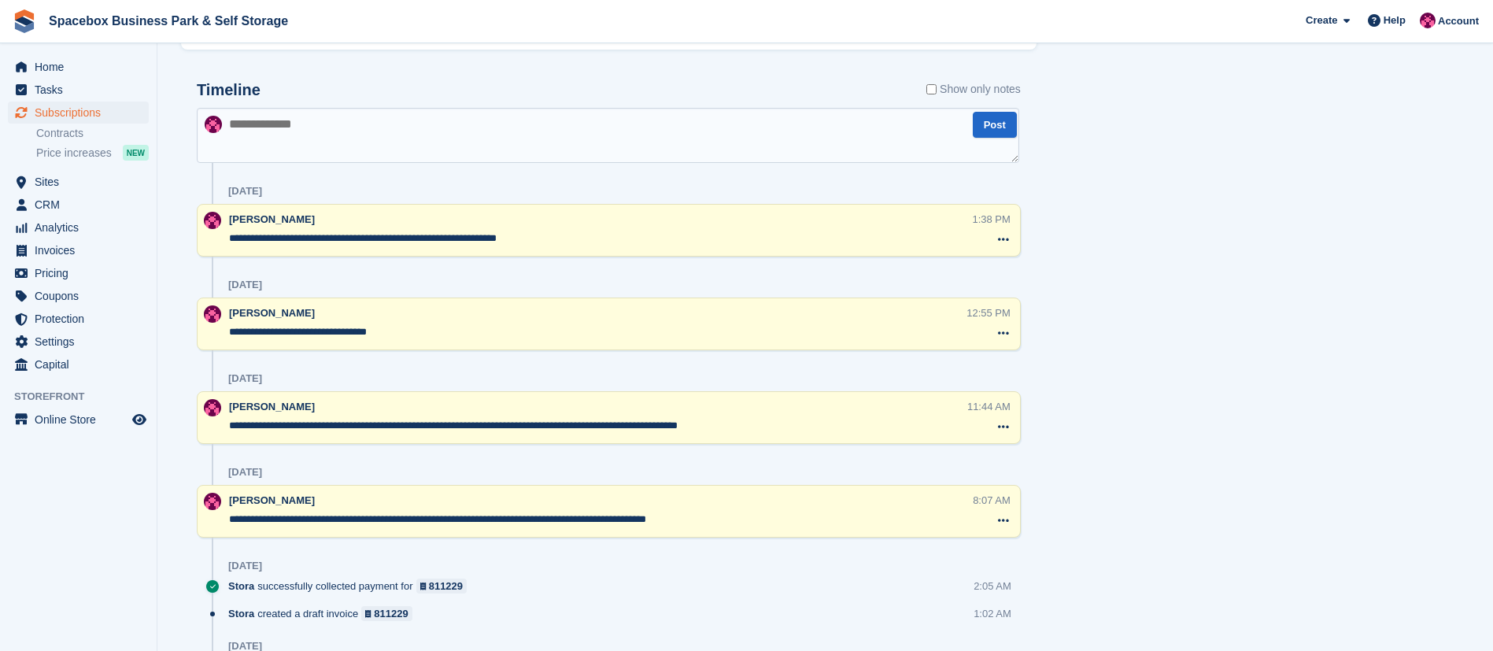
scroll to position [0, 0]
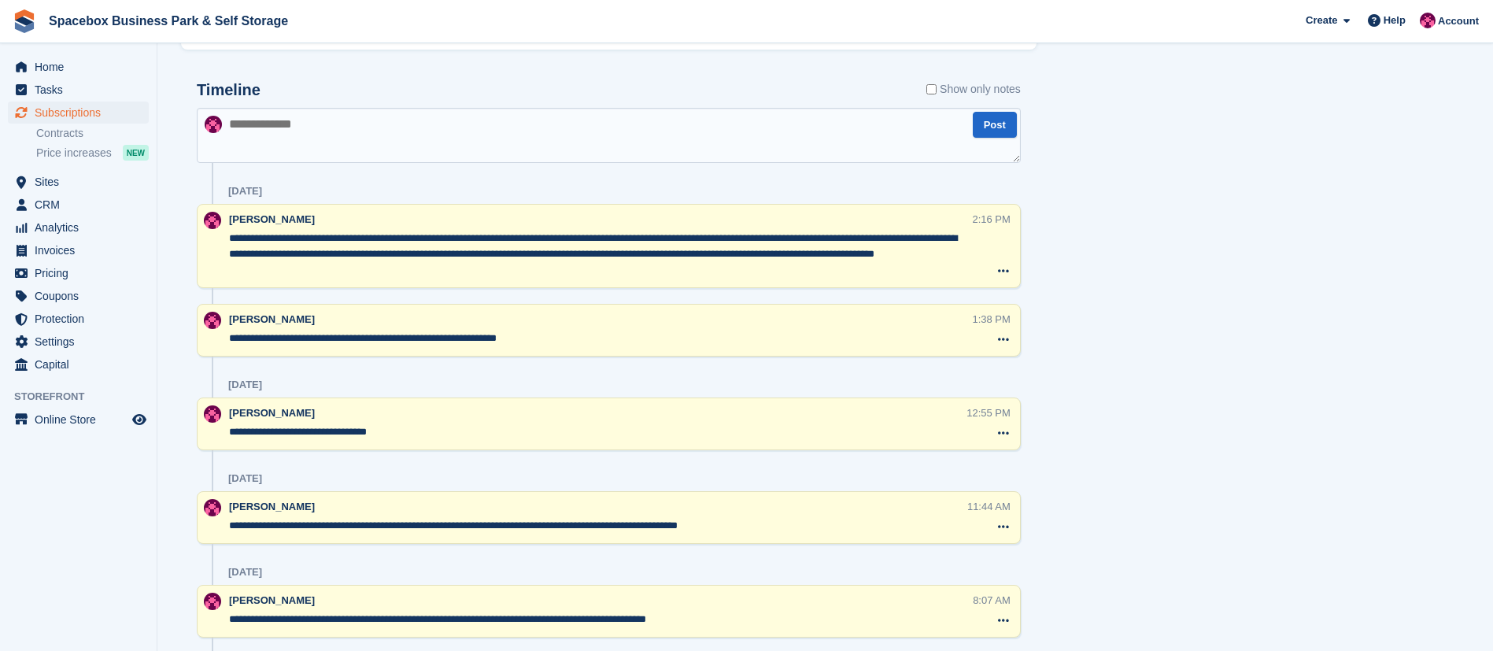
click at [353, 273] on textarea "**********" at bounding box center [600, 254] width 743 height 47
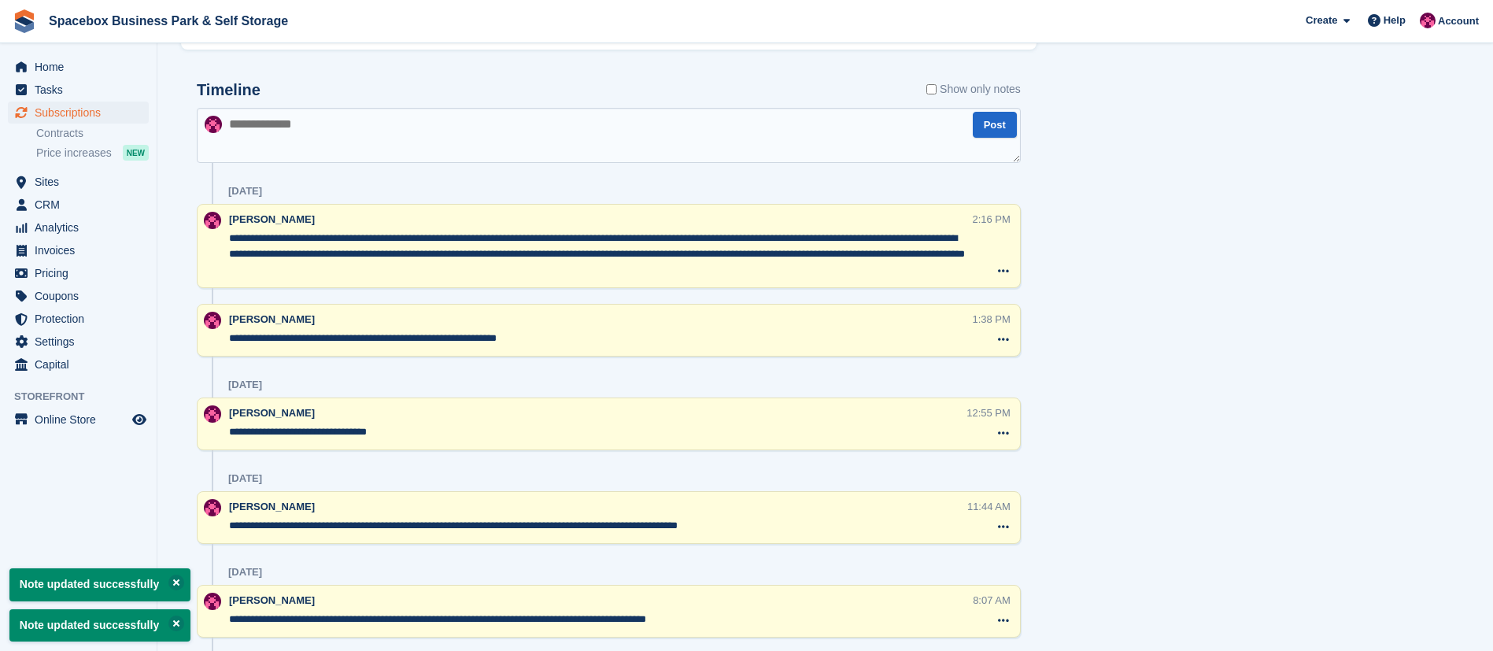
drag, startPoint x: 431, startPoint y: 271, endPoint x: 226, endPoint y: 239, distance: 207.9
click at [226, 239] on div "**********" at bounding box center [609, 246] width 824 height 84
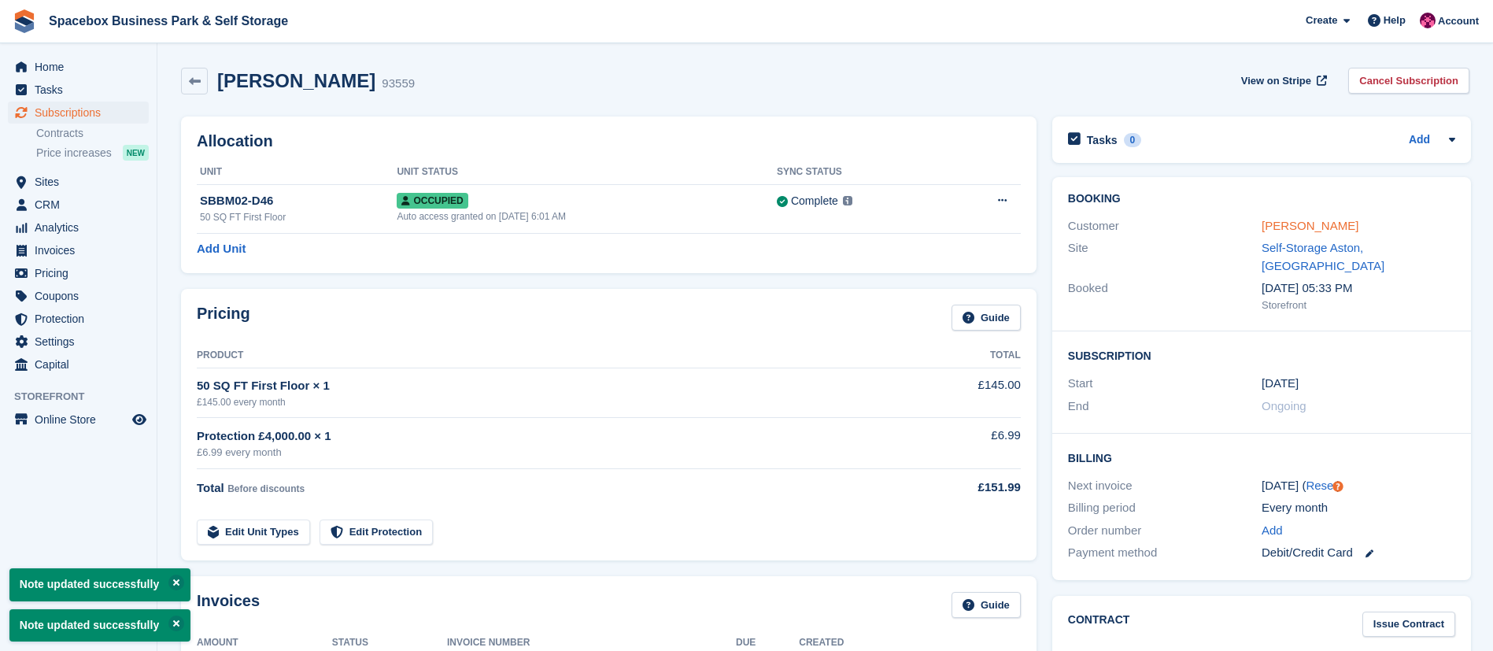
type textarea "**********"
click at [1286, 229] on link "Susana Henriques" at bounding box center [1309, 225] width 97 height 13
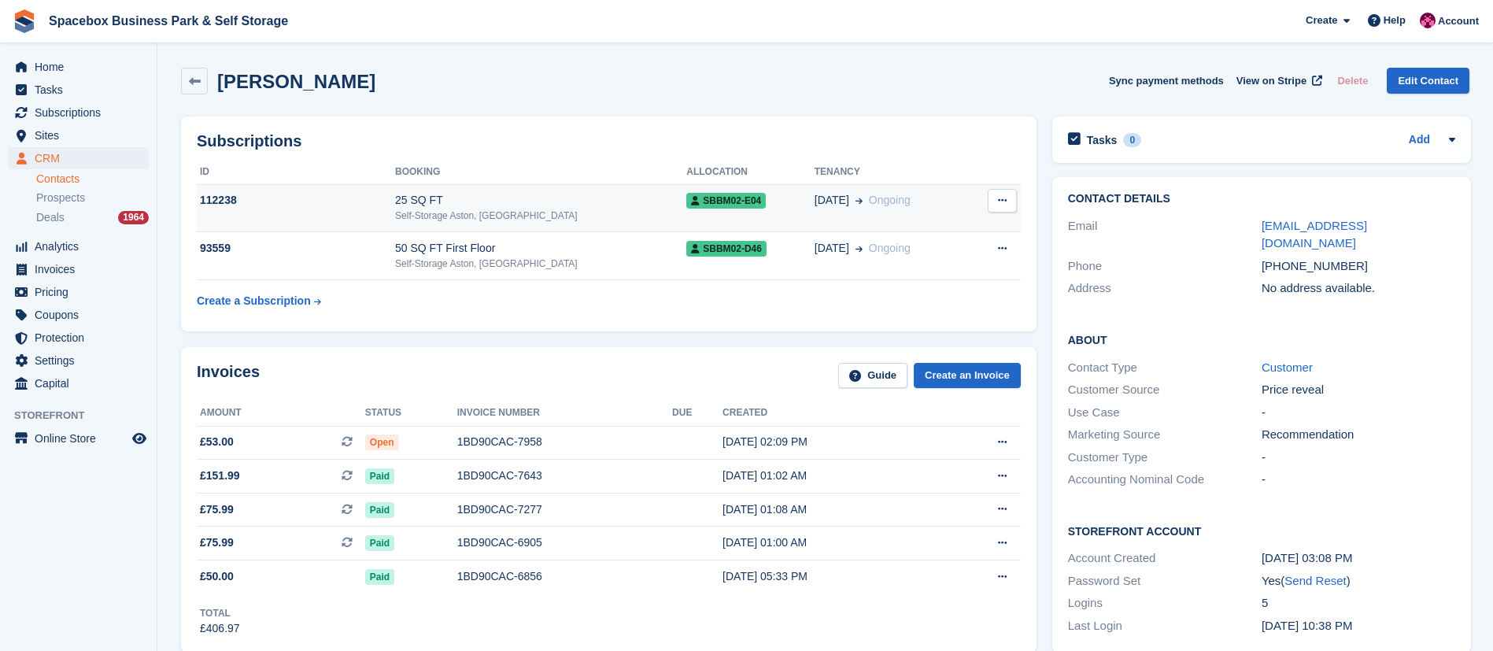
click at [408, 215] on div "Self-Storage Aston, [GEOGRAPHIC_DATA]" at bounding box center [540, 216] width 291 height 14
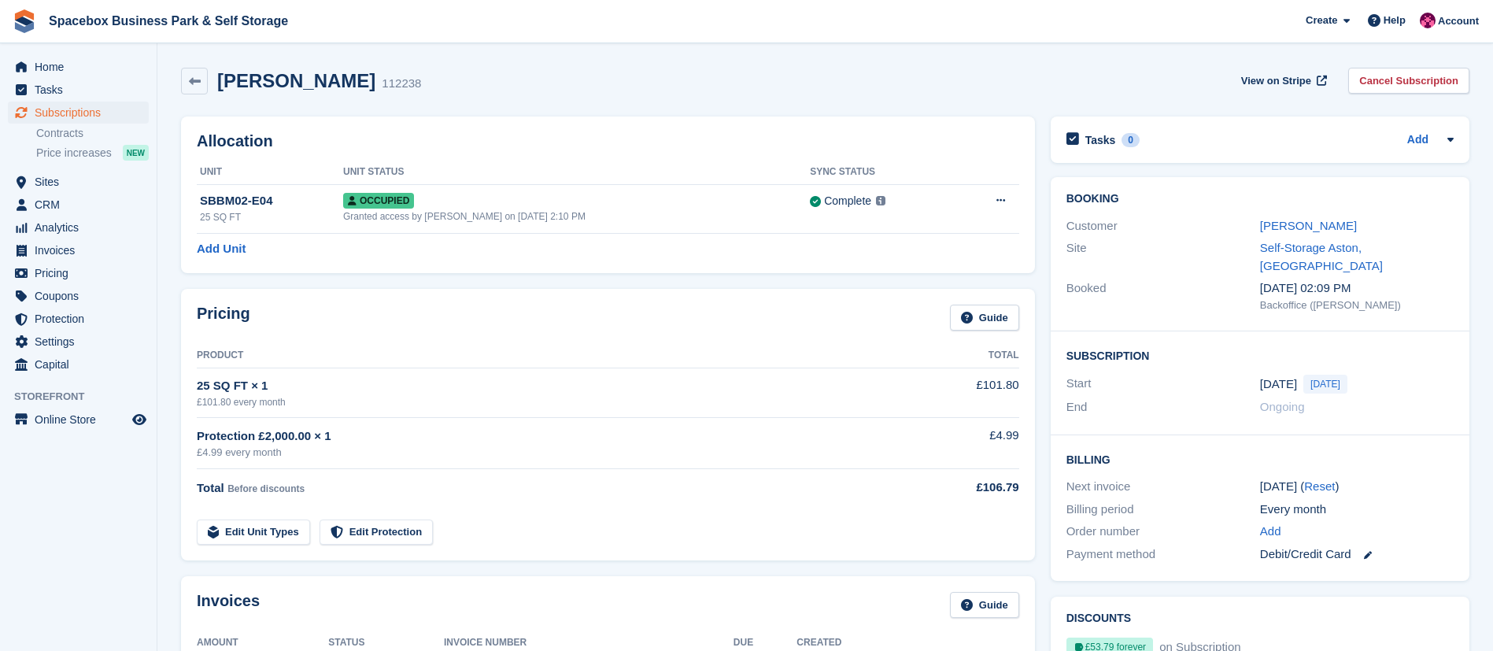
scroll to position [700, 0]
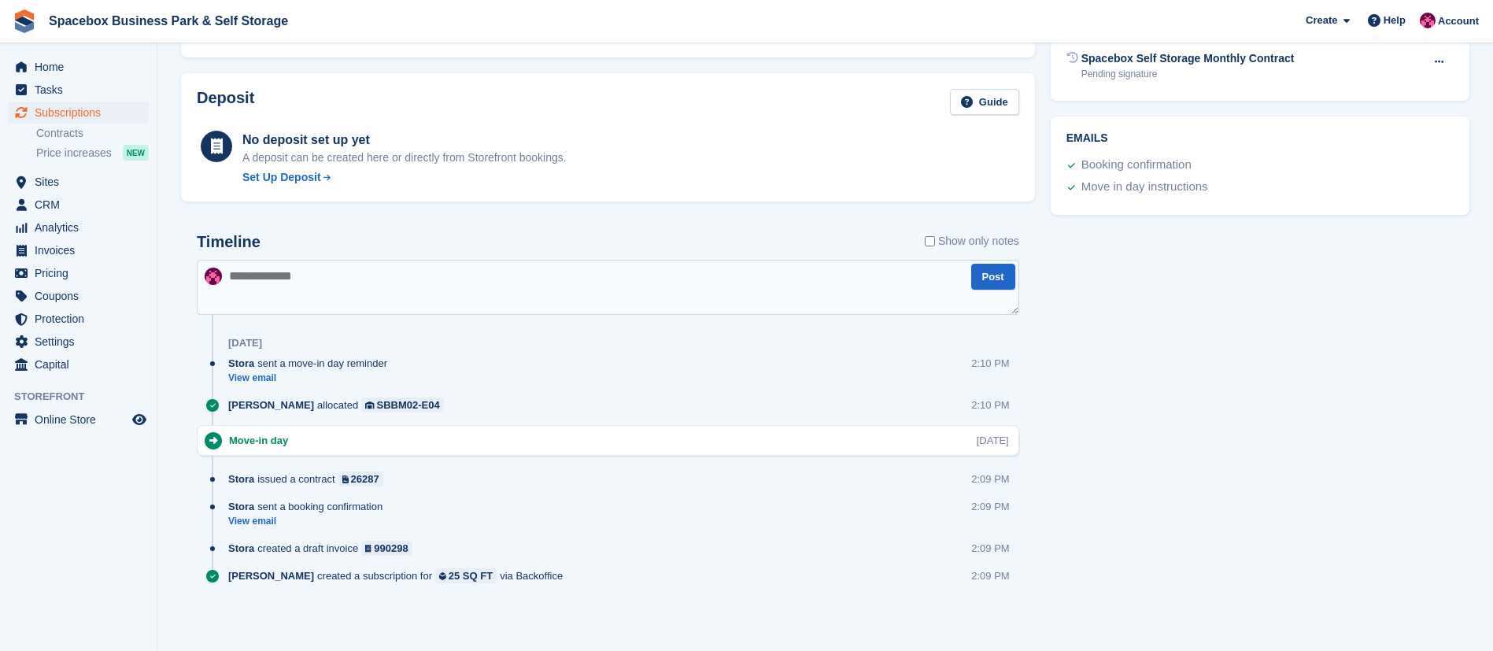
click at [364, 306] on textarea at bounding box center [608, 287] width 822 height 55
paste textarea "**********"
type textarea "**********"
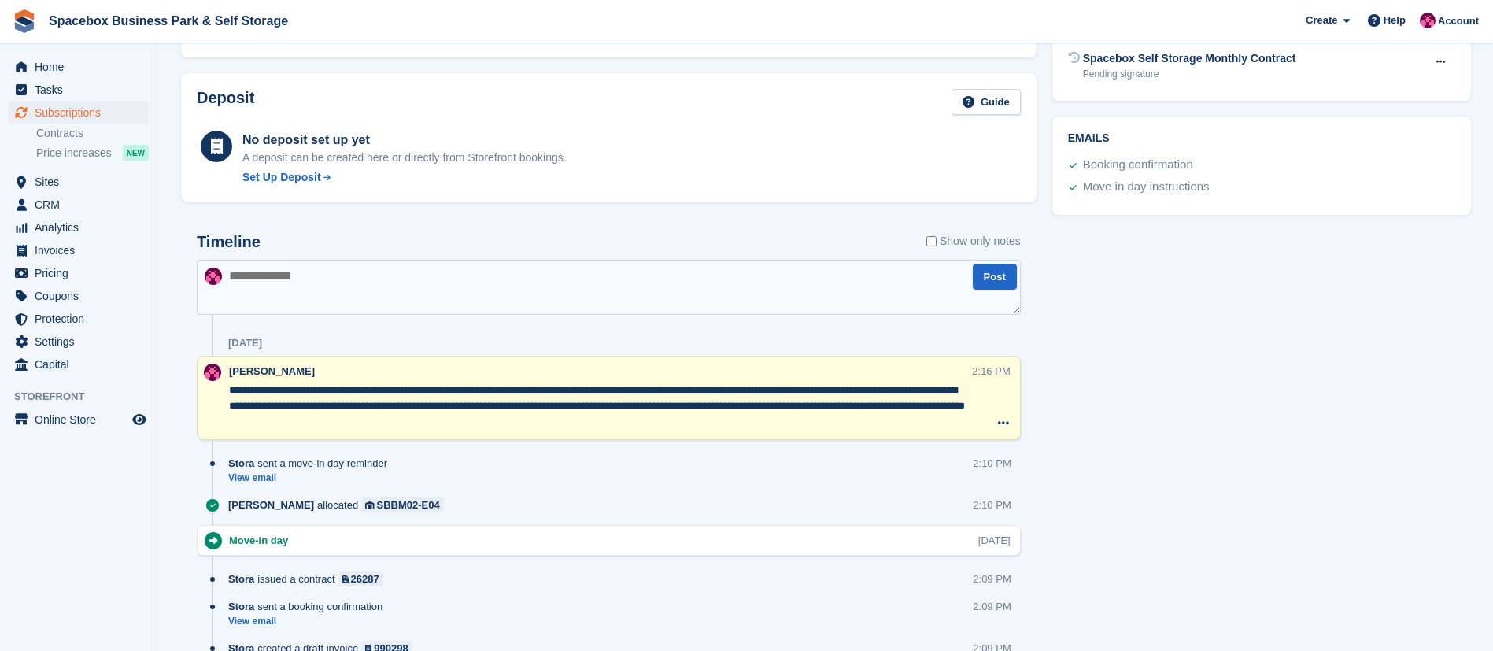
scroll to position [0, 0]
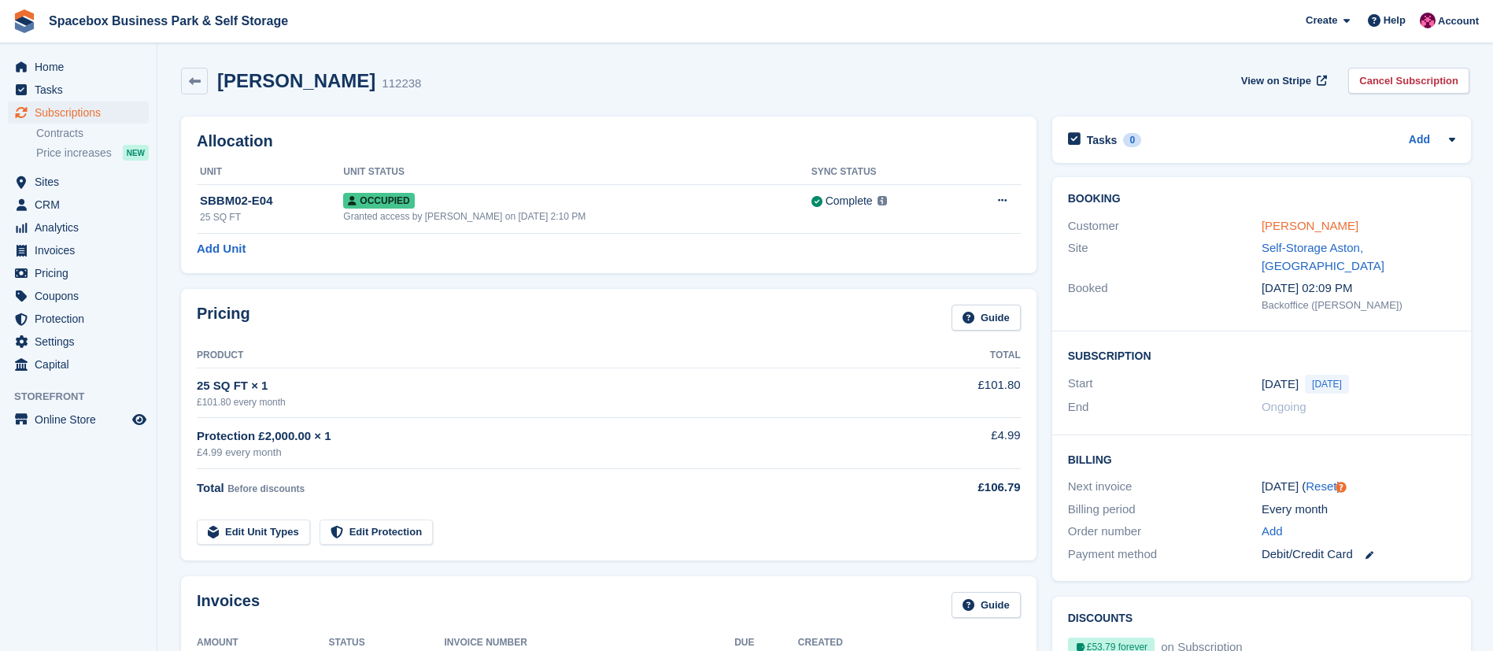
click at [1292, 220] on link "Susana Henriques" at bounding box center [1309, 225] width 97 height 13
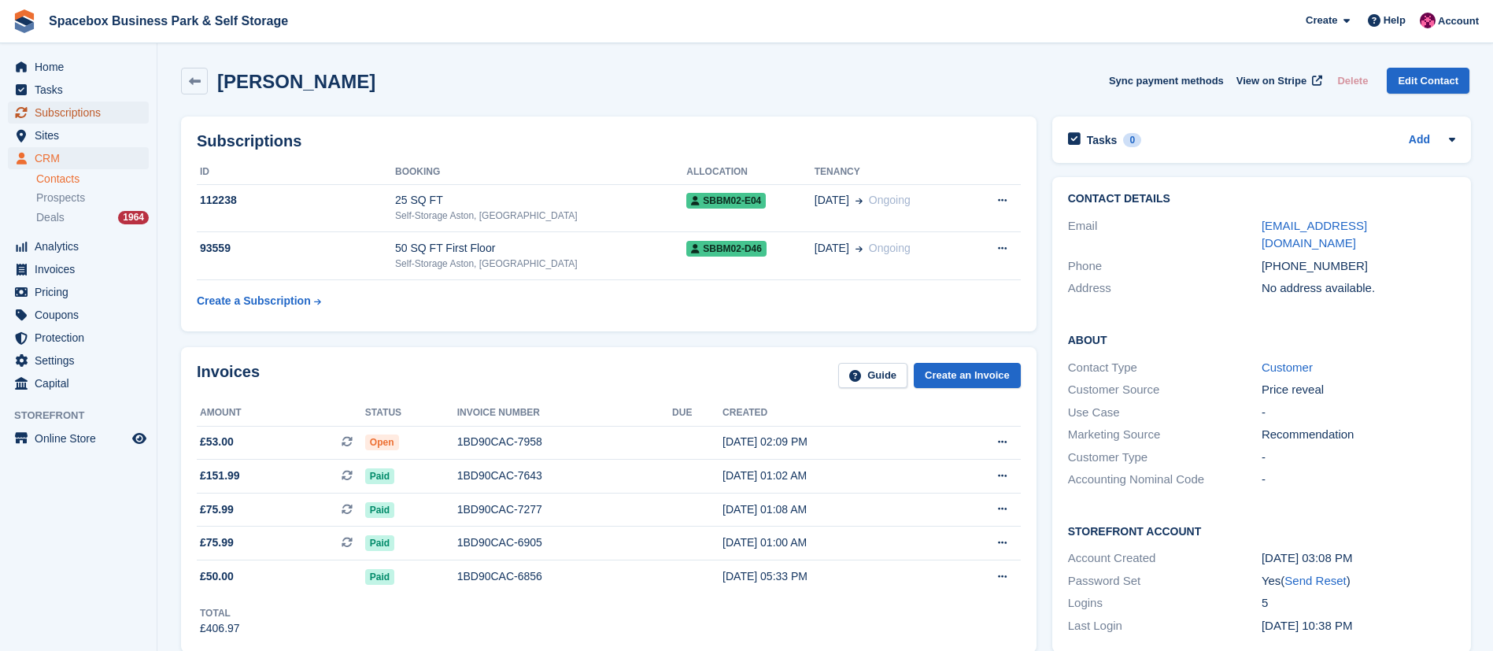
click at [66, 113] on span "Subscriptions" at bounding box center [82, 113] width 94 height 22
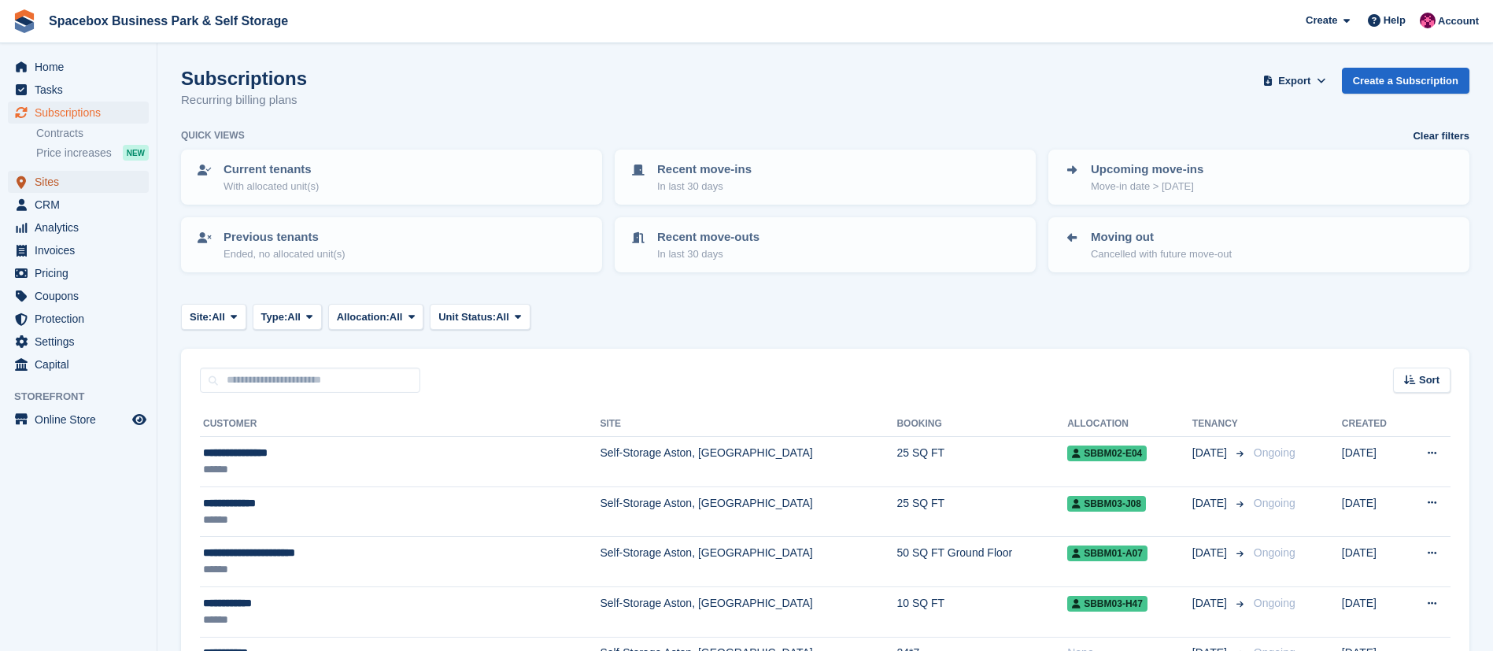
click at [59, 181] on span "Sites" at bounding box center [82, 182] width 94 height 22
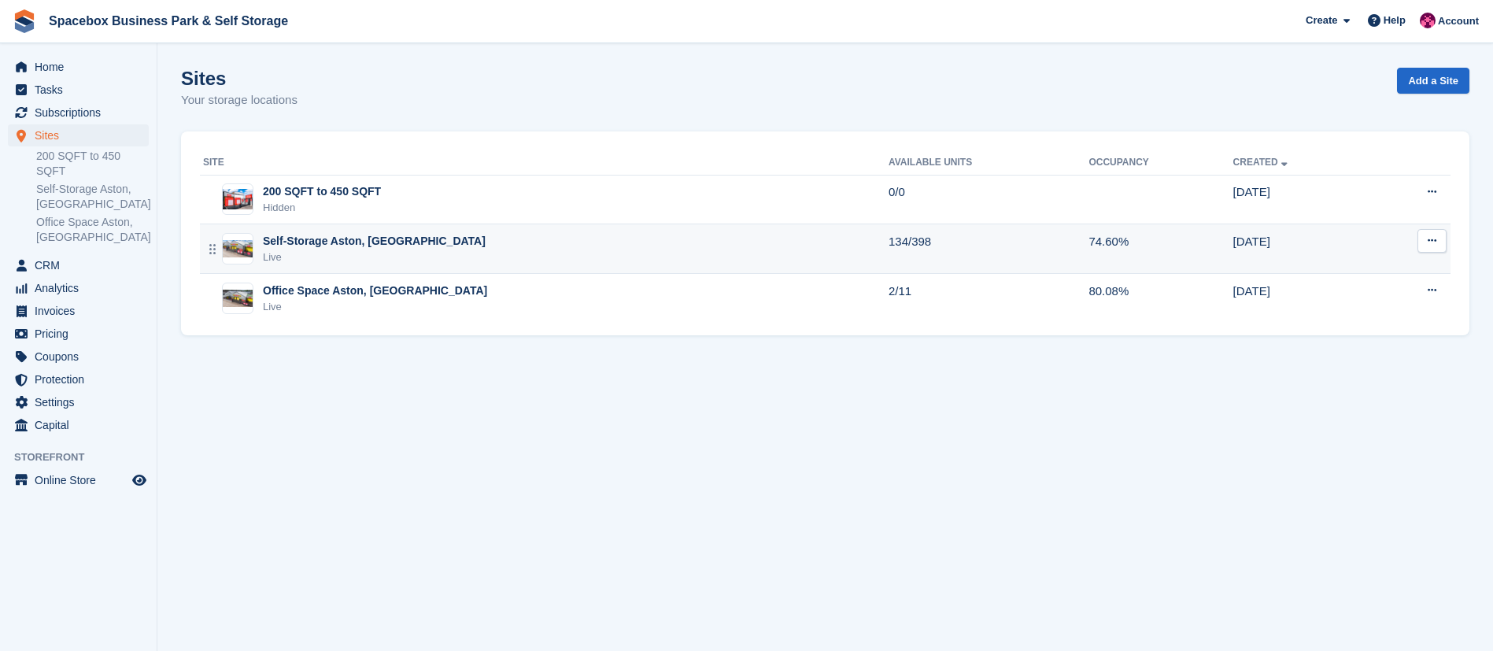
click at [371, 234] on div "Self-Storage Aston, [GEOGRAPHIC_DATA]" at bounding box center [374, 241] width 223 height 17
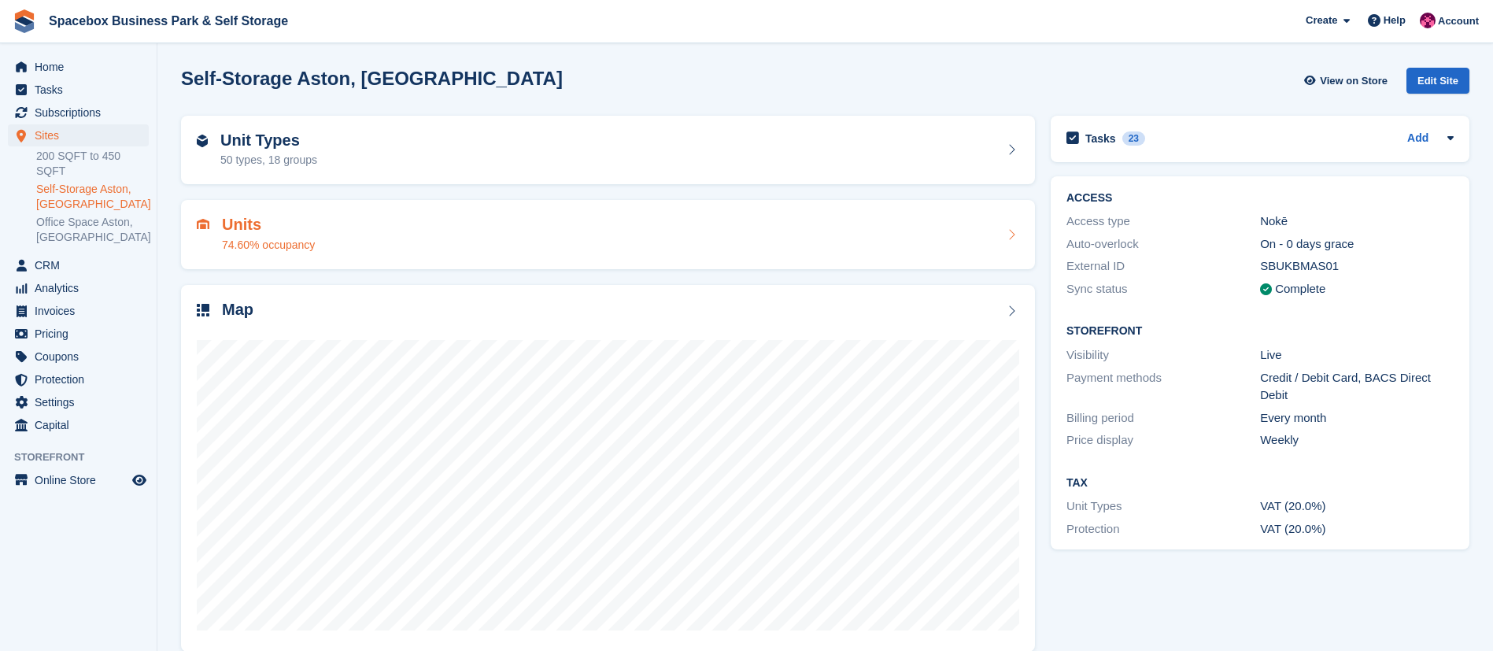
click at [441, 252] on div "Units 74.60% occupancy" at bounding box center [608, 235] width 822 height 38
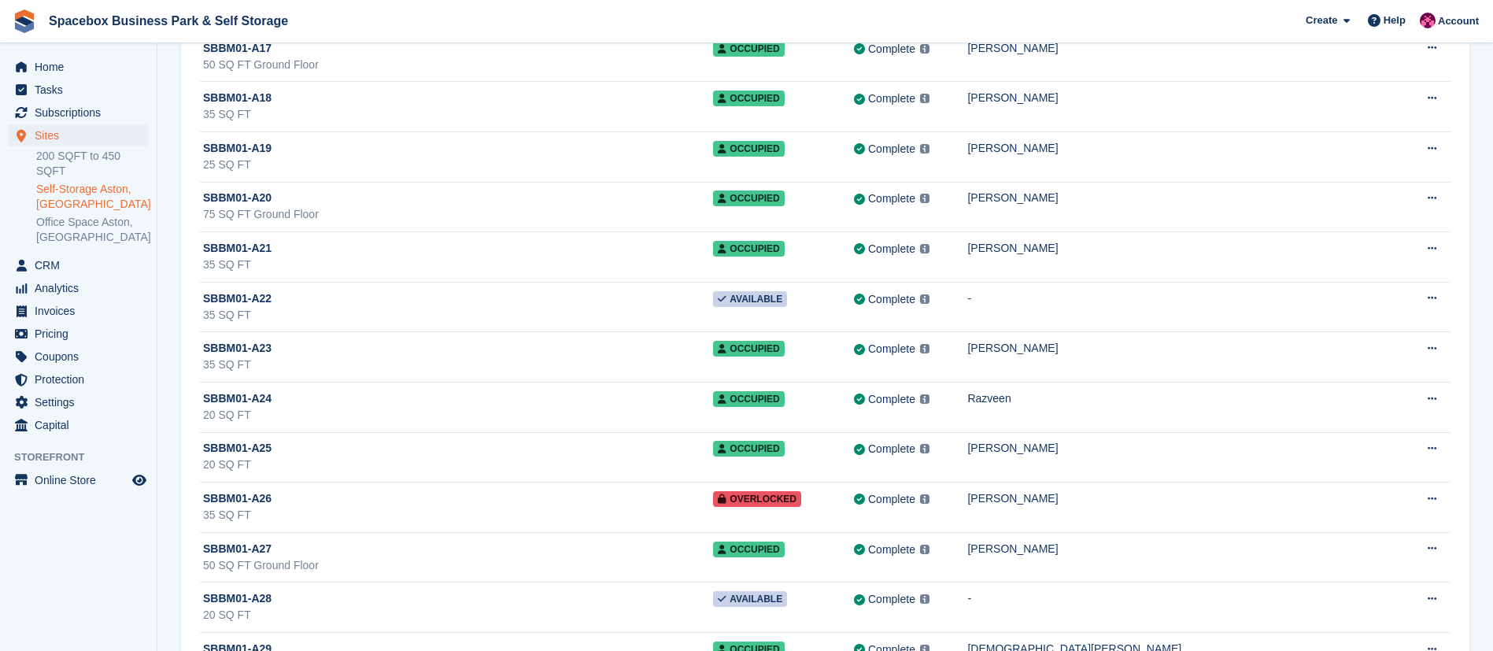
scroll to position [1166, 0]
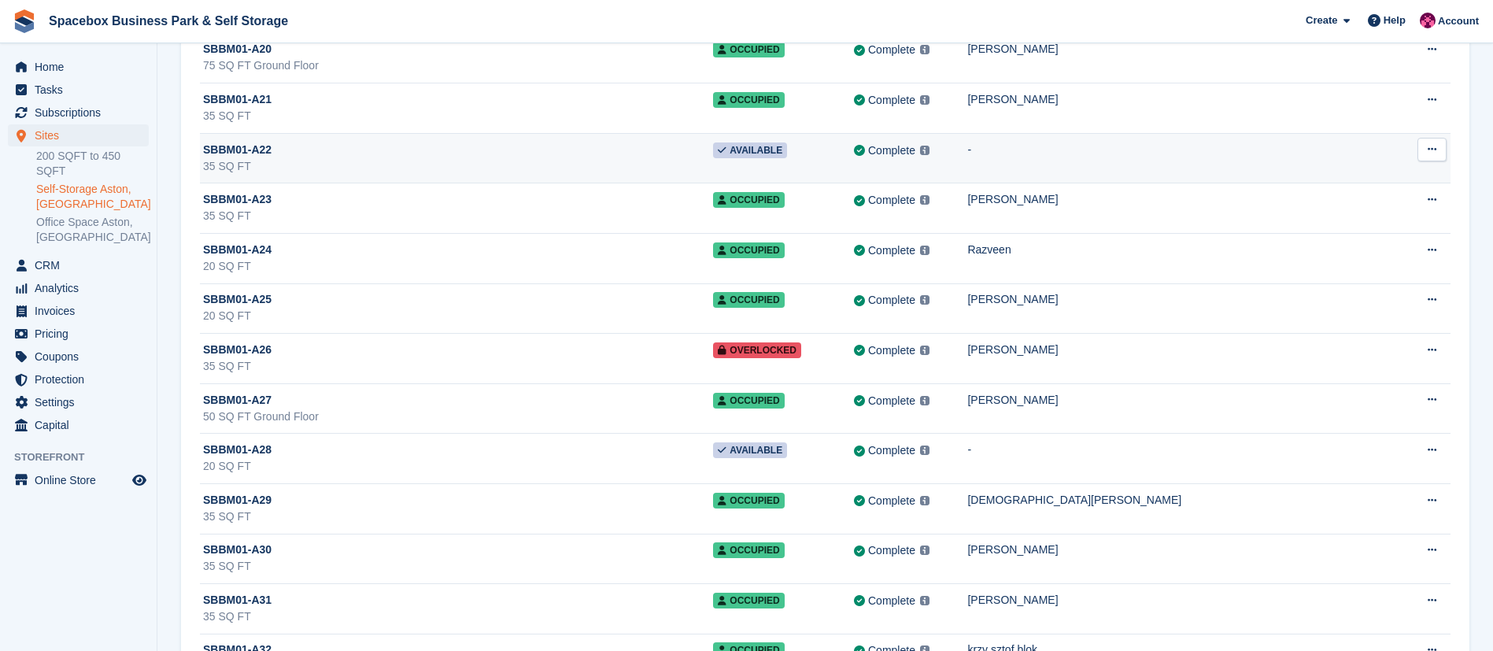
click at [316, 161] on div "35 SQ FT" at bounding box center [458, 166] width 510 height 17
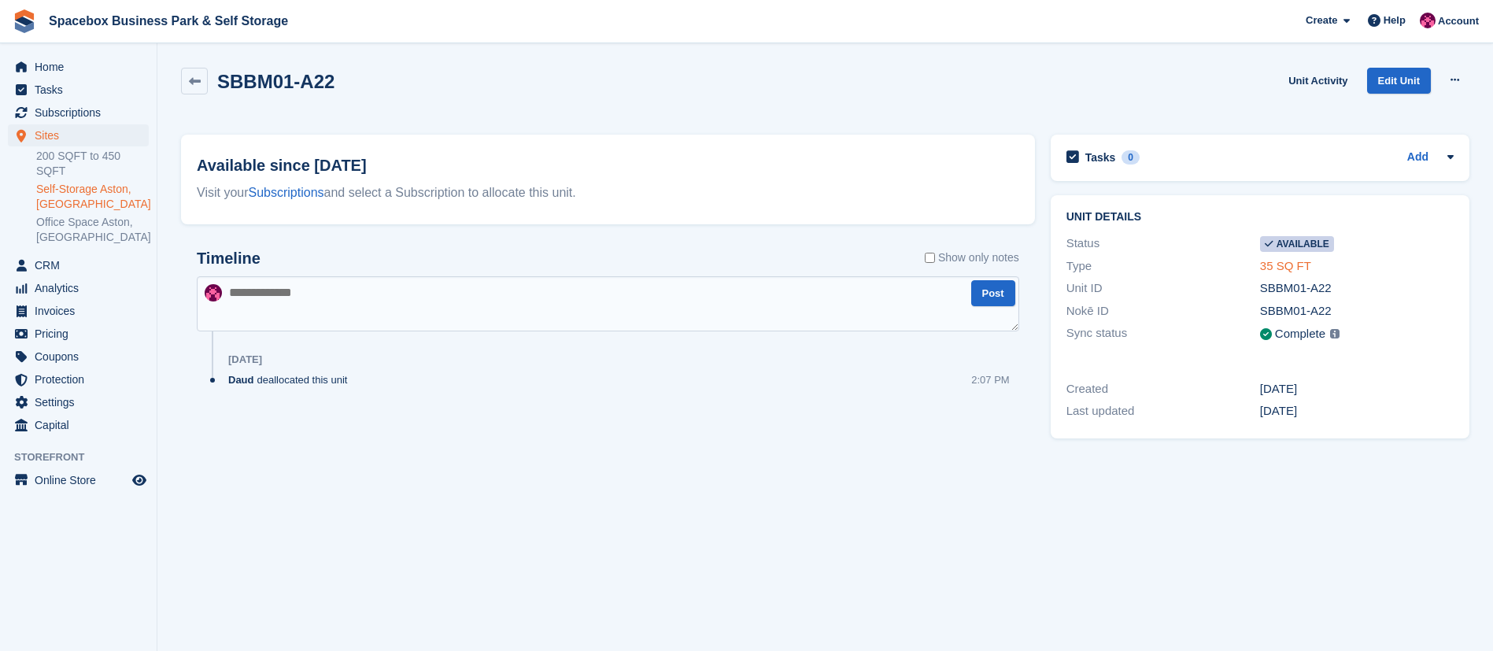
click at [1283, 267] on link "35 SQ FT" at bounding box center [1285, 265] width 51 height 13
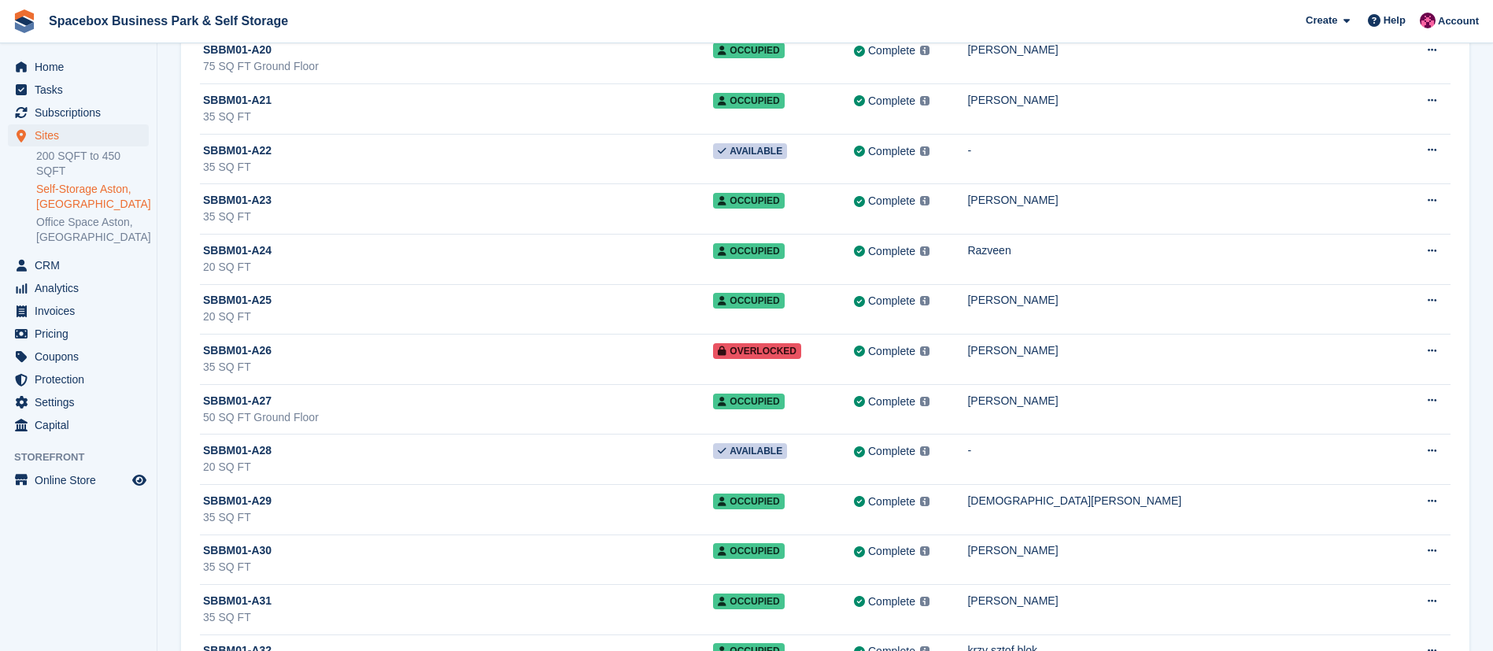
scroll to position [1165, 0]
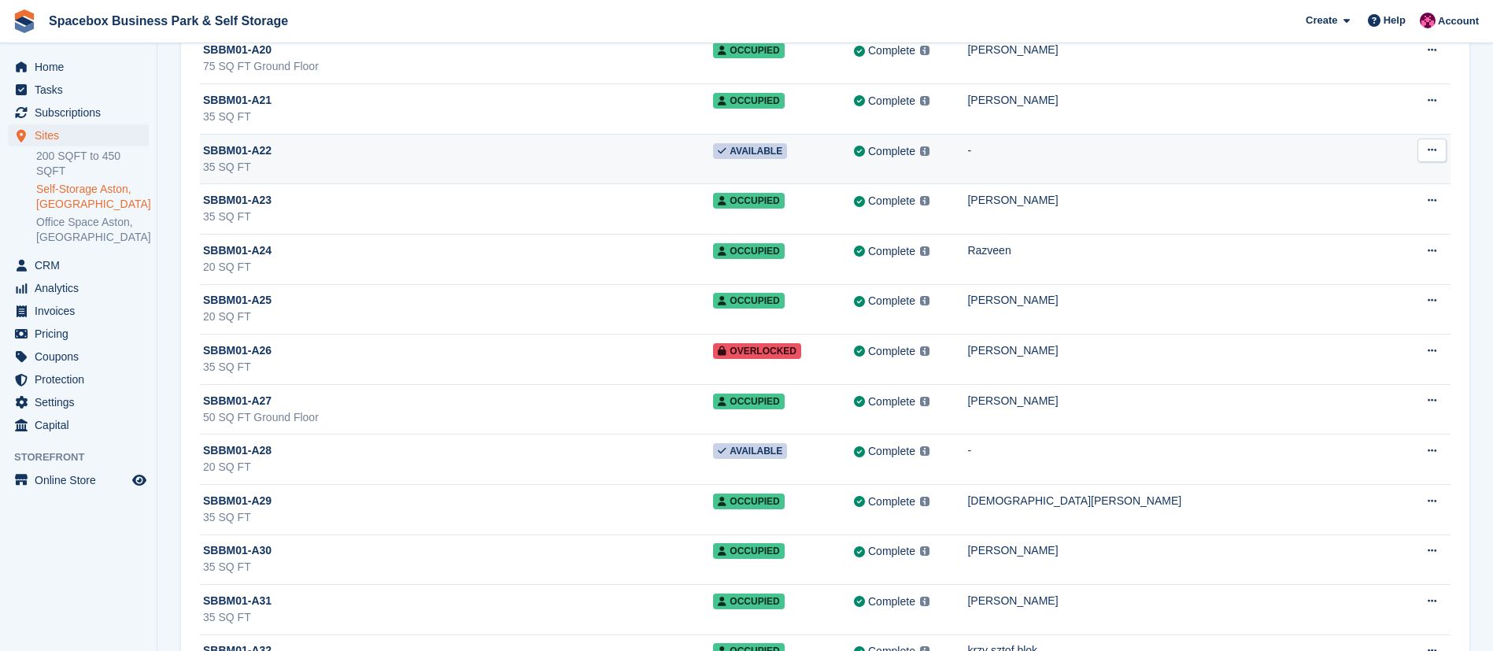
click at [371, 164] on div "35 SQ FT" at bounding box center [458, 167] width 510 height 17
click at [1438, 152] on button at bounding box center [1431, 151] width 29 height 24
click at [1353, 198] on p "Unit activity" at bounding box center [1370, 202] width 137 height 20
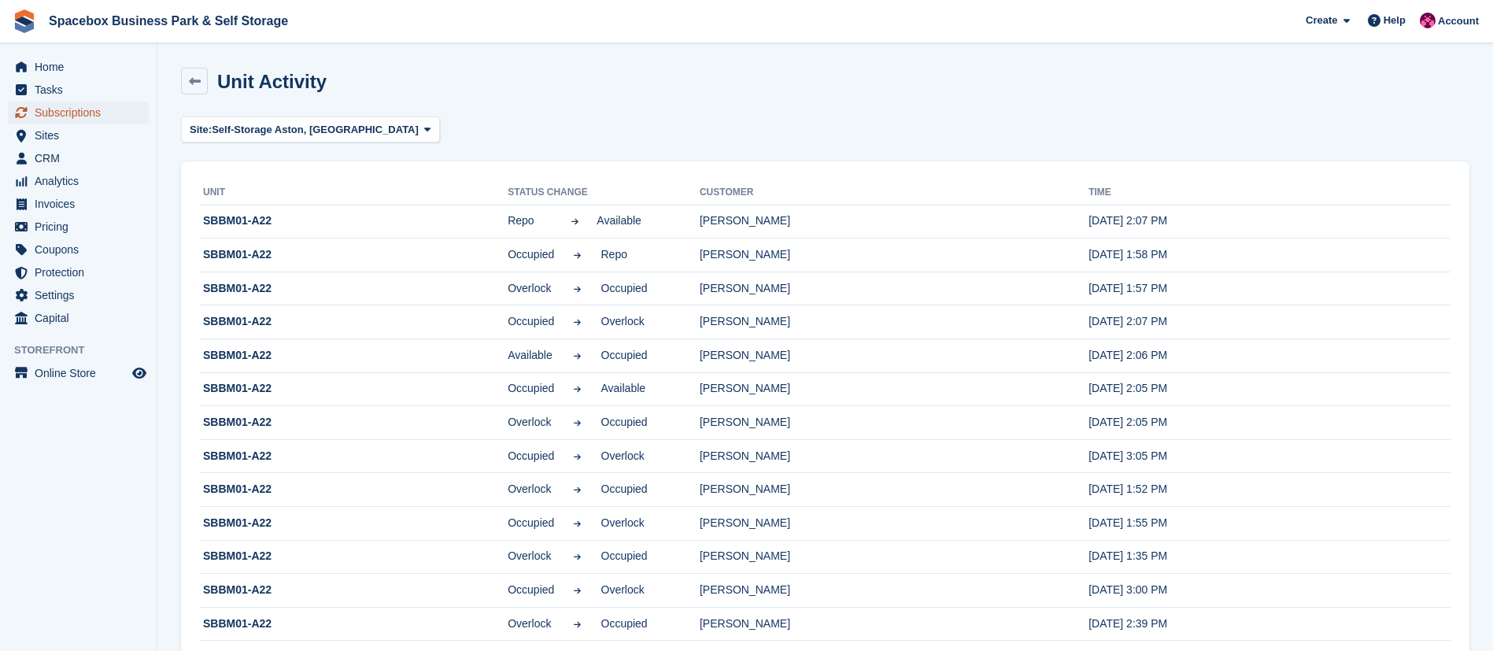
click at [102, 112] on span "Subscriptions" at bounding box center [82, 113] width 94 height 22
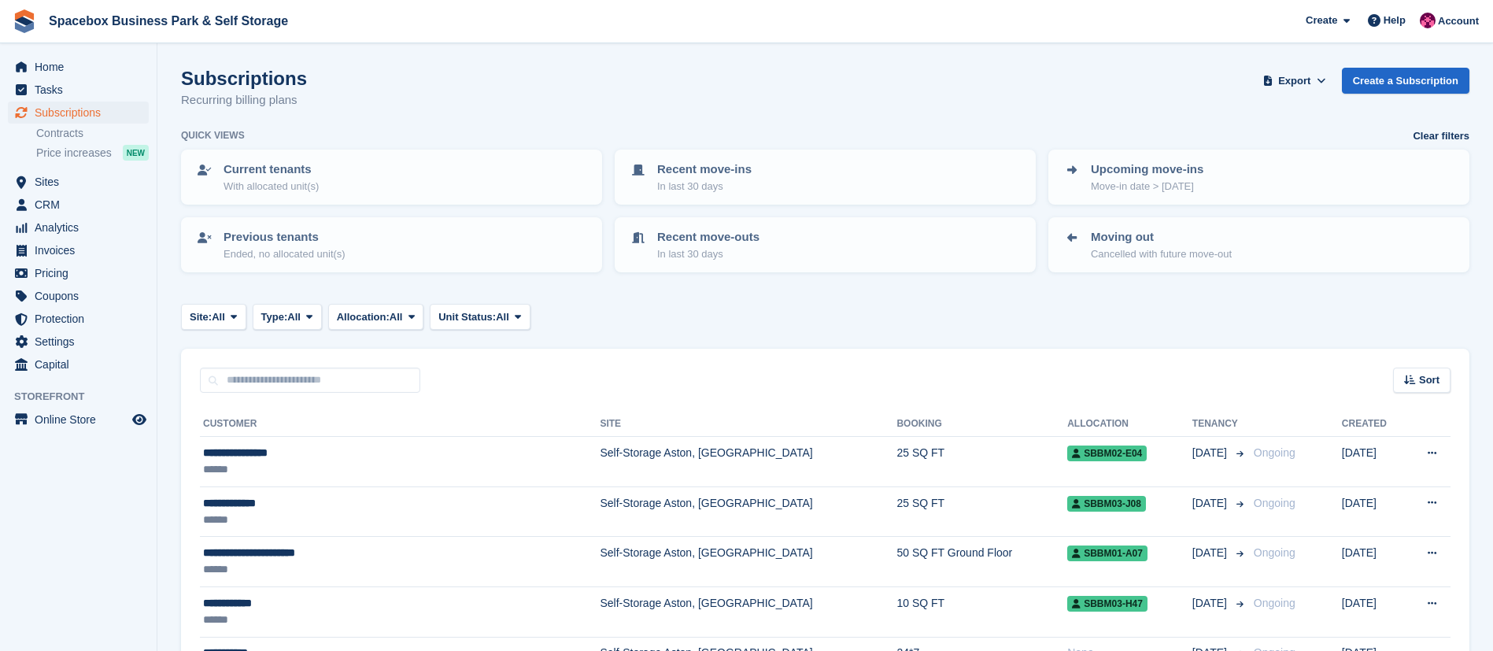
click at [66, 161] on li "Price increases NEW" at bounding box center [96, 152] width 120 height 19
click at [68, 200] on span "CRM" at bounding box center [82, 205] width 94 height 22
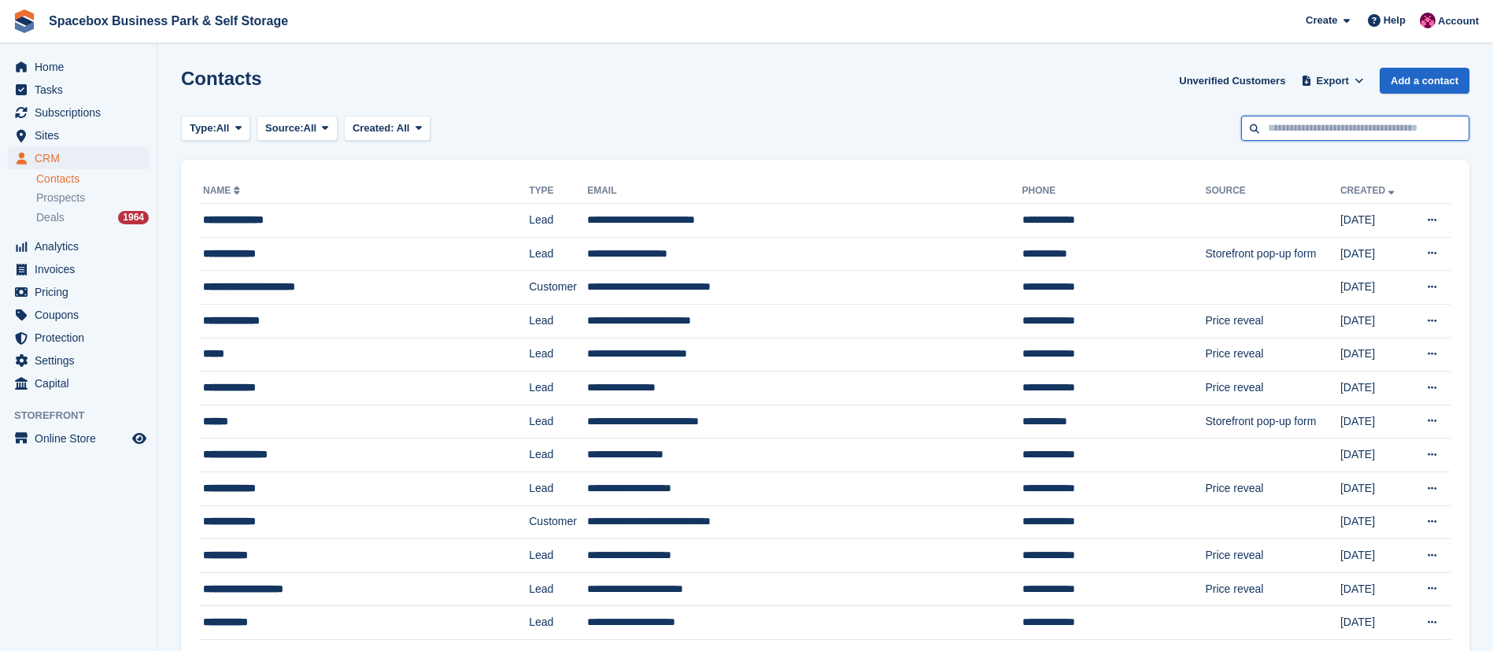
click at [1362, 135] on input "text" at bounding box center [1355, 129] width 228 height 26
type input "*****"
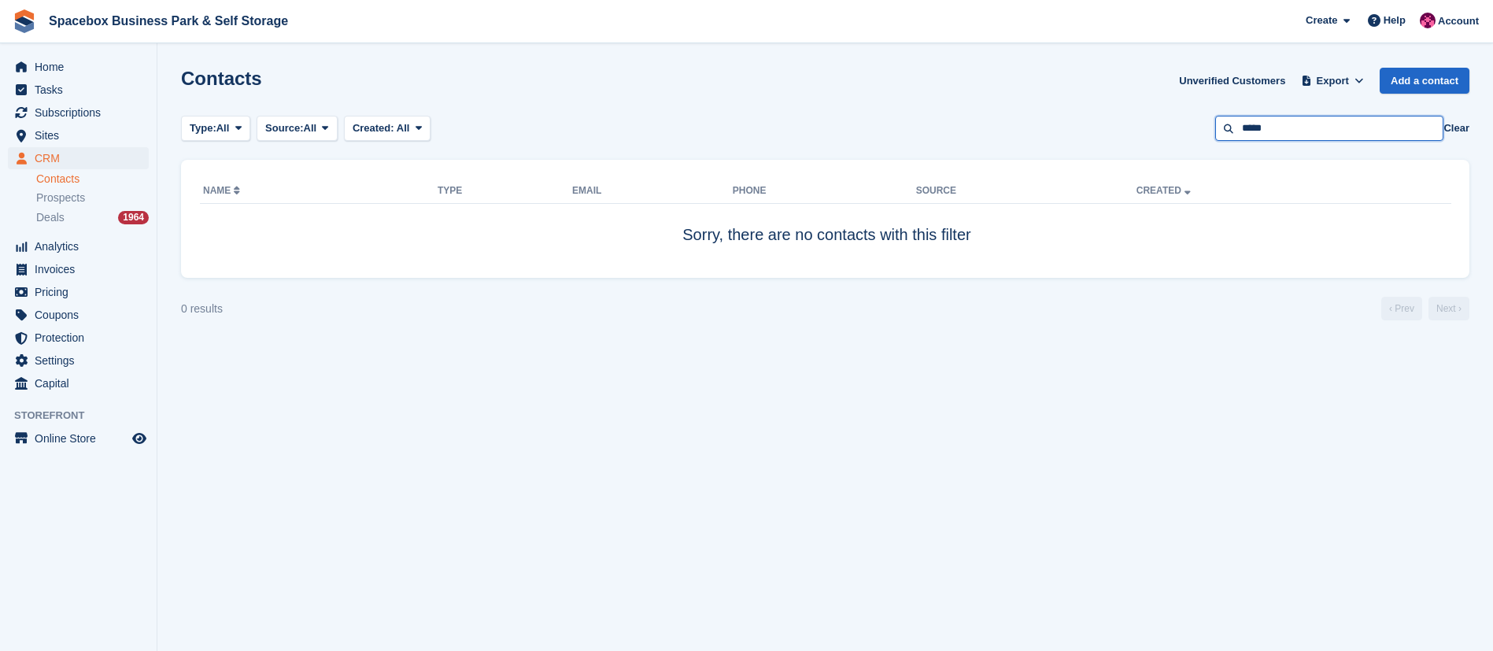
drag, startPoint x: 1279, startPoint y: 133, endPoint x: 1173, endPoint y: 146, distance: 106.2
click at [1173, 146] on section "Contacts Unverified Customers Export Export Contacts Export a CSV of all Contac…" at bounding box center [824, 325] width 1335 height 651
paste input "**********"
type input "**********"
click at [1368, 140] on input "**********" at bounding box center [1329, 129] width 228 height 26
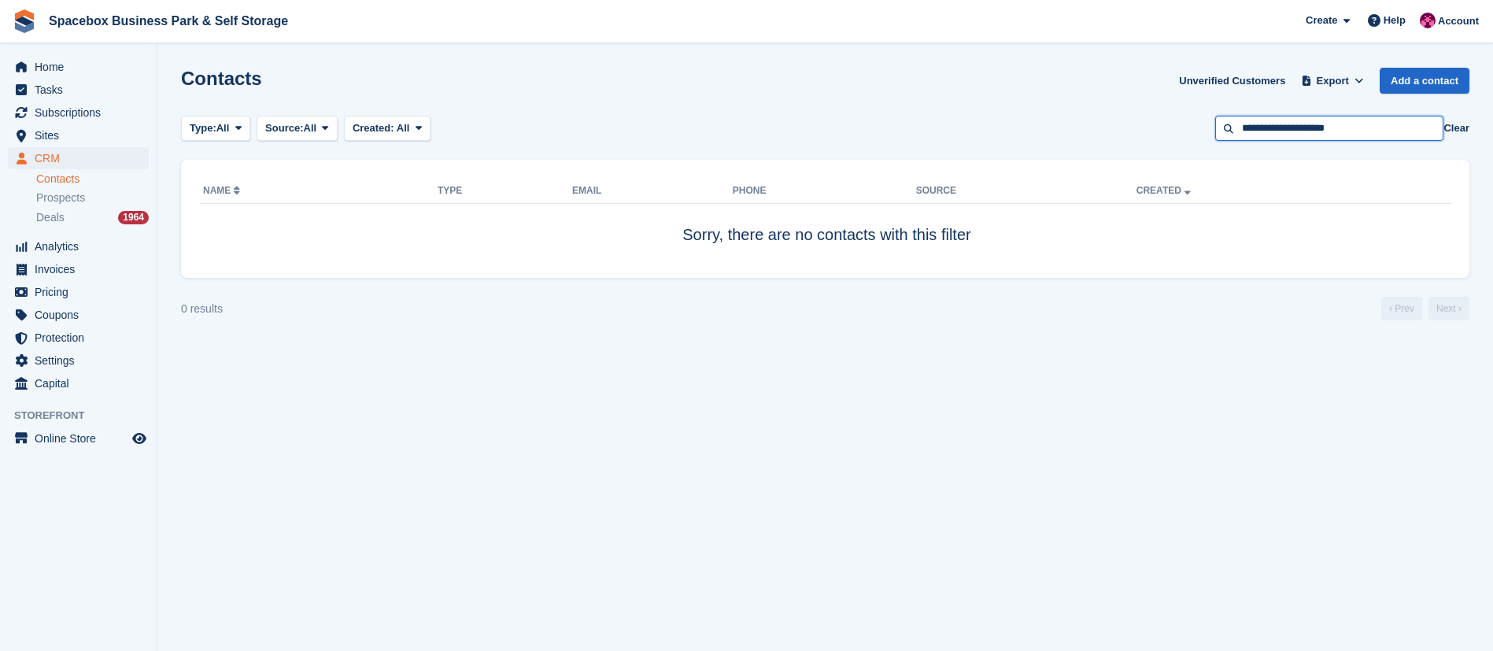
drag, startPoint x: 1367, startPoint y: 130, endPoint x: 1139, endPoint y: 139, distance: 228.4
click at [1139, 139] on div "Type: All All Lead Customer Source: All All Storefront Backoffice Pre-Opening i…" at bounding box center [825, 129] width 1288 height 26
type input "*****"
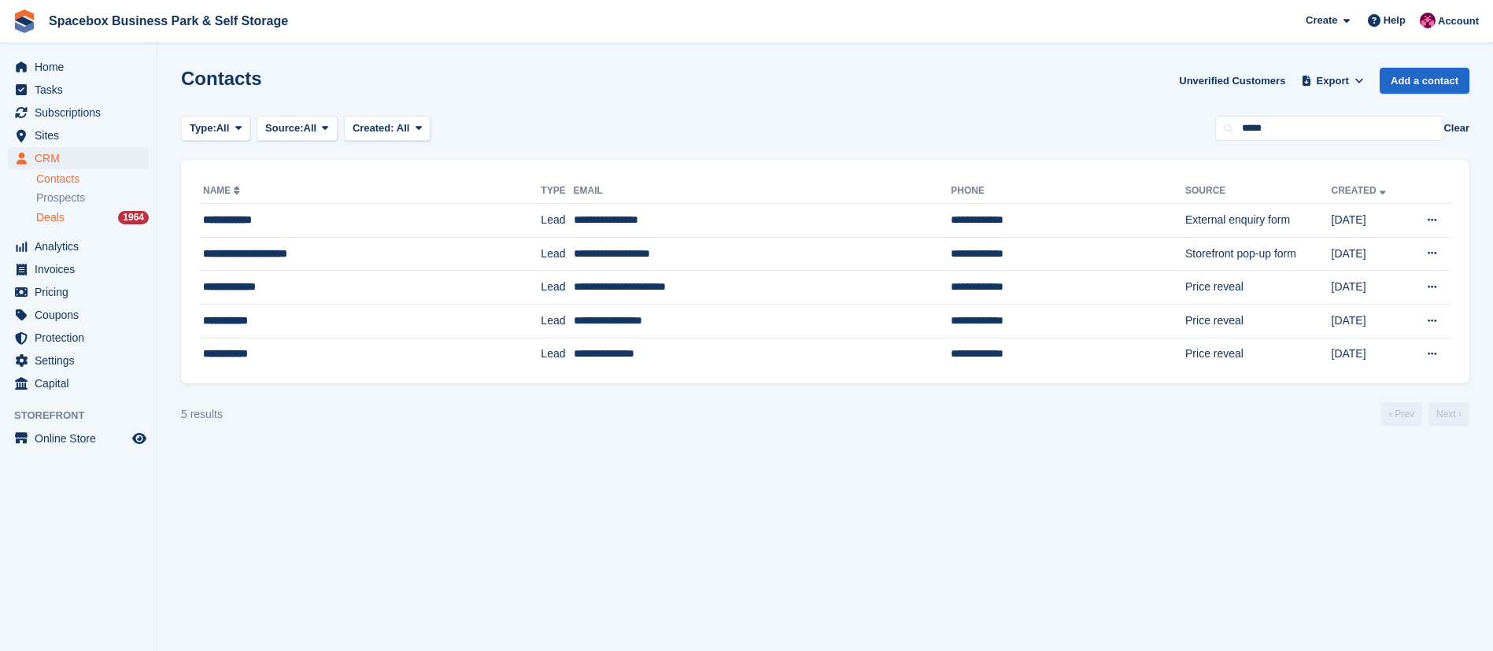
click at [69, 217] on div "Deals 1964" at bounding box center [92, 217] width 113 height 15
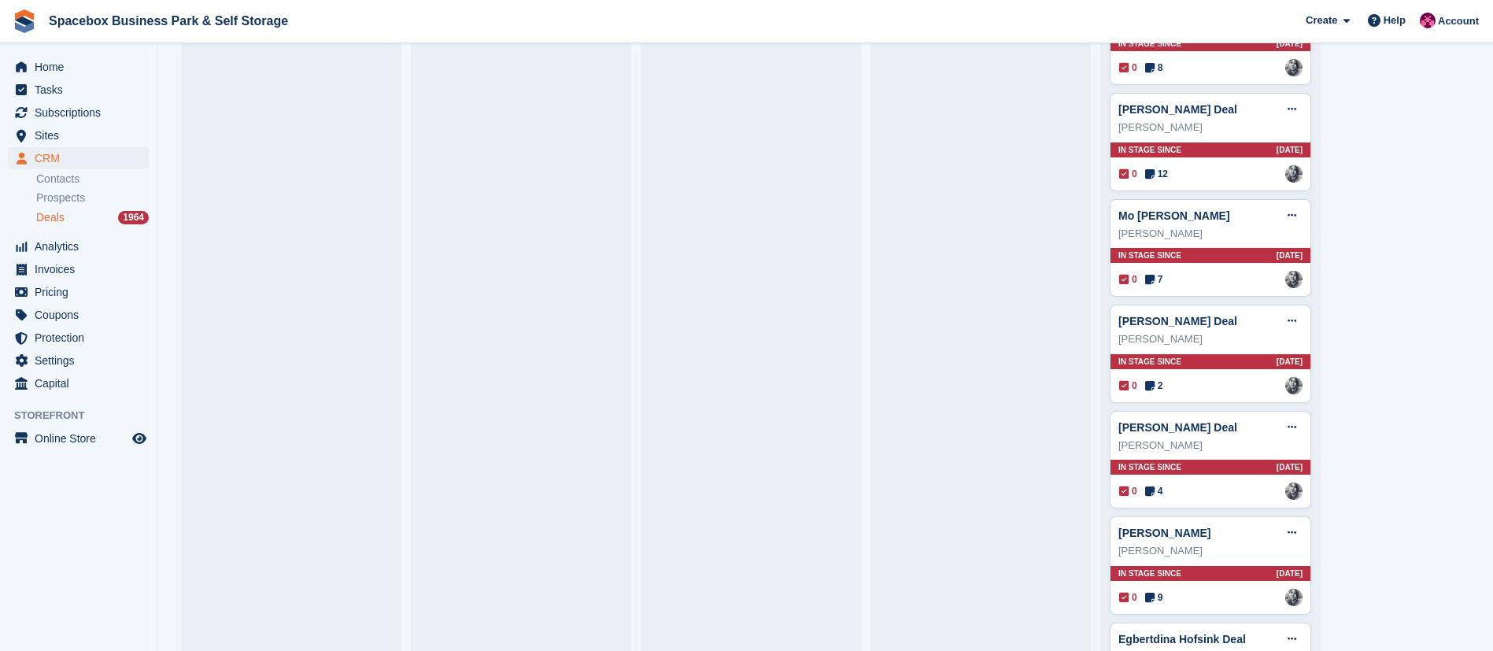
scroll to position [27321, 0]
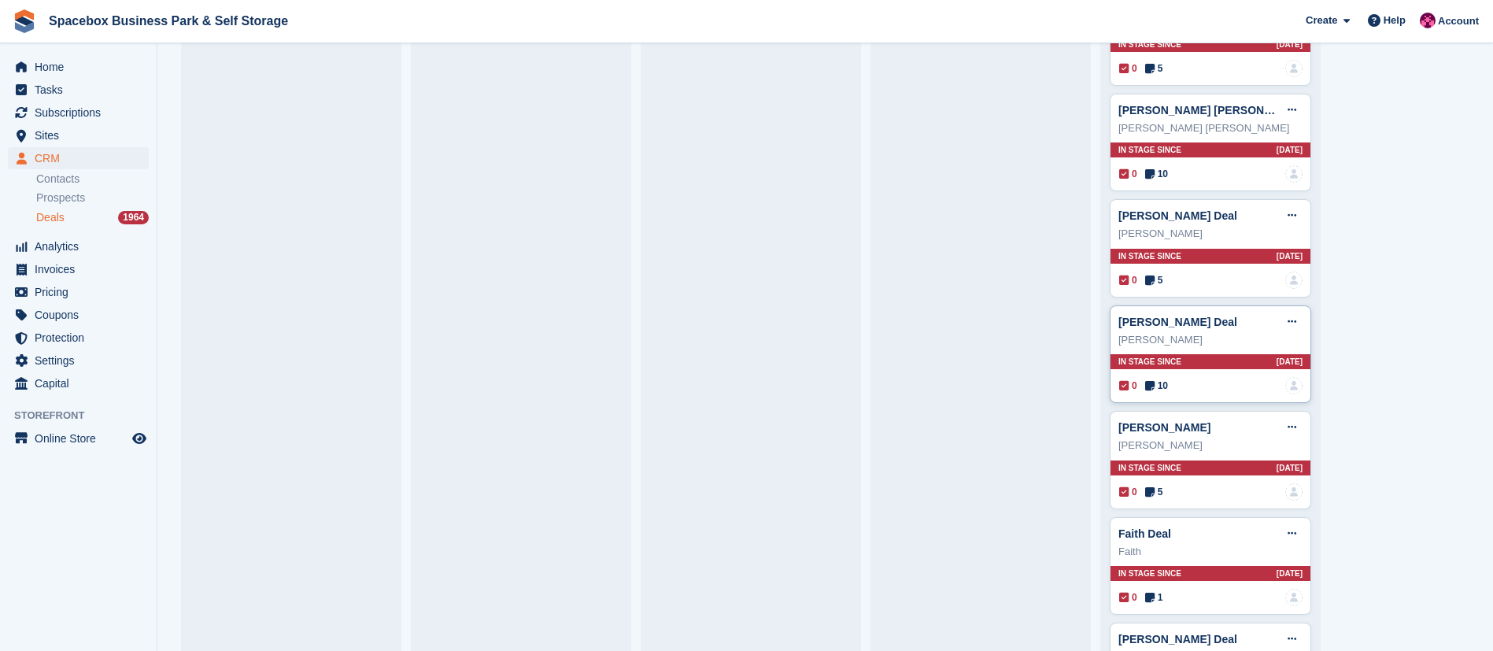
click at [1150, 391] on icon at bounding box center [1149, 385] width 9 height 11
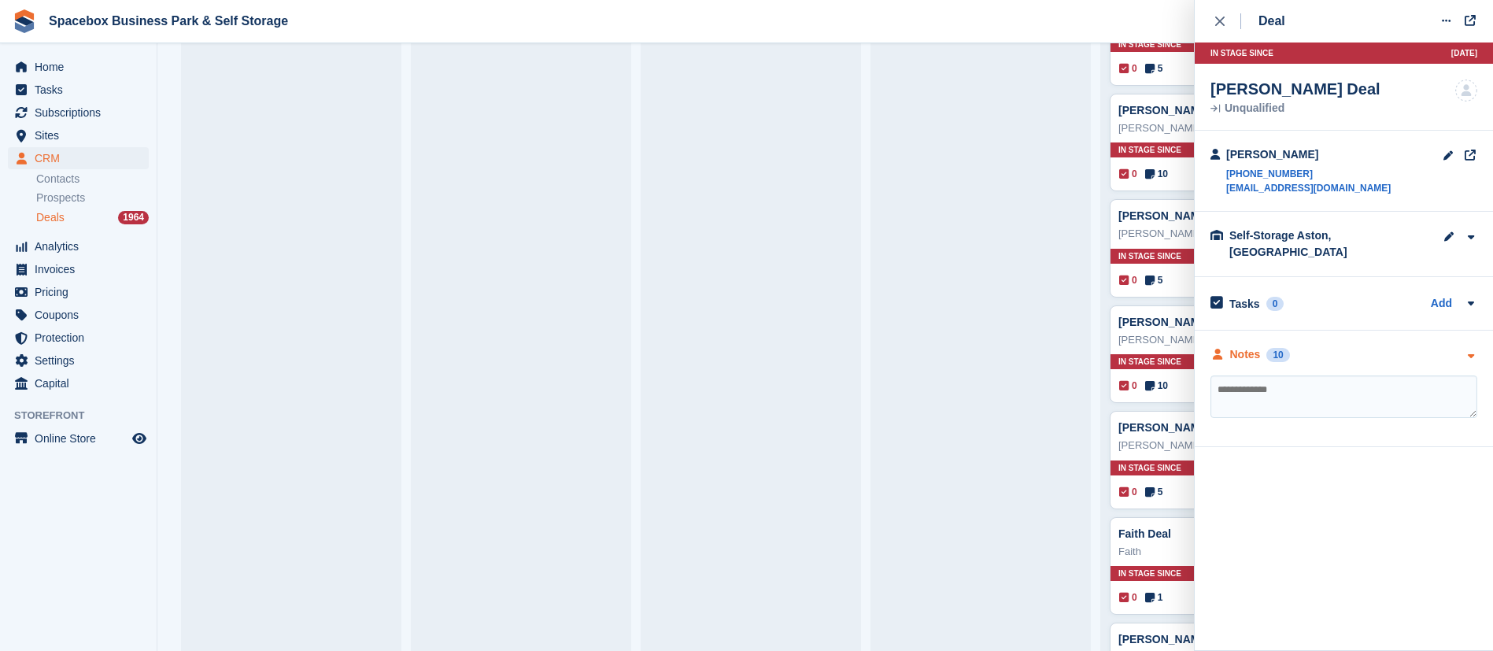
click at [1268, 346] on div "Notes 10" at bounding box center [1249, 354] width 79 height 17
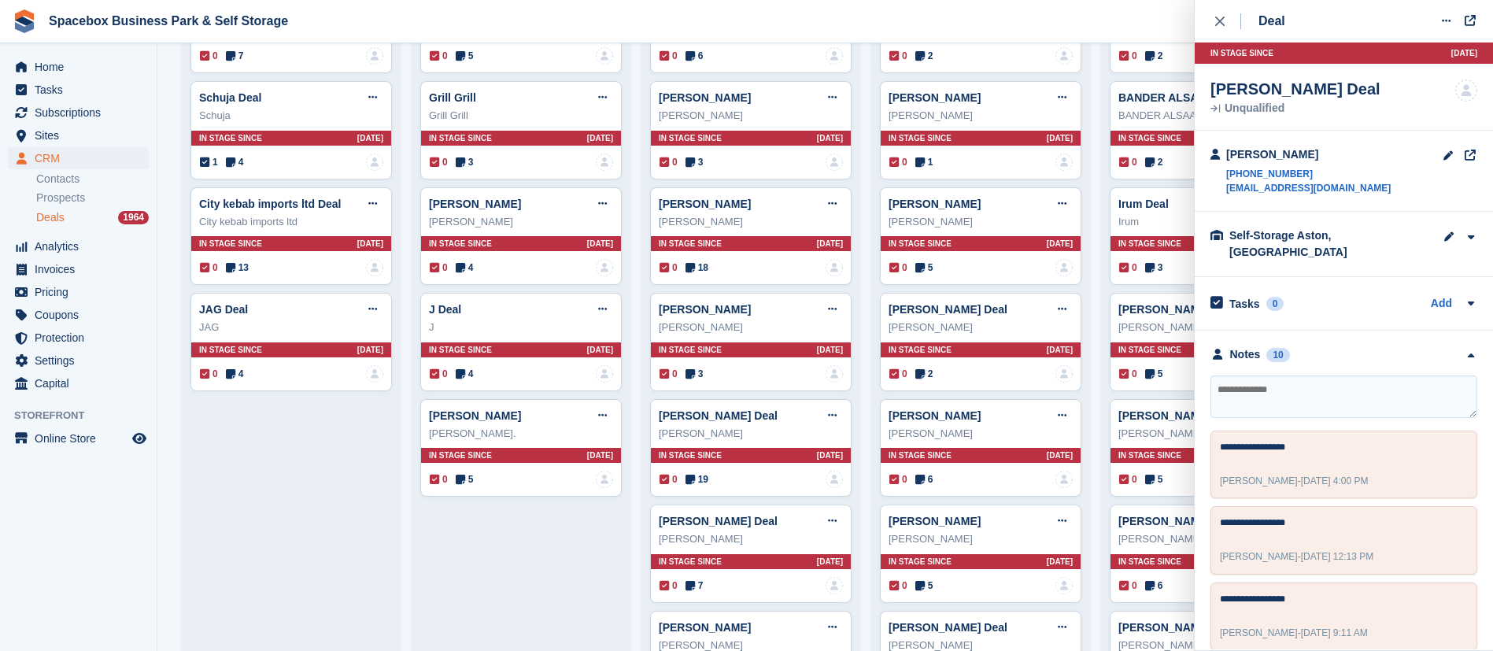
scroll to position [627, 0]
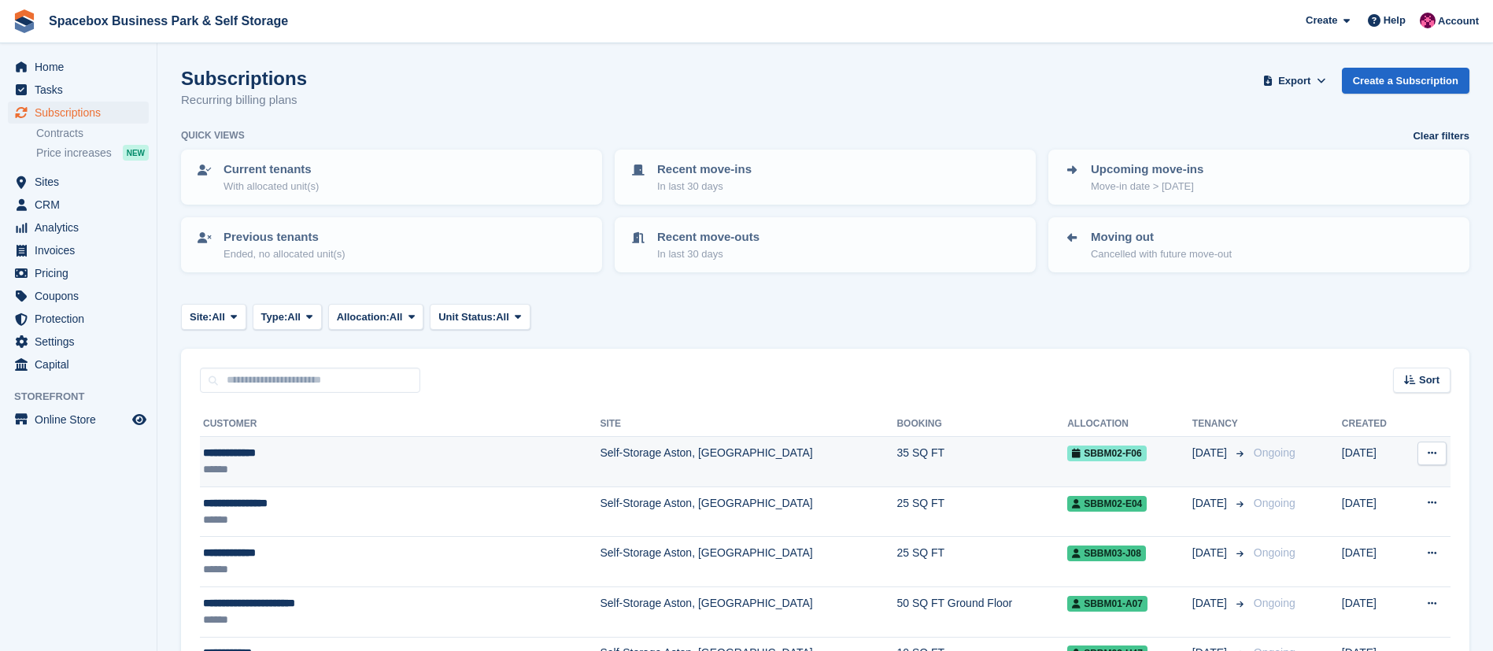
click at [600, 460] on td "Self-Storage Aston, [GEOGRAPHIC_DATA]" at bounding box center [748, 462] width 297 height 50
